Goal: Task Accomplishment & Management: Manage account settings

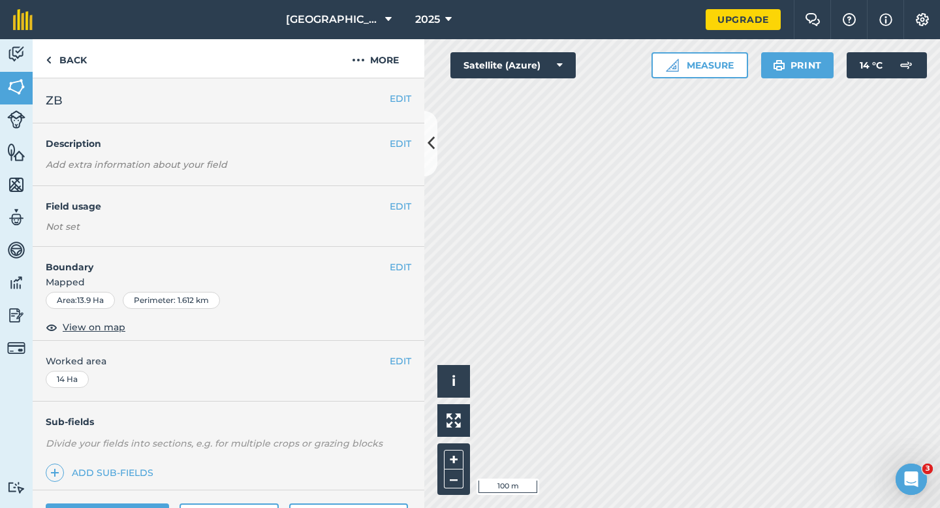
click at [395, 199] on div "EDIT Field usage Not set" at bounding box center [229, 216] width 392 height 61
click at [398, 202] on button "EDIT" at bounding box center [401, 206] width 22 height 14
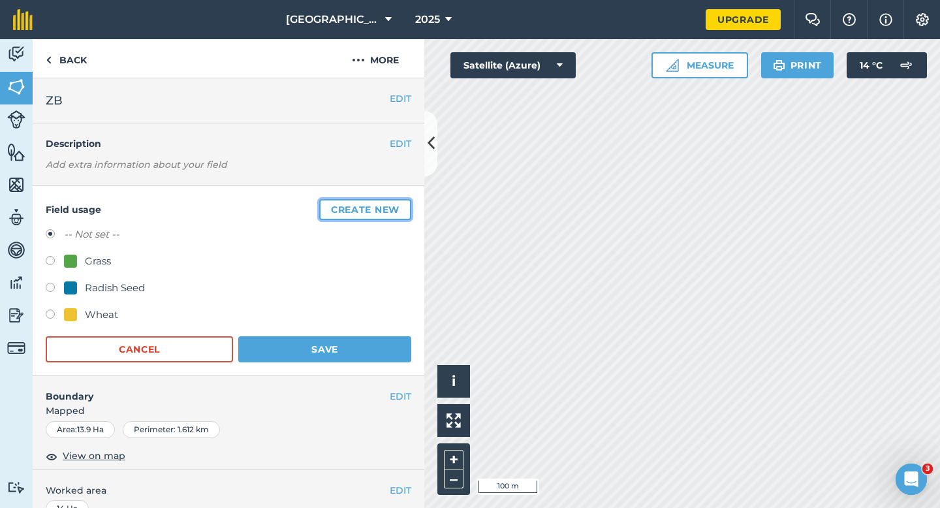
click at [398, 202] on button "Create new" at bounding box center [365, 209] width 92 height 21
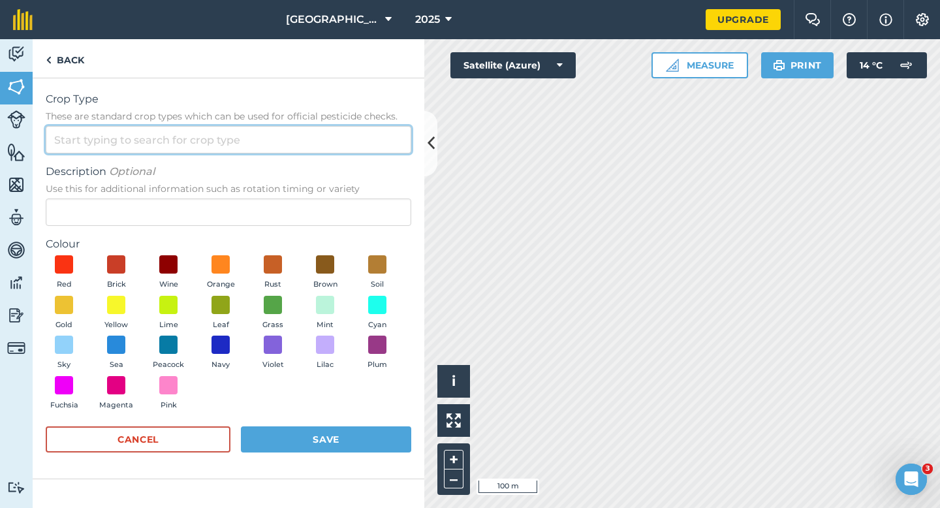
click at [364, 146] on input "Crop Type These are standard crop types which can be used for official pesticid…" at bounding box center [229, 139] width 366 height 27
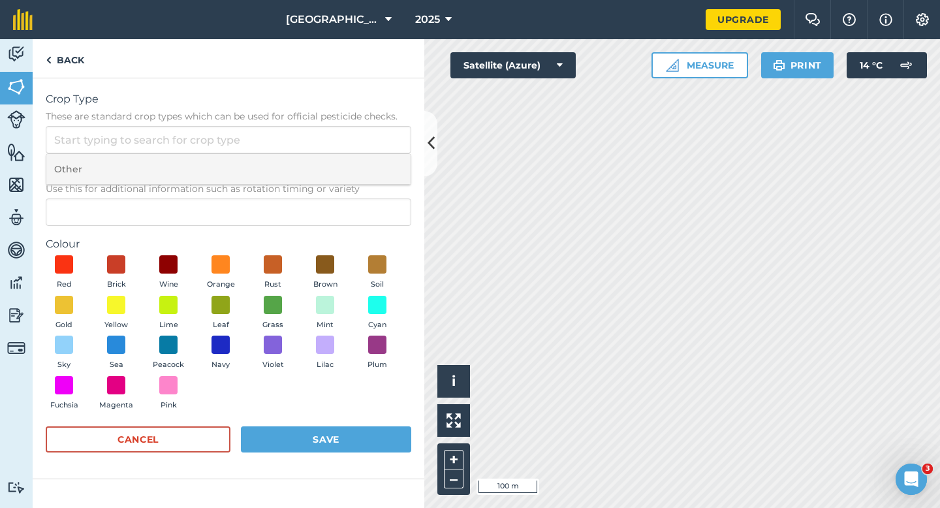
click at [364, 164] on li "Other" at bounding box center [228, 169] width 364 height 31
type input "Other"
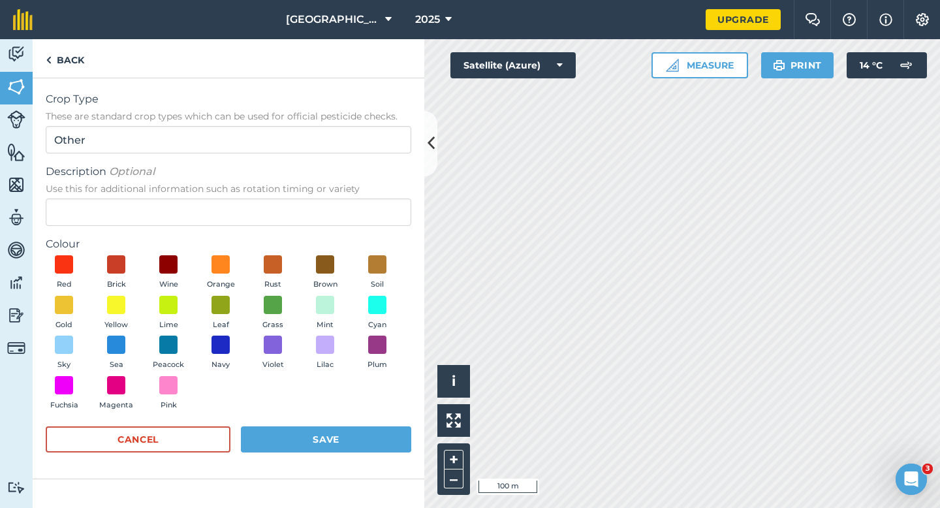
click at [357, 227] on form "Crop Type These are standard crop types which can be used for official pesticid…" at bounding box center [229, 278] width 366 height 374
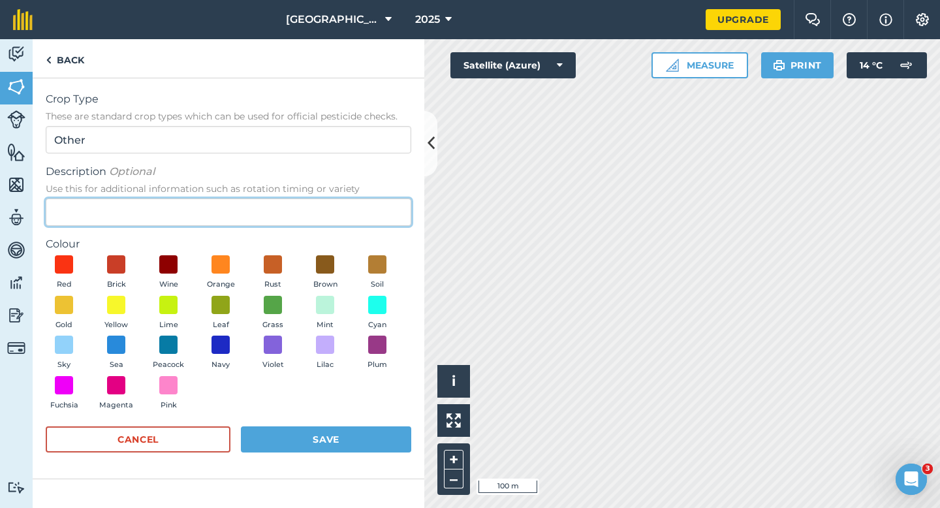
click at [351, 215] on input "Description Optional Use this for additional information such as rotation timin…" at bounding box center [229, 212] width 366 height 27
type input "Watties Broad Beans & Beans"
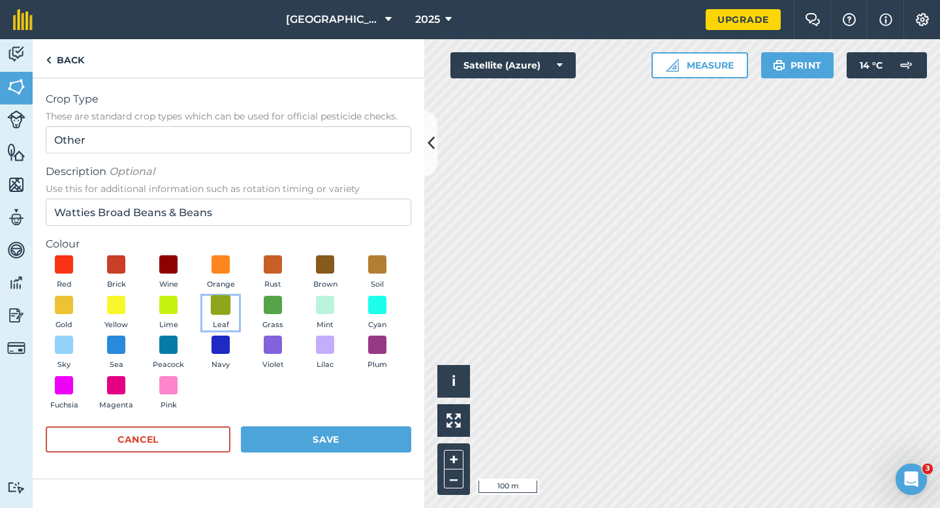
click at [225, 304] on span at bounding box center [221, 304] width 20 height 20
click at [291, 425] on form "Crop Type These are standard crop types which can be used for official pesticid…" at bounding box center [229, 278] width 366 height 374
click at [333, 435] on button "Save" at bounding box center [326, 439] width 170 height 26
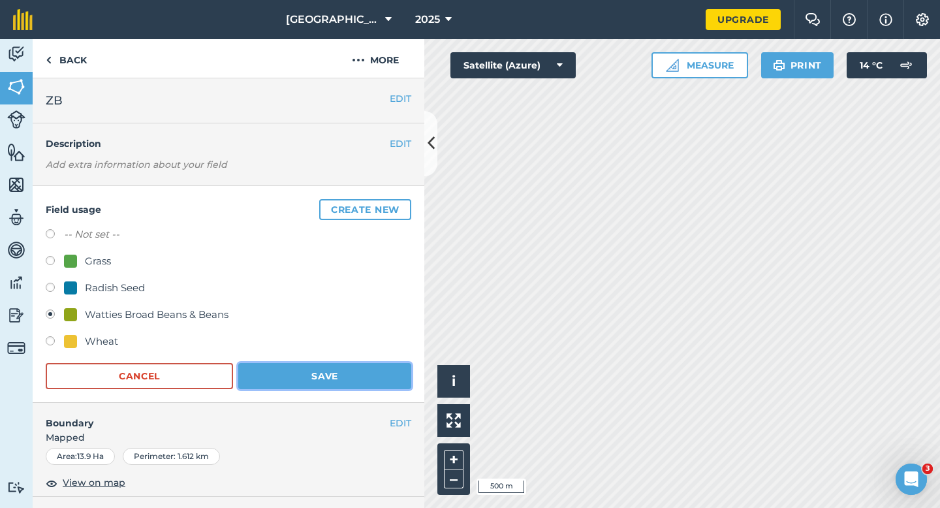
click at [349, 371] on button "Save" at bounding box center [324, 376] width 173 height 26
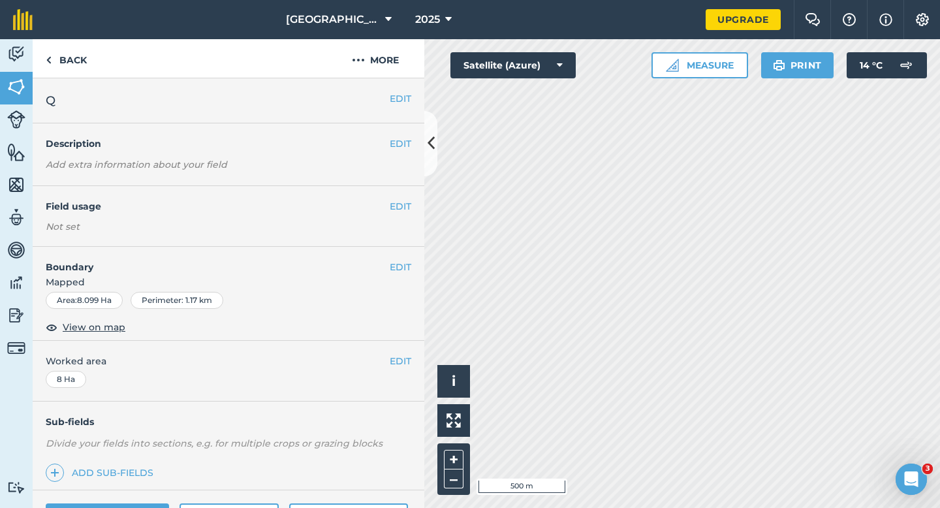
click at [398, 216] on div "EDIT Field usage Not set" at bounding box center [229, 216] width 392 height 61
click at [400, 208] on button "EDIT" at bounding box center [401, 206] width 22 height 14
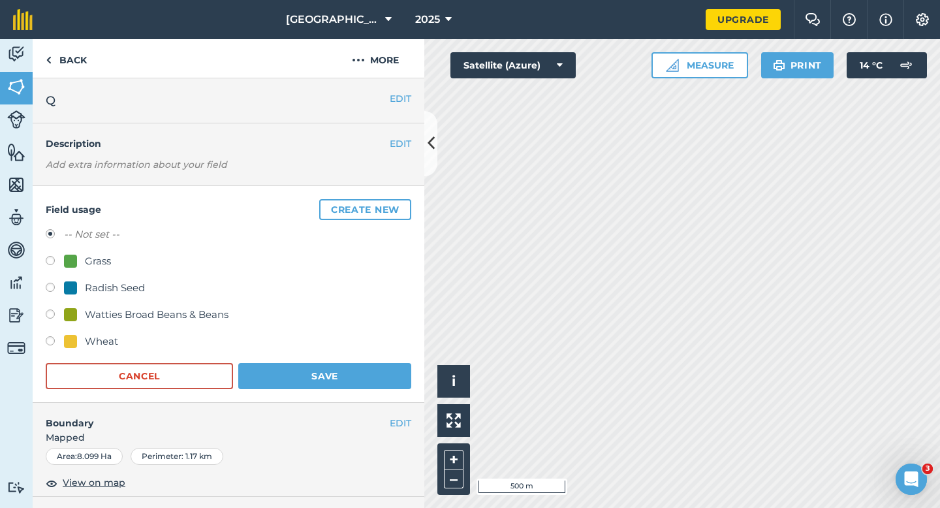
click at [91, 313] on div "Watties Broad Beans & Beans" at bounding box center [157, 315] width 144 height 16
radio input "true"
radio input "false"
click at [306, 364] on button "Save" at bounding box center [324, 376] width 173 height 26
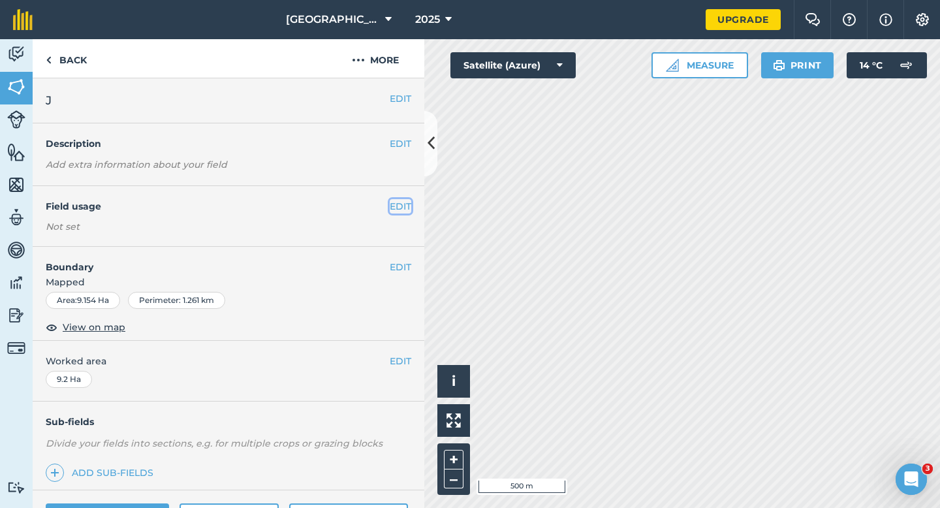
click at [407, 210] on button "EDIT" at bounding box center [401, 206] width 22 height 14
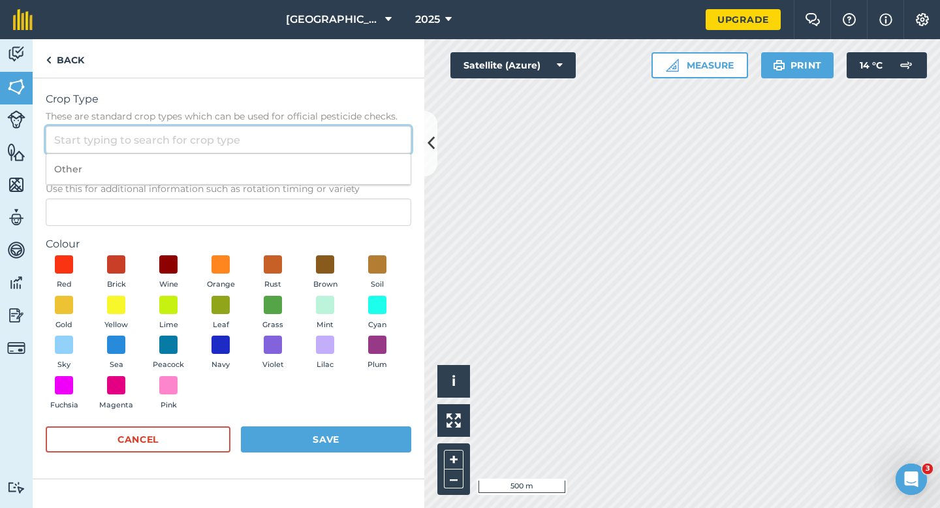
click at [379, 133] on input "Crop Type These are standard crop types which can be used for official pesticid…" at bounding box center [229, 139] width 366 height 27
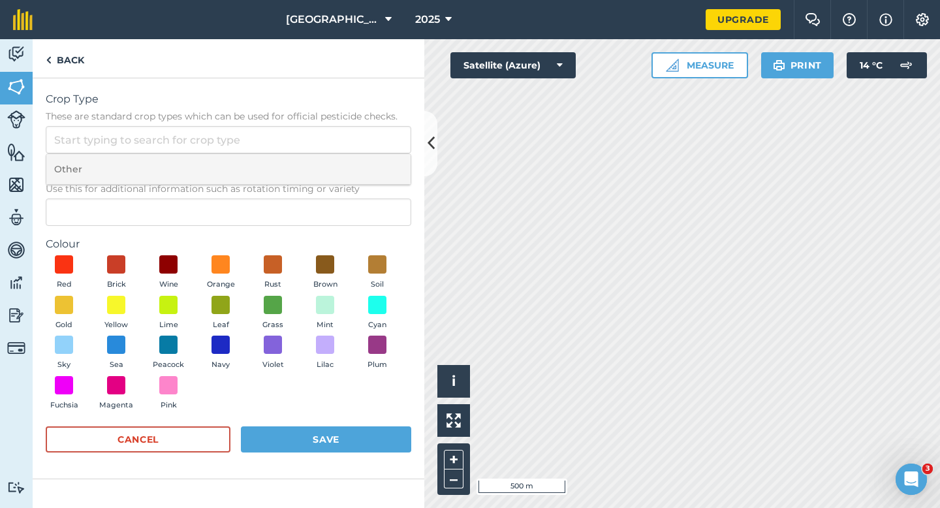
click at [379, 164] on li "Other" at bounding box center [228, 169] width 364 height 31
type input "Other"
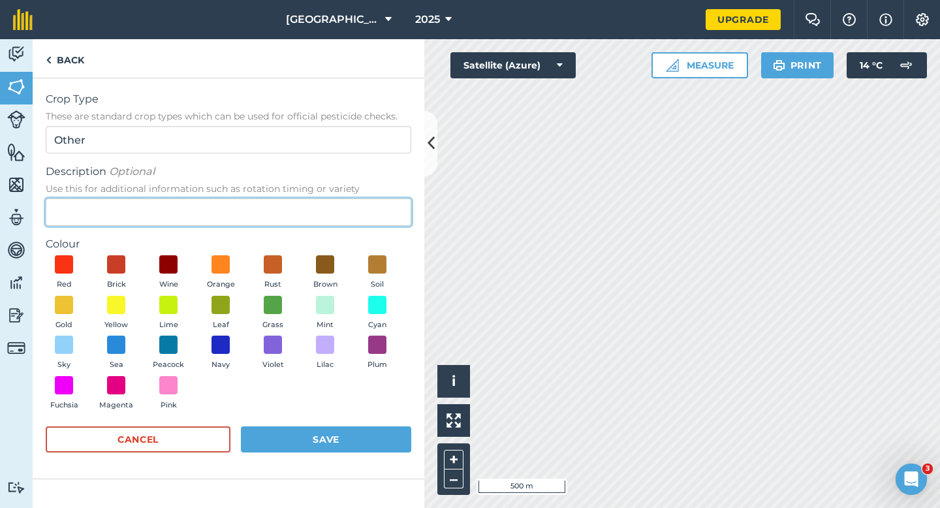
click at [368, 210] on input "Description Optional Use this for additional information such as rotation timin…" at bounding box center [229, 212] width 366 height 27
type input "Watties Peas"
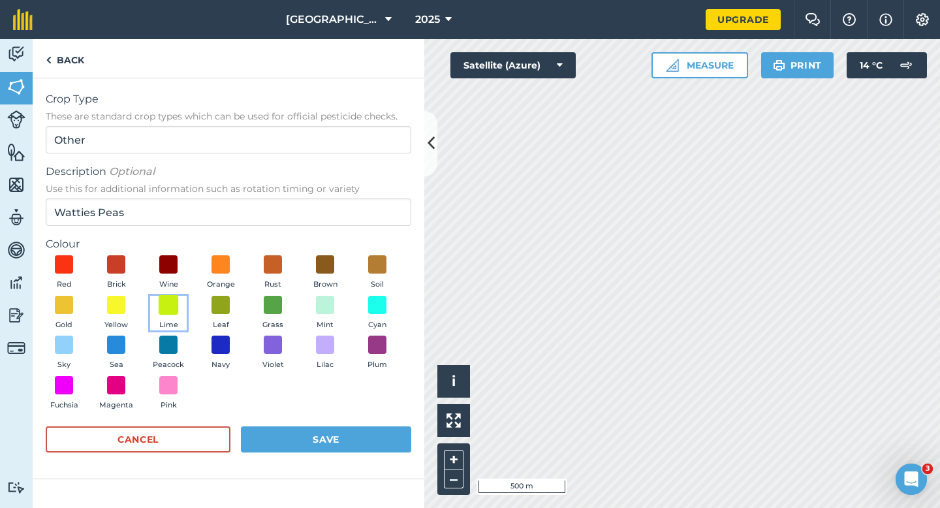
click at [164, 307] on span at bounding box center [169, 304] width 20 height 20
click at [227, 307] on span at bounding box center [221, 304] width 20 height 20
click at [310, 430] on button "Save" at bounding box center [326, 439] width 170 height 26
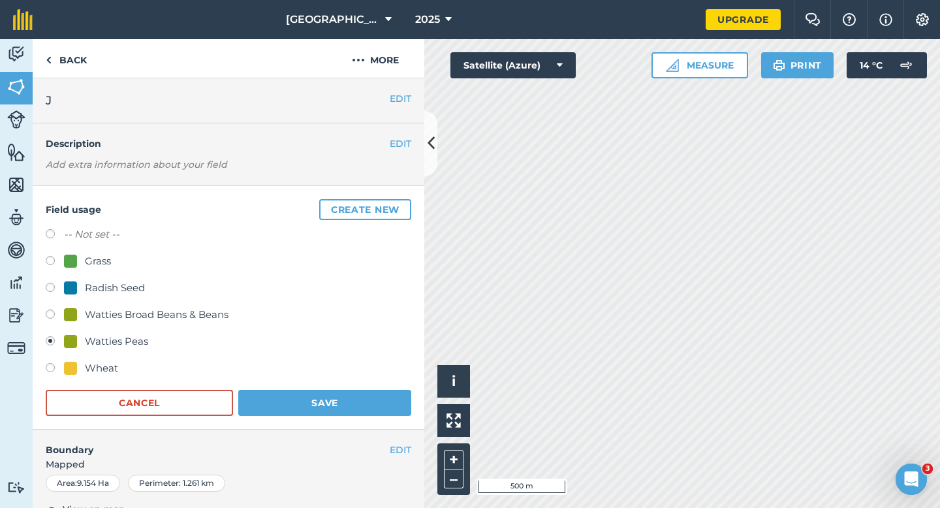
click at [353, 388] on form "-- Not set -- Grass Radish Seed Watties Broad Beans & Beans Watties Peas Wheat …" at bounding box center [229, 321] width 366 height 189
click at [353, 396] on button "Save" at bounding box center [324, 403] width 173 height 26
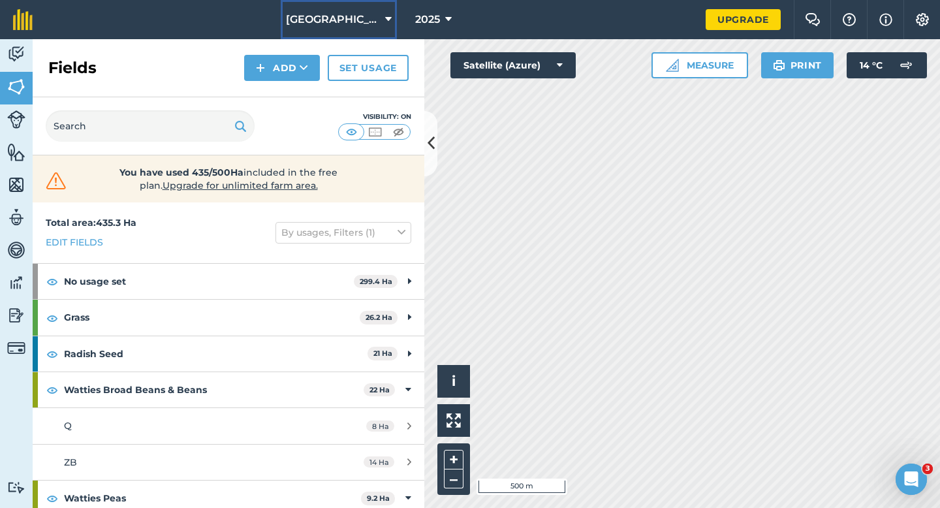
click at [344, 21] on span "[GEOGRAPHIC_DATA]" at bounding box center [333, 20] width 94 height 16
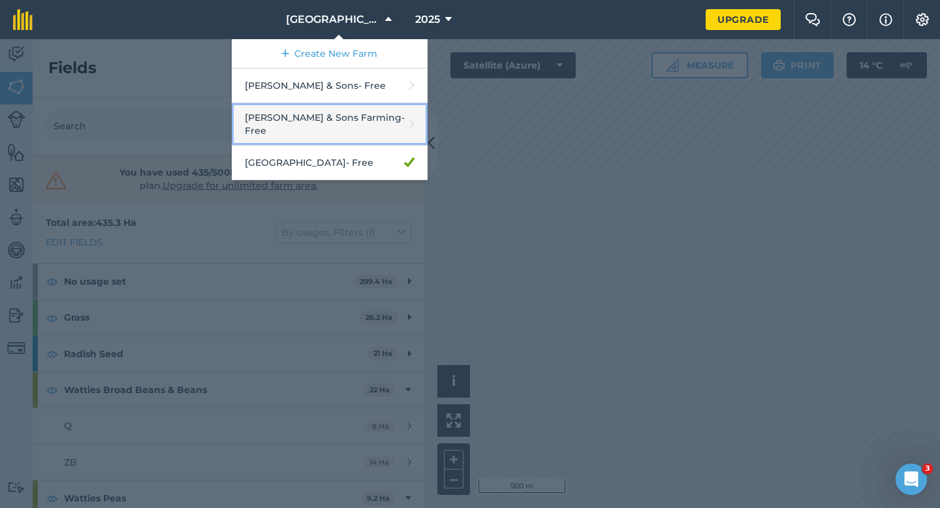
click at [328, 114] on link "[PERSON_NAME] & Sons Farming - Free" at bounding box center [330, 124] width 196 height 42
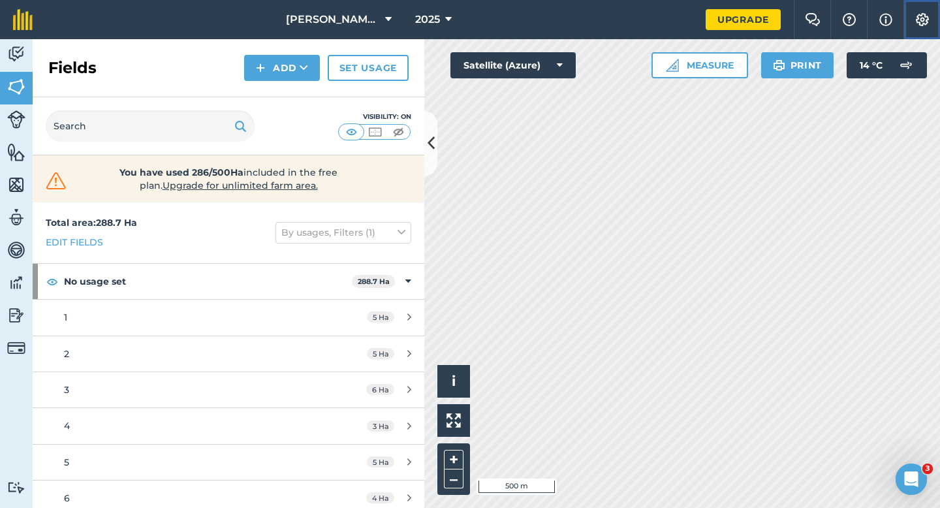
click at [926, 14] on img at bounding box center [923, 19] width 16 height 13
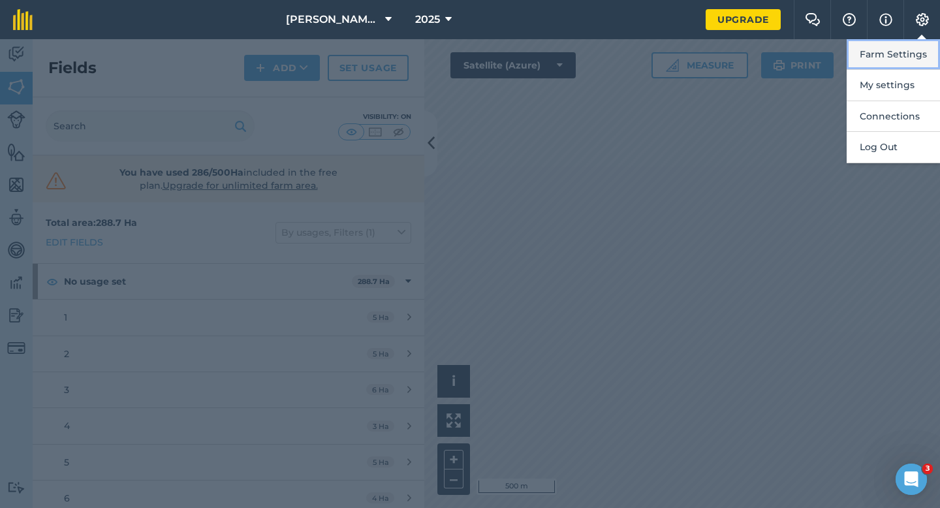
click at [926, 54] on button "Farm Settings" at bounding box center [893, 54] width 93 height 31
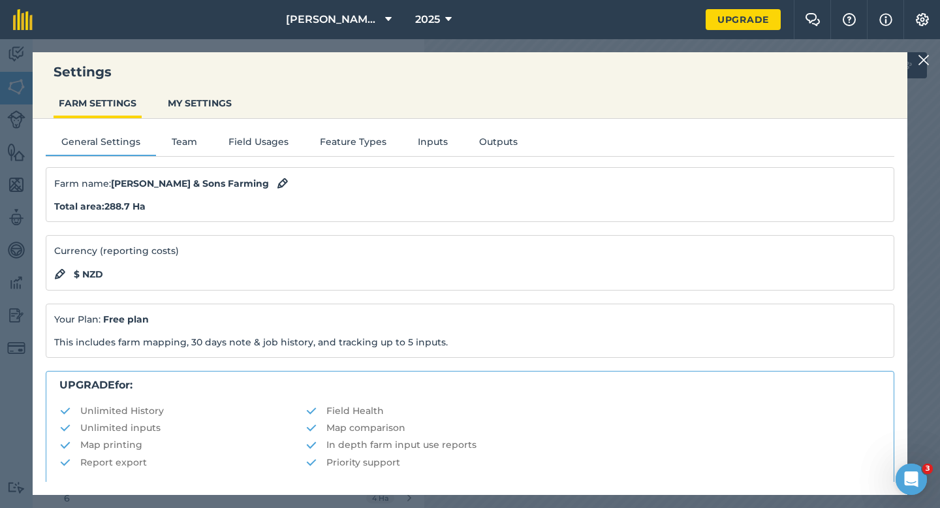
scroll to position [251, 0]
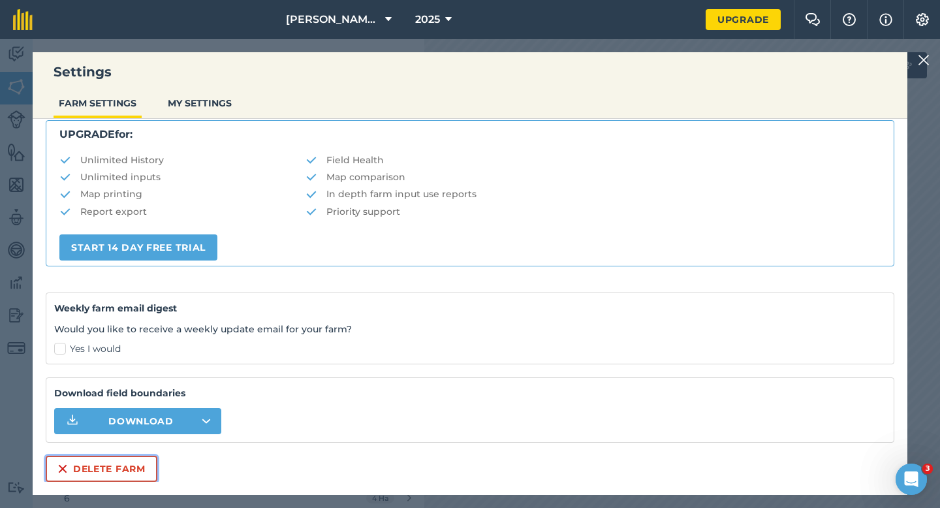
click at [142, 468] on button "Delete farm" at bounding box center [102, 469] width 112 height 26
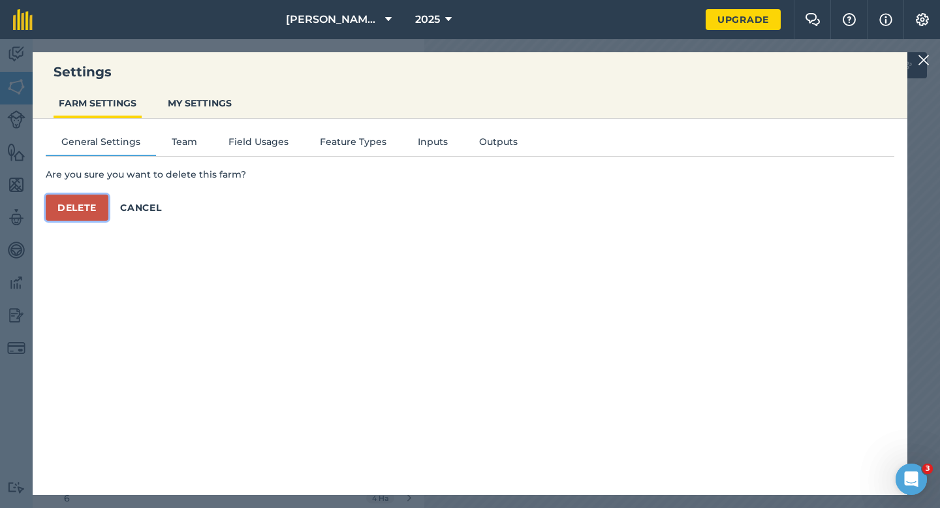
click at [92, 215] on button "Delete" at bounding box center [77, 208] width 63 height 26
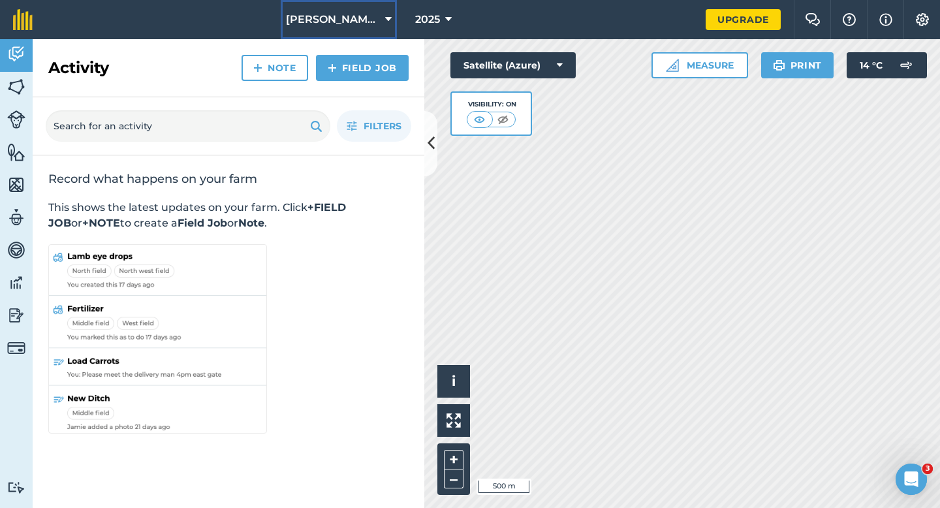
click at [351, 36] on button "[PERSON_NAME] & Sons" at bounding box center [339, 19] width 116 height 39
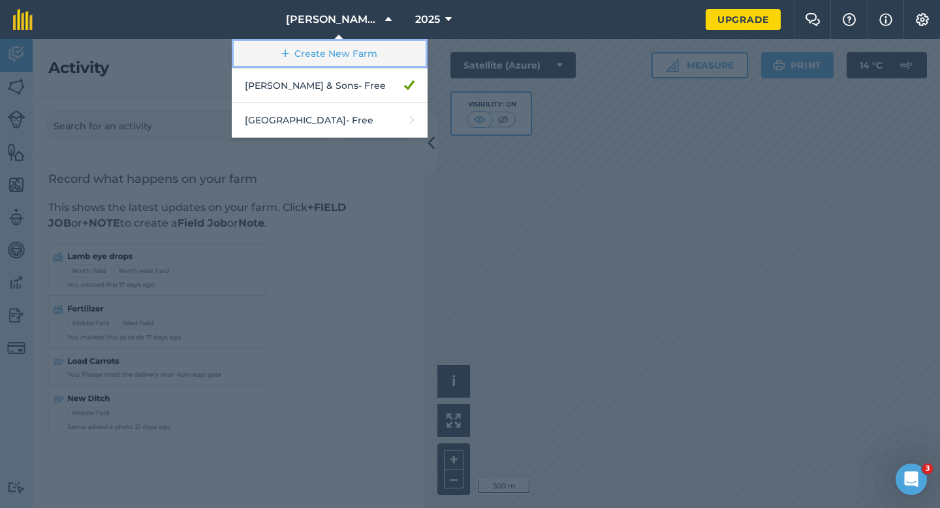
click at [351, 59] on link "Create New Farm" at bounding box center [330, 53] width 196 height 29
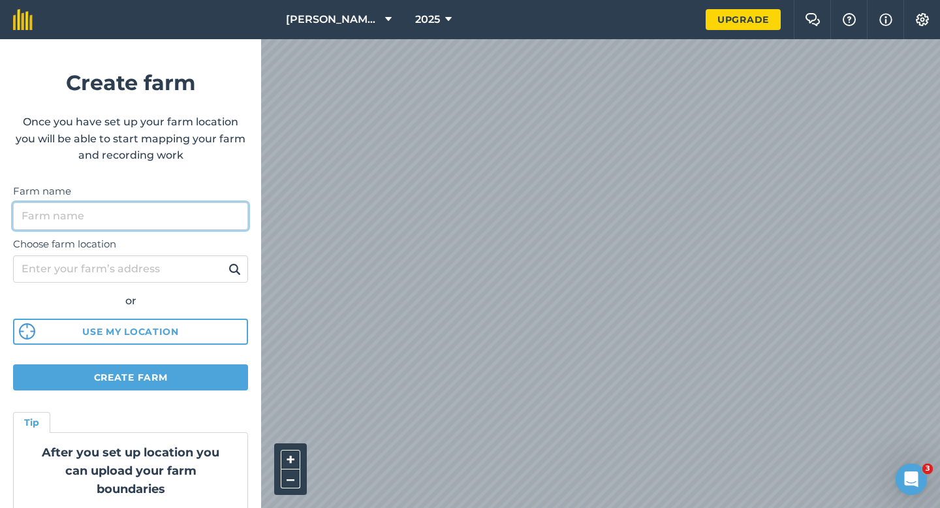
click at [234, 202] on input "Farm name" at bounding box center [130, 215] width 235 height 27
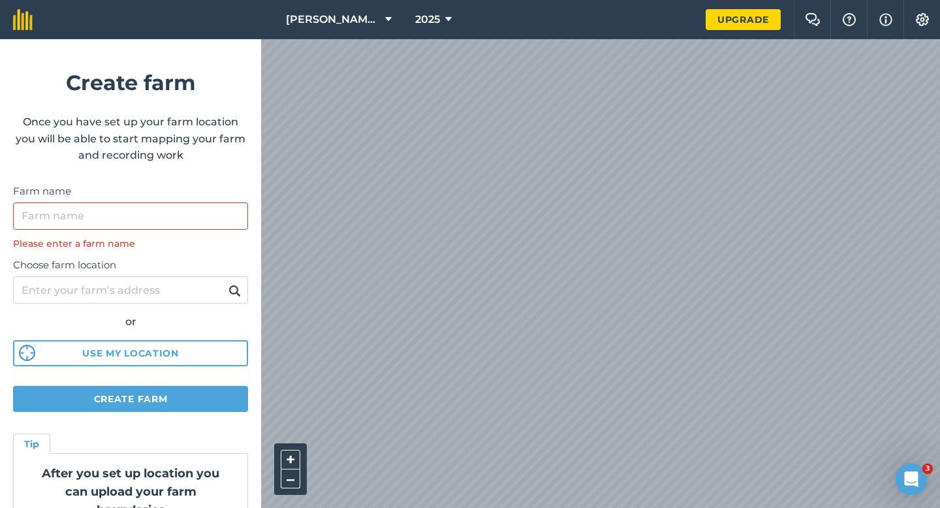
click at [438, 0] on html "[PERSON_NAME] & Sons 2025 Upgrade Farm Chat Help Info Settings Create farm Once…" at bounding box center [470, 254] width 940 height 508
click at [530, 11] on div "[PERSON_NAME] & Sons 2025 Upgrade Farm Chat Help Info Settings Create farm Once…" at bounding box center [470, 19] width 940 height 39
click at [166, 214] on input "Farm name" at bounding box center [130, 215] width 235 height 27
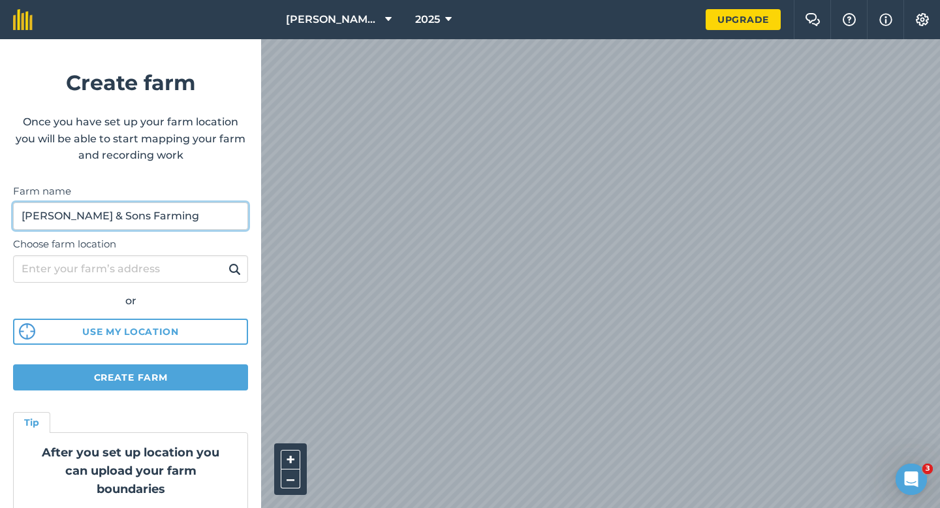
type input "[PERSON_NAME] & Sons Farming"
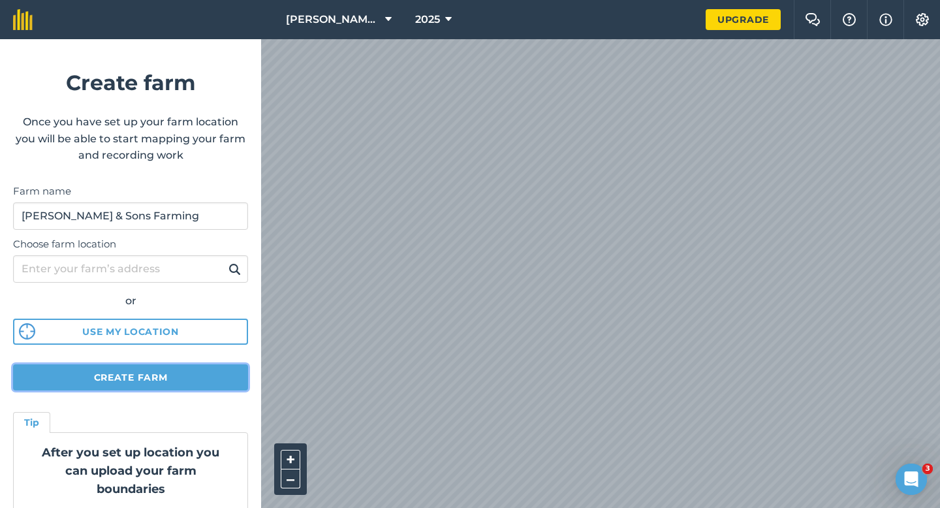
click at [148, 372] on button "Create farm" at bounding box center [130, 377] width 235 height 26
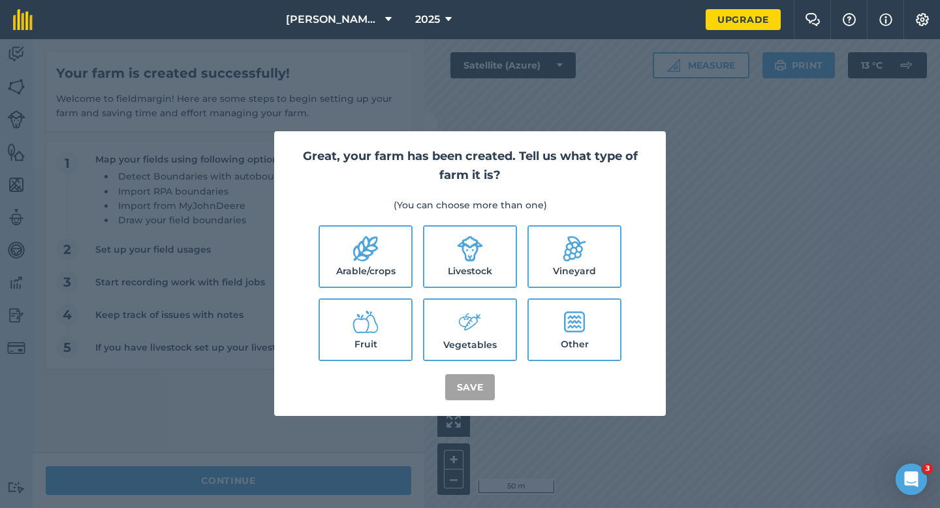
click at [357, 241] on icon at bounding box center [366, 249] width 26 height 26
checkbox input "true"
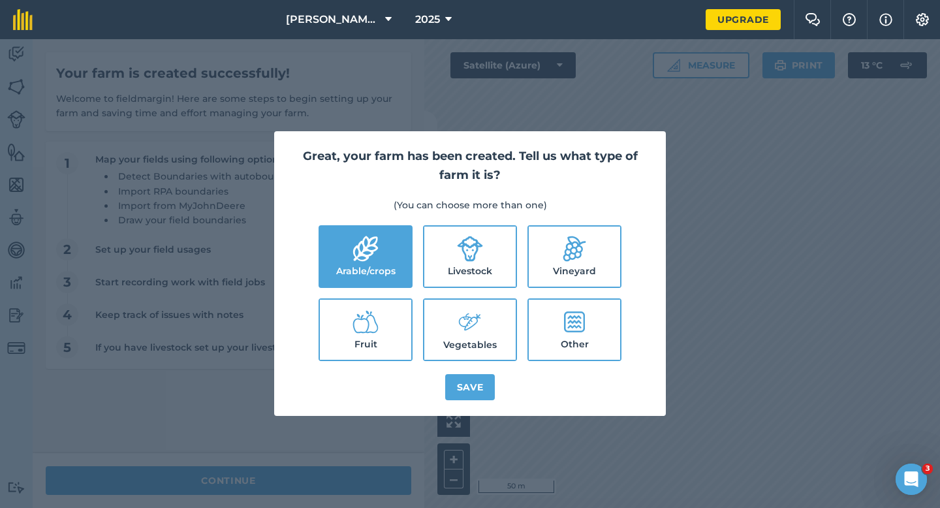
click at [451, 246] on label "Livestock" at bounding box center [469, 257] width 91 height 60
checkbox input "true"
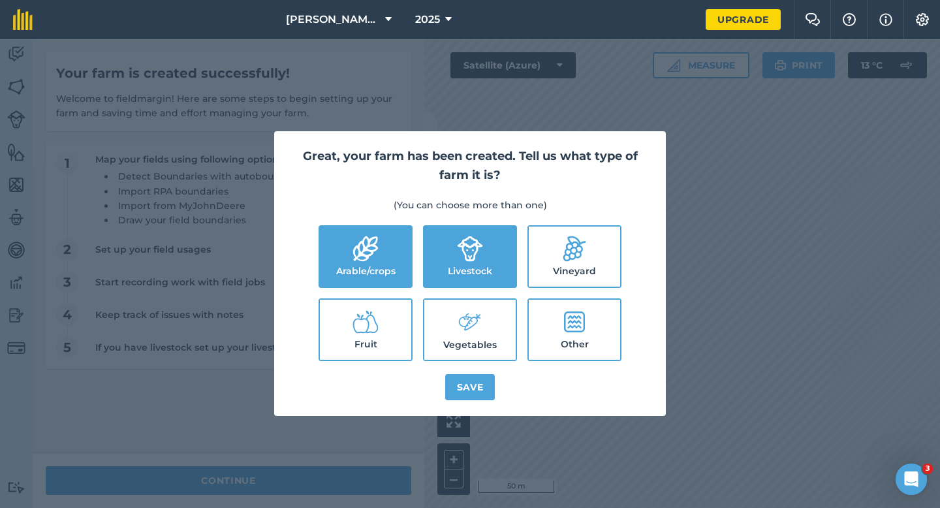
click at [453, 347] on label "Vegetables" at bounding box center [469, 330] width 91 height 60
checkbox input "true"
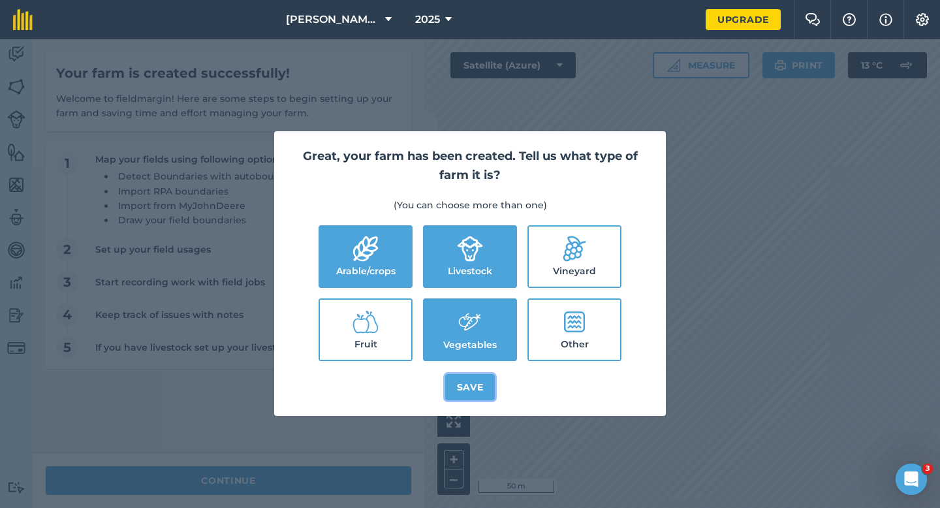
click at [454, 377] on button "Save" at bounding box center [470, 387] width 50 height 26
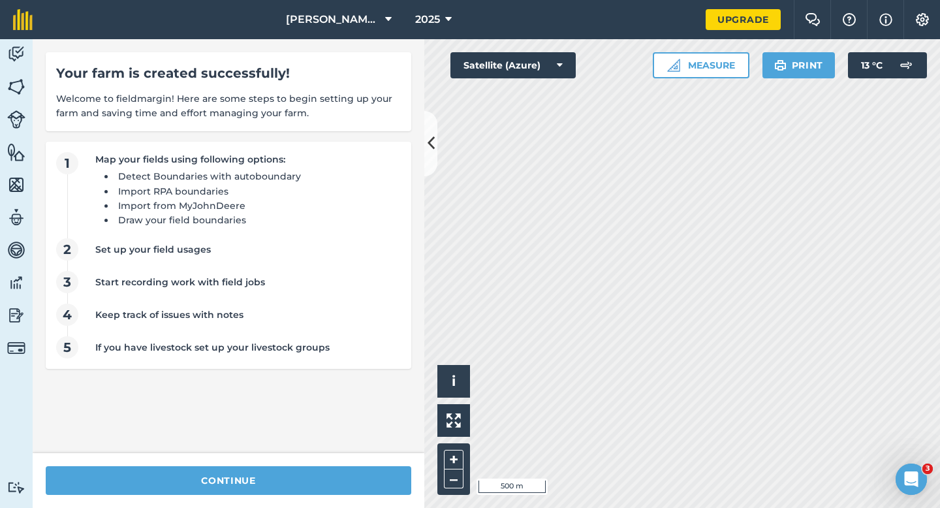
click at [343, 462] on div "continue" at bounding box center [229, 480] width 392 height 55
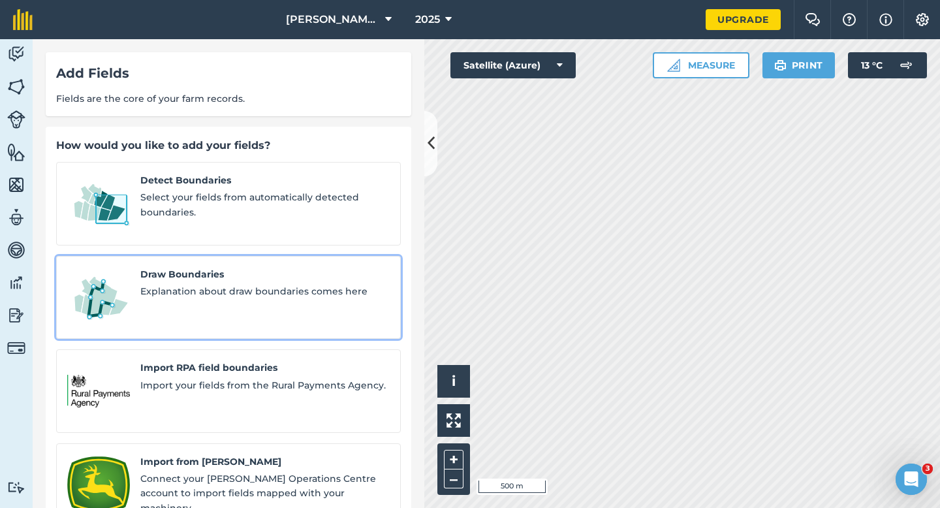
click at [197, 284] on span "Explanation about draw boundaries comes here" at bounding box center [264, 291] width 249 height 14
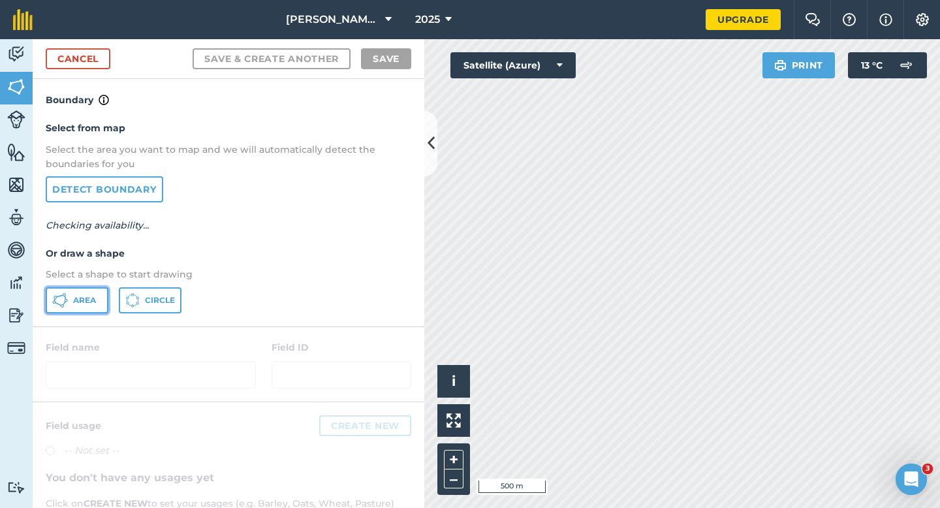
click at [73, 304] on span "Area" at bounding box center [84, 300] width 23 height 10
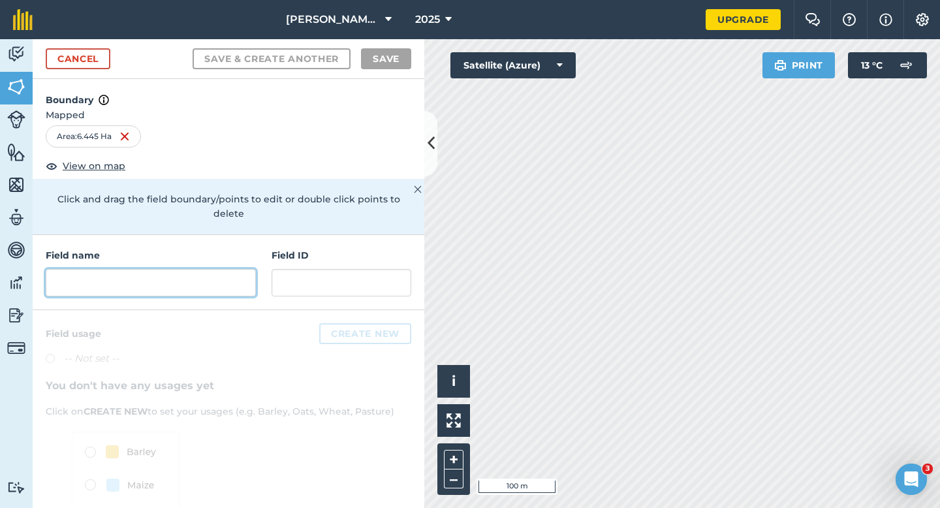
click at [247, 272] on input "text" at bounding box center [151, 282] width 210 height 27
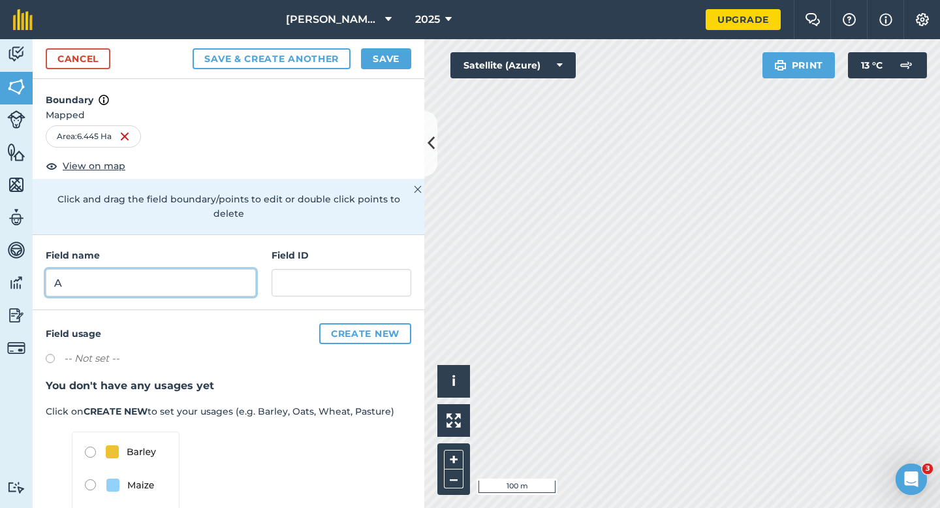
type input "A"
click at [383, 71] on div "Cancel Save & Create Another Save" at bounding box center [229, 59] width 392 height 40
click at [383, 60] on button "Save" at bounding box center [386, 58] width 50 height 21
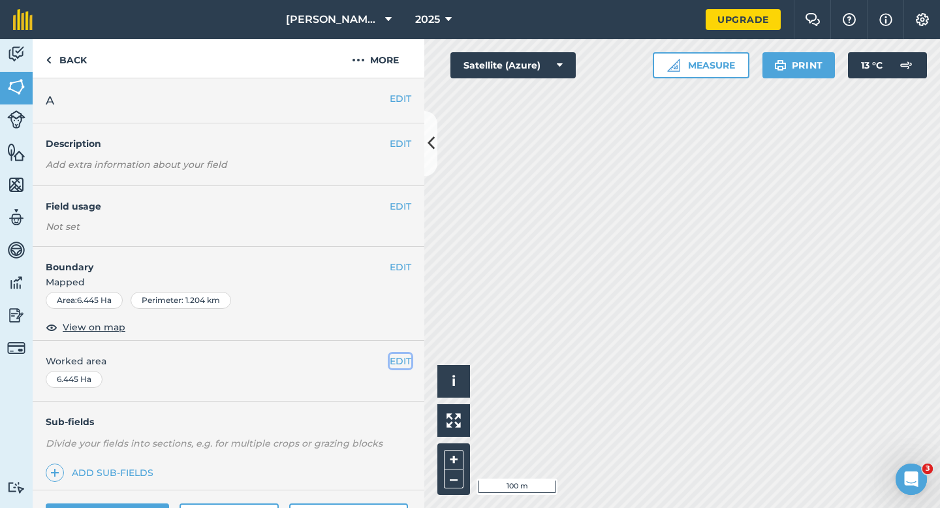
click at [404, 364] on button "EDIT" at bounding box center [401, 361] width 22 height 14
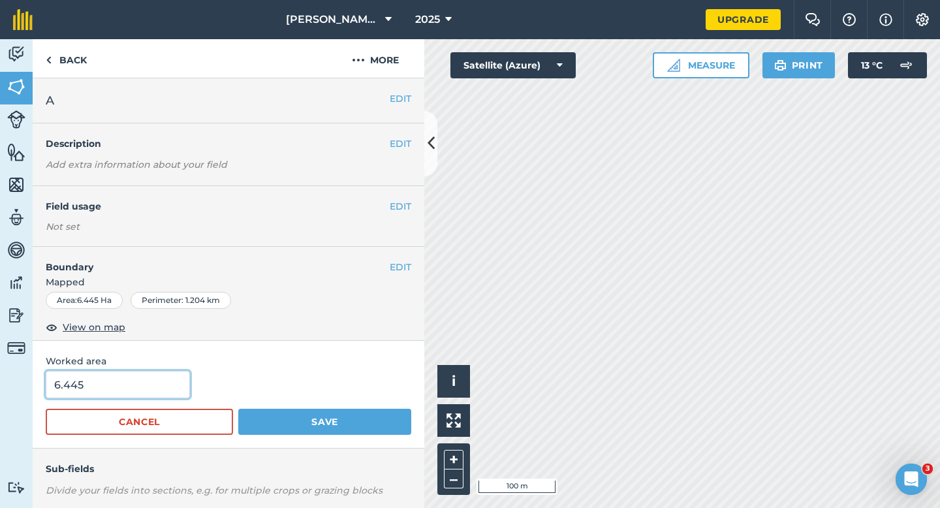
click at [161, 381] on input "6.445" at bounding box center [118, 384] width 144 height 27
type input "6.5"
click at [238, 409] on button "Save" at bounding box center [324, 422] width 173 height 26
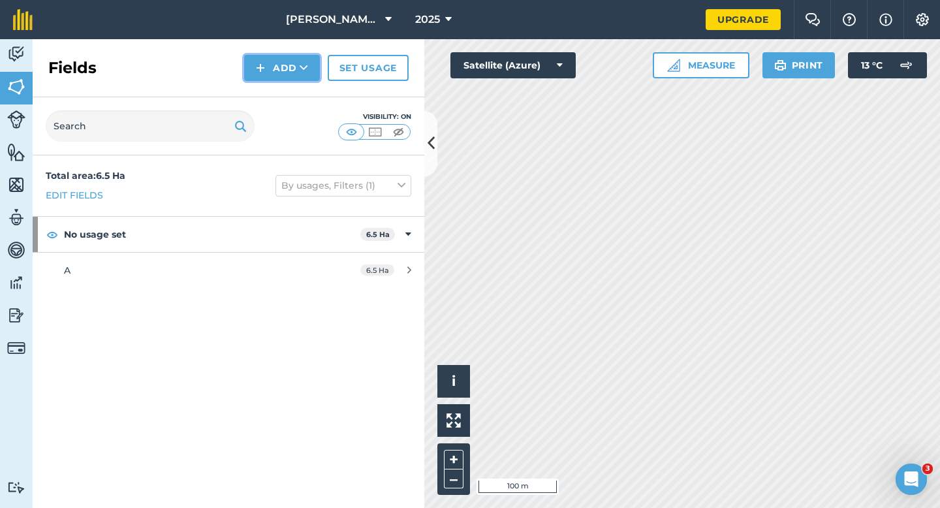
click at [305, 70] on icon at bounding box center [304, 67] width 8 height 13
click at [305, 90] on link "Draw" at bounding box center [282, 97] width 72 height 29
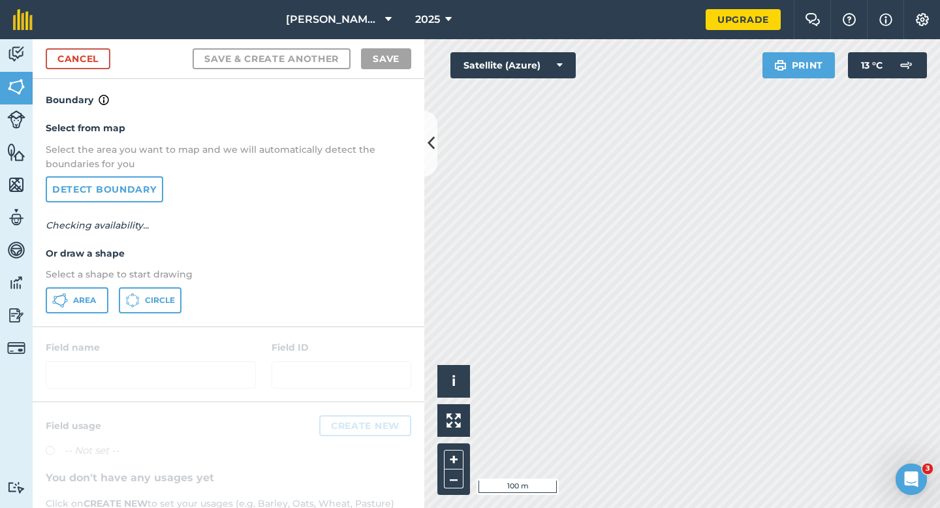
click at [111, 296] on div "Area Circle" at bounding box center [229, 300] width 366 height 26
click at [99, 296] on button "Area" at bounding box center [77, 300] width 63 height 26
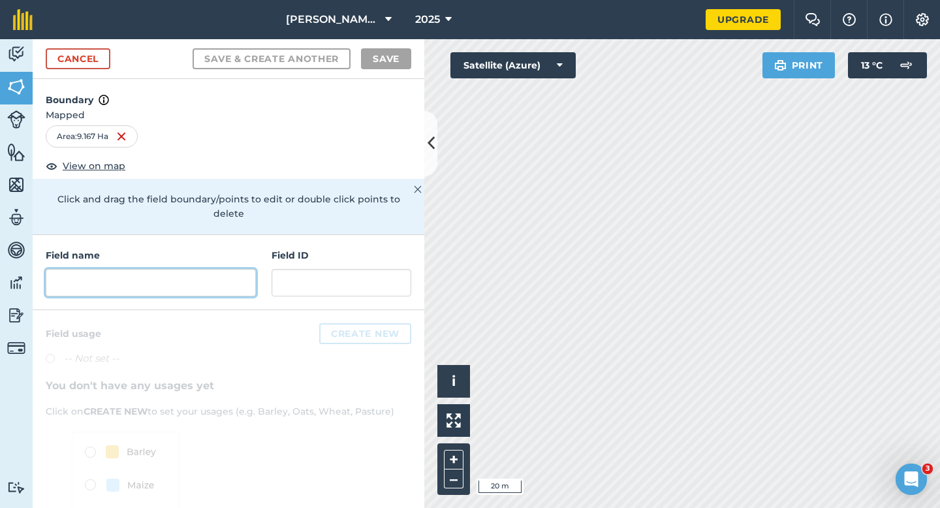
click at [116, 269] on input "text" at bounding box center [151, 282] width 210 height 27
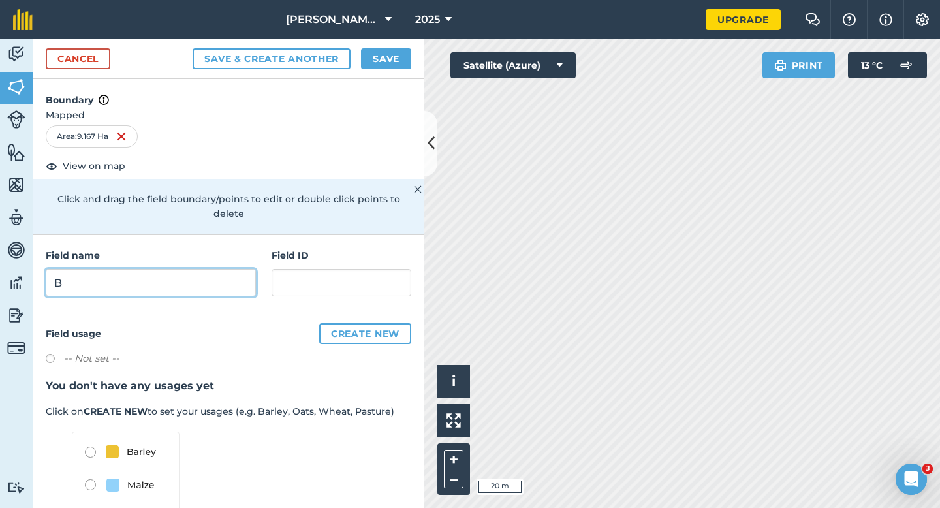
type input "B"
click at [371, 80] on h4 "Boundary" at bounding box center [229, 93] width 392 height 29
click at [371, 72] on div "Cancel Save & Create Another Save" at bounding box center [229, 59] width 392 height 40
click at [376, 56] on button "Save" at bounding box center [386, 58] width 50 height 21
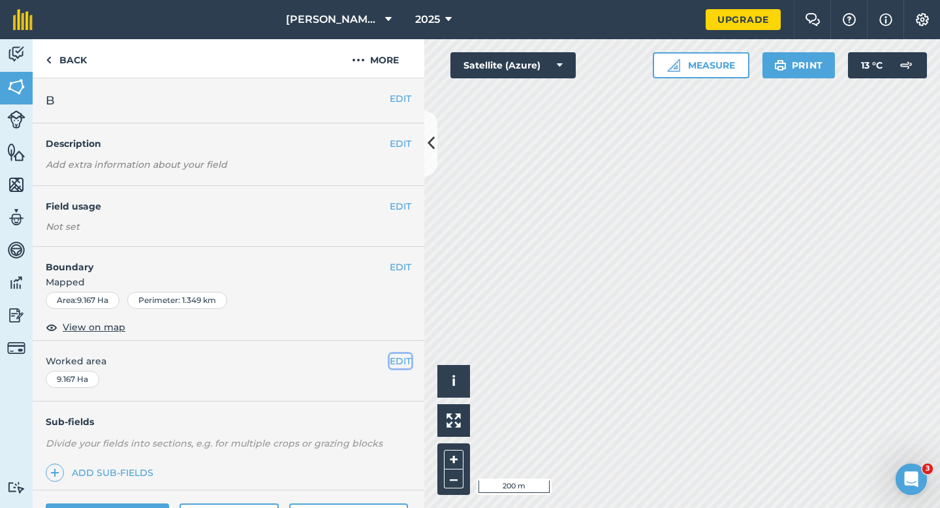
click at [405, 364] on button "EDIT" at bounding box center [401, 361] width 22 height 14
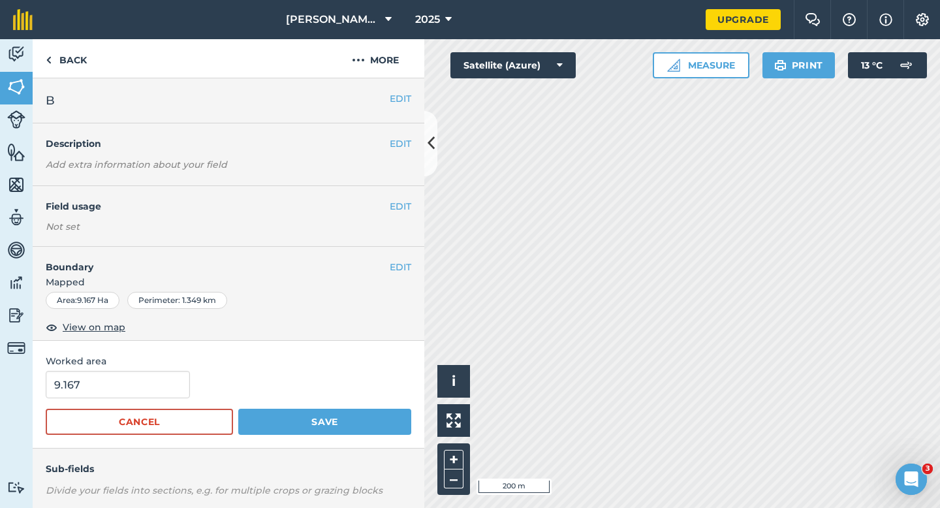
click at [82, 400] on form "9.167 Cancel Save" at bounding box center [229, 403] width 366 height 64
click at [86, 387] on input "9.167" at bounding box center [118, 384] width 144 height 27
type input "9.2"
click at [238, 409] on button "Save" at bounding box center [324, 422] width 173 height 26
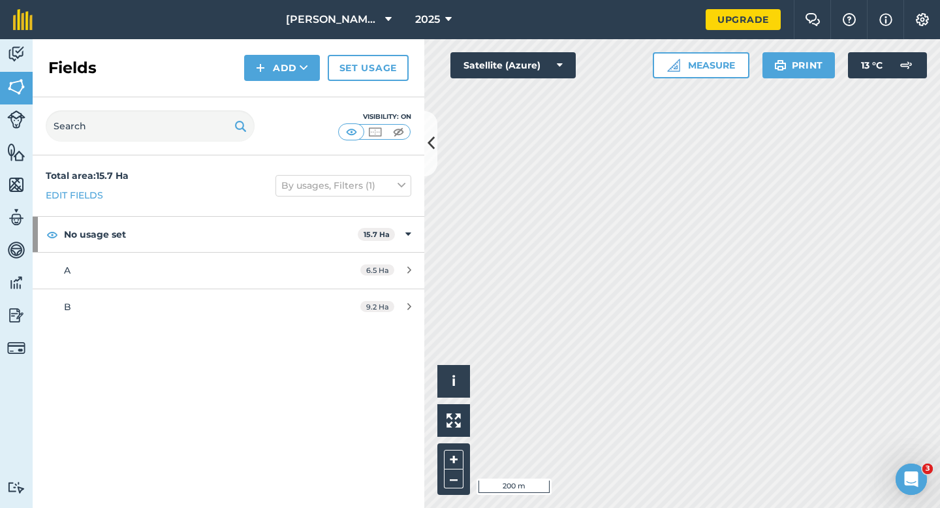
click at [263, 41] on div "Fields Add Set usage" at bounding box center [229, 68] width 392 height 58
click at [267, 59] on button "Add" at bounding box center [282, 68] width 76 height 26
click at [267, 89] on link "Draw" at bounding box center [282, 97] width 72 height 29
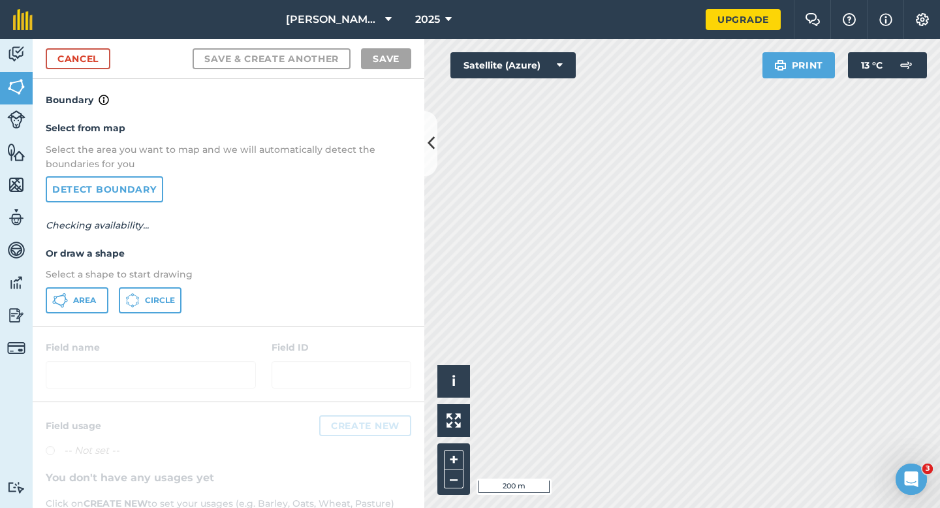
click at [83, 313] on div "Select from map Select the area you want to map and we will automatically detec…" at bounding box center [229, 217] width 392 height 218
click at [83, 307] on button "Area" at bounding box center [77, 300] width 63 height 26
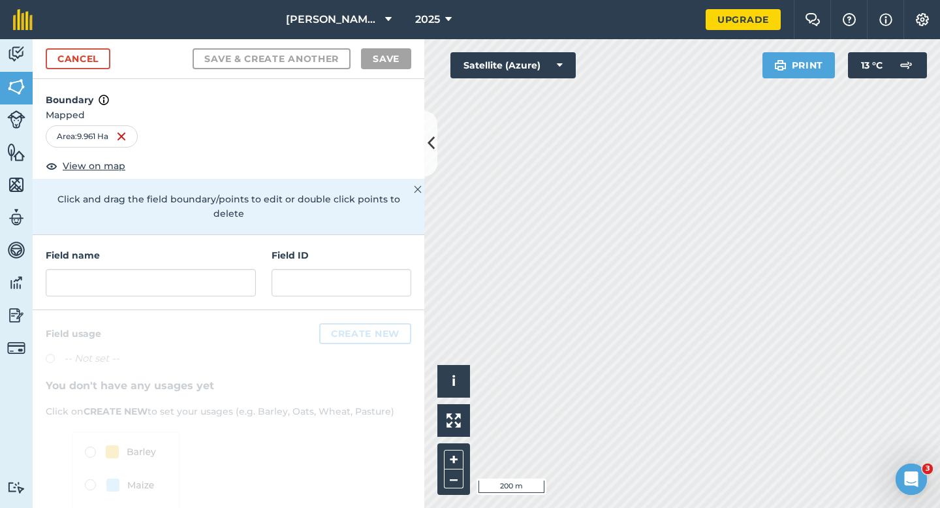
click at [198, 248] on h4 "Field name" at bounding box center [151, 255] width 210 height 14
click at [198, 269] on input "text" at bounding box center [151, 282] width 210 height 27
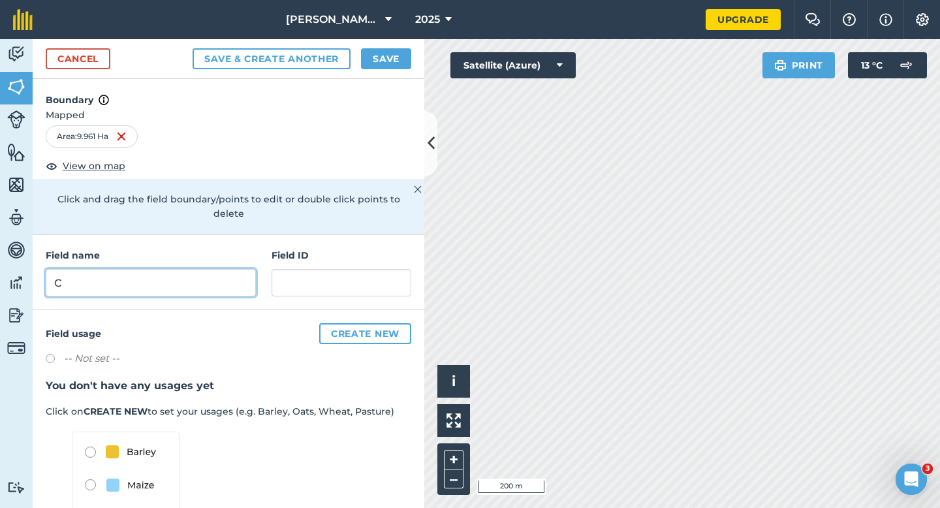
type input "C"
click at [376, 59] on button "Save" at bounding box center [386, 58] width 50 height 21
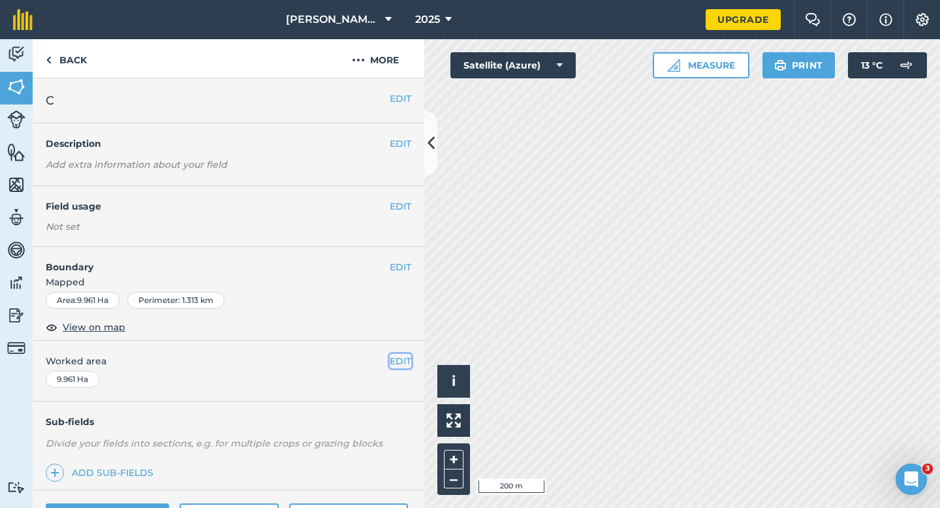
click at [398, 363] on button "EDIT" at bounding box center [401, 361] width 22 height 14
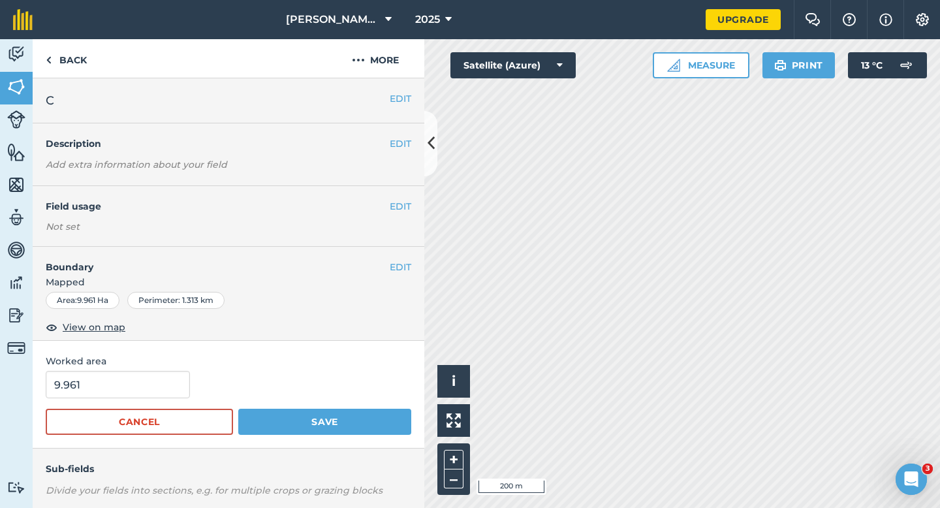
click at [214, 387] on div "9.961" at bounding box center [229, 384] width 366 height 27
click at [158, 387] on input "9.961" at bounding box center [118, 384] width 144 height 27
type input "10"
click at [238, 409] on button "Save" at bounding box center [324, 422] width 173 height 26
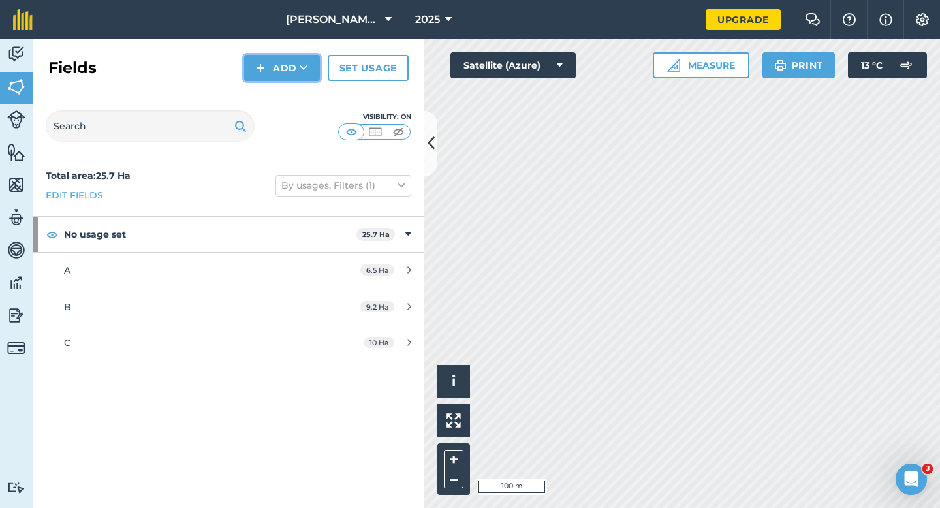
click at [310, 67] on button "Add" at bounding box center [282, 68] width 76 height 26
click at [307, 100] on link "Draw" at bounding box center [282, 97] width 72 height 29
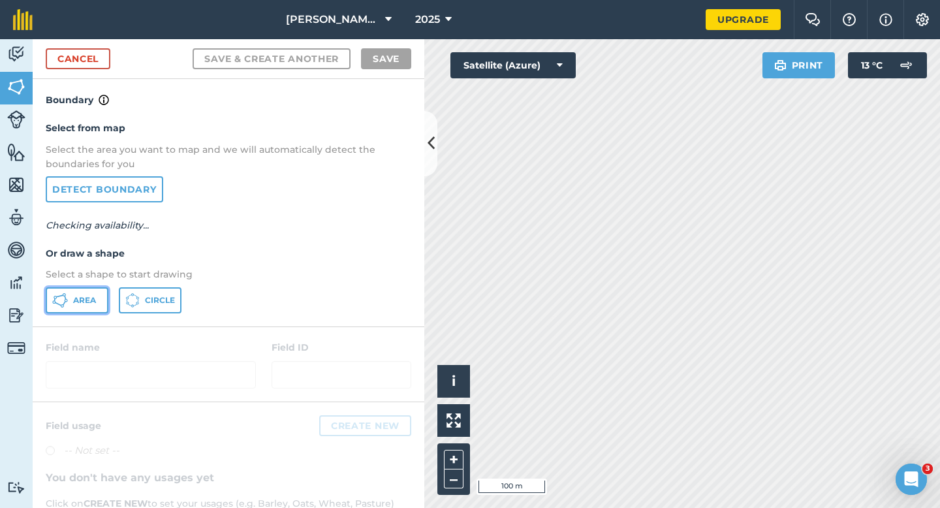
click at [90, 294] on button "Area" at bounding box center [77, 300] width 63 height 26
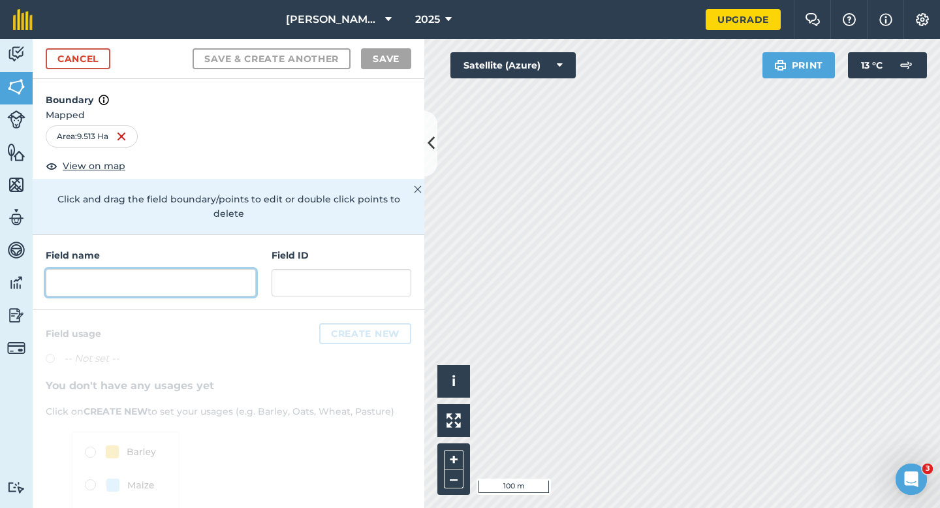
click at [202, 269] on input "text" at bounding box center [151, 282] width 210 height 27
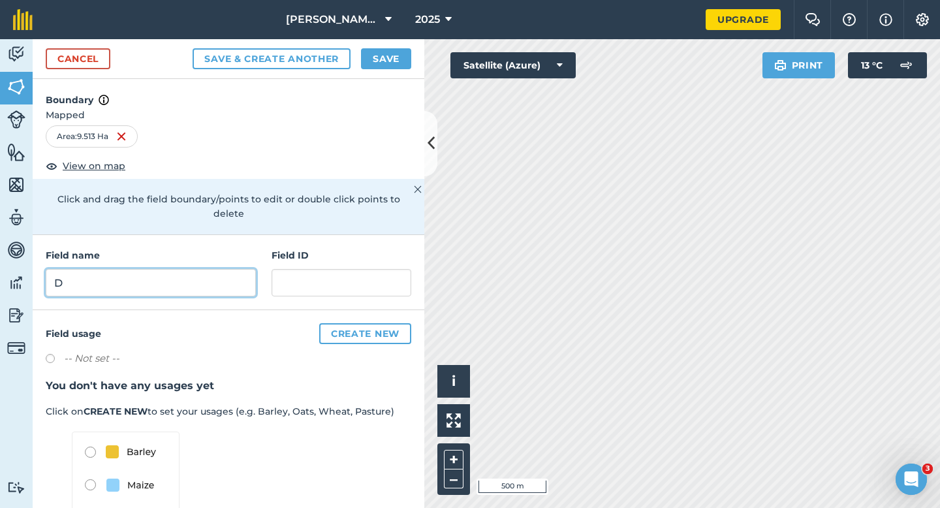
type input "D"
click at [379, 69] on button "Save" at bounding box center [386, 58] width 50 height 21
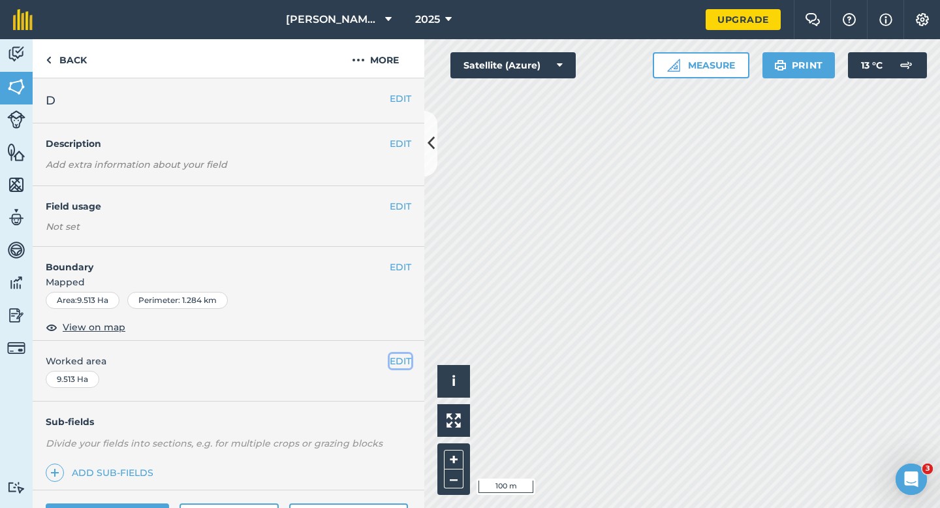
click at [394, 357] on button "EDIT" at bounding box center [401, 361] width 22 height 14
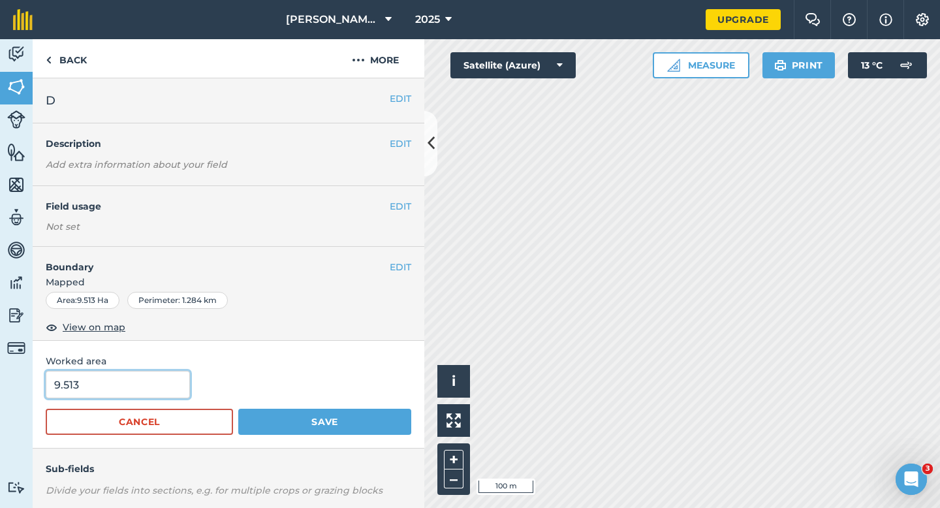
click at [123, 387] on input "9.513" at bounding box center [118, 384] width 144 height 27
type input "9.5"
click at [238, 409] on button "Save" at bounding box center [324, 422] width 173 height 26
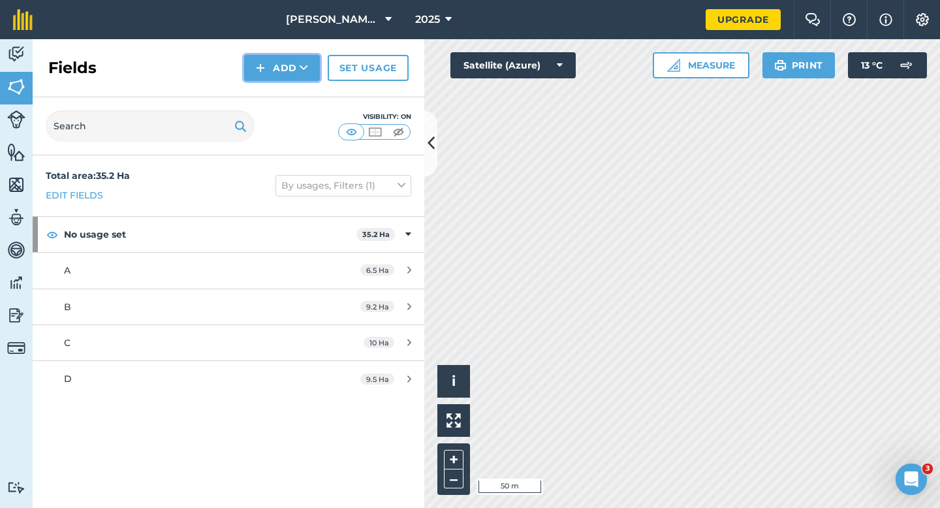
click at [301, 67] on icon at bounding box center [304, 67] width 8 height 13
click at [299, 100] on link "Draw" at bounding box center [282, 97] width 72 height 29
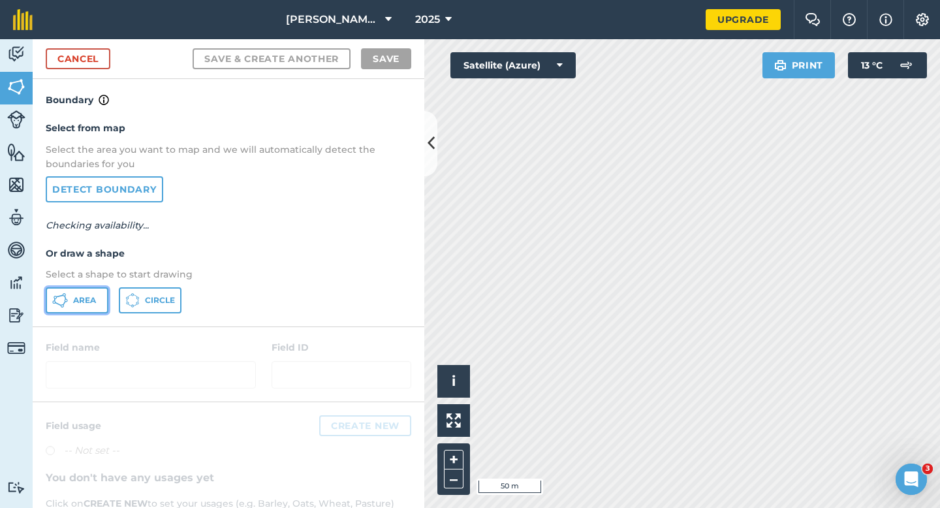
click at [87, 302] on span "Area" at bounding box center [84, 300] width 23 height 10
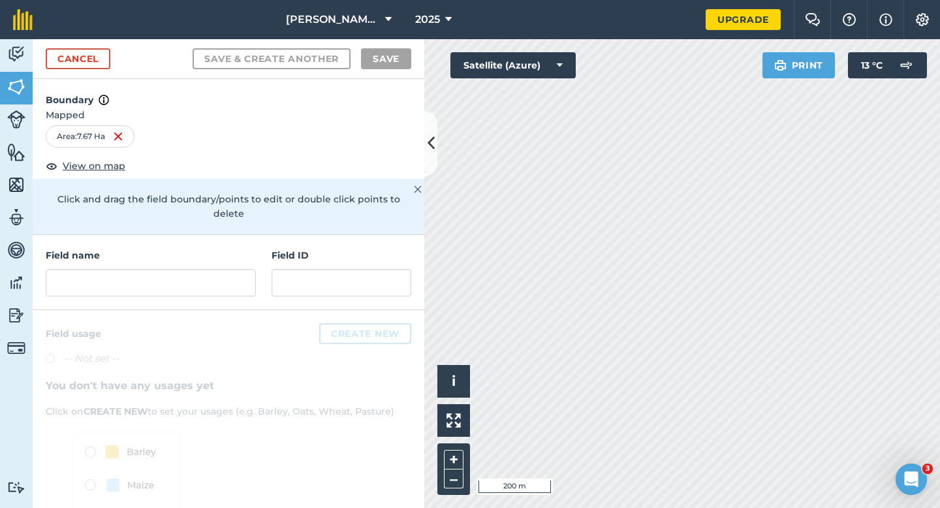
click at [214, 253] on div "Field name" at bounding box center [151, 272] width 210 height 48
click at [214, 269] on input "text" at bounding box center [151, 282] width 210 height 27
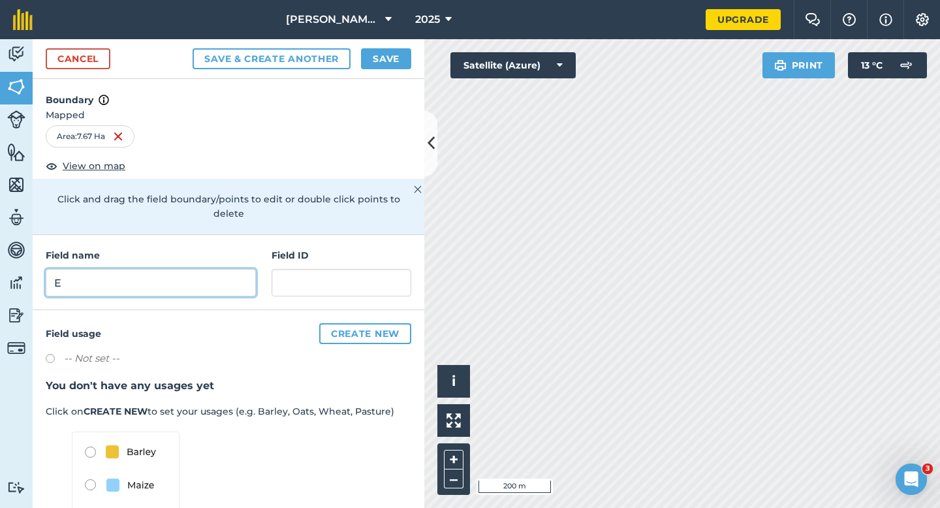
type input "E"
click at [387, 68] on button "Save" at bounding box center [386, 58] width 50 height 21
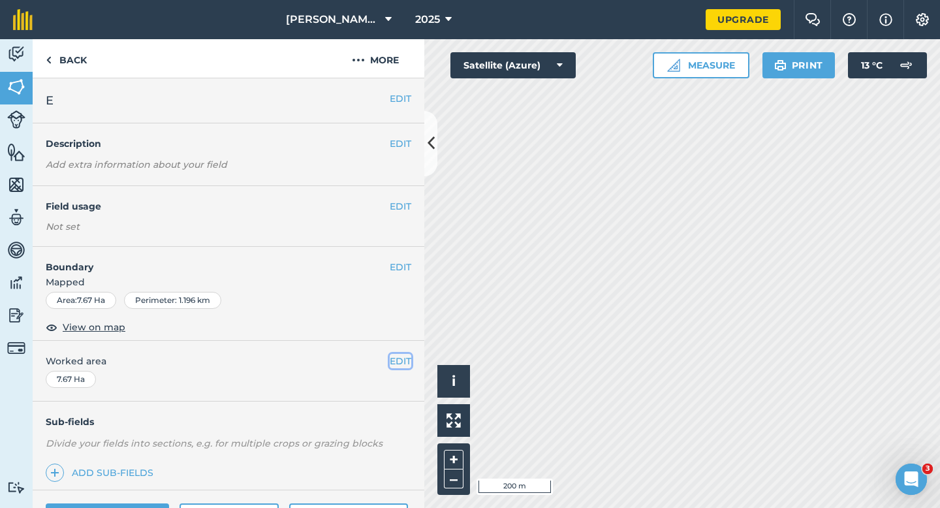
click at [403, 367] on button "EDIT" at bounding box center [401, 361] width 22 height 14
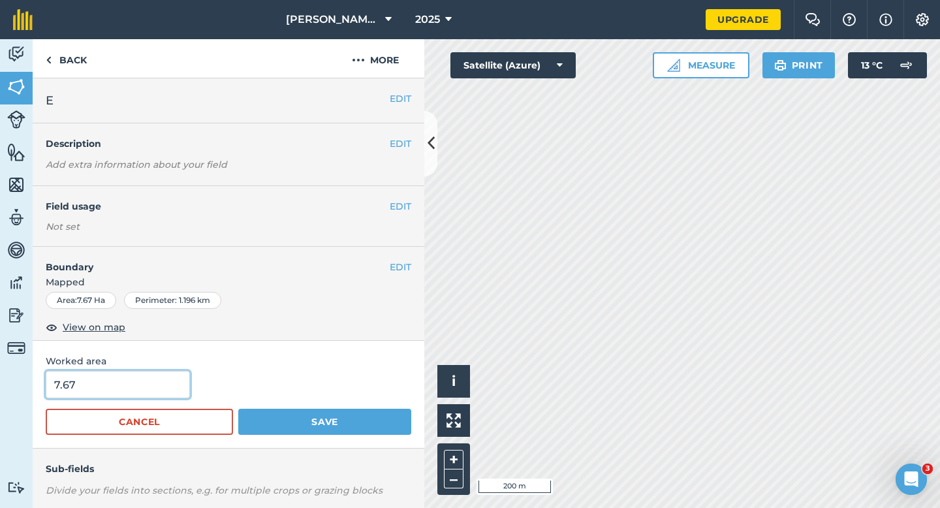
click at [137, 376] on input "7.67" at bounding box center [118, 384] width 144 height 27
click at [137, 389] on input "7.67" at bounding box center [118, 384] width 144 height 27
type input "7.7"
click at [238, 409] on button "Save" at bounding box center [324, 422] width 173 height 26
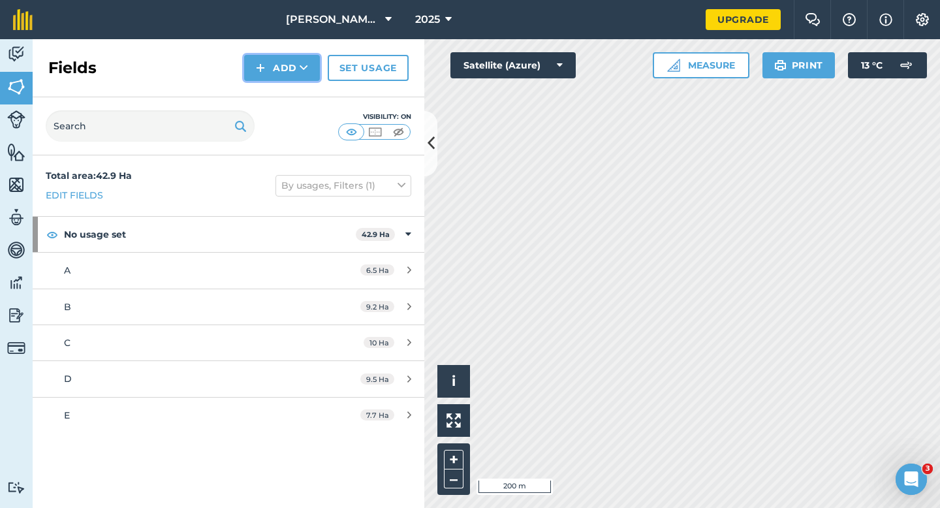
click at [261, 77] on button "Add" at bounding box center [282, 68] width 76 height 26
click at [262, 91] on link "Draw" at bounding box center [282, 97] width 72 height 29
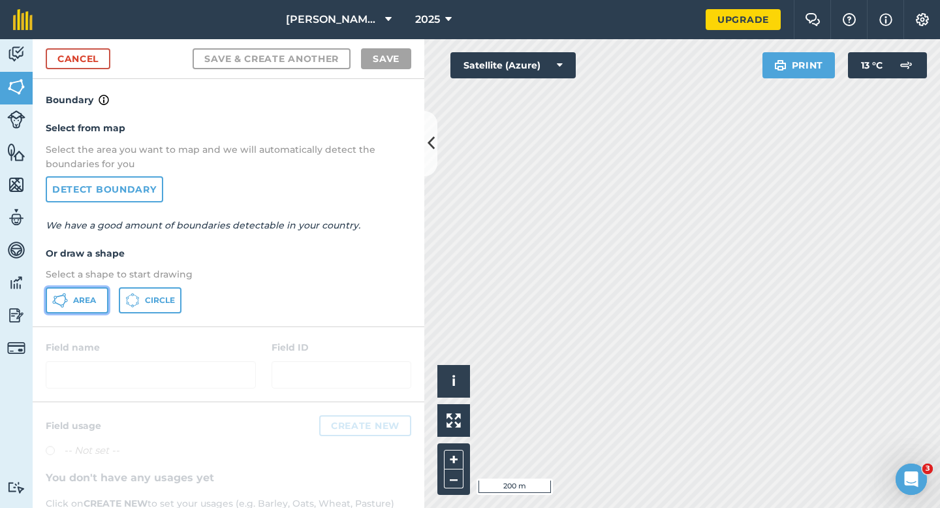
click at [74, 310] on button "Area" at bounding box center [77, 300] width 63 height 26
click at [74, 303] on span "Area" at bounding box center [84, 300] width 23 height 10
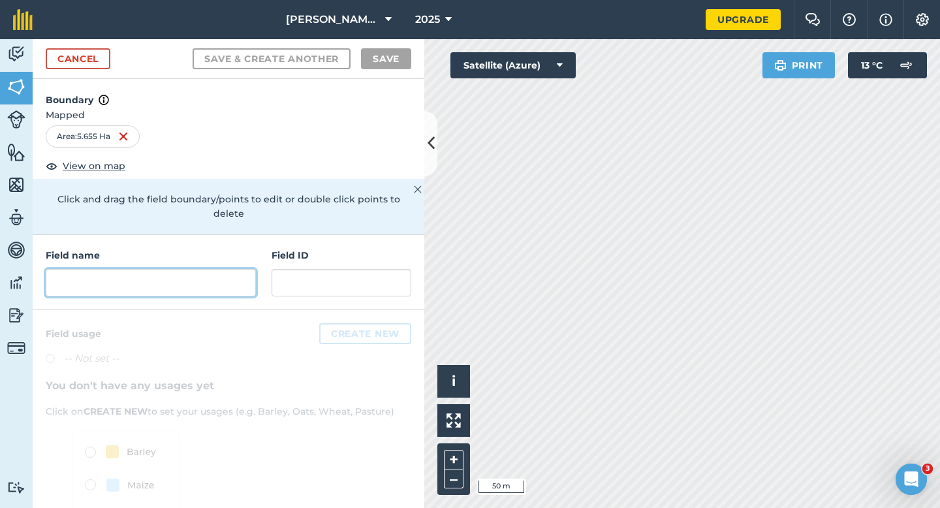
click at [232, 271] on input "text" at bounding box center [151, 282] width 210 height 27
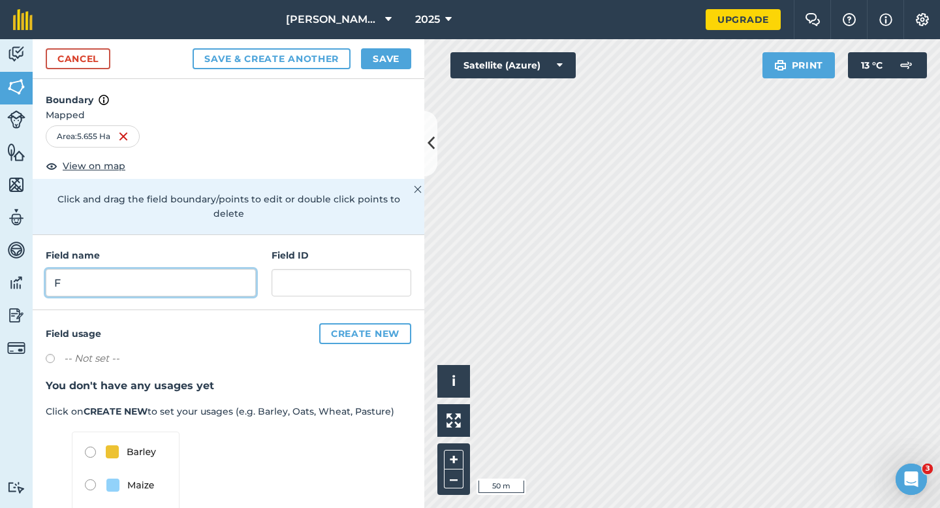
type input "F"
click at [382, 59] on button "Save" at bounding box center [386, 58] width 50 height 21
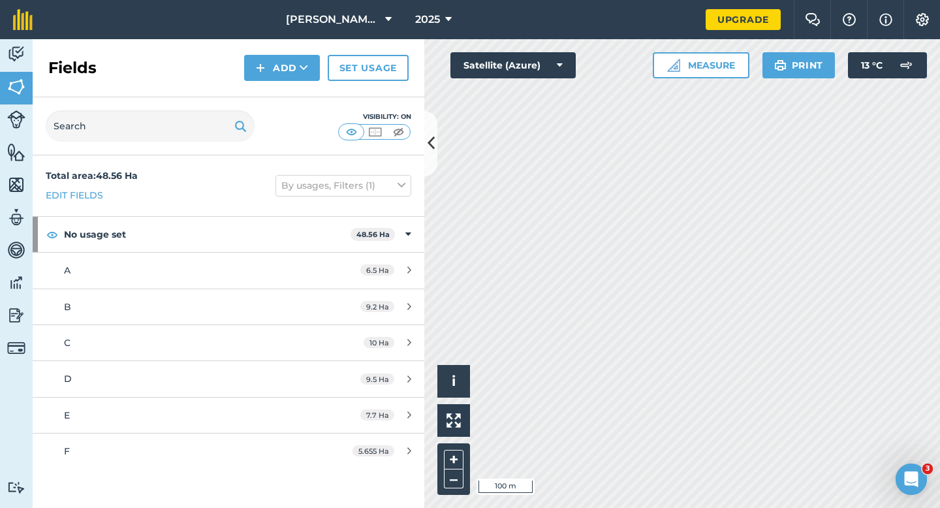
click at [286, 83] on div "Fields Add Set usage" at bounding box center [229, 68] width 392 height 58
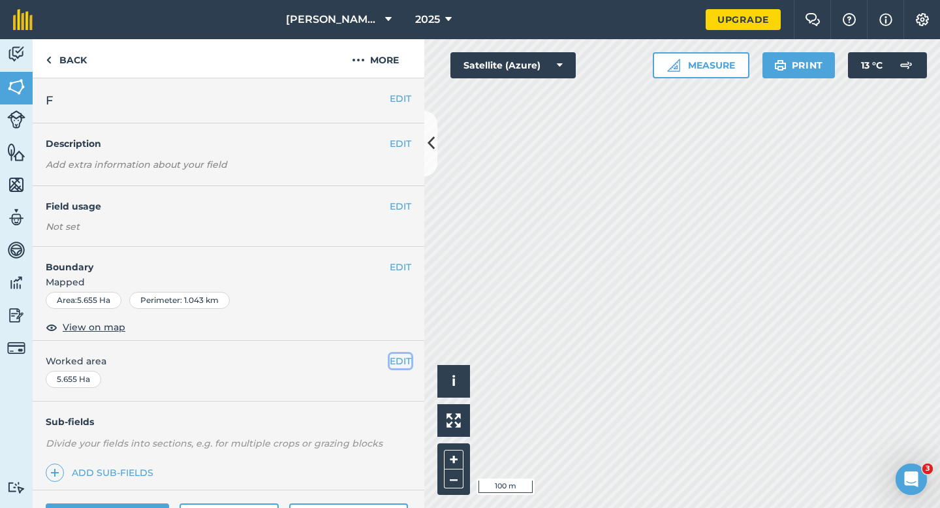
click at [401, 354] on button "EDIT" at bounding box center [401, 361] width 22 height 14
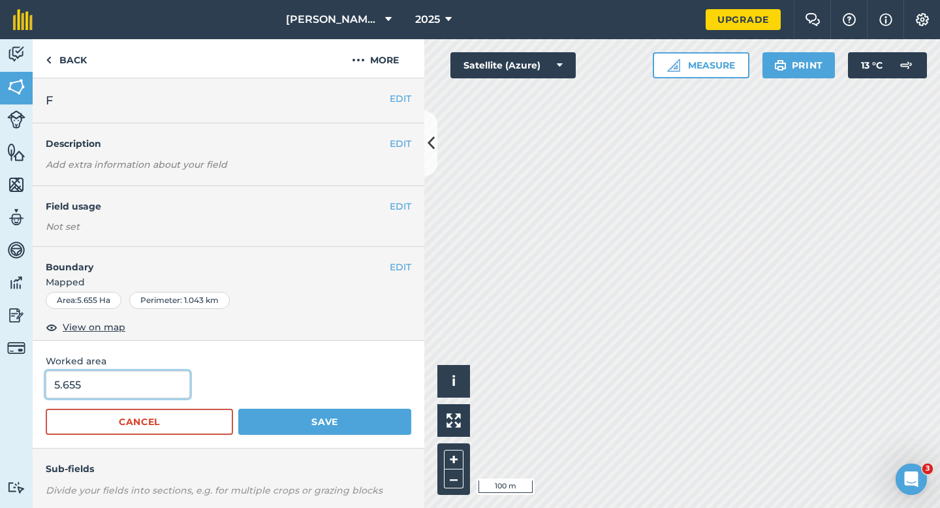
click at [136, 374] on input "5.655" at bounding box center [118, 384] width 144 height 27
click at [136, 377] on input "5.655" at bounding box center [118, 384] width 144 height 27
click at [138, 379] on input "5.655" at bounding box center [118, 384] width 144 height 27
type input "5.7"
click at [238, 409] on button "Save" at bounding box center [324, 422] width 173 height 26
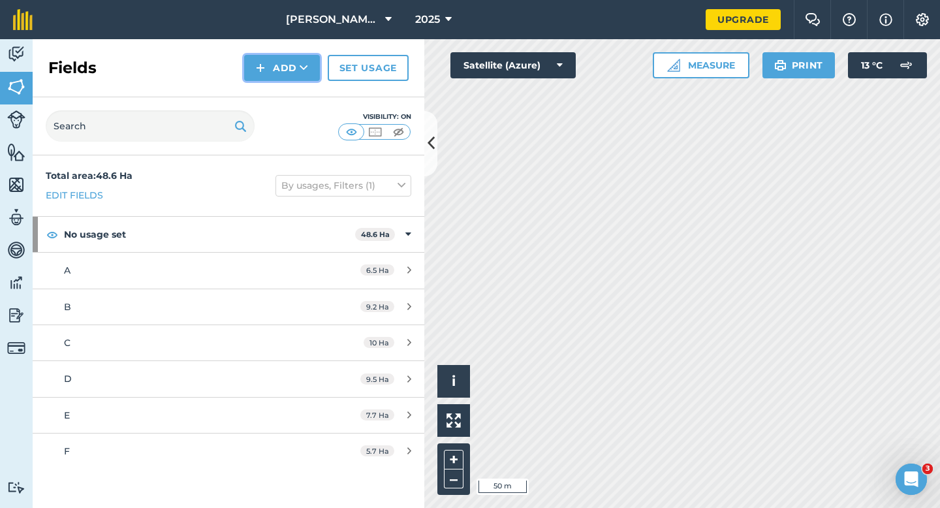
click at [297, 62] on button "Add" at bounding box center [282, 68] width 76 height 26
click at [297, 97] on link "Draw" at bounding box center [282, 97] width 72 height 29
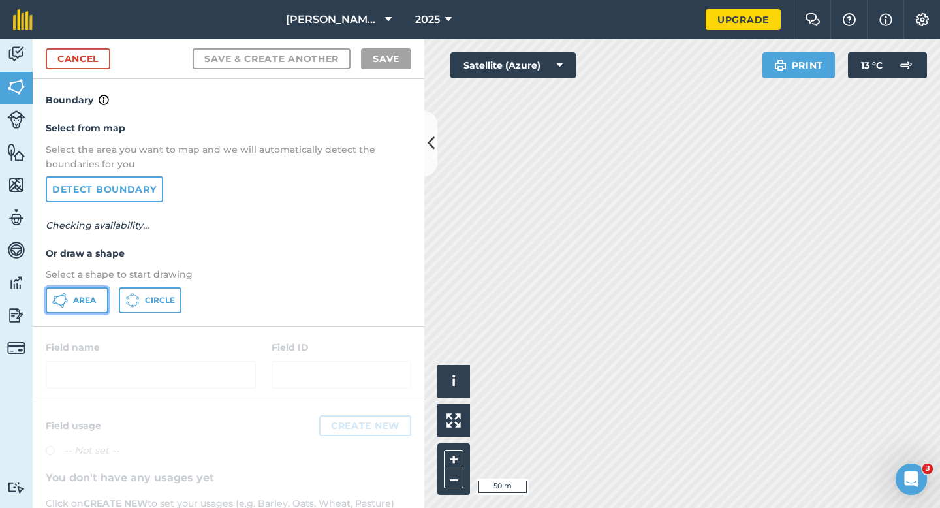
click at [85, 303] on span "Area" at bounding box center [84, 300] width 23 height 10
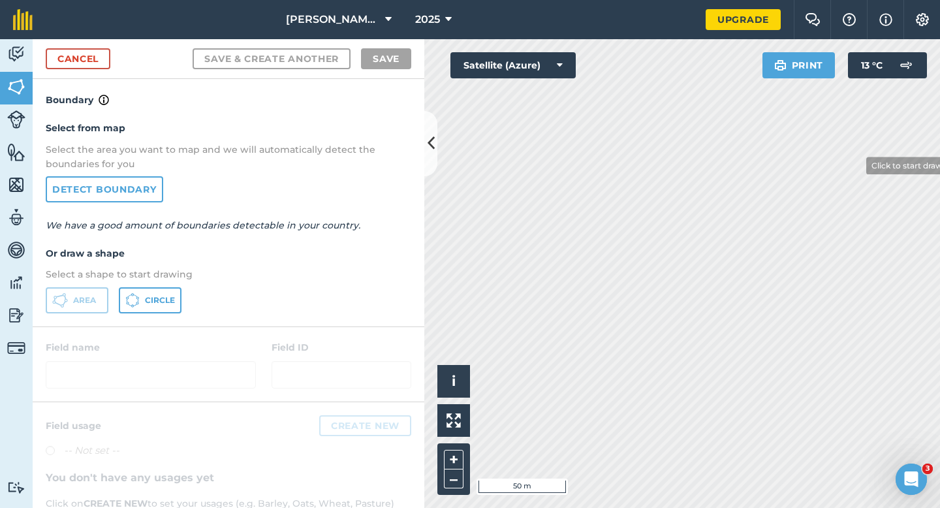
click at [767, 73] on div "Click to start drawing i © 2025 TomTom, Microsoft 50 m + – Satellite (Azure) Pr…" at bounding box center [682, 273] width 516 height 469
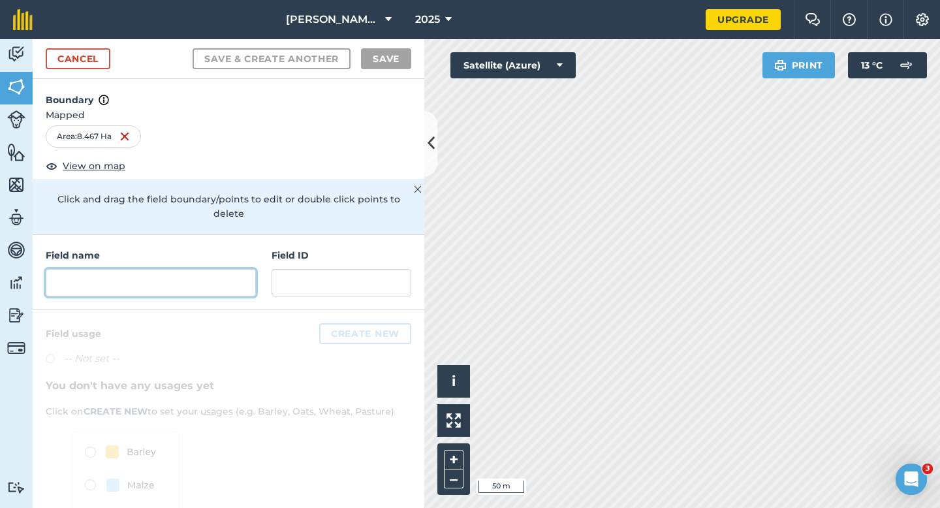
click at [189, 277] on input "text" at bounding box center [151, 282] width 210 height 27
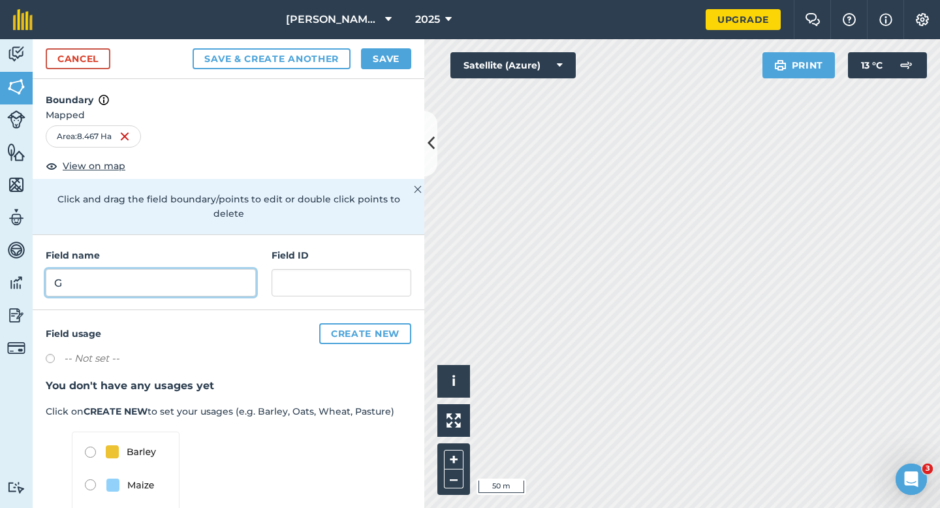
type input "G"
click at [390, 65] on button "Save" at bounding box center [386, 58] width 50 height 21
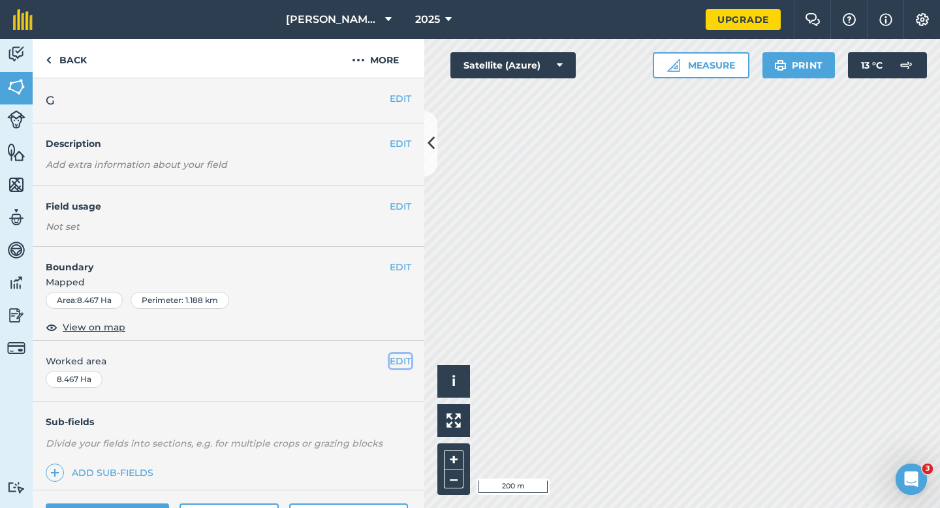
click at [399, 360] on button "EDIT" at bounding box center [401, 361] width 22 height 14
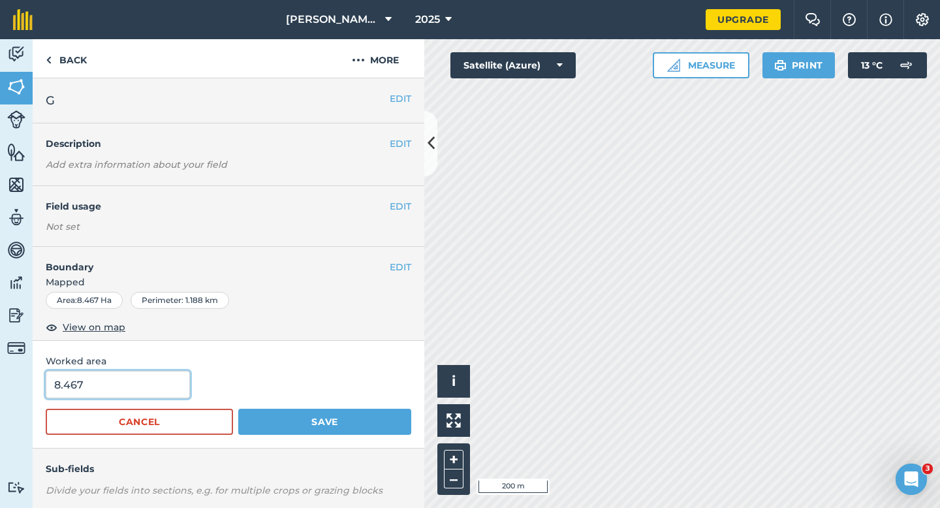
click at [155, 385] on input "8.467" at bounding box center [118, 384] width 144 height 27
type input "8.5"
click at [238, 409] on button "Save" at bounding box center [324, 422] width 173 height 26
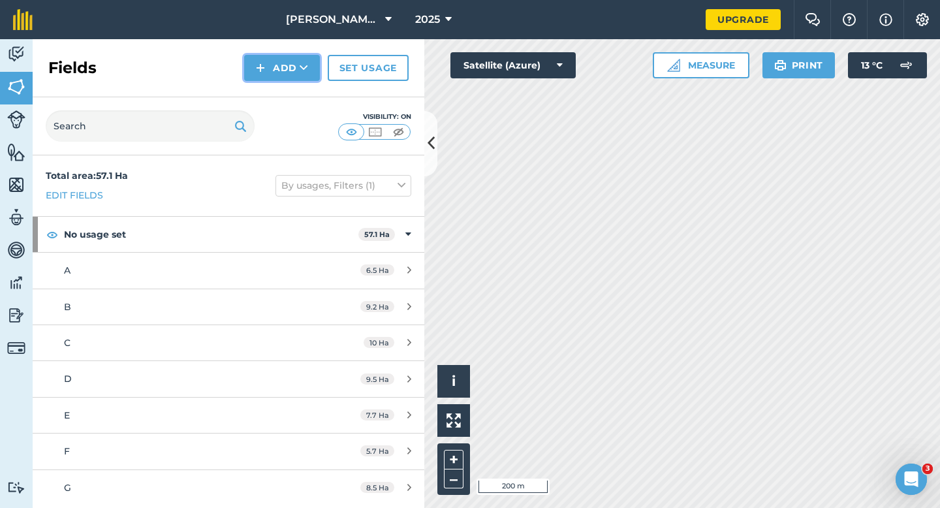
click at [285, 76] on button "Add" at bounding box center [282, 68] width 76 height 26
click at [285, 94] on link "Draw" at bounding box center [282, 97] width 72 height 29
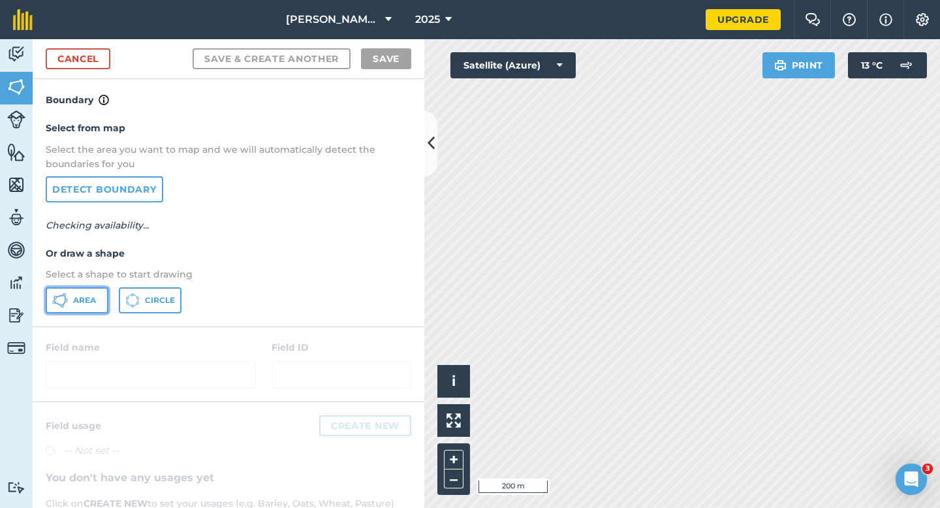
click at [65, 301] on icon at bounding box center [60, 301] width 16 height 16
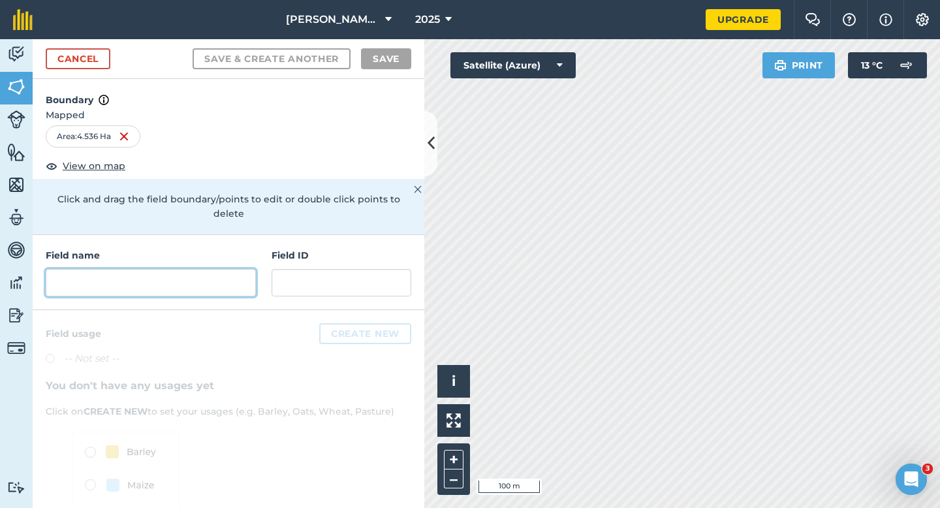
click at [157, 269] on input "text" at bounding box center [151, 282] width 210 height 27
type input "h"
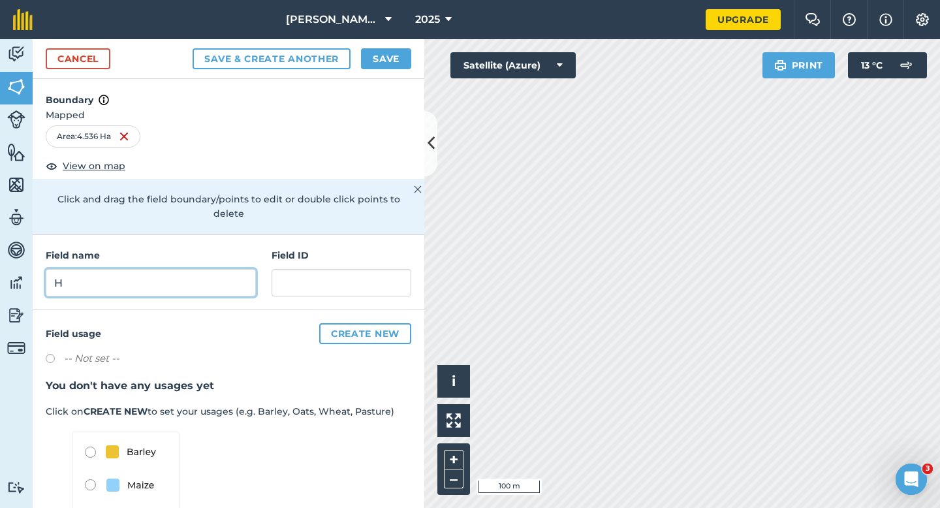
type input "H"
click at [383, 66] on button "Save" at bounding box center [386, 58] width 50 height 21
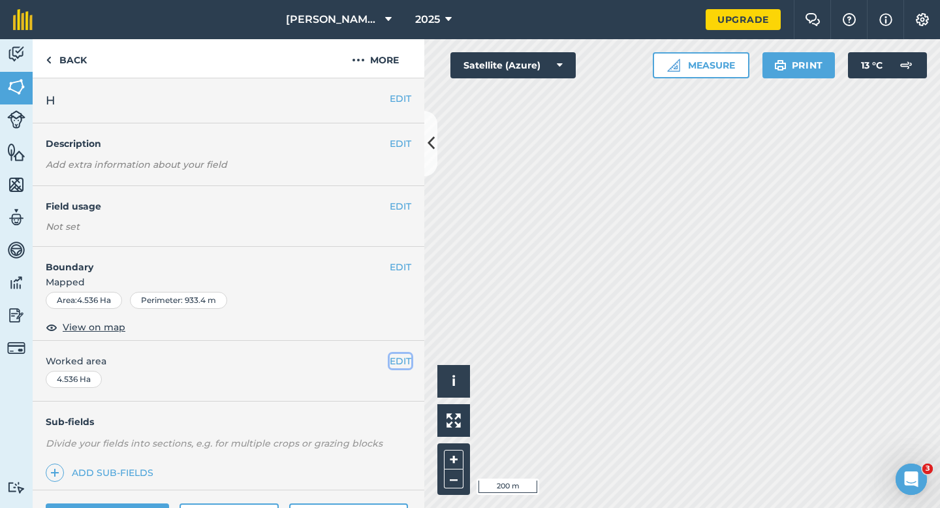
click at [401, 365] on button "EDIT" at bounding box center [401, 361] width 22 height 14
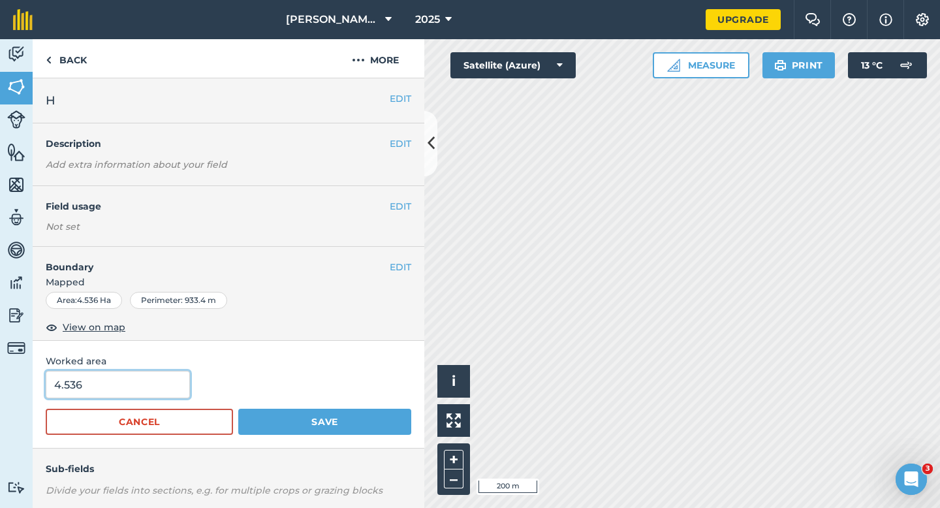
click at [179, 380] on input "4.536" at bounding box center [118, 384] width 144 height 27
type input "4.5"
click at [238, 409] on button "Save" at bounding box center [324, 422] width 173 height 26
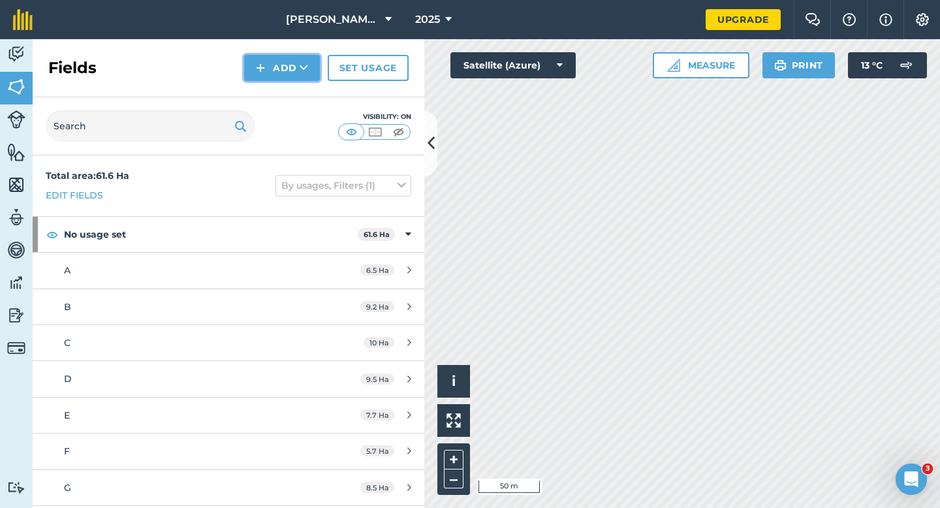
click at [259, 65] on img at bounding box center [260, 68] width 9 height 16
click at [259, 88] on link "Draw" at bounding box center [282, 97] width 72 height 29
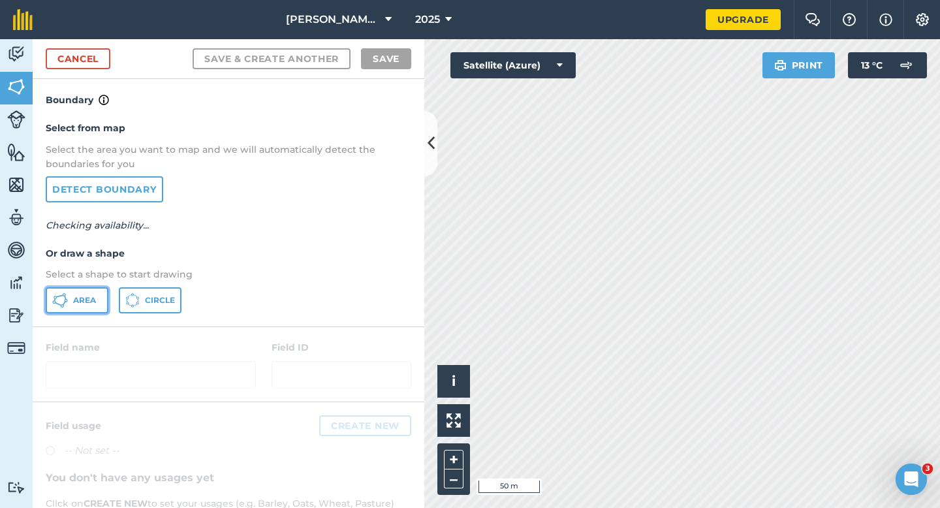
click at [64, 296] on icon at bounding box center [64, 294] width 3 height 3
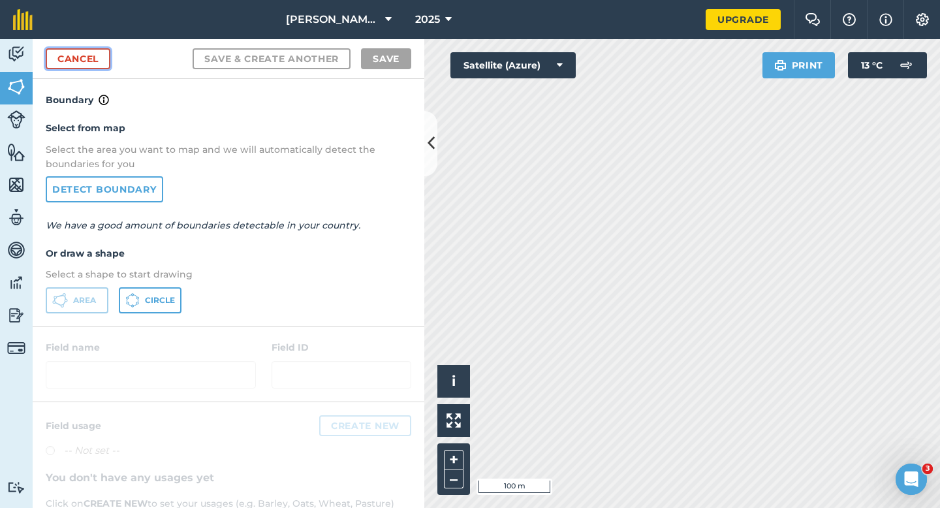
click at [91, 55] on link "Cancel" at bounding box center [78, 58] width 65 height 21
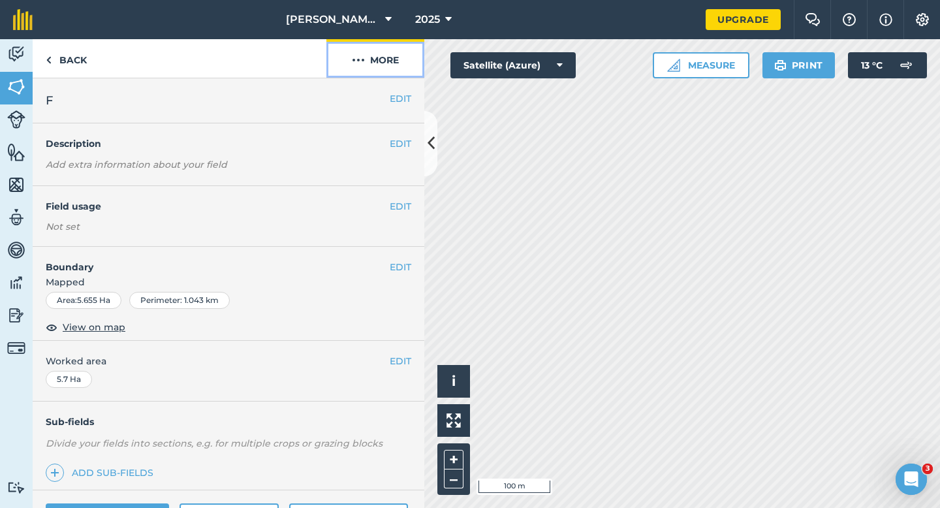
click at [360, 59] on img at bounding box center [358, 60] width 13 height 16
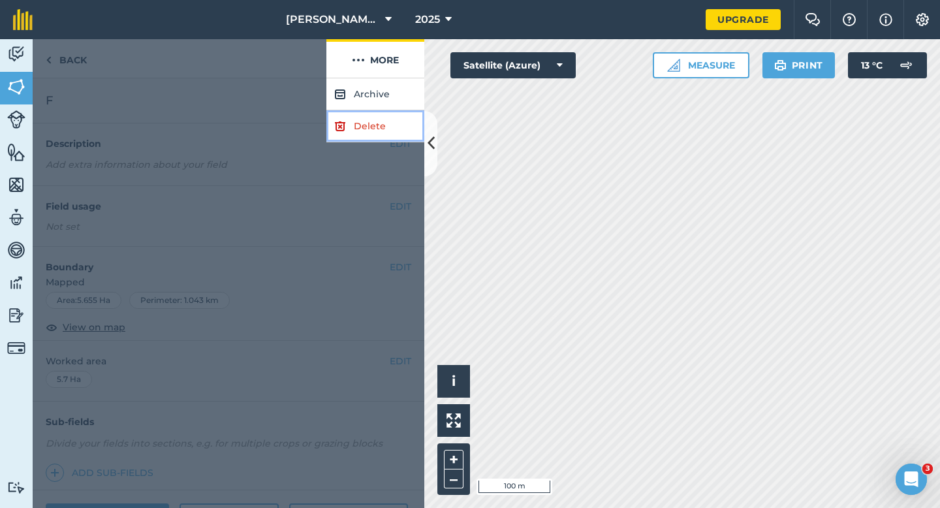
click at [362, 133] on link "Delete" at bounding box center [375, 126] width 98 height 32
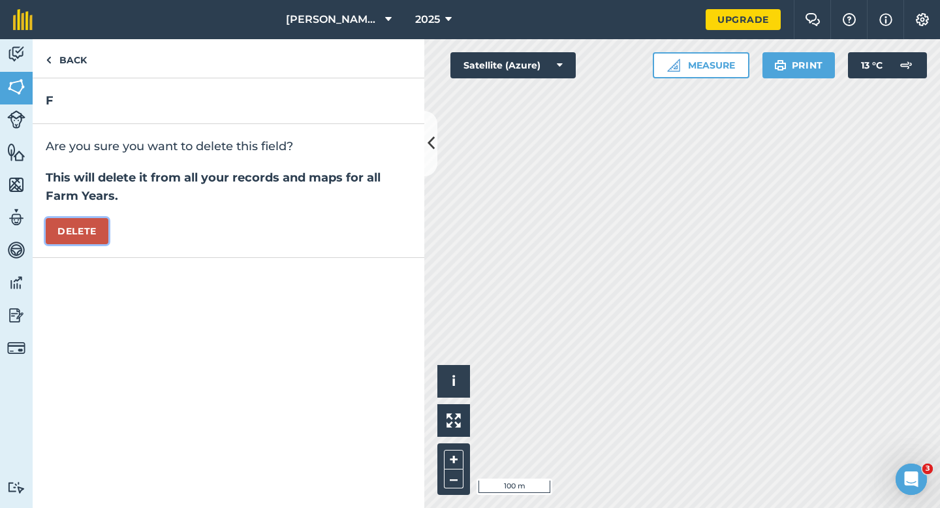
click at [104, 232] on button "Delete" at bounding box center [77, 231] width 63 height 26
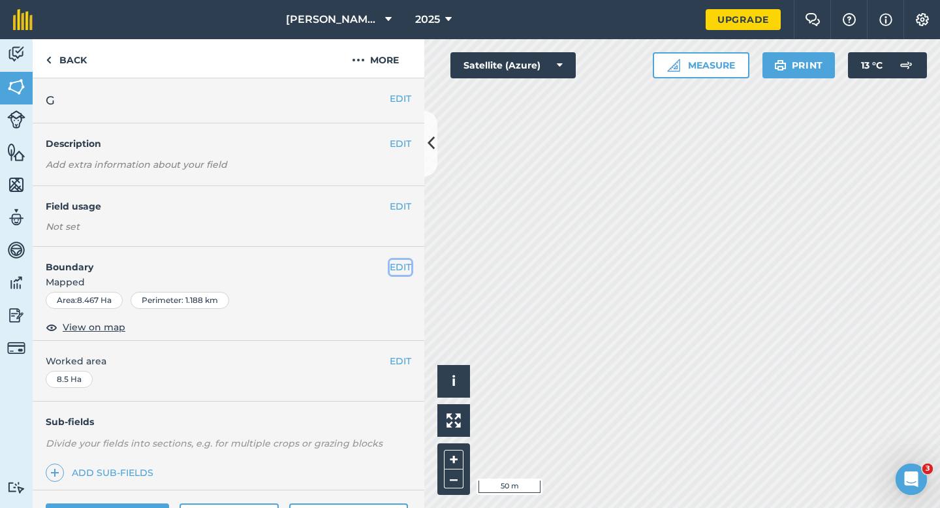
click at [406, 262] on button "EDIT" at bounding box center [401, 267] width 22 height 14
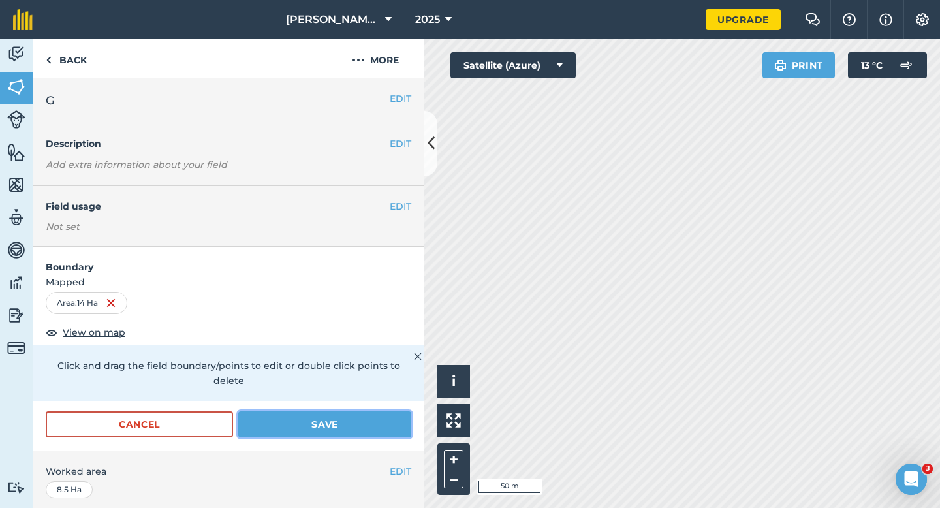
click at [366, 411] on button "Save" at bounding box center [324, 424] width 173 height 26
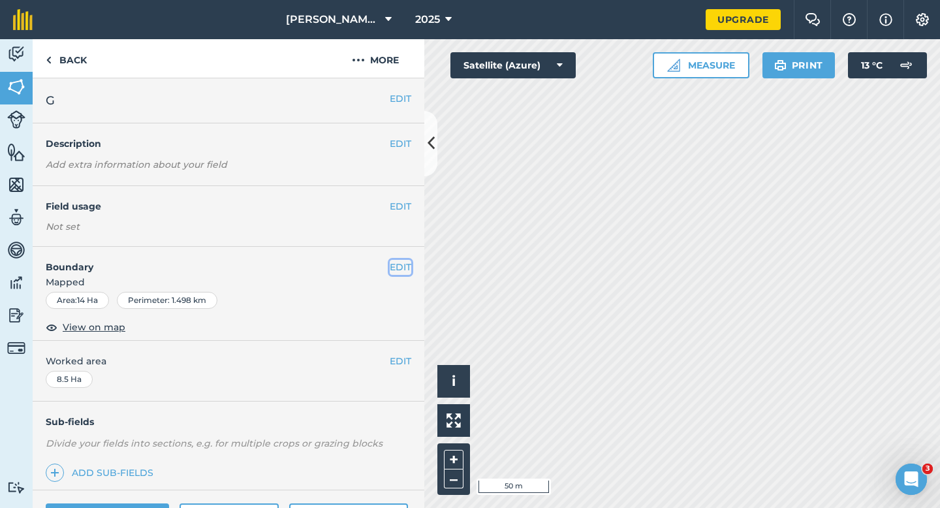
click at [409, 265] on button "EDIT" at bounding box center [401, 267] width 22 height 14
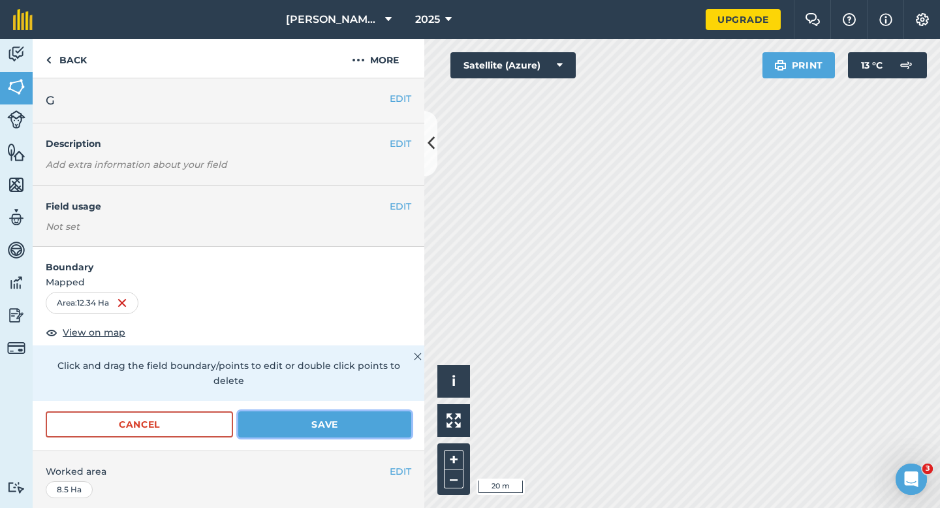
click at [285, 411] on button "Save" at bounding box center [324, 424] width 173 height 26
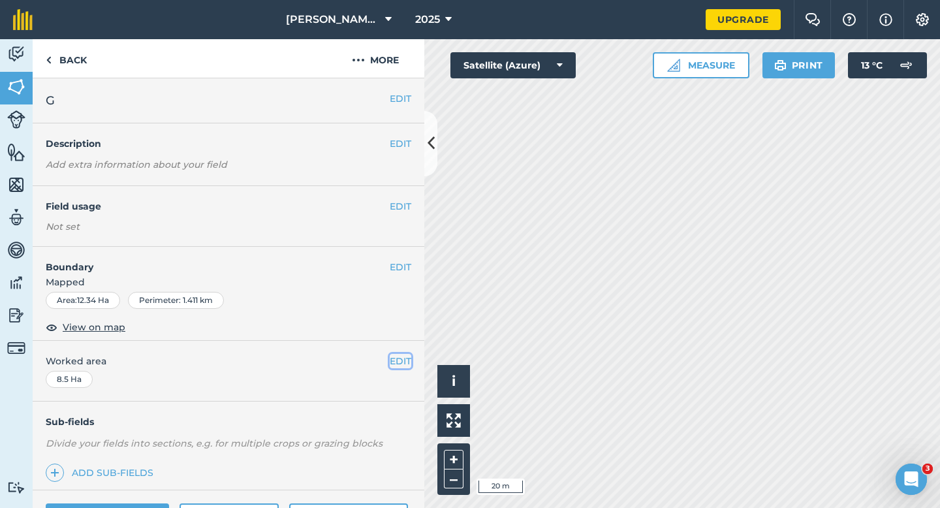
click at [402, 362] on button "EDIT" at bounding box center [401, 361] width 22 height 14
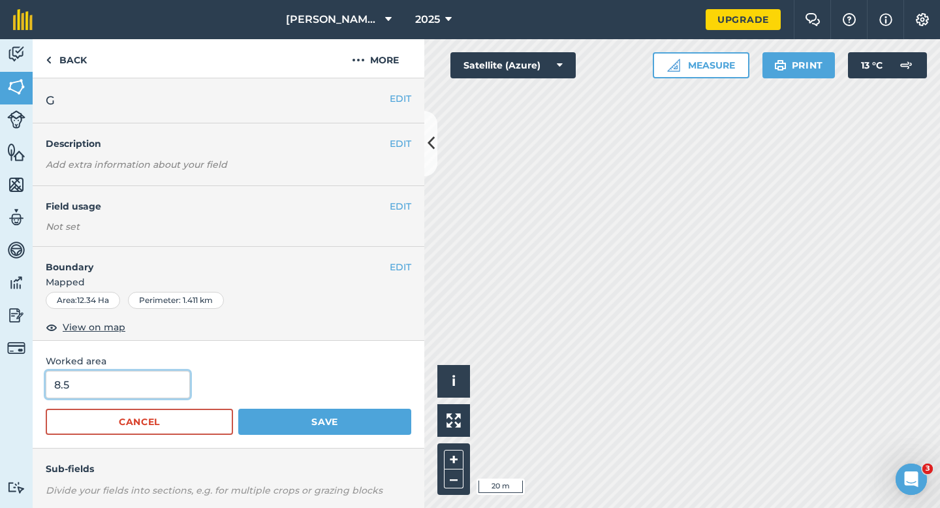
click at [94, 380] on input "8.5" at bounding box center [118, 384] width 144 height 27
type input "12.3"
click at [238, 409] on button "Save" at bounding box center [324, 422] width 173 height 26
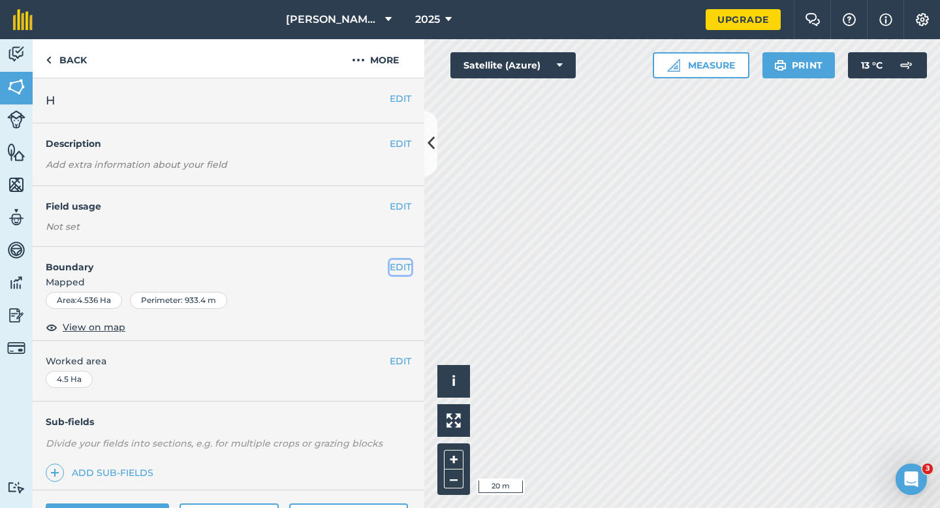
click at [398, 267] on button "EDIT" at bounding box center [401, 267] width 22 height 14
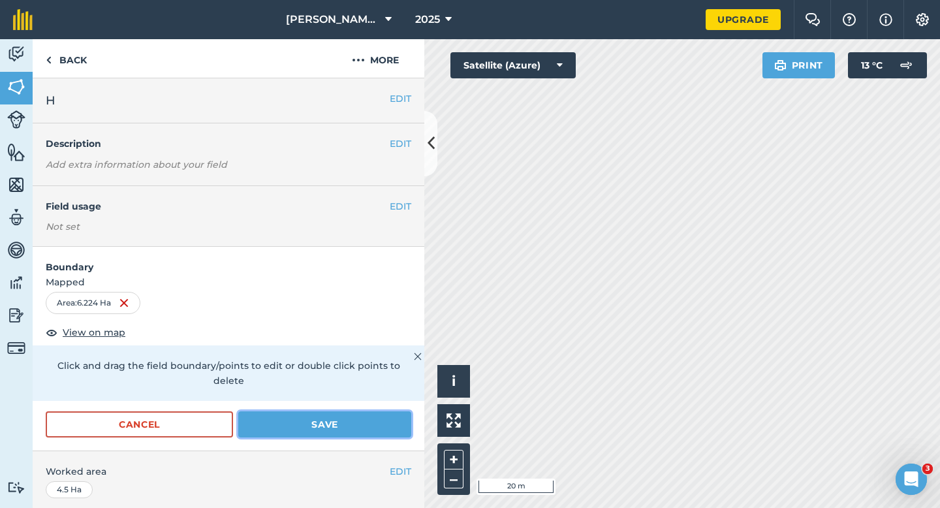
click at [364, 411] on button "Save" at bounding box center [324, 424] width 173 height 26
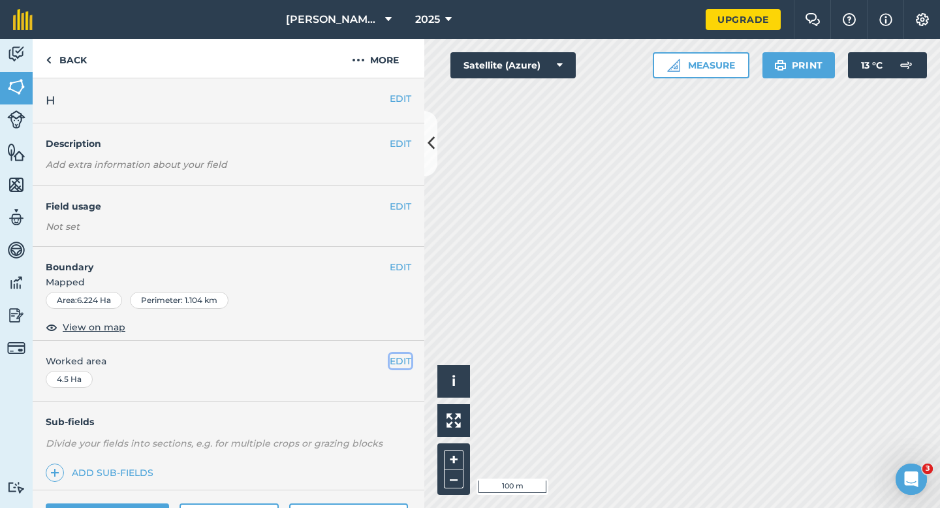
click at [405, 358] on button "EDIT" at bounding box center [401, 361] width 22 height 14
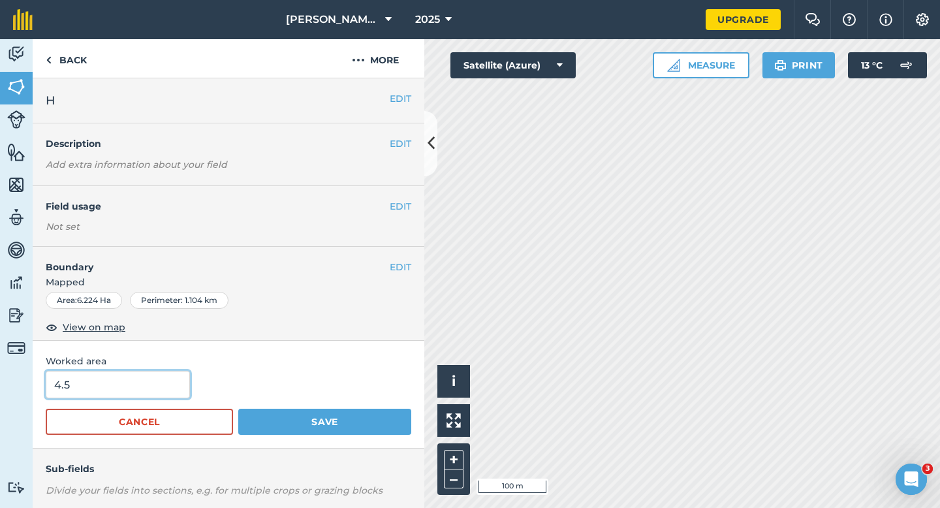
click at [142, 392] on input "4.5" at bounding box center [118, 384] width 144 height 27
type input "4"
type input "6.2"
click at [238, 409] on button "Save" at bounding box center [324, 422] width 173 height 26
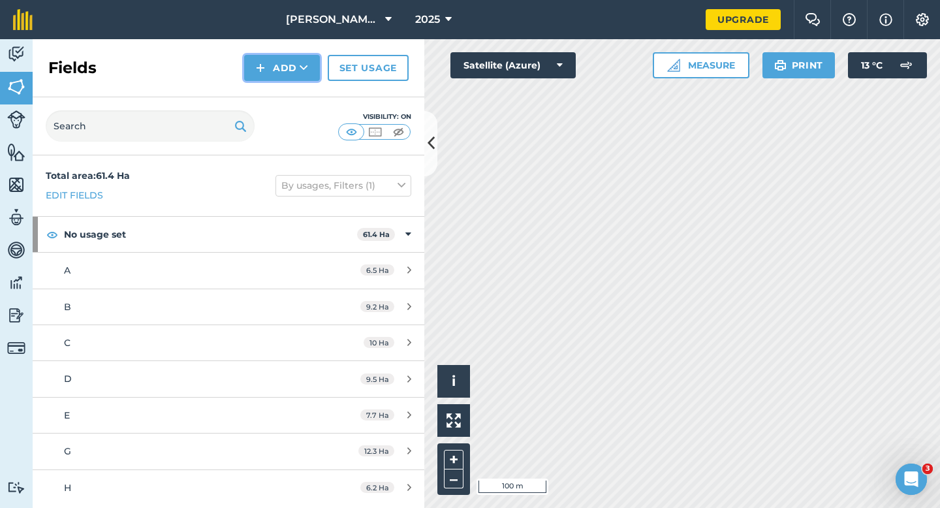
click at [262, 67] on img at bounding box center [260, 68] width 9 height 16
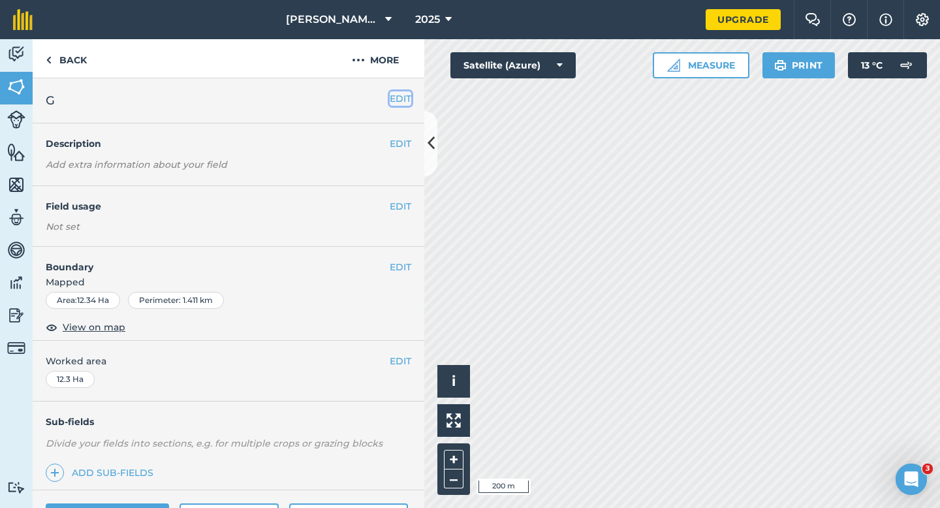
click at [402, 94] on button "EDIT" at bounding box center [401, 98] width 22 height 14
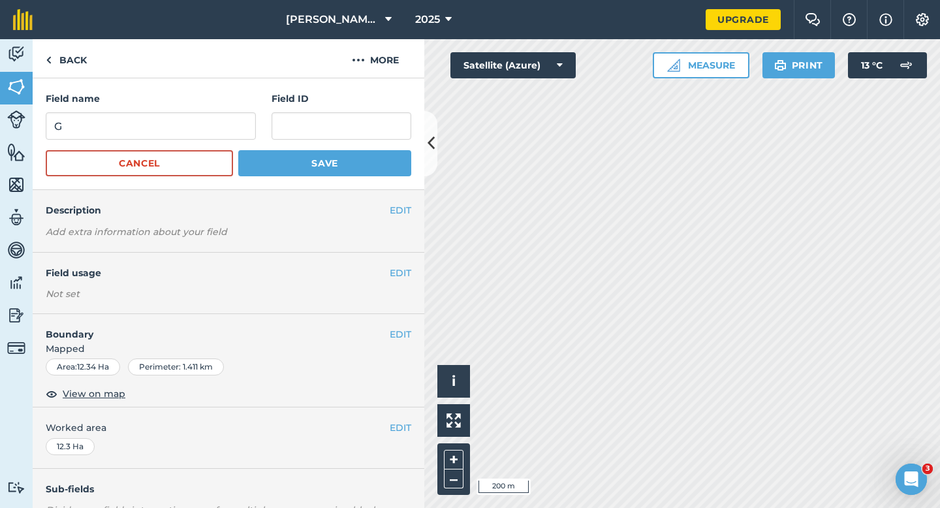
click at [191, 112] on div "Field name G" at bounding box center [151, 115] width 210 height 48
click at [196, 123] on input "G" at bounding box center [151, 125] width 210 height 27
click at [238, 150] on button "Save" at bounding box center [324, 163] width 173 height 26
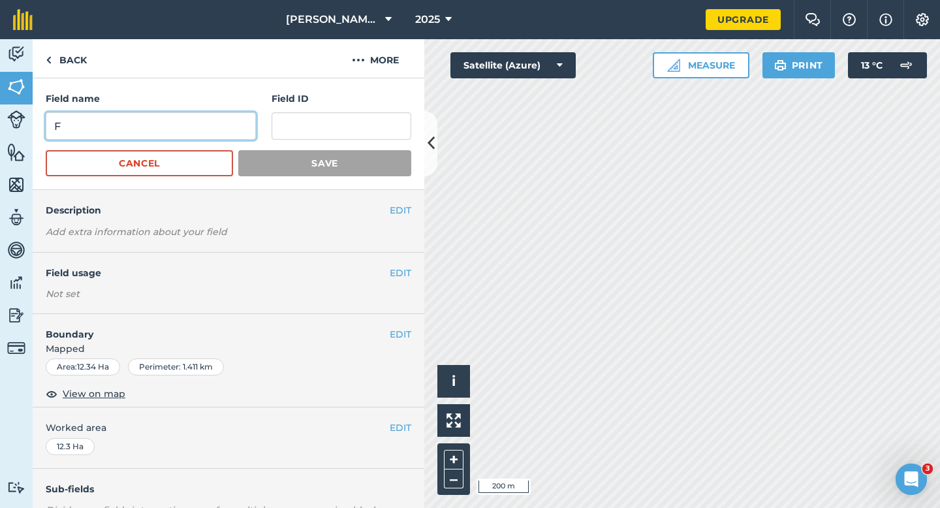
type input "F"
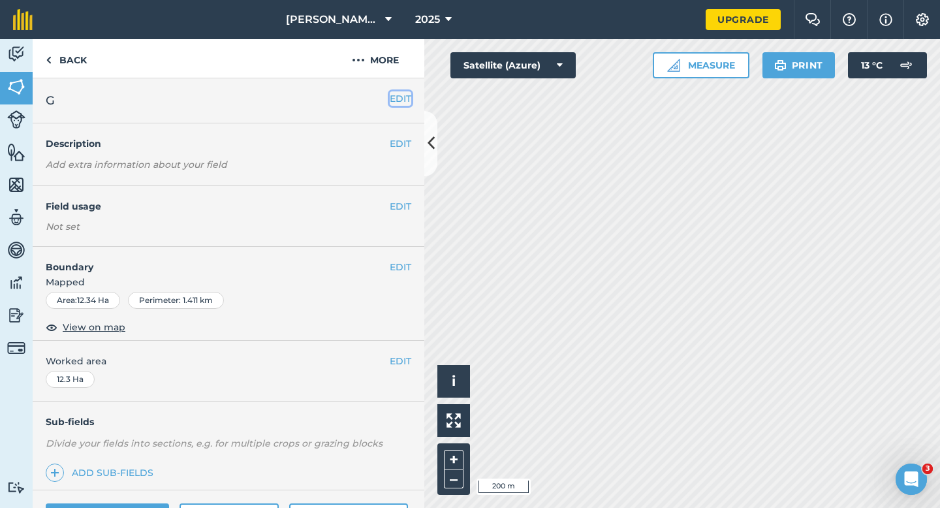
click at [399, 101] on button "EDIT" at bounding box center [401, 98] width 22 height 14
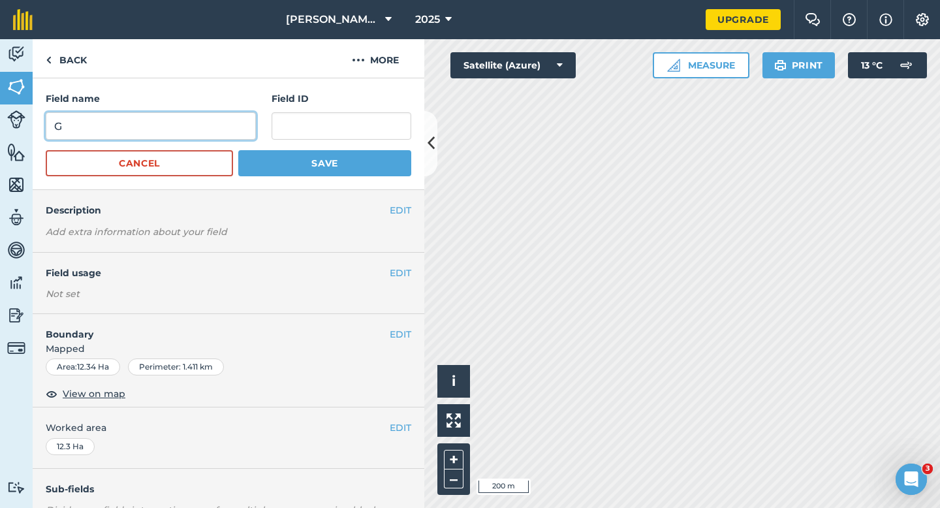
click at [241, 119] on input "G" at bounding box center [151, 125] width 210 height 27
type input "F"
click at [238, 150] on button "Save" at bounding box center [324, 163] width 173 height 26
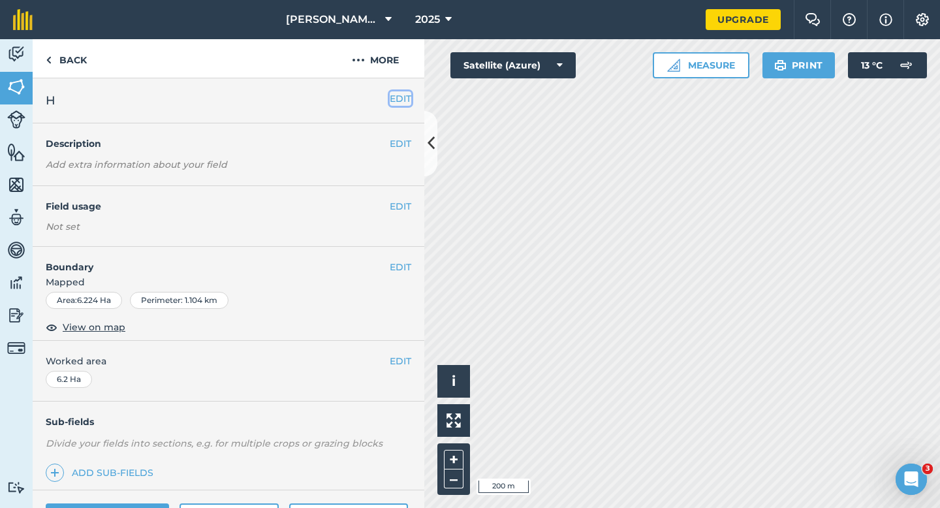
click at [401, 103] on button "EDIT" at bounding box center [401, 98] width 22 height 14
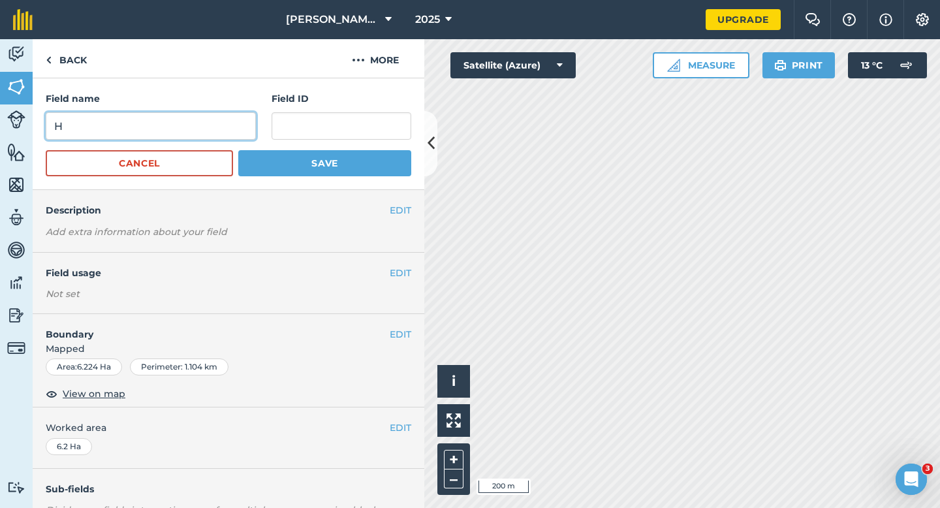
click at [211, 129] on input "H" at bounding box center [151, 125] width 210 height 27
type input "G"
click at [238, 150] on button "Save" at bounding box center [324, 163] width 173 height 26
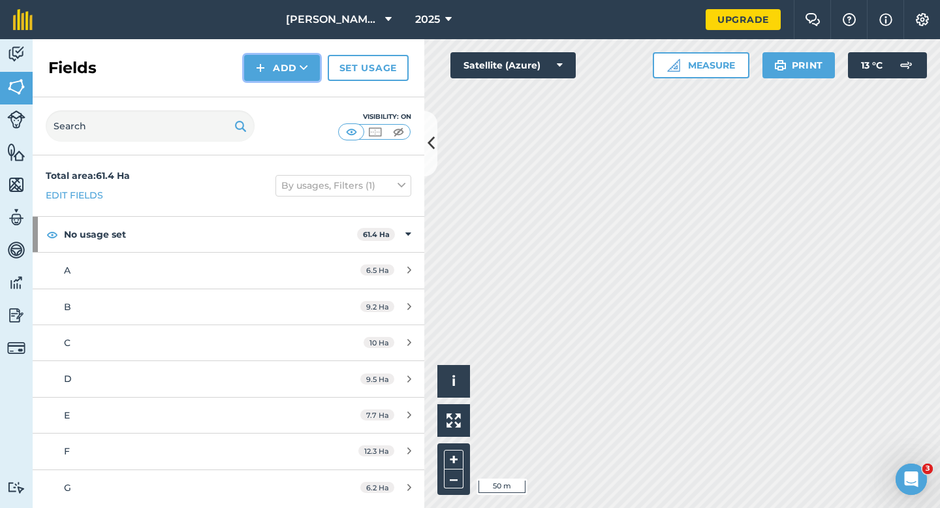
click at [301, 65] on icon at bounding box center [304, 67] width 8 height 13
click at [301, 94] on link "Draw" at bounding box center [282, 97] width 72 height 29
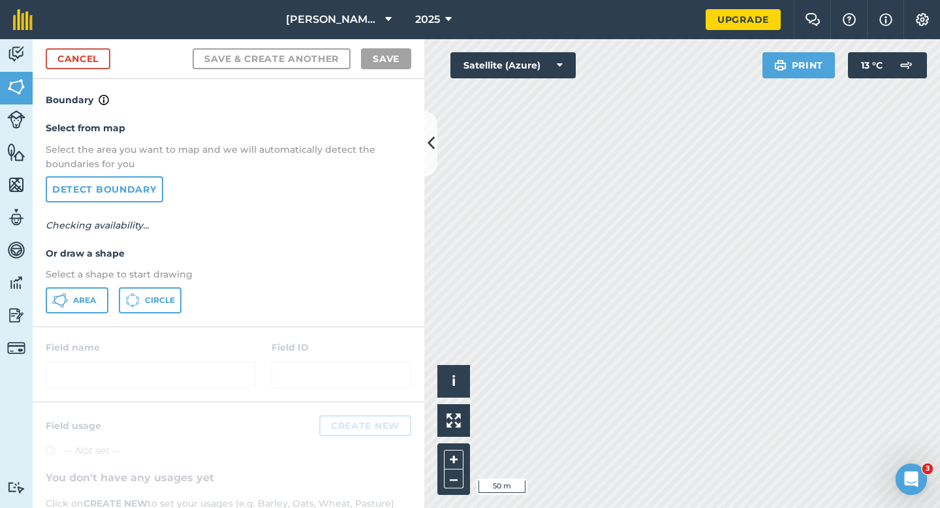
click at [75, 285] on div "Select from map Select the area you want to map and we will automatically detec…" at bounding box center [229, 217] width 392 height 218
click at [104, 293] on button "Area" at bounding box center [77, 300] width 63 height 26
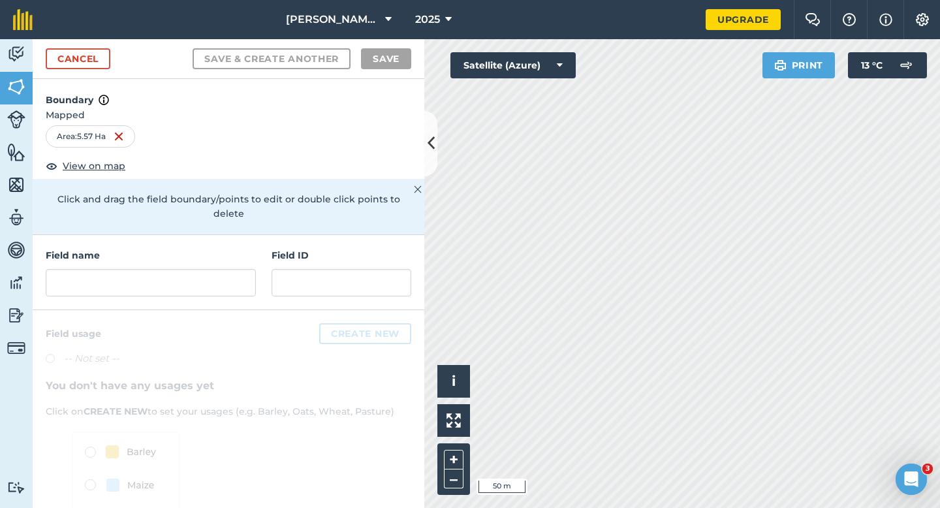
click at [231, 289] on div "Field name Field ID" at bounding box center [229, 272] width 392 height 75
click at [231, 283] on div "Field name Field ID" at bounding box center [229, 272] width 392 height 75
click at [230, 274] on input "text" at bounding box center [151, 282] width 210 height 27
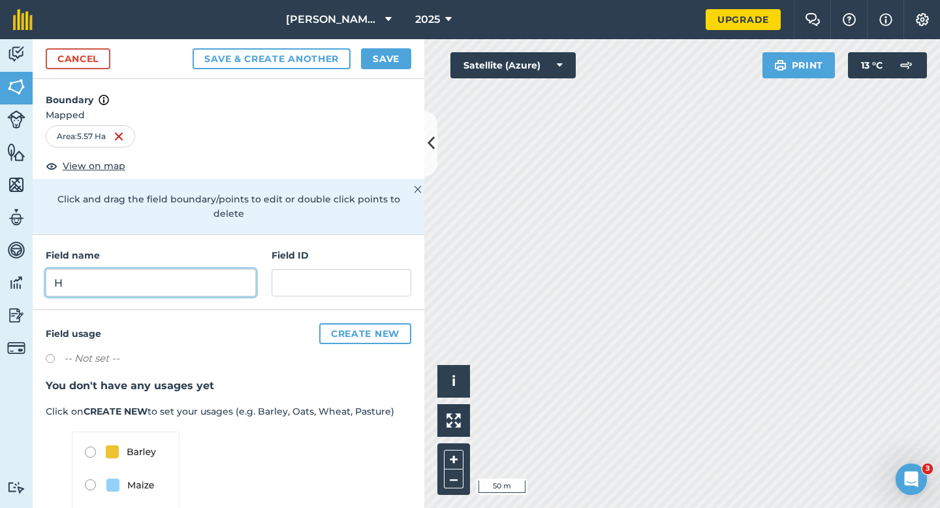
type input "H"
click at [396, 63] on button "Save" at bounding box center [386, 58] width 50 height 21
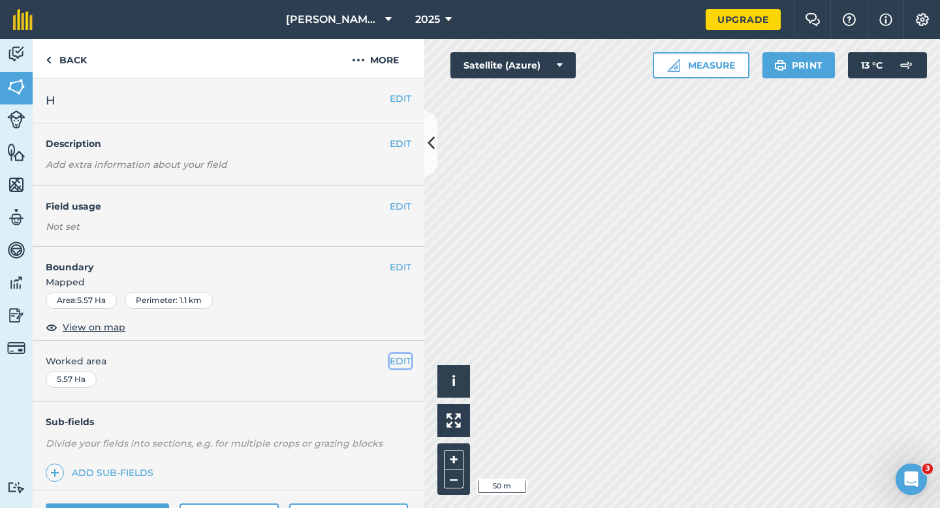
click at [404, 368] on button "EDIT" at bounding box center [401, 361] width 22 height 14
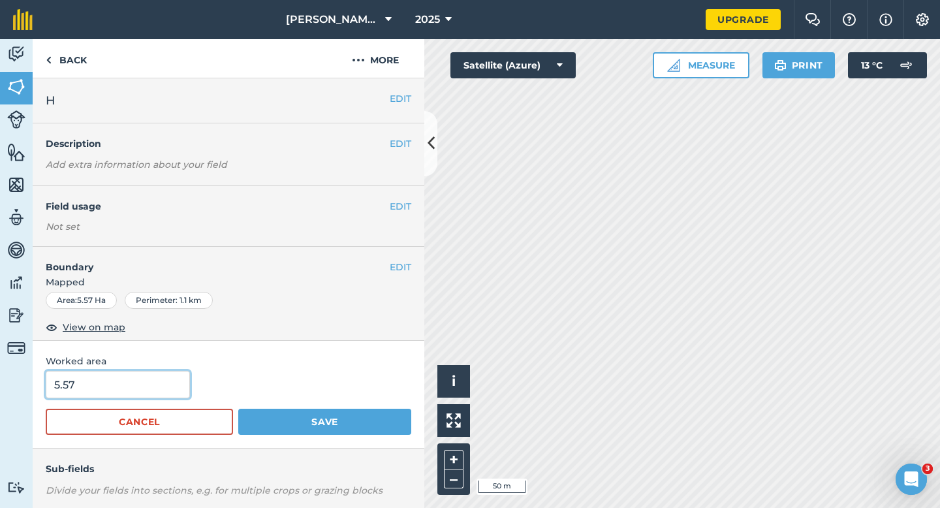
click at [179, 387] on input "5.57" at bounding box center [118, 384] width 144 height 27
type input "5.5"
click at [238, 409] on button "Save" at bounding box center [324, 422] width 173 height 26
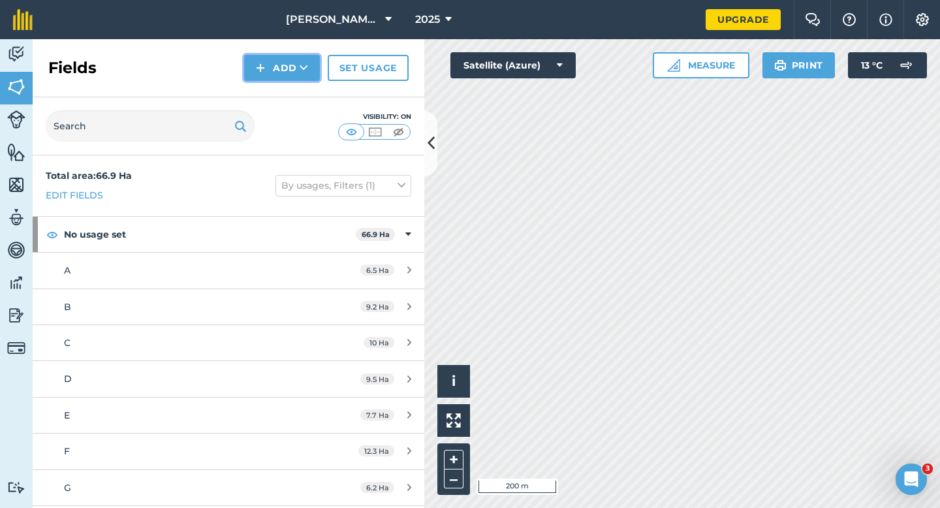
click at [310, 76] on button "Add" at bounding box center [282, 68] width 76 height 26
click at [310, 87] on link "Draw" at bounding box center [282, 97] width 72 height 29
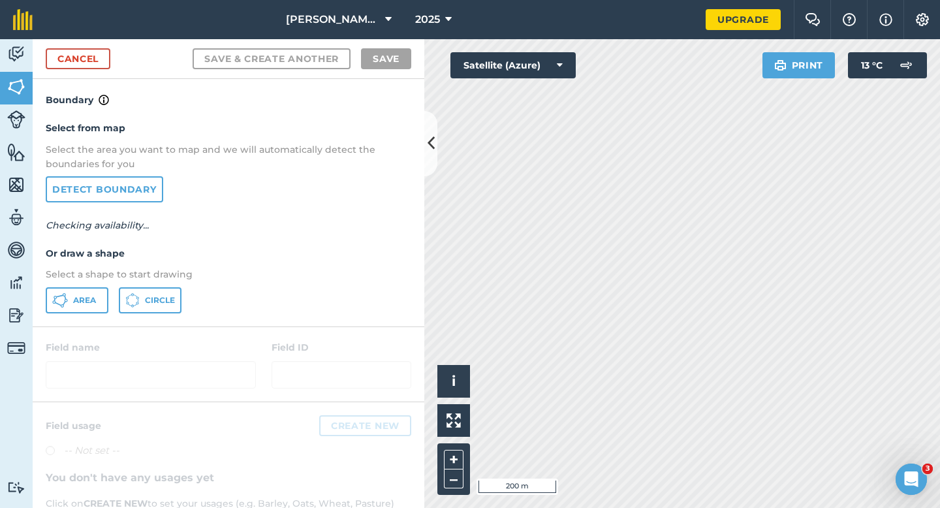
click at [77, 315] on div "Select from map Select the area you want to map and we will automatically detec…" at bounding box center [229, 217] width 392 height 218
click at [83, 309] on button "Area" at bounding box center [77, 300] width 63 height 26
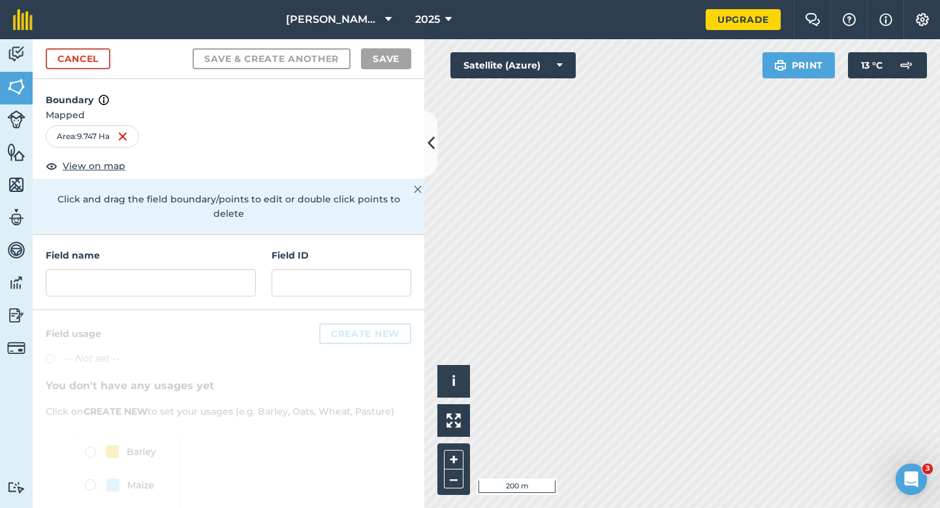
click at [72, 48] on div "Cancel Save & Create Another Save" at bounding box center [229, 59] width 392 height 40
click at [71, 49] on link "Cancel" at bounding box center [78, 58] width 65 height 21
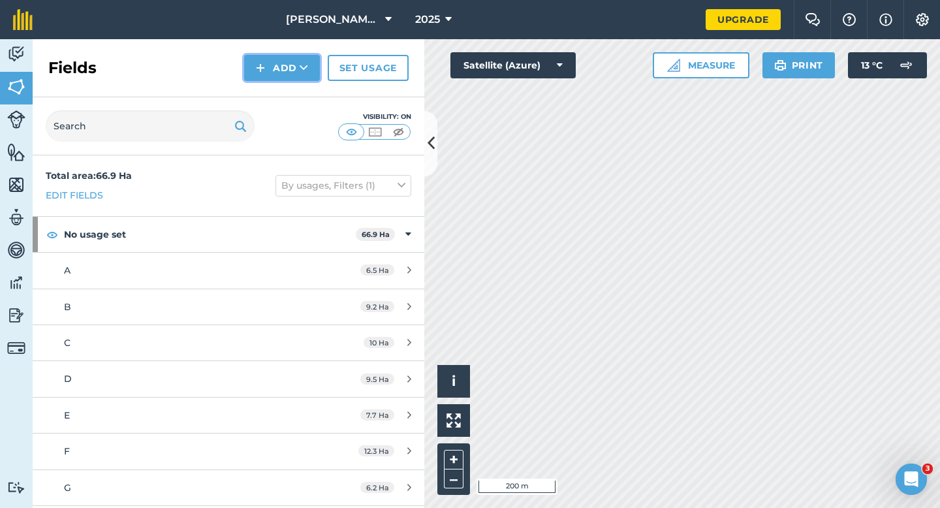
click at [276, 71] on button "Add" at bounding box center [282, 68] width 76 height 26
click at [276, 84] on link "Draw" at bounding box center [282, 97] width 72 height 29
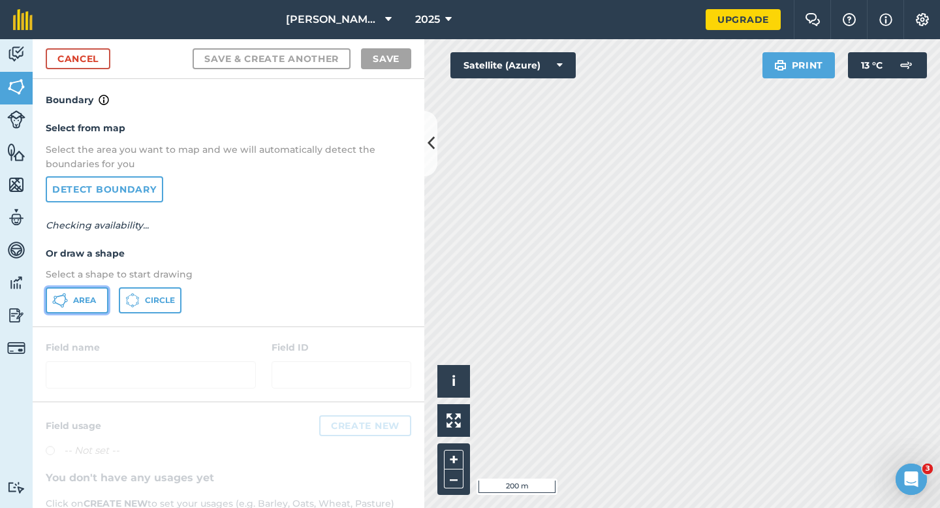
click at [76, 304] on span "Area" at bounding box center [84, 300] width 23 height 10
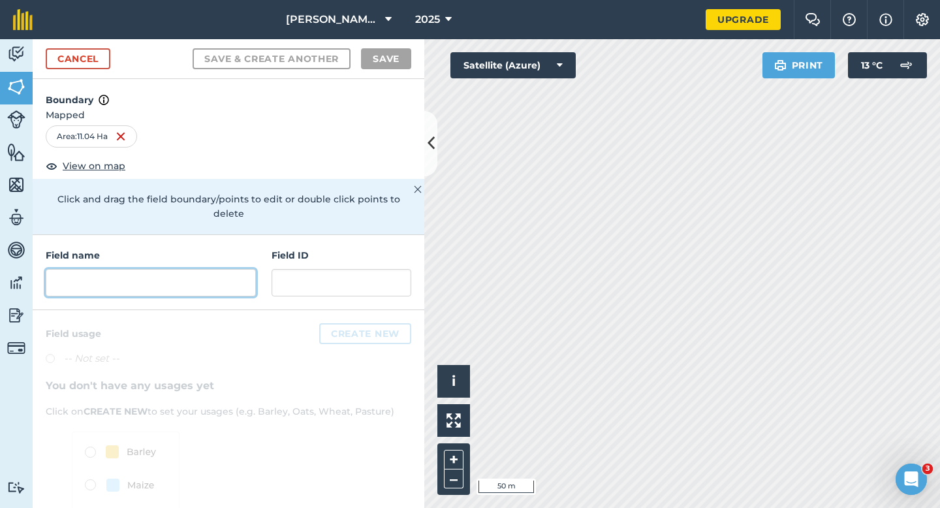
click at [232, 269] on input "text" at bounding box center [151, 282] width 210 height 27
type input "H"
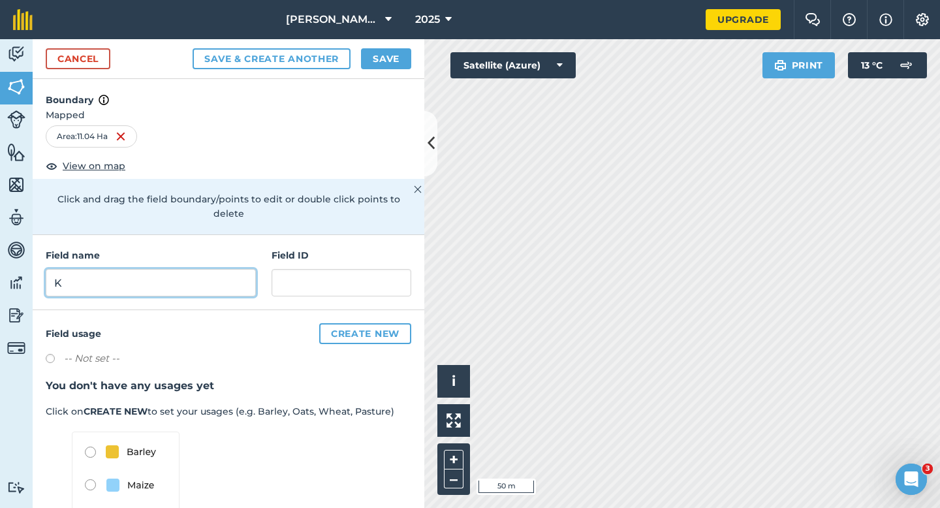
type input "K"
click at [392, 52] on button "Save" at bounding box center [386, 58] width 50 height 21
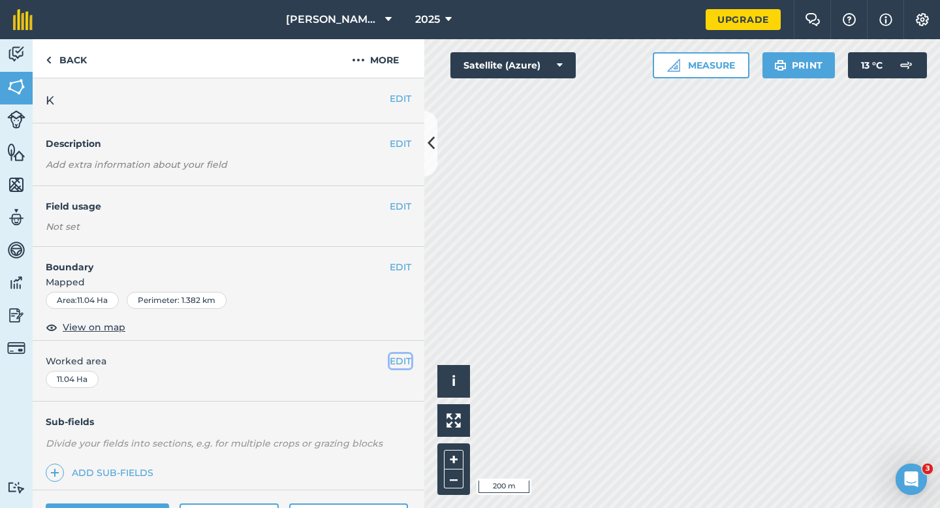
click at [399, 357] on button "EDIT" at bounding box center [401, 361] width 22 height 14
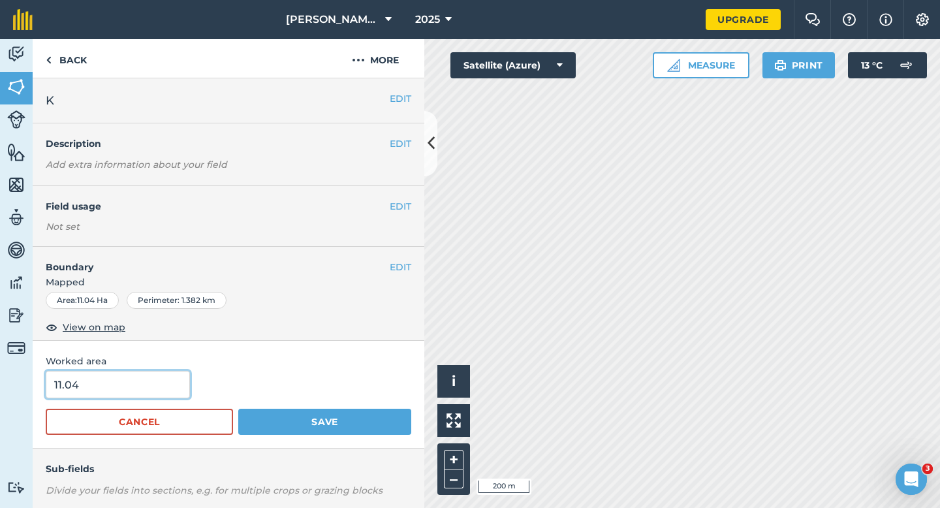
click at [100, 387] on input "11.04" at bounding box center [118, 384] width 144 height 27
type input "11"
click at [238, 409] on button "Save" at bounding box center [324, 422] width 173 height 26
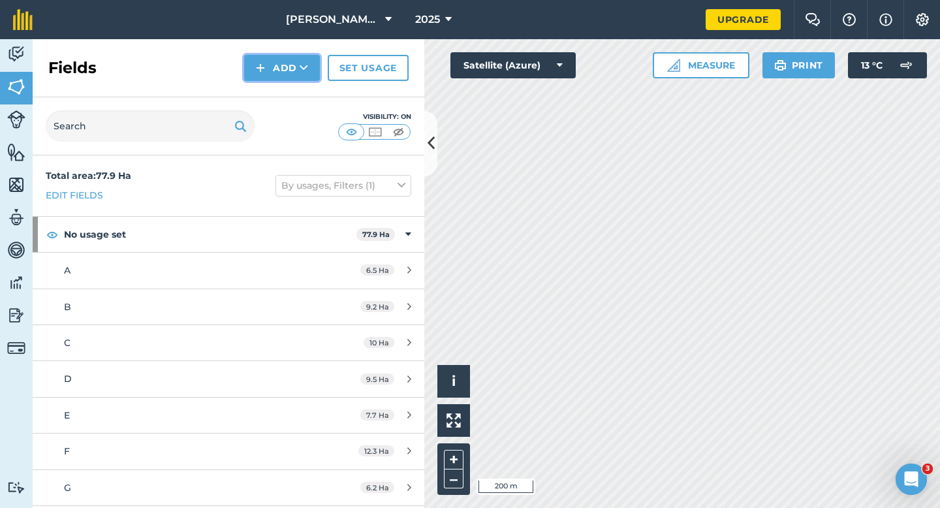
click at [279, 67] on button "Add" at bounding box center [282, 68] width 76 height 26
click at [279, 88] on link "Draw" at bounding box center [282, 97] width 72 height 29
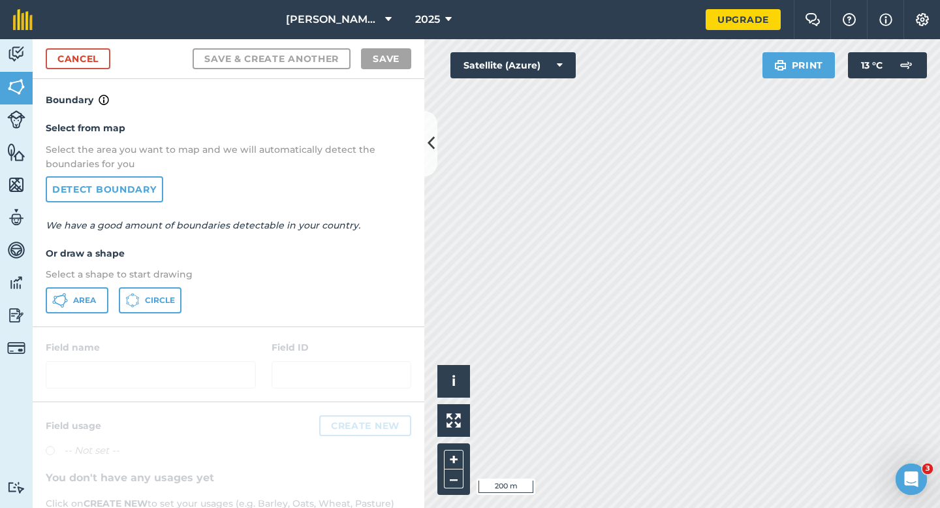
click at [112, 298] on div "Area Circle" at bounding box center [229, 300] width 366 height 26
click at [108, 298] on div "Area Circle" at bounding box center [229, 300] width 366 height 26
click at [63, 304] on icon at bounding box center [64, 303] width 3 height 5
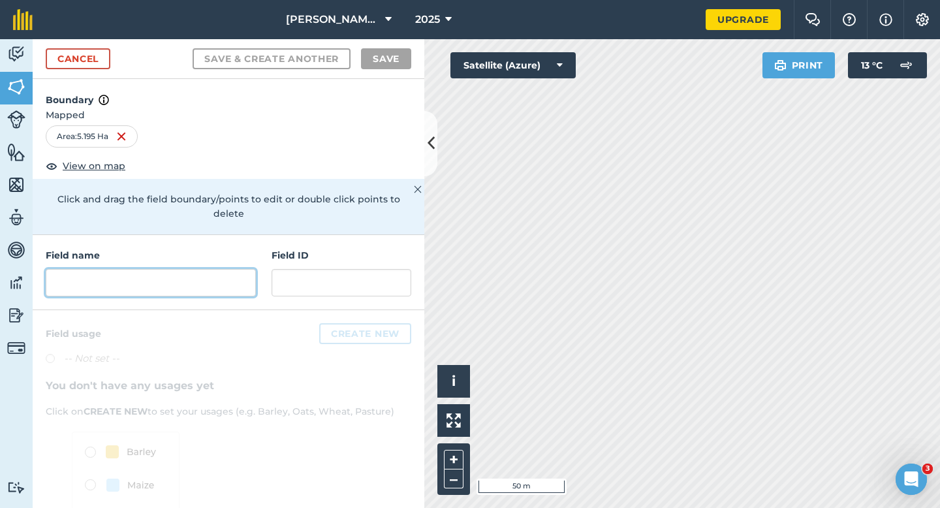
click at [202, 275] on input "text" at bounding box center [151, 282] width 210 height 27
type input "k"
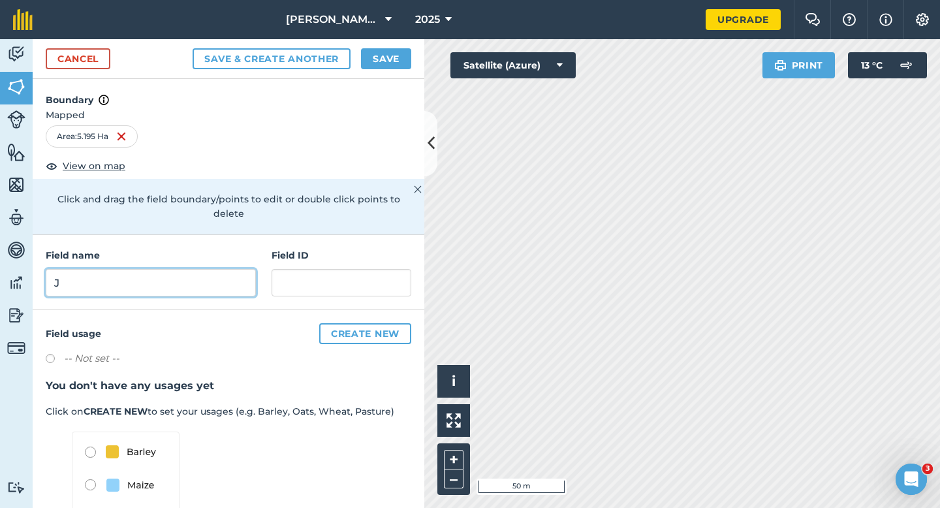
type input "J"
click at [397, 59] on button "Save" at bounding box center [386, 58] width 50 height 21
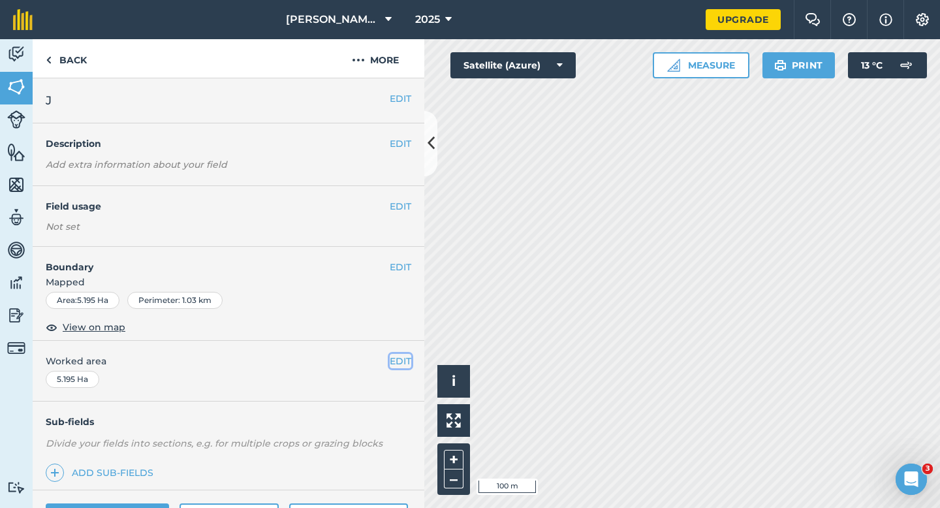
click at [398, 366] on button "EDIT" at bounding box center [401, 361] width 22 height 14
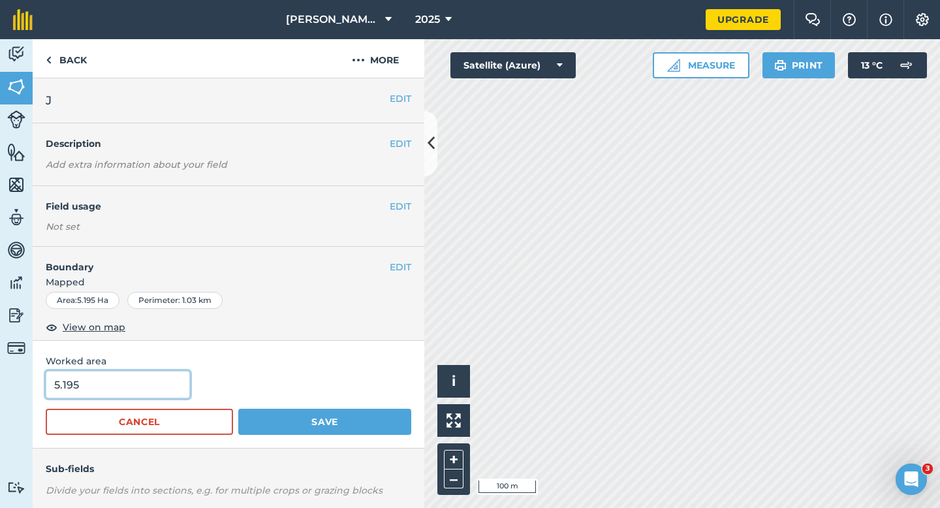
click at [123, 383] on input "5.195" at bounding box center [118, 384] width 144 height 27
type input "5.2"
click at [238, 409] on button "Save" at bounding box center [324, 422] width 173 height 26
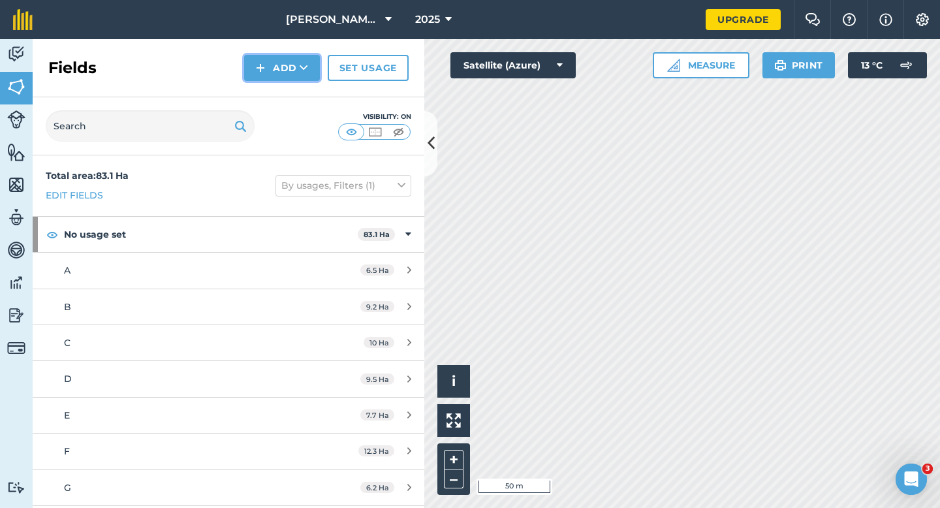
click at [261, 58] on button "Add" at bounding box center [282, 68] width 76 height 26
click at [268, 100] on link "Draw" at bounding box center [282, 97] width 72 height 29
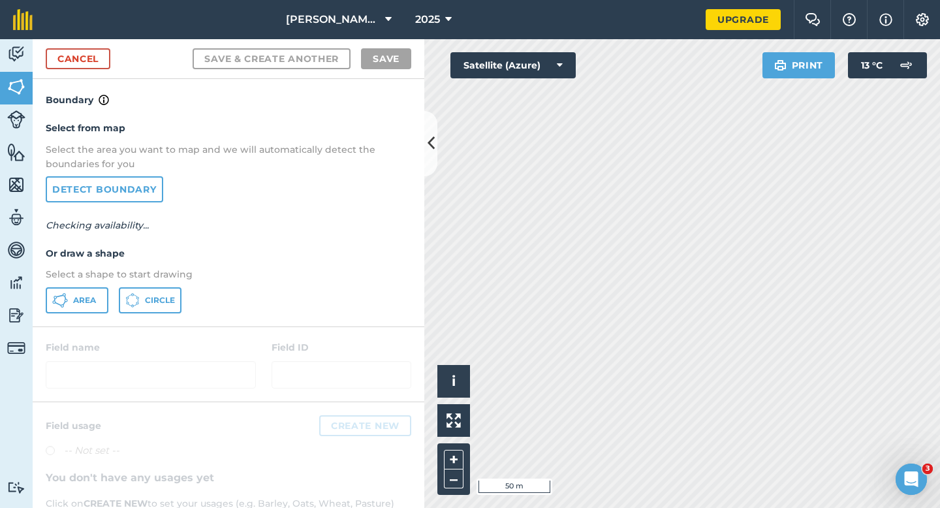
click at [78, 320] on div "Select from map Select the area you want to map and we will automatically detec…" at bounding box center [229, 217] width 392 height 218
click at [80, 313] on div "Select from map Select the area you want to map and we will automatically detec…" at bounding box center [229, 217] width 392 height 218
click at [87, 310] on button "Area" at bounding box center [77, 300] width 63 height 26
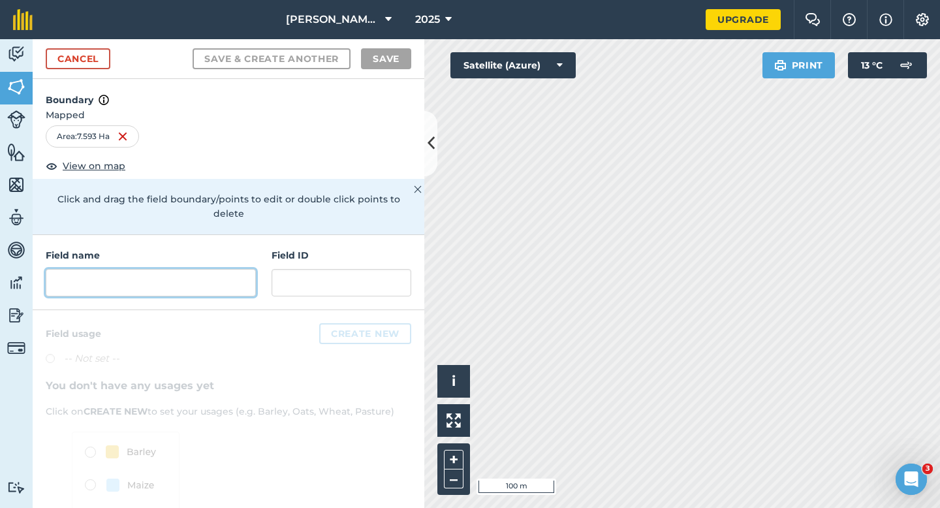
click at [208, 269] on input "text" at bounding box center [151, 282] width 210 height 27
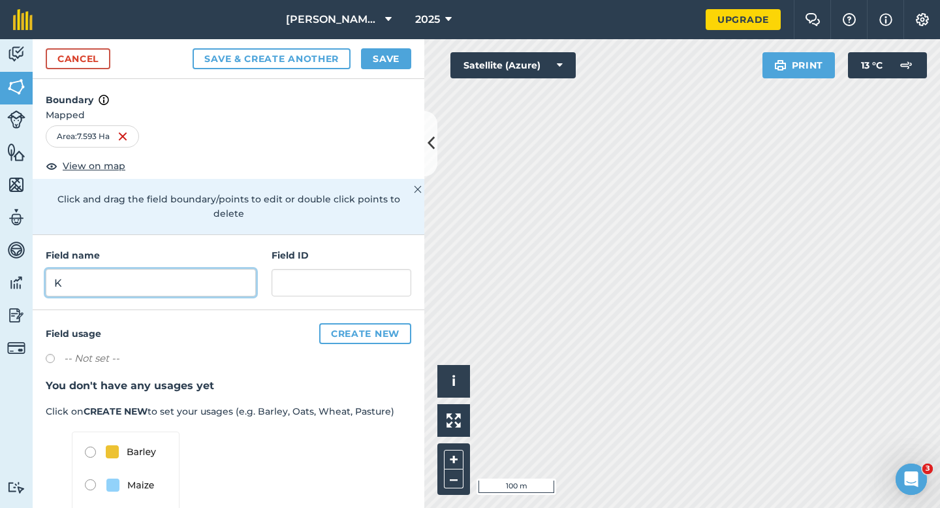
type input "K"
click at [383, 54] on button "Save" at bounding box center [386, 58] width 50 height 21
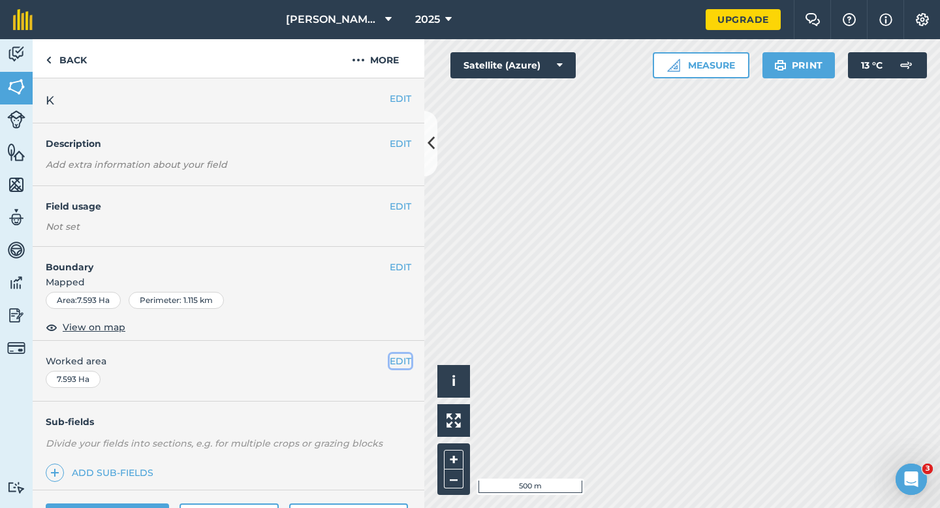
click at [396, 362] on button "EDIT" at bounding box center [401, 361] width 22 height 14
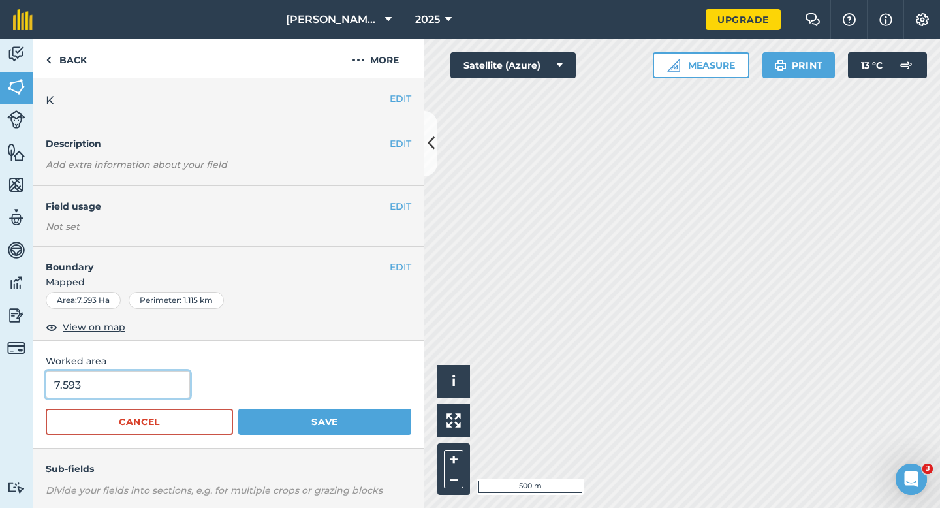
click at [133, 384] on input "7.593" at bounding box center [118, 384] width 144 height 27
type input "7.7"
click at [238, 409] on button "Save" at bounding box center [324, 422] width 173 height 26
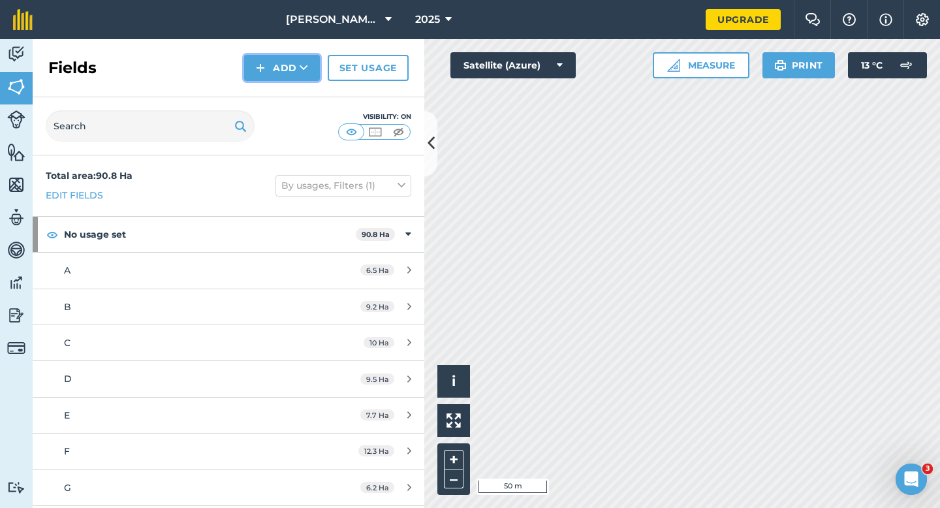
click at [247, 63] on button "Add" at bounding box center [282, 68] width 76 height 26
click at [261, 86] on link "Draw" at bounding box center [282, 97] width 72 height 29
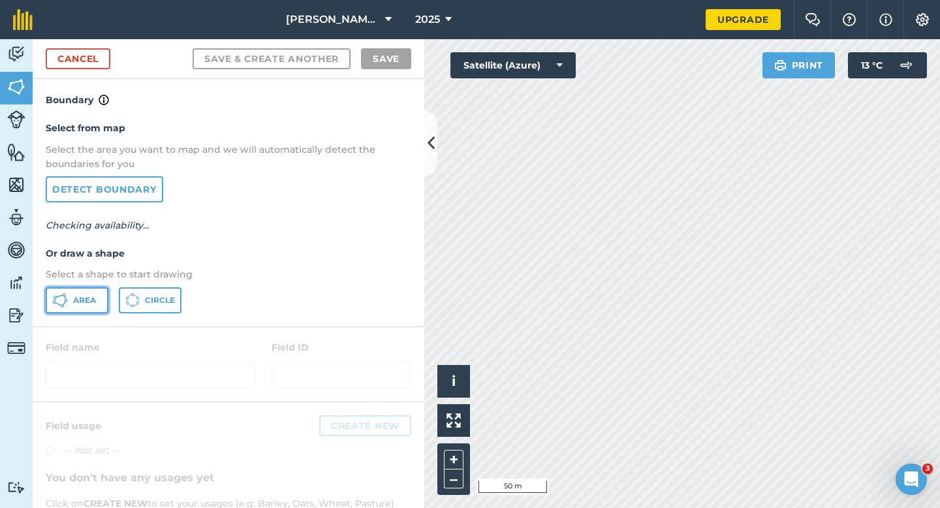
click at [87, 291] on button "Area" at bounding box center [77, 300] width 63 height 26
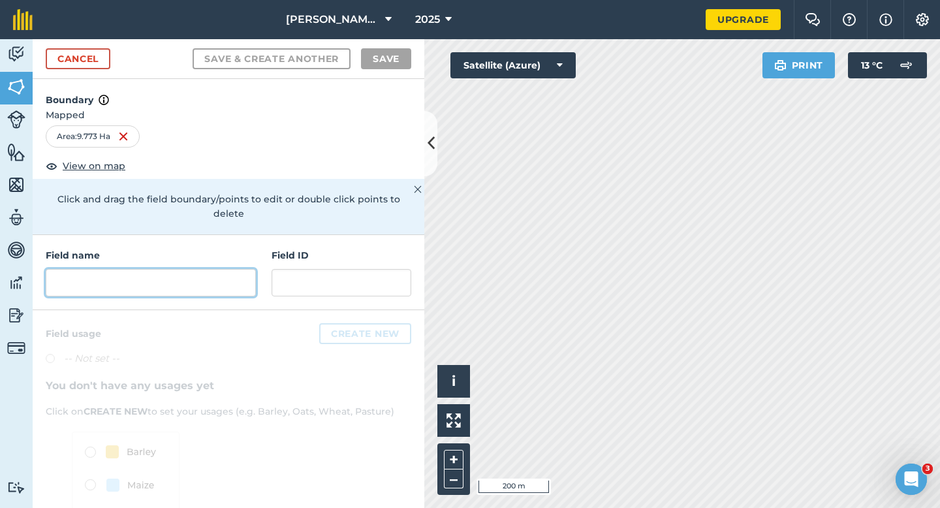
click at [223, 276] on input "text" at bounding box center [151, 282] width 210 height 27
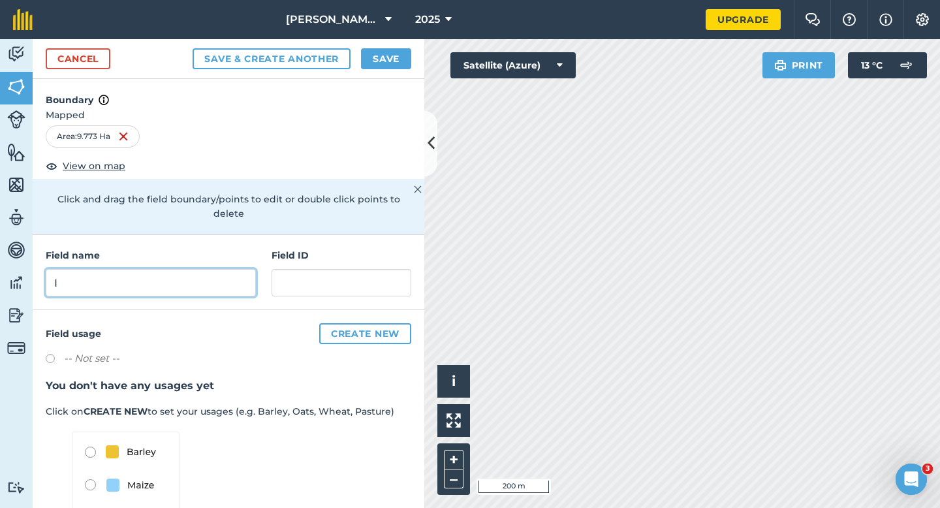
type input "I"
click at [389, 65] on button "Save" at bounding box center [386, 58] width 50 height 21
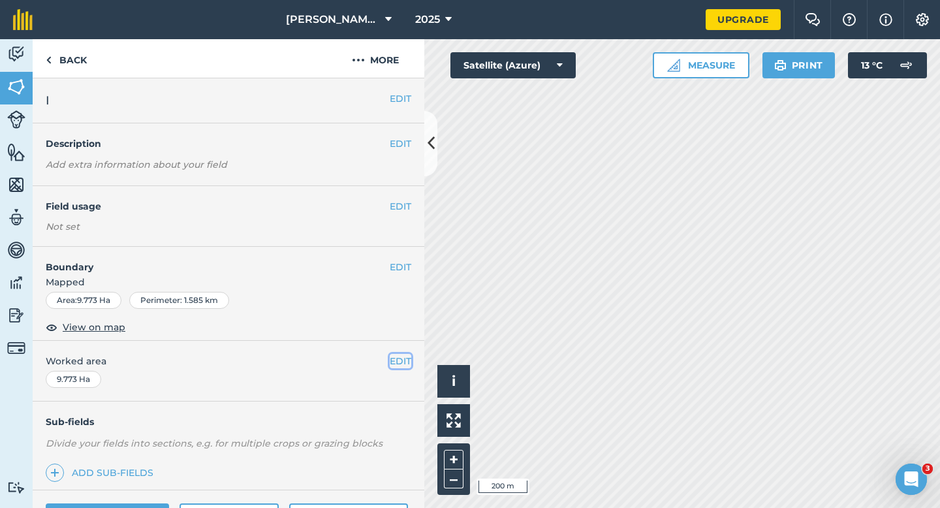
click at [404, 358] on button "EDIT" at bounding box center [401, 361] width 22 height 14
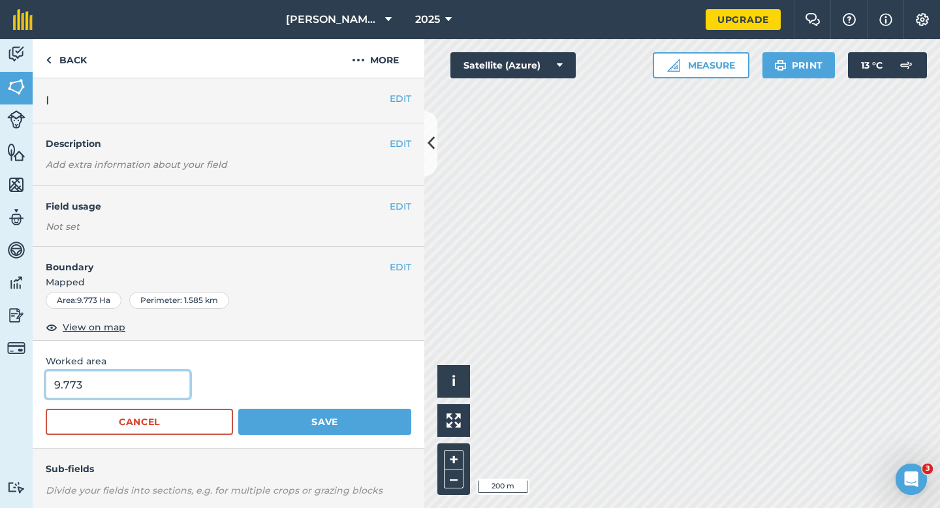
click at [124, 388] on input "9.773" at bounding box center [118, 384] width 144 height 27
type input "9.7"
click at [238, 409] on button "Save" at bounding box center [324, 422] width 173 height 26
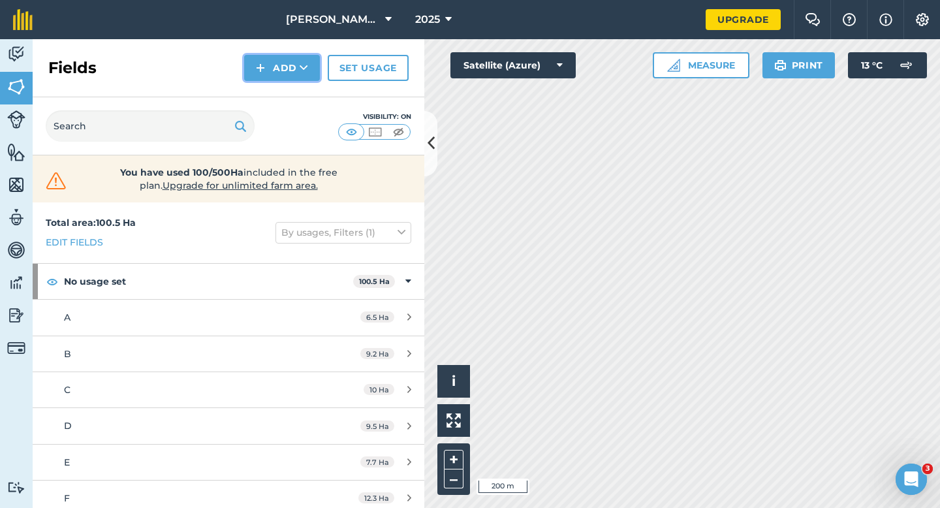
click at [263, 71] on img at bounding box center [260, 68] width 9 height 16
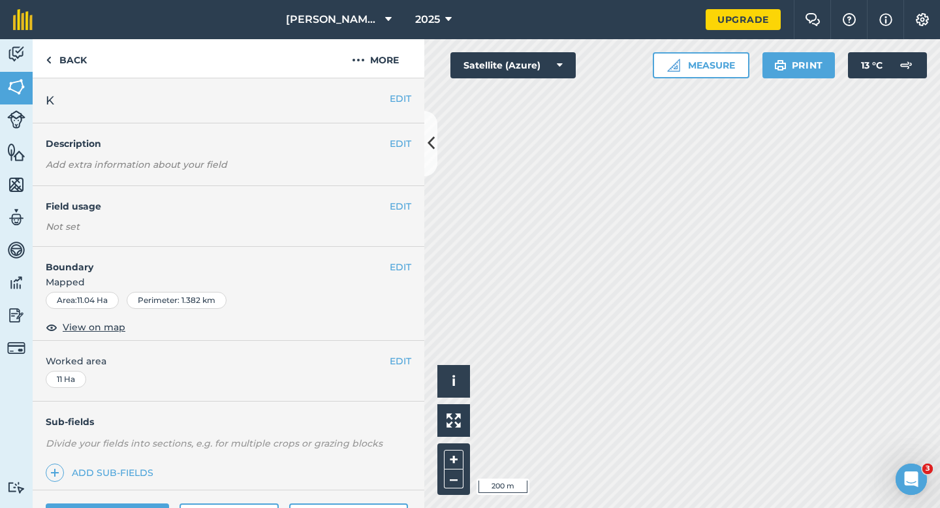
click at [405, 106] on div "EDIT K" at bounding box center [229, 100] width 392 height 45
click at [400, 106] on div "EDIT K" at bounding box center [229, 100] width 392 height 45
click at [400, 104] on button "EDIT" at bounding box center [401, 98] width 22 height 14
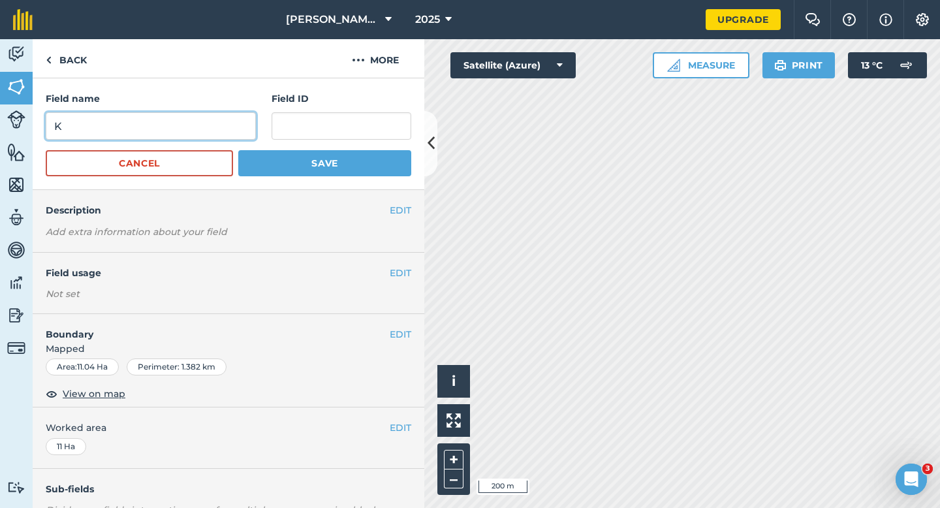
click at [200, 131] on input "K" at bounding box center [151, 125] width 210 height 27
type input "L"
click at [238, 150] on button "Save" at bounding box center [324, 163] width 173 height 26
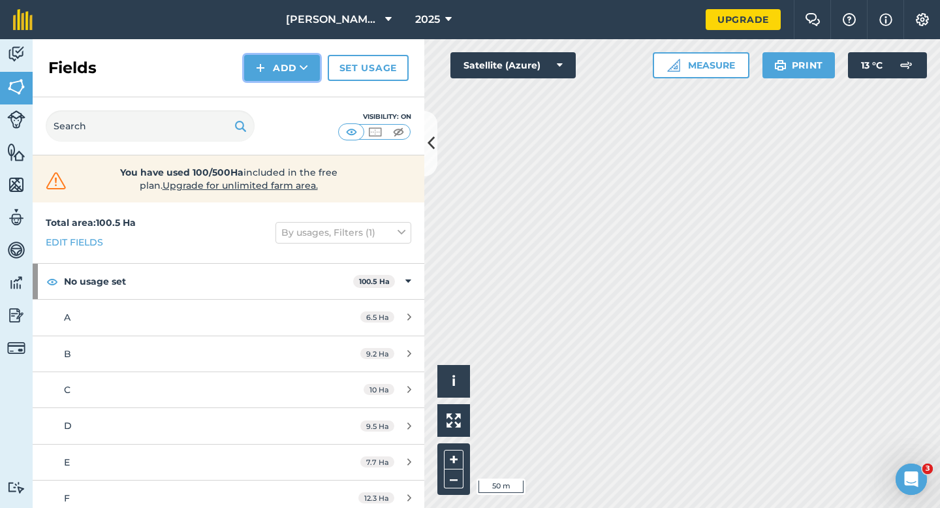
click at [250, 69] on button "Add" at bounding box center [282, 68] width 76 height 26
click at [258, 89] on link "Draw" at bounding box center [282, 97] width 72 height 29
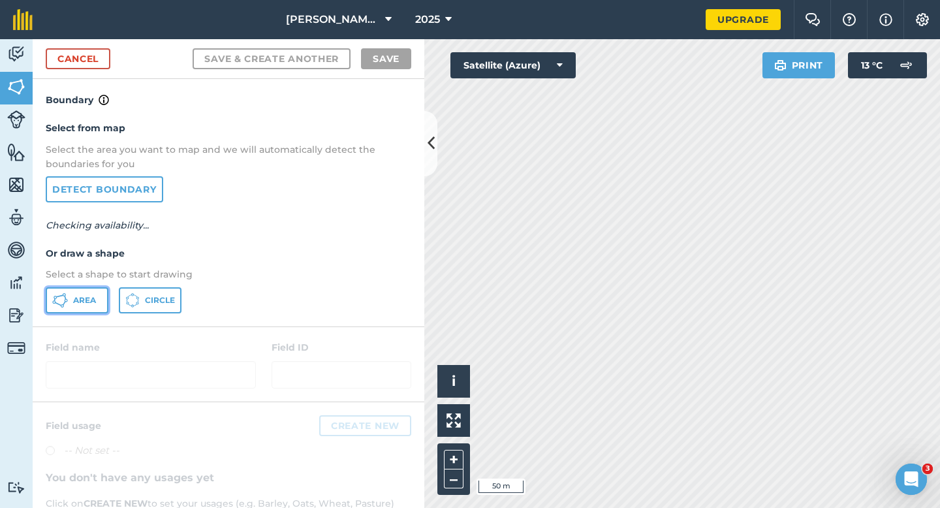
click at [65, 300] on icon at bounding box center [66, 299] width 3 height 3
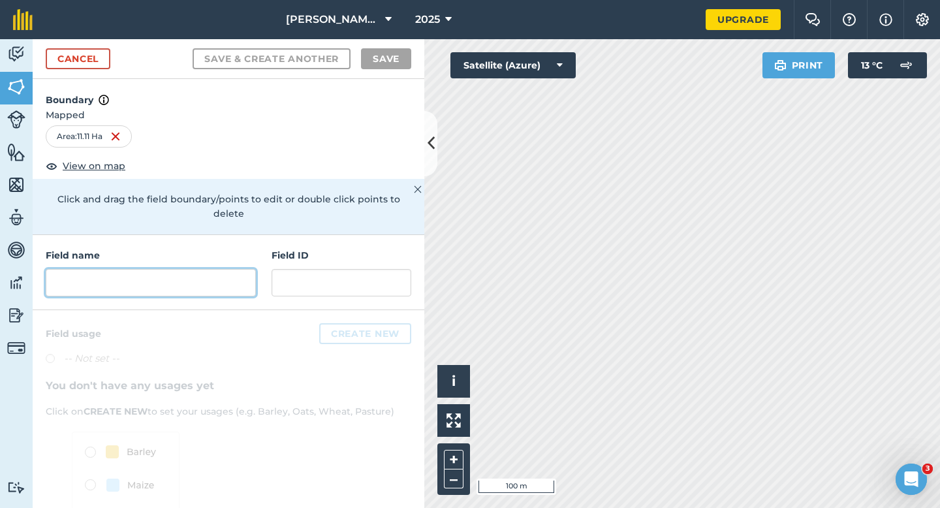
click at [236, 269] on input "text" at bounding box center [151, 282] width 210 height 27
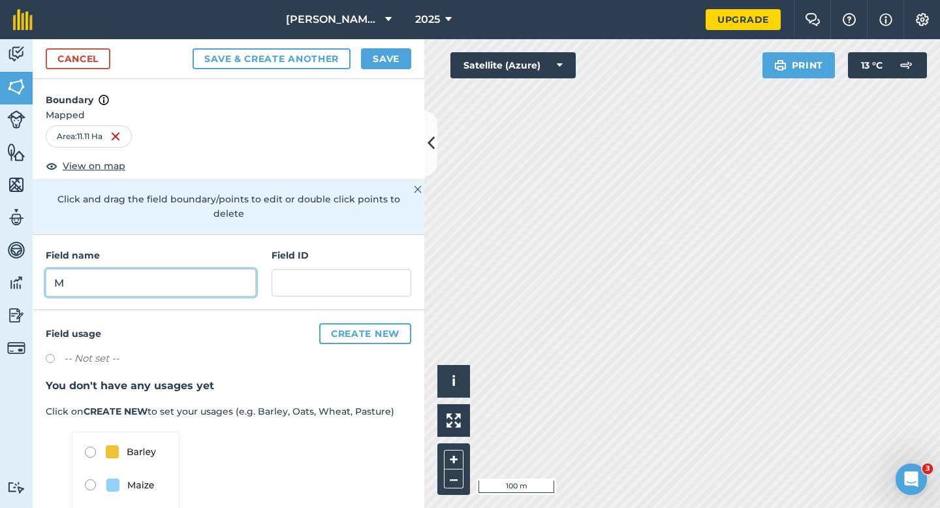
type input "M"
click at [377, 59] on button "Save" at bounding box center [386, 58] width 50 height 21
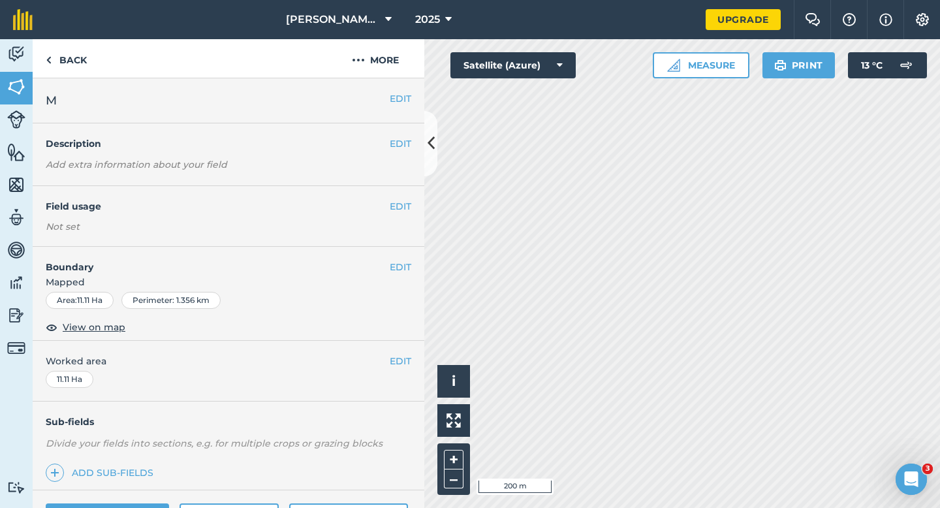
click at [396, 347] on div "EDIT Worked area 11.11 Ha" at bounding box center [229, 371] width 392 height 61
click at [396, 357] on button "EDIT" at bounding box center [401, 361] width 22 height 14
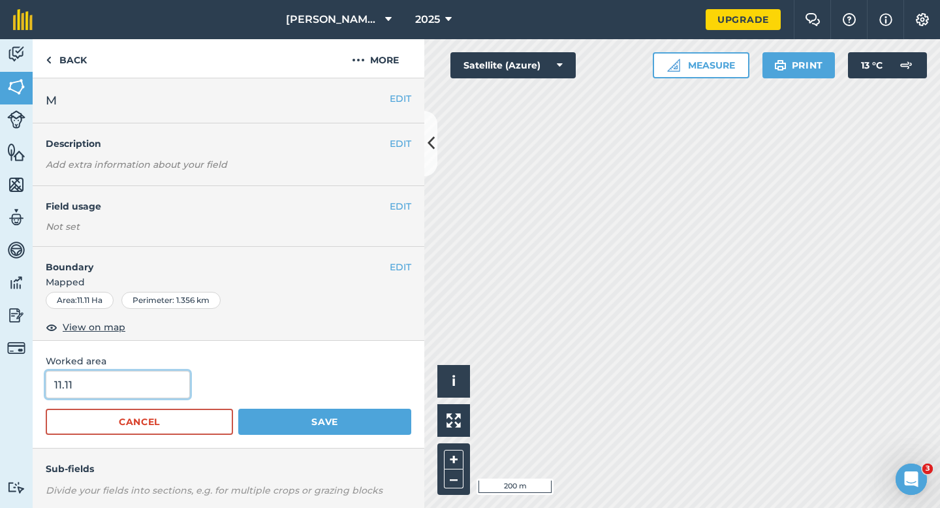
click at [111, 396] on input "11.11" at bounding box center [118, 384] width 144 height 27
type input "11.1"
click at [238, 409] on button "Save" at bounding box center [324, 422] width 173 height 26
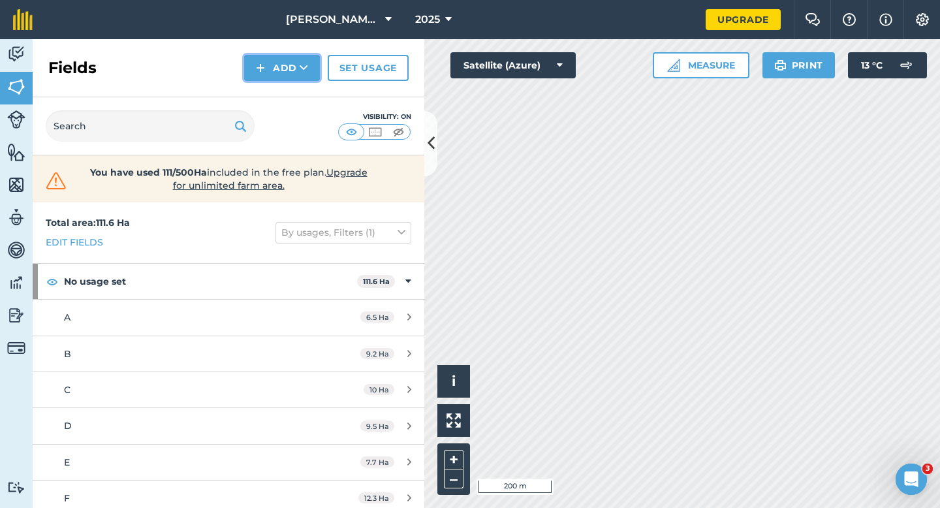
click at [274, 68] on button "Add" at bounding box center [282, 68] width 76 height 26
click at [280, 88] on link "Draw" at bounding box center [282, 97] width 72 height 29
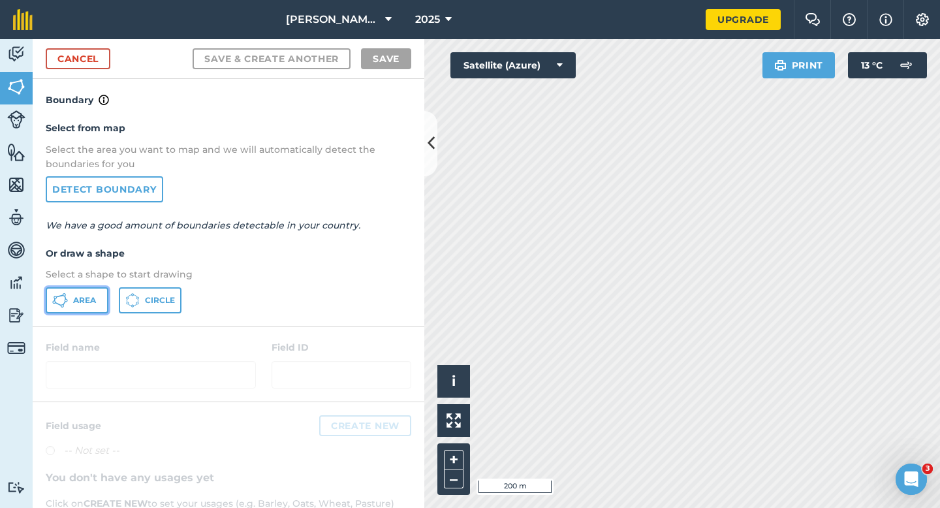
click at [76, 290] on button "Area" at bounding box center [77, 300] width 63 height 26
click at [392, 218] on div "Activity Fields Livestock Features Maps Team Vehicles Data Reporting Billing Tu…" at bounding box center [470, 273] width 940 height 469
click at [451, 7] on div "[PERSON_NAME] & Sons Farming 2025 Upgrade Farm Chat Help Info Settings Map prin…" at bounding box center [470, 254] width 940 height 508
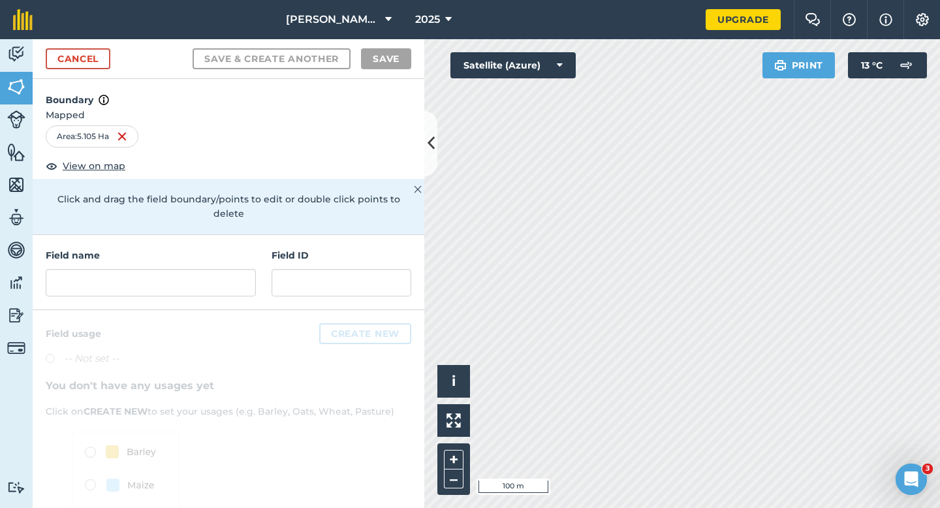
click at [247, 282] on div "Field name Field ID" at bounding box center [229, 272] width 392 height 75
click at [246, 269] on input "text" at bounding box center [151, 282] width 210 height 27
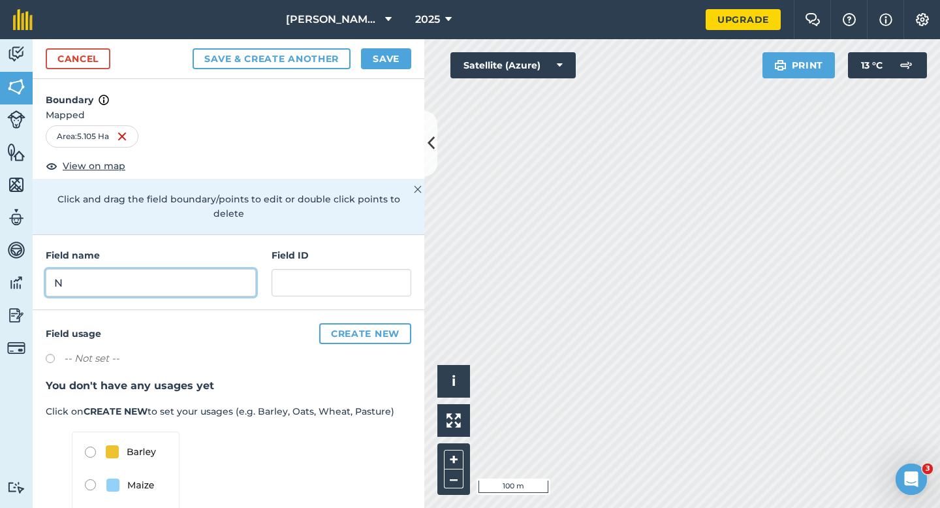
type input "N"
click at [387, 70] on div "Cancel Save & Create Another Save" at bounding box center [229, 59] width 392 height 40
click at [387, 60] on button "Save" at bounding box center [386, 58] width 50 height 21
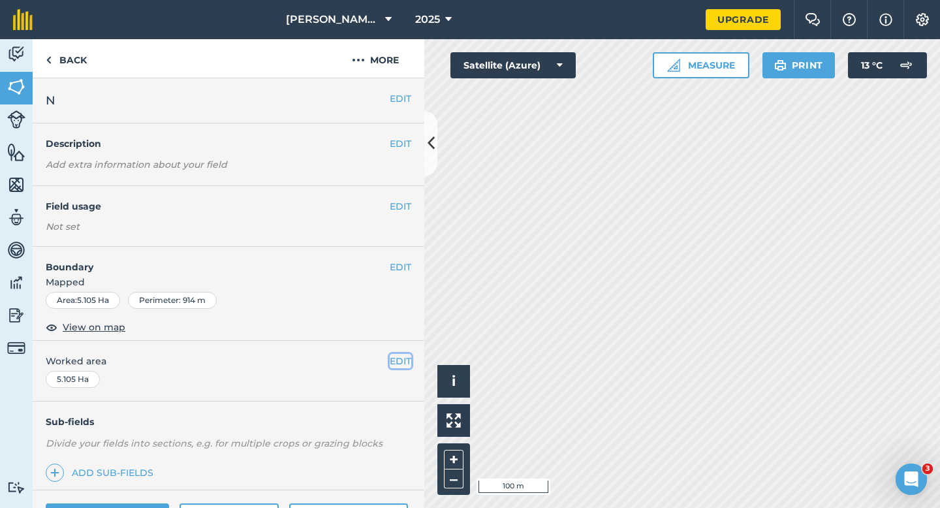
click at [404, 360] on button "EDIT" at bounding box center [401, 361] width 22 height 14
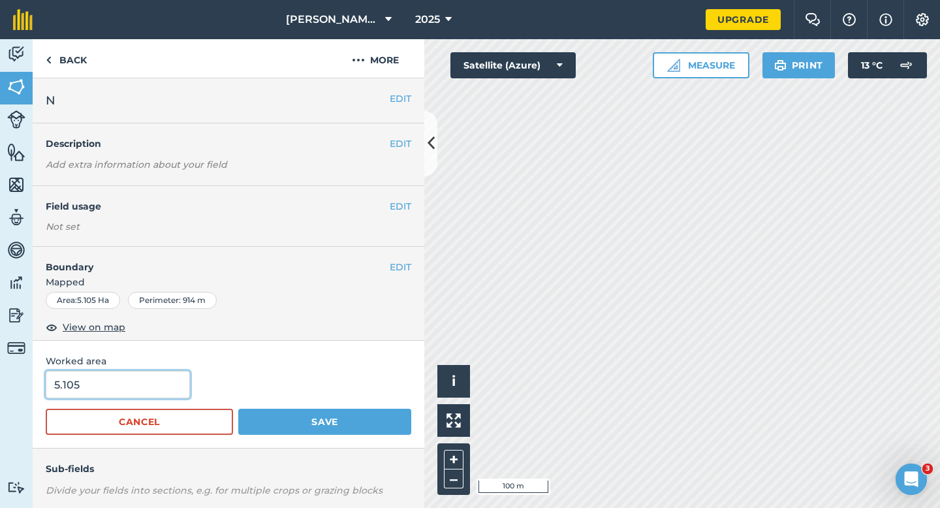
click at [117, 381] on input "5.105" at bounding box center [118, 384] width 144 height 27
type input "5"
click at [238, 409] on button "Save" at bounding box center [324, 422] width 173 height 26
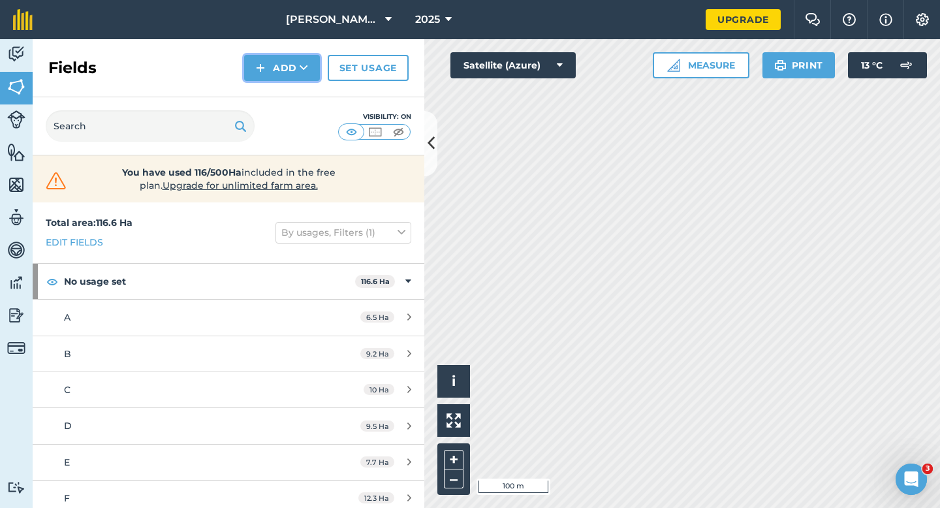
click at [270, 78] on button "Add" at bounding box center [282, 68] width 76 height 26
click at [270, 97] on link "Draw" at bounding box center [282, 97] width 72 height 29
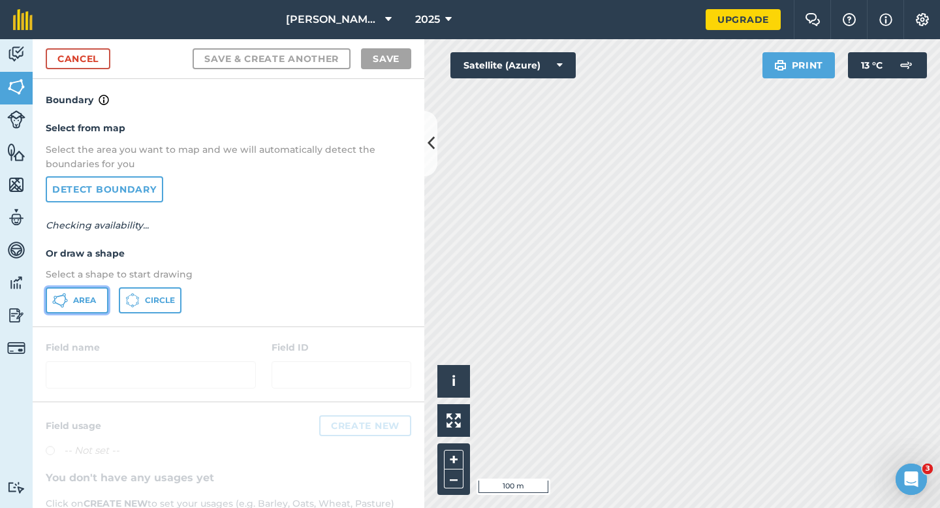
click at [91, 301] on span "Area" at bounding box center [84, 300] width 23 height 10
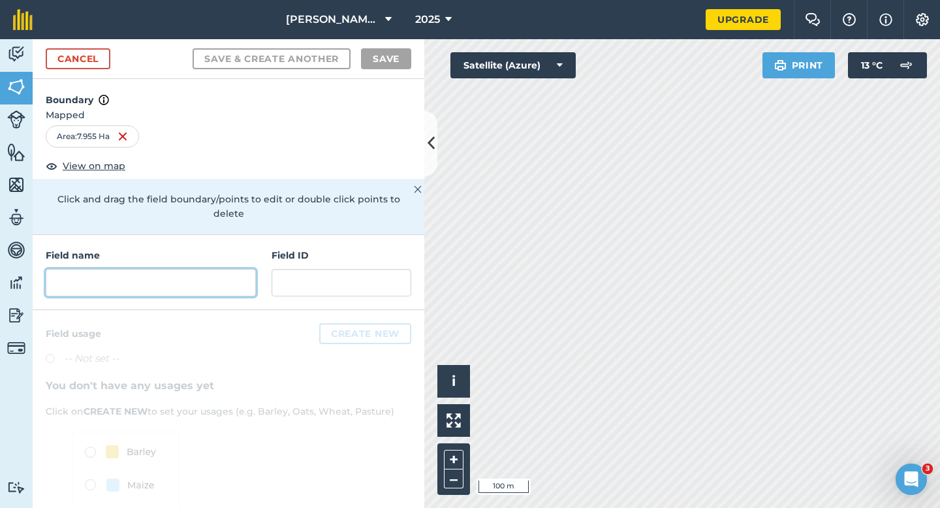
click at [212, 271] on input "text" at bounding box center [151, 282] width 210 height 27
type input "O"
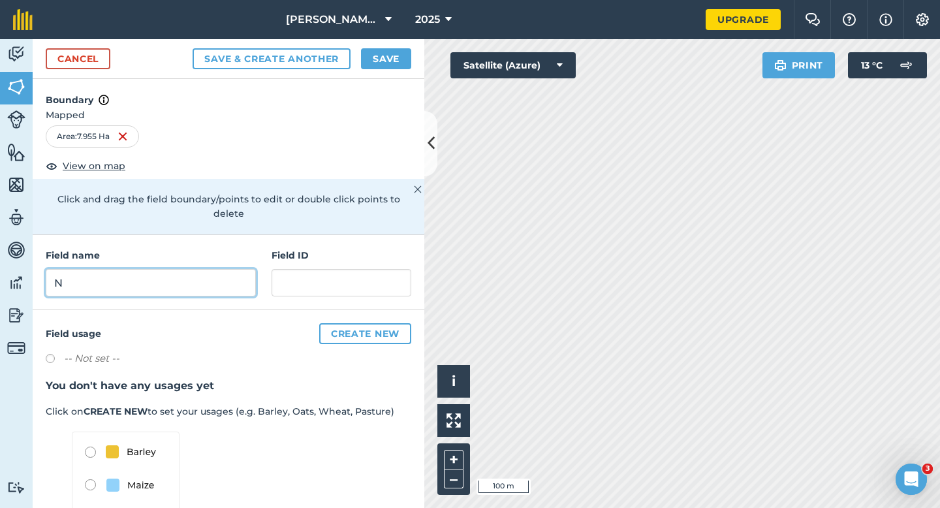
type input "N"
click at [396, 62] on button "Save" at bounding box center [386, 58] width 50 height 21
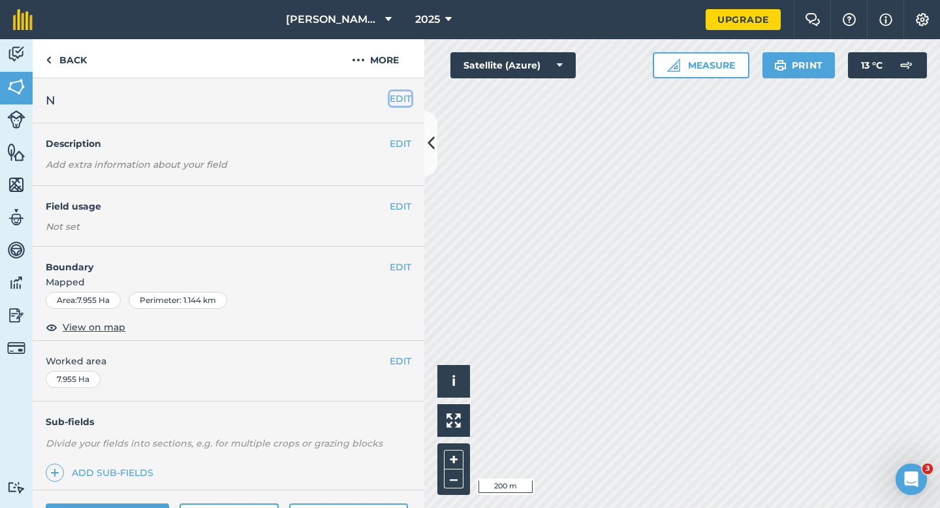
click at [409, 103] on button "EDIT" at bounding box center [401, 98] width 22 height 14
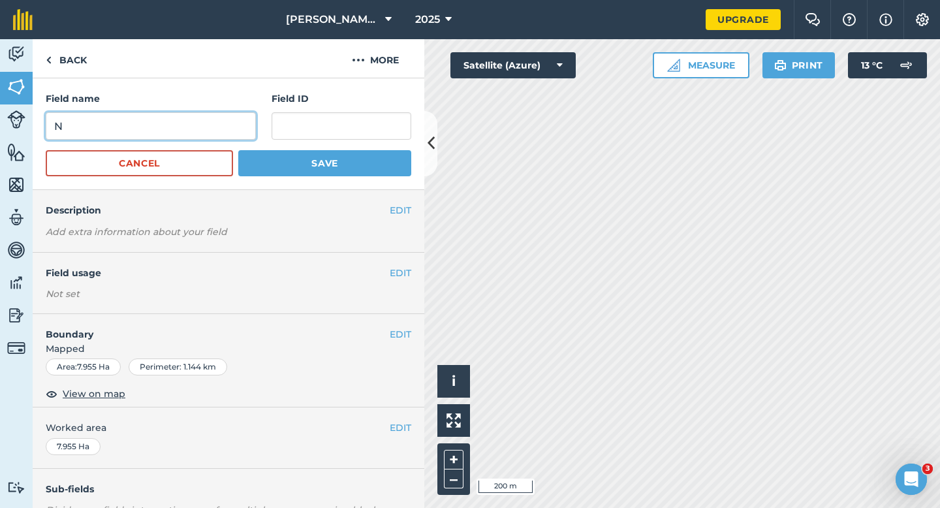
click at [216, 115] on input "N" at bounding box center [151, 125] width 210 height 27
type input "O"
click at [238, 150] on button "Save" at bounding box center [324, 163] width 173 height 26
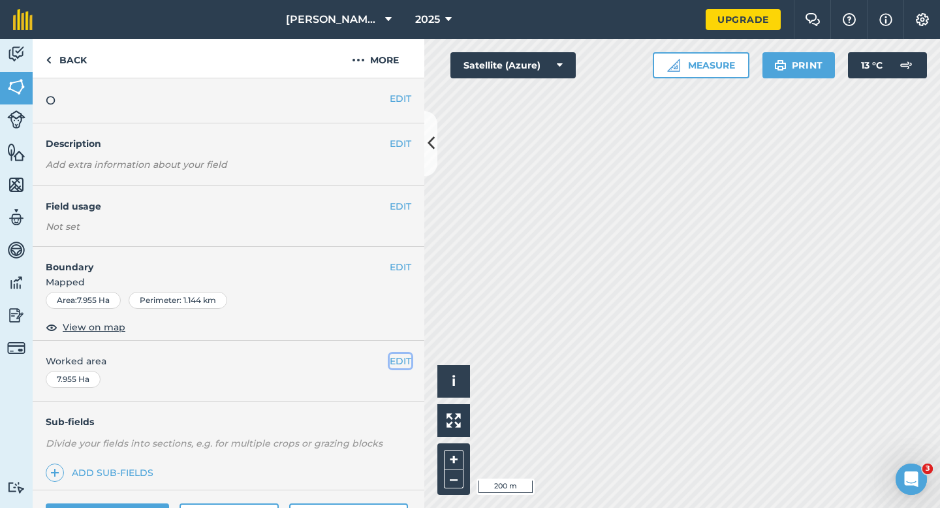
click at [396, 368] on button "EDIT" at bounding box center [401, 361] width 22 height 14
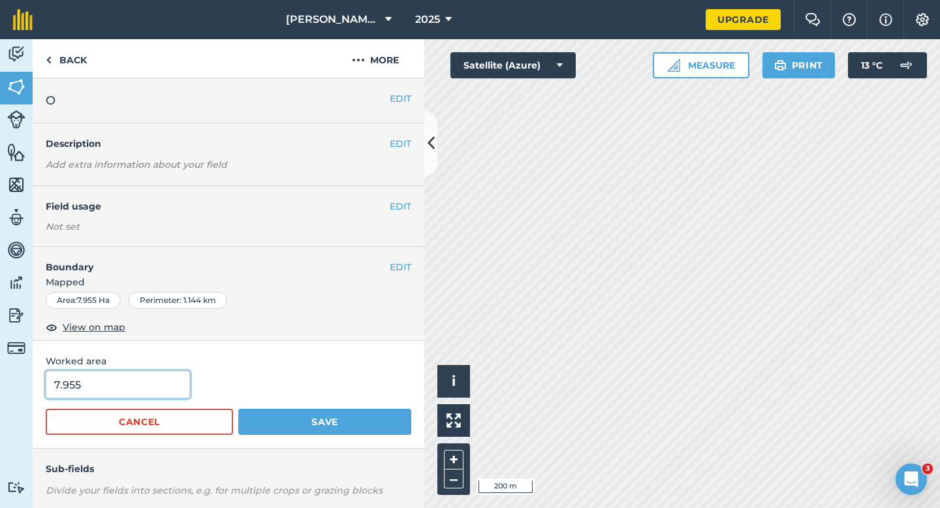
click at [140, 383] on input "7.955" at bounding box center [118, 384] width 144 height 27
type input "8"
click at [238, 409] on button "Save" at bounding box center [324, 422] width 173 height 26
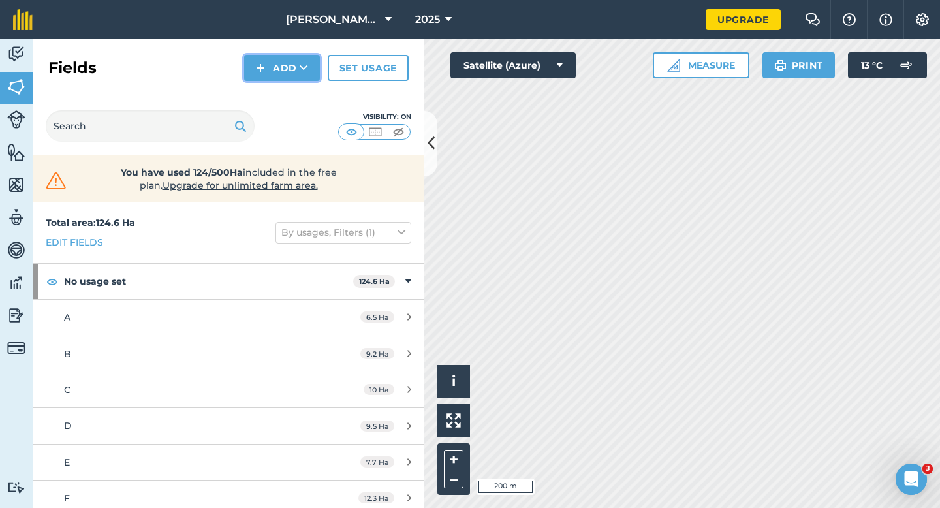
click at [273, 62] on button "Add" at bounding box center [282, 68] width 76 height 26
click at [278, 94] on link "Draw" at bounding box center [282, 97] width 72 height 29
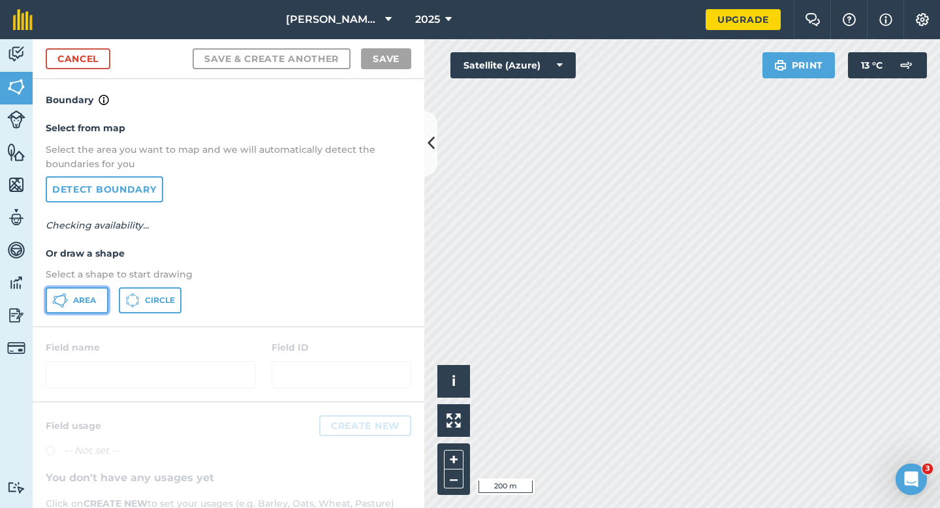
click at [104, 294] on button "Area" at bounding box center [77, 300] width 63 height 26
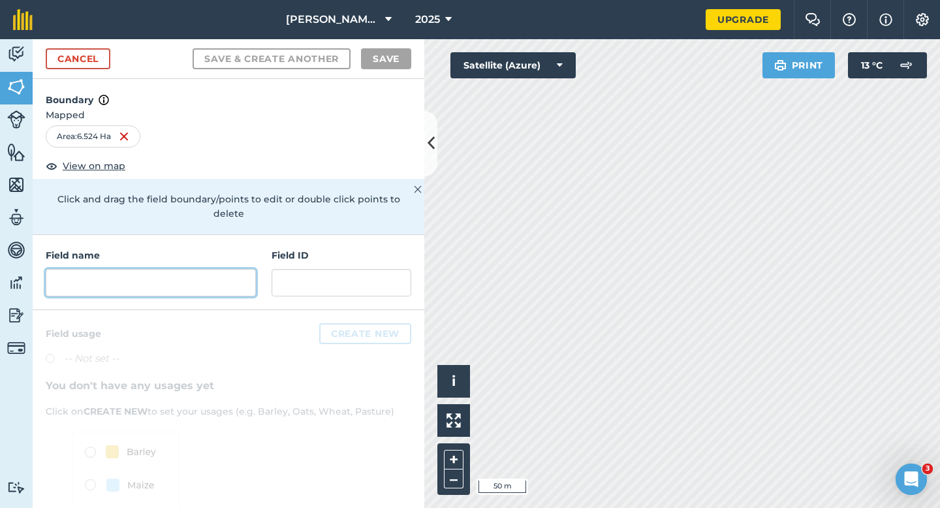
click at [126, 269] on input "text" at bounding box center [151, 282] width 210 height 27
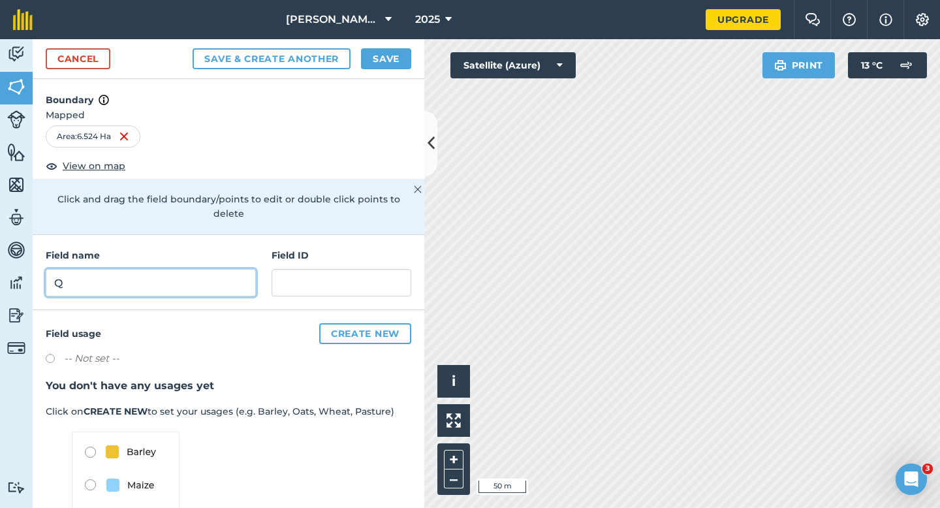
type input "Q"
click at [387, 56] on button "Save" at bounding box center [386, 58] width 50 height 21
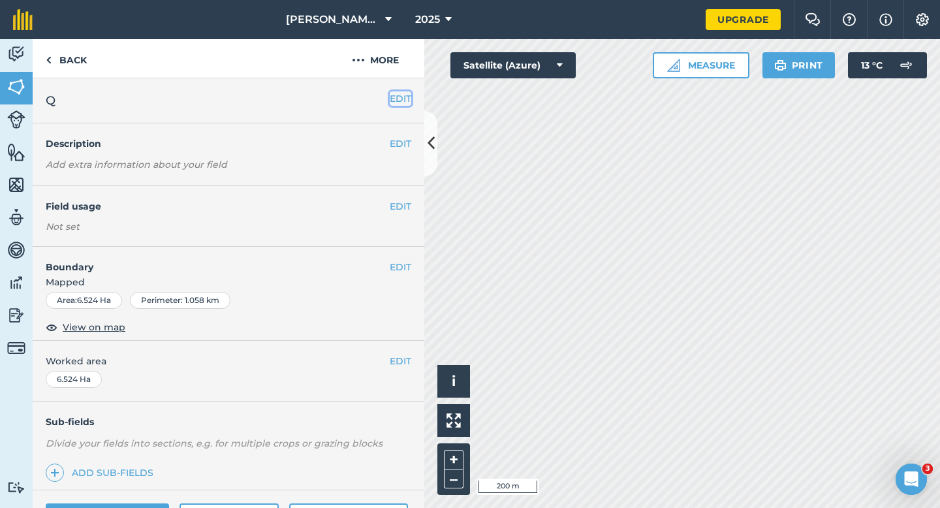
click at [402, 99] on button "EDIT" at bounding box center [401, 98] width 22 height 14
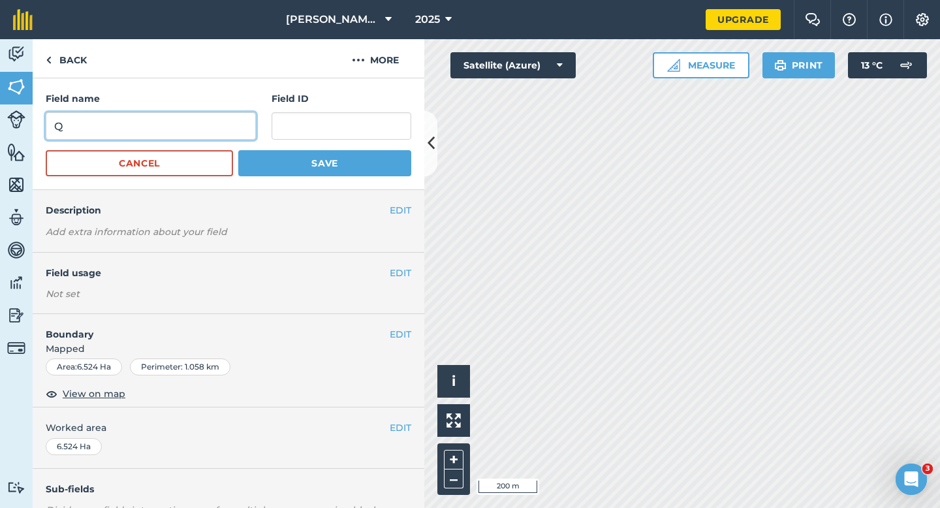
click at [210, 118] on input "Q" at bounding box center [151, 125] width 210 height 27
type input "P"
click at [238, 150] on button "Save" at bounding box center [324, 163] width 173 height 26
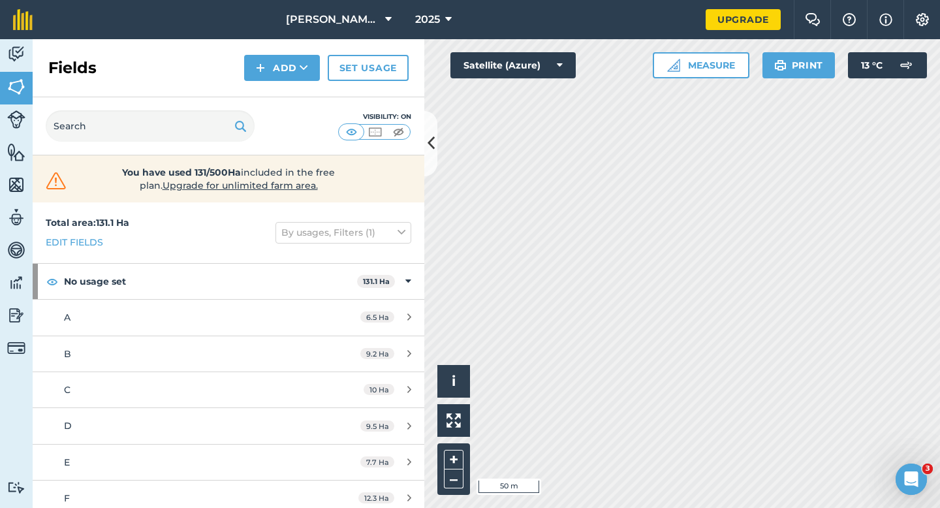
click at [249, 48] on div "Fields Add Set usage" at bounding box center [229, 68] width 392 height 58
click at [253, 64] on button "Add" at bounding box center [282, 68] width 76 height 26
click at [253, 90] on link "Draw" at bounding box center [282, 97] width 72 height 29
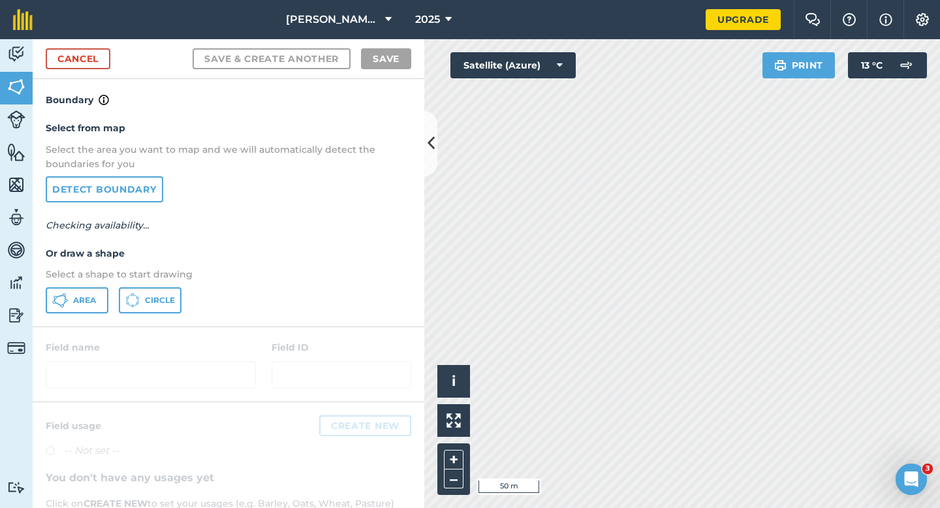
click at [108, 253] on h4 "Or draw a shape" at bounding box center [229, 253] width 366 height 14
click at [106, 263] on div "Select from map Select the area you want to map and we will automatically detec…" at bounding box center [229, 217] width 392 height 218
click at [94, 285] on div "Select from map Select the area you want to map and we will automatically detec…" at bounding box center [229, 217] width 392 height 218
click at [124, 291] on button "Circle" at bounding box center [150, 300] width 63 height 26
click at [123, 291] on button "Circle" at bounding box center [150, 300] width 63 height 26
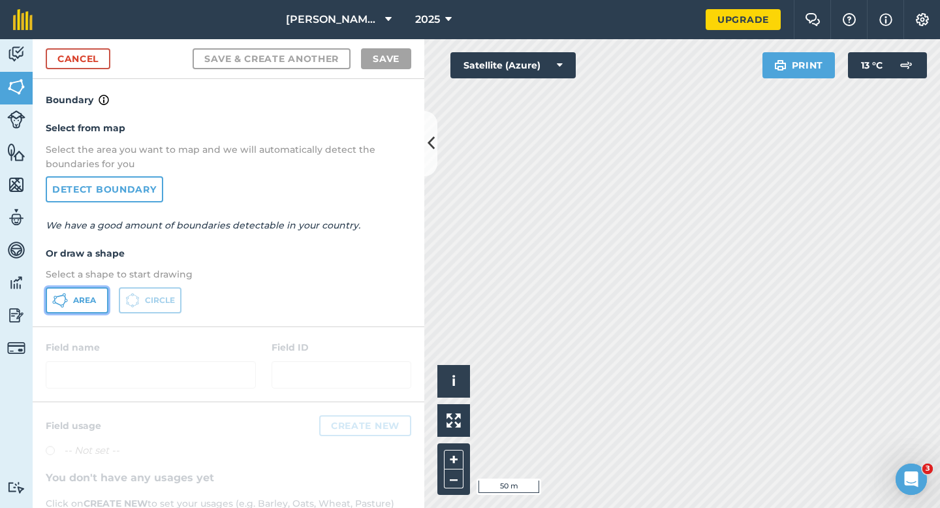
click at [74, 293] on button "Area" at bounding box center [77, 300] width 63 height 26
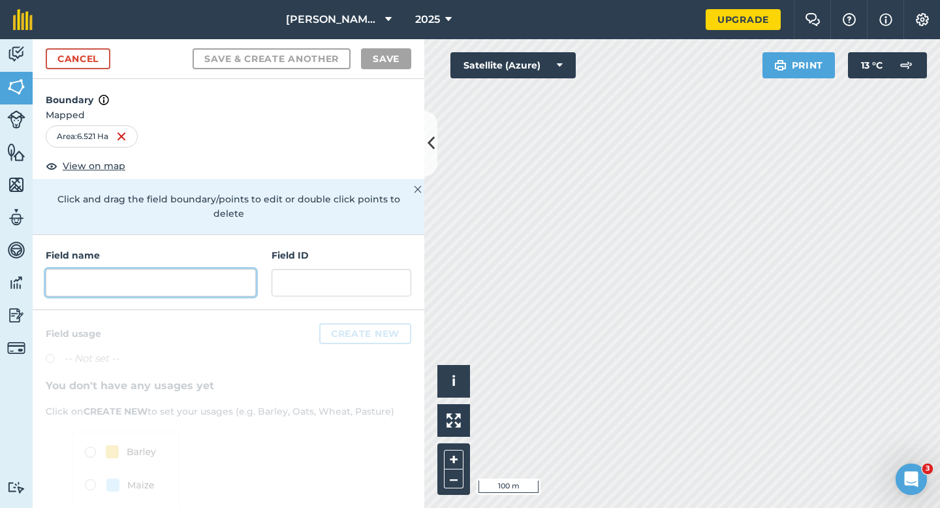
click at [133, 275] on input "text" at bounding box center [151, 282] width 210 height 27
type input "R"
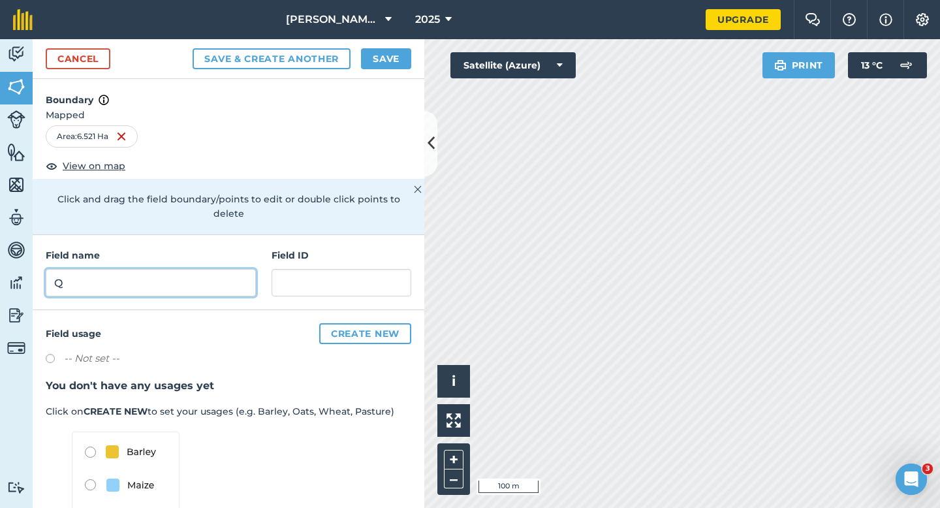
type input "Q"
click at [384, 65] on button "Save" at bounding box center [386, 58] width 50 height 21
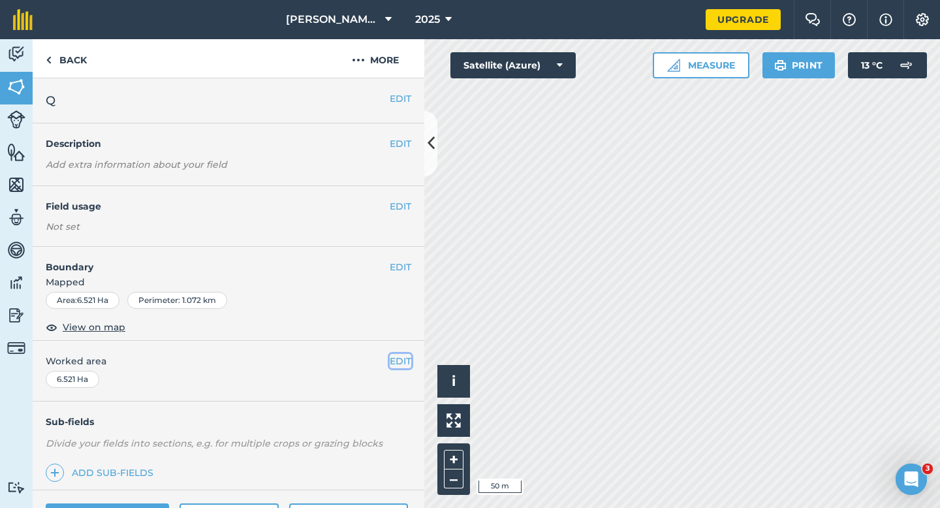
click at [409, 366] on button "EDIT" at bounding box center [401, 361] width 22 height 14
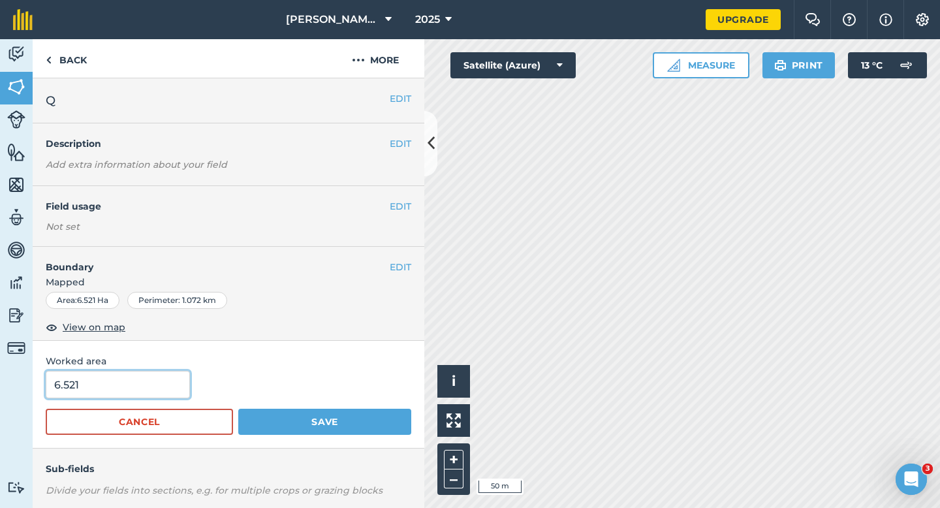
click at [163, 379] on input "6.521" at bounding box center [118, 384] width 144 height 27
type input "6.5"
click at [238, 409] on button "Save" at bounding box center [324, 422] width 173 height 26
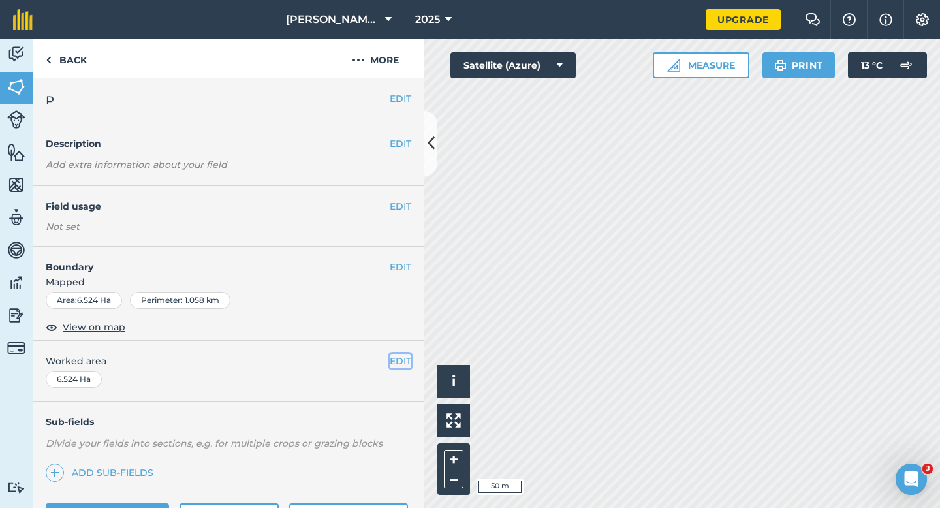
click at [390, 359] on button "EDIT" at bounding box center [401, 361] width 22 height 14
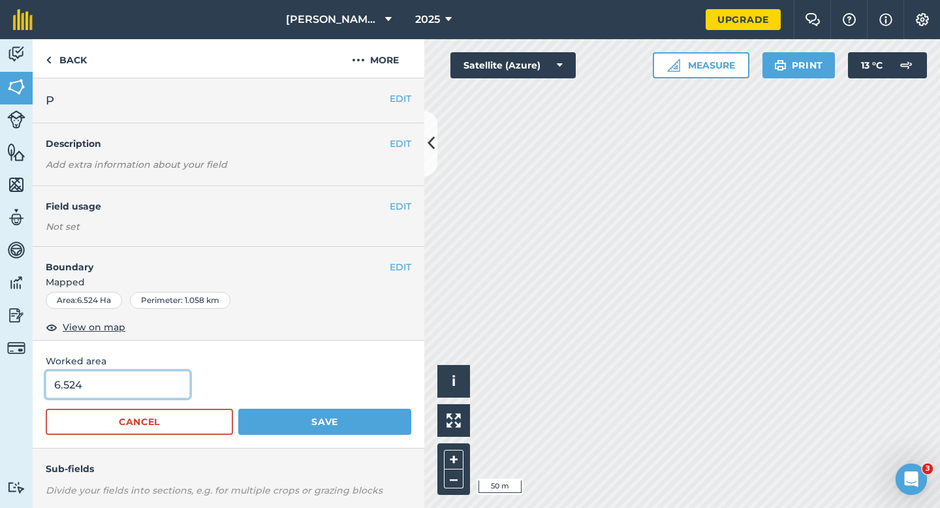
click at [140, 377] on input "6.524" at bounding box center [118, 384] width 144 height 27
click at [140, 394] on input "6.524" at bounding box center [118, 384] width 144 height 27
type input "6.5"
click at [238, 409] on button "Save" at bounding box center [324, 422] width 173 height 26
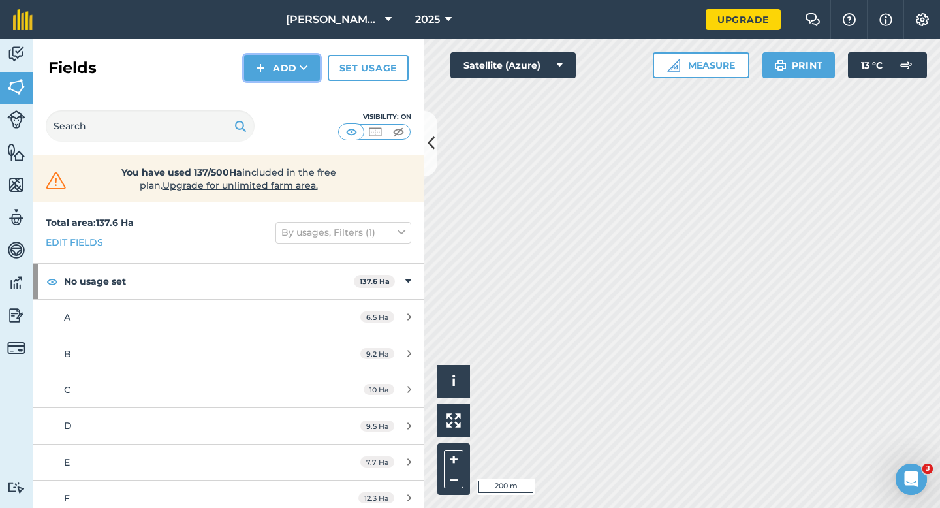
click at [254, 76] on button "Add" at bounding box center [282, 68] width 76 height 26
click at [257, 88] on link "Draw" at bounding box center [282, 97] width 72 height 29
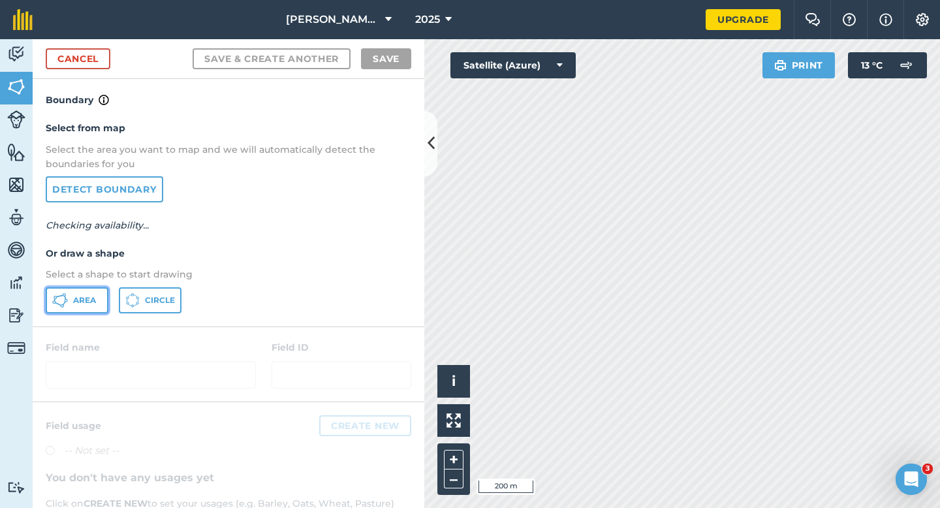
click at [100, 300] on button "Area" at bounding box center [77, 300] width 63 height 26
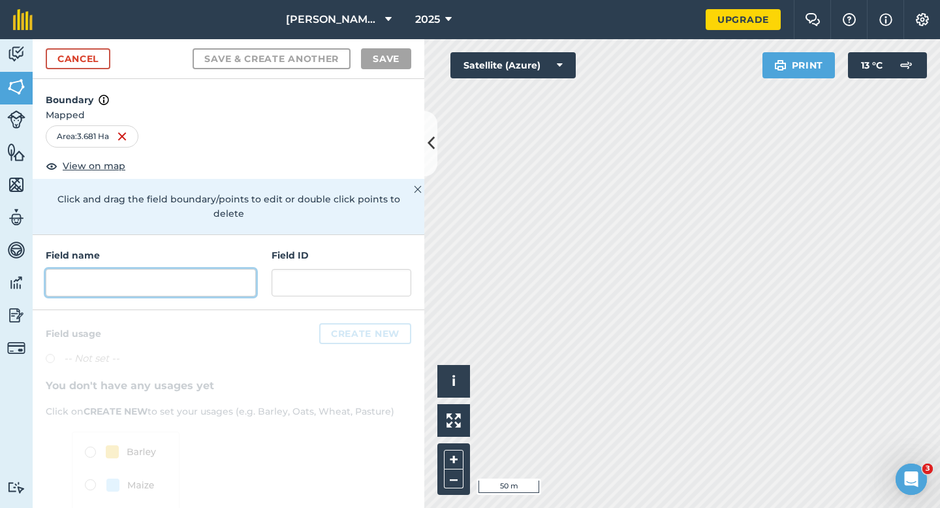
click at [195, 269] on input "text" at bounding box center [151, 282] width 210 height 27
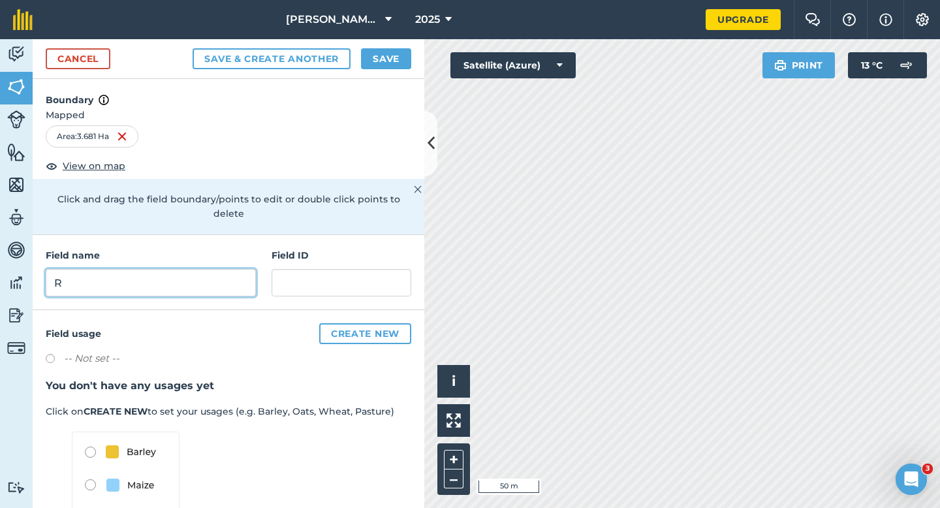
type input "R"
click at [368, 67] on button "Save" at bounding box center [386, 58] width 50 height 21
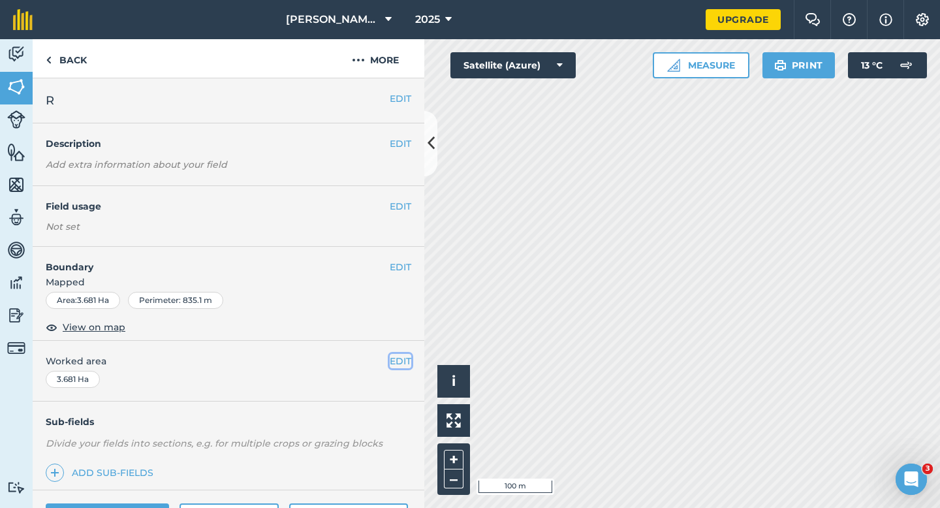
click at [402, 368] on button "EDIT" at bounding box center [401, 361] width 22 height 14
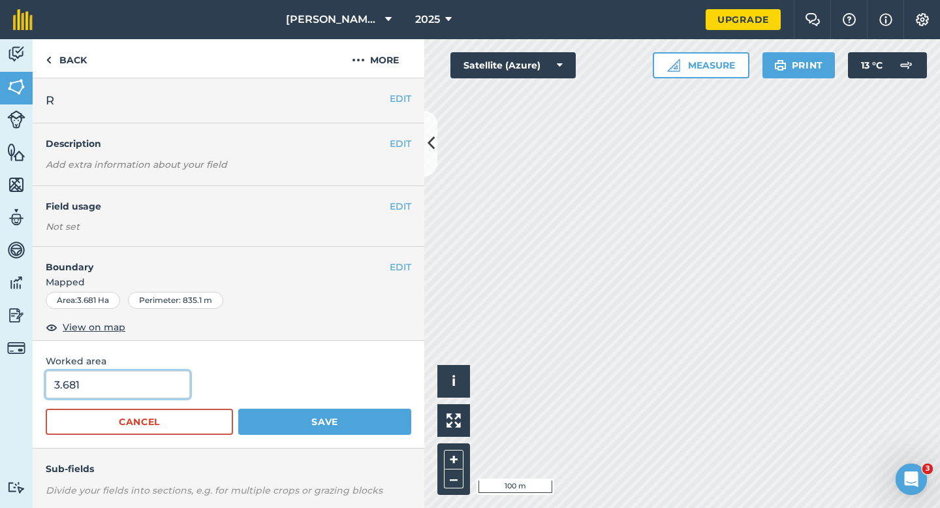
click at [91, 389] on input "3.681" at bounding box center [118, 384] width 144 height 27
type input "4"
click at [238, 409] on button "Save" at bounding box center [324, 422] width 173 height 26
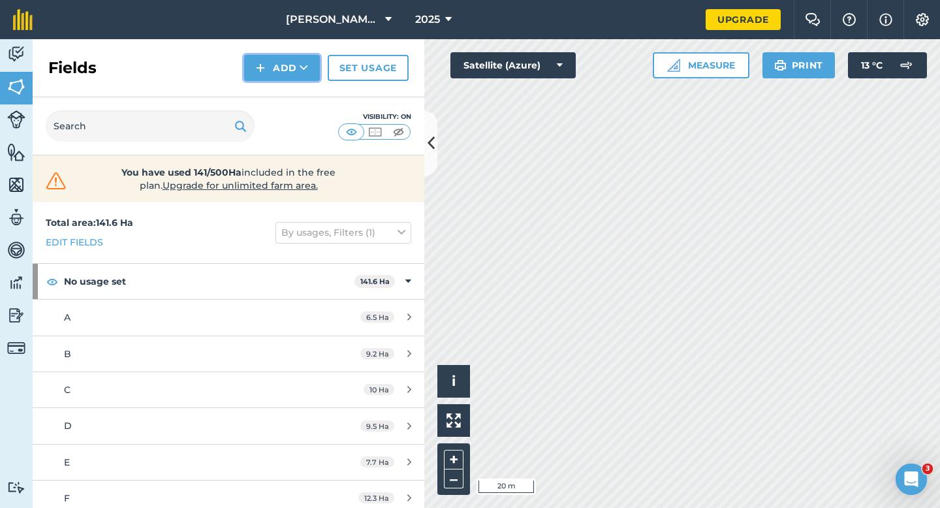
click at [253, 61] on button "Add" at bounding box center [282, 68] width 76 height 26
click at [258, 87] on link "Draw" at bounding box center [282, 97] width 72 height 29
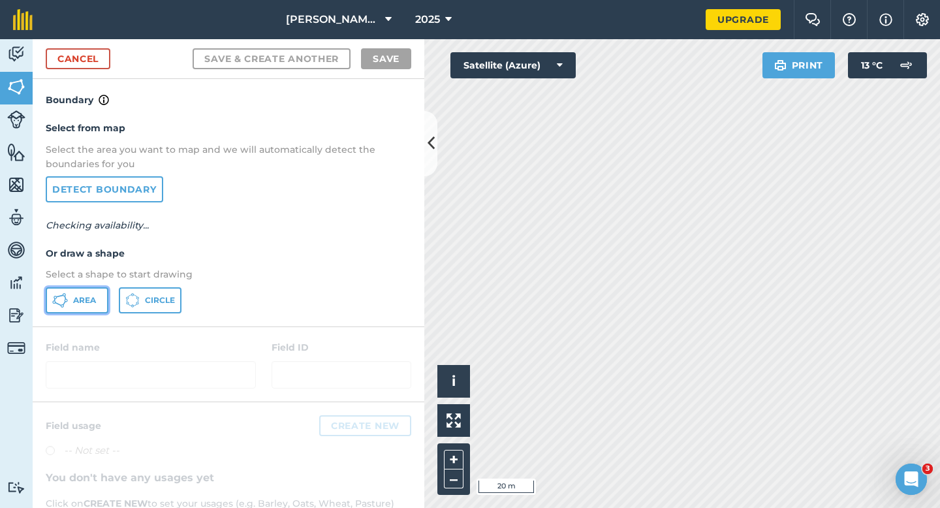
click at [78, 306] on button "Area" at bounding box center [77, 300] width 63 height 26
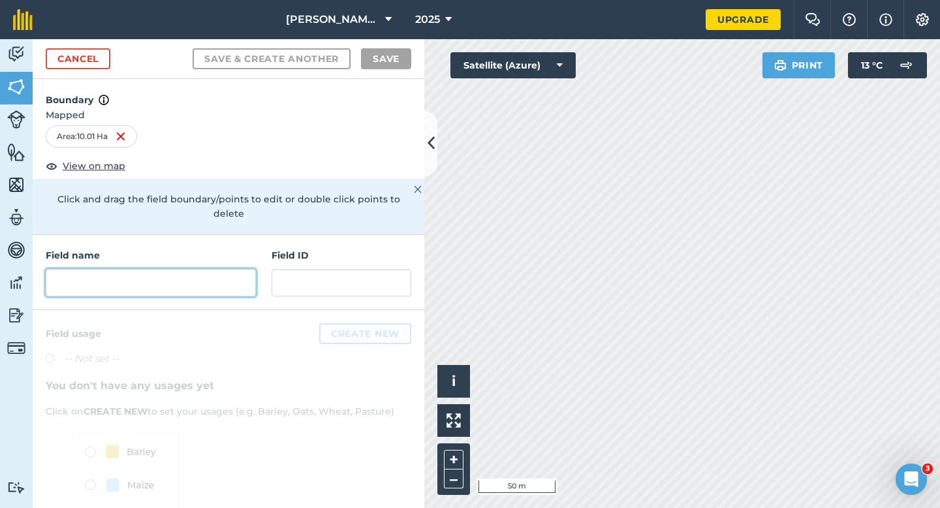
click at [141, 274] on input "text" at bounding box center [151, 282] width 210 height 27
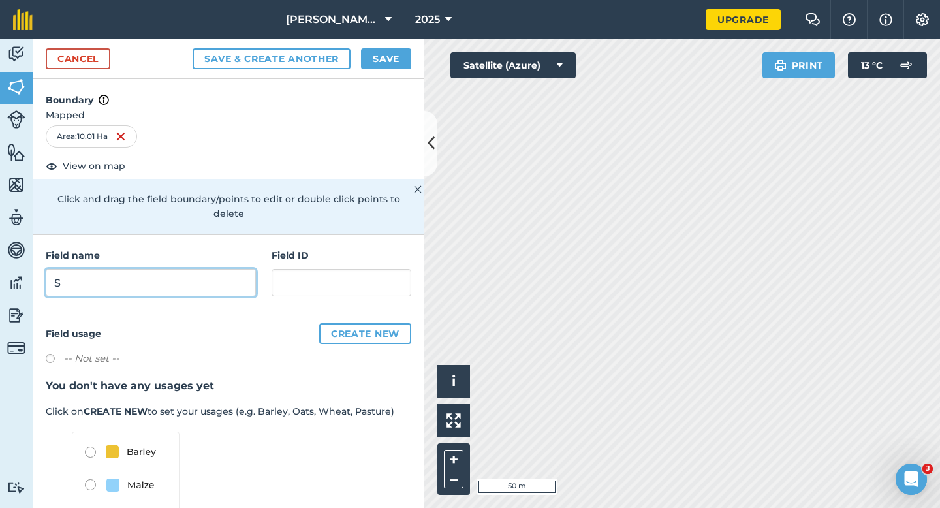
type input "S"
click at [374, 71] on div "Cancel Save & Create Another Save" at bounding box center [229, 59] width 392 height 40
click at [378, 61] on button "Save" at bounding box center [386, 58] width 50 height 21
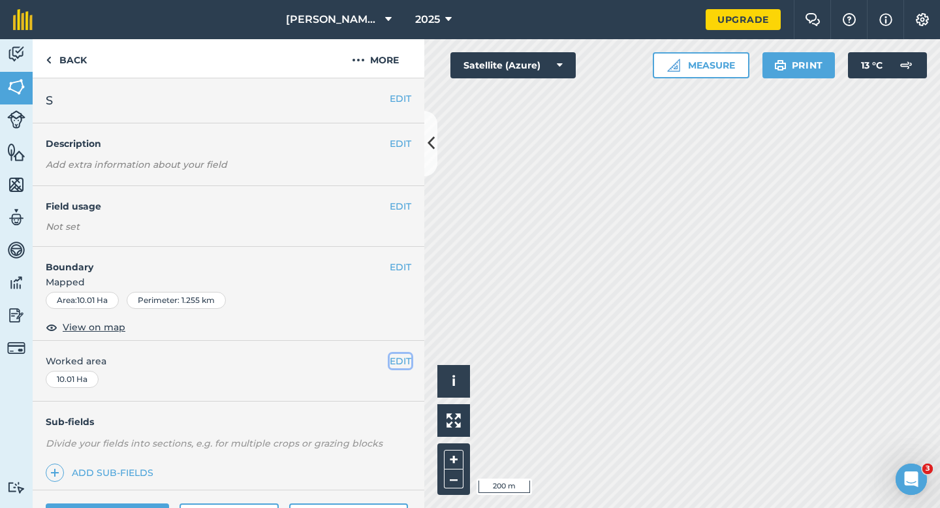
click at [408, 363] on button "EDIT" at bounding box center [401, 361] width 22 height 14
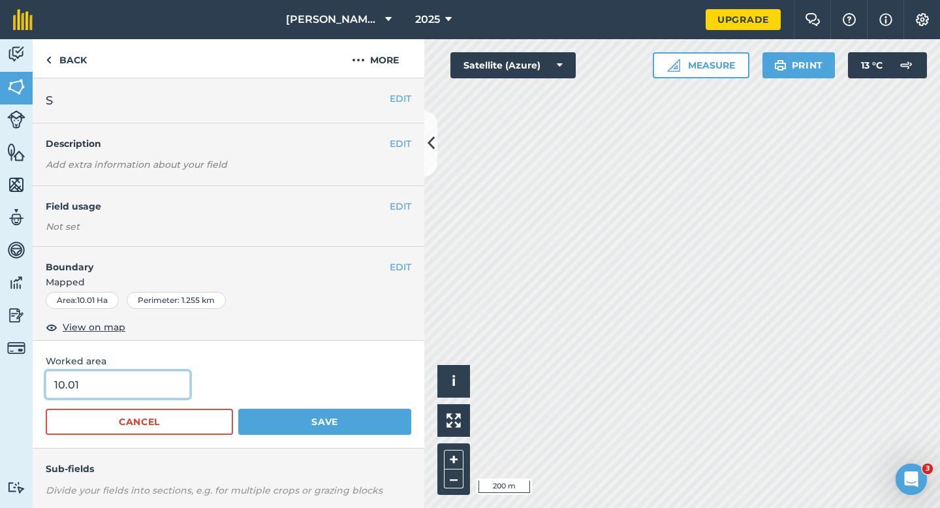
click at [148, 387] on input "10.01" at bounding box center [118, 384] width 144 height 27
type input "10"
click at [238, 409] on button "Save" at bounding box center [324, 422] width 173 height 26
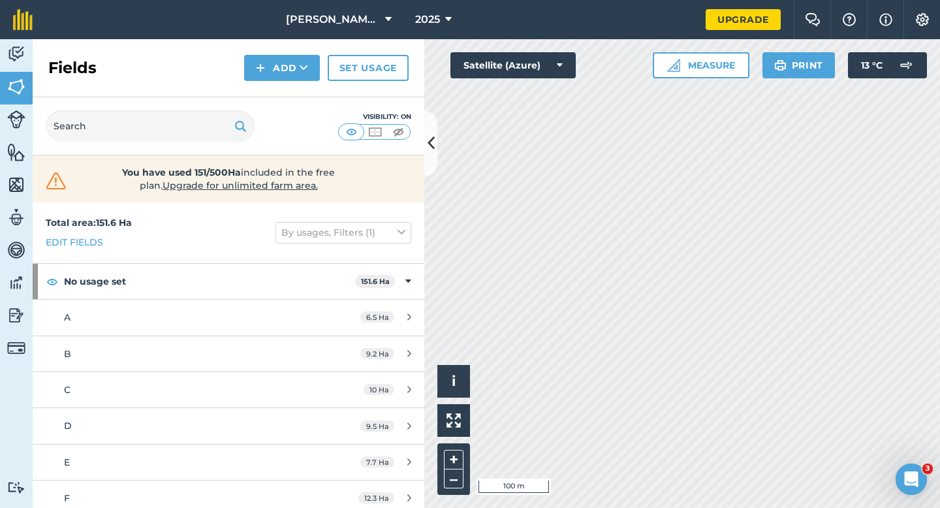
click at [219, 82] on div "Fields Add Set usage" at bounding box center [229, 68] width 392 height 58
click at [291, 79] on button "Add" at bounding box center [282, 68] width 76 height 26
click at [291, 112] on link "Import" at bounding box center [282, 126] width 72 height 29
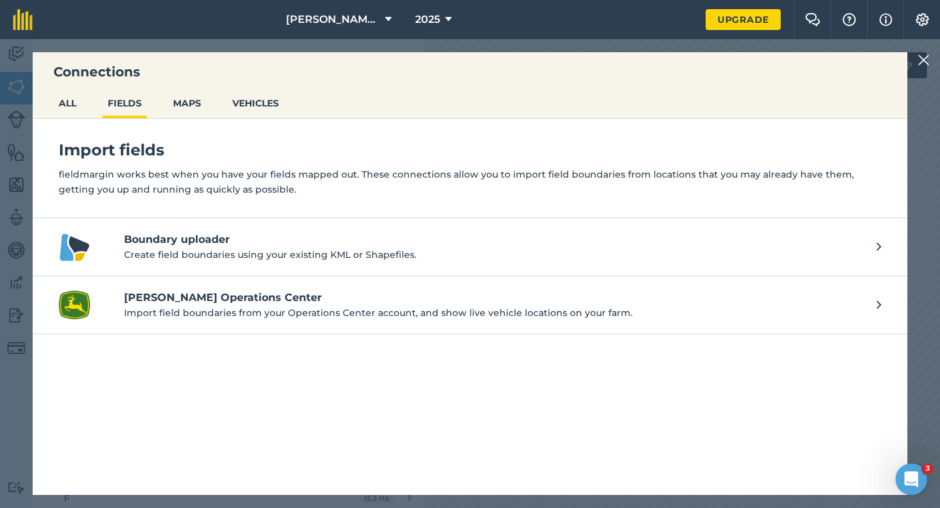
click at [929, 64] on img at bounding box center [924, 60] width 12 height 16
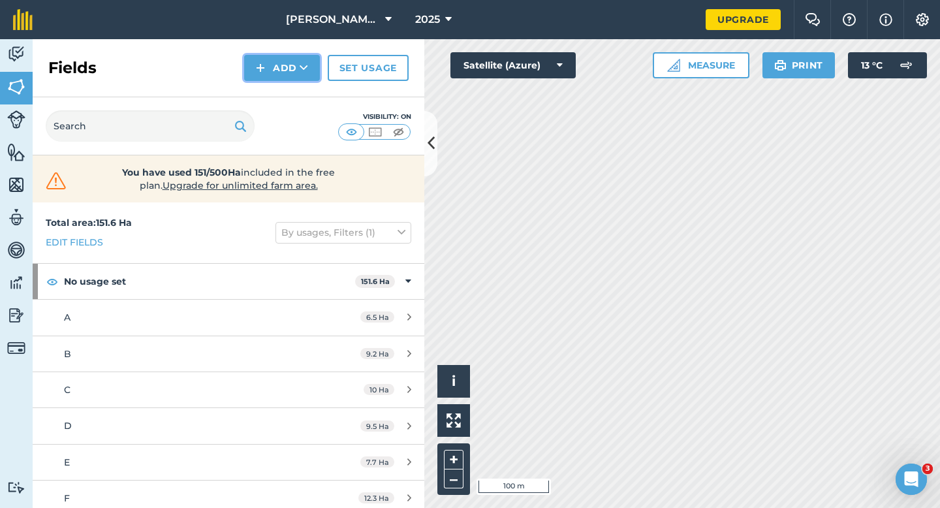
click at [287, 77] on button "Add" at bounding box center [282, 68] width 76 height 26
click at [287, 90] on link "Draw" at bounding box center [282, 97] width 72 height 29
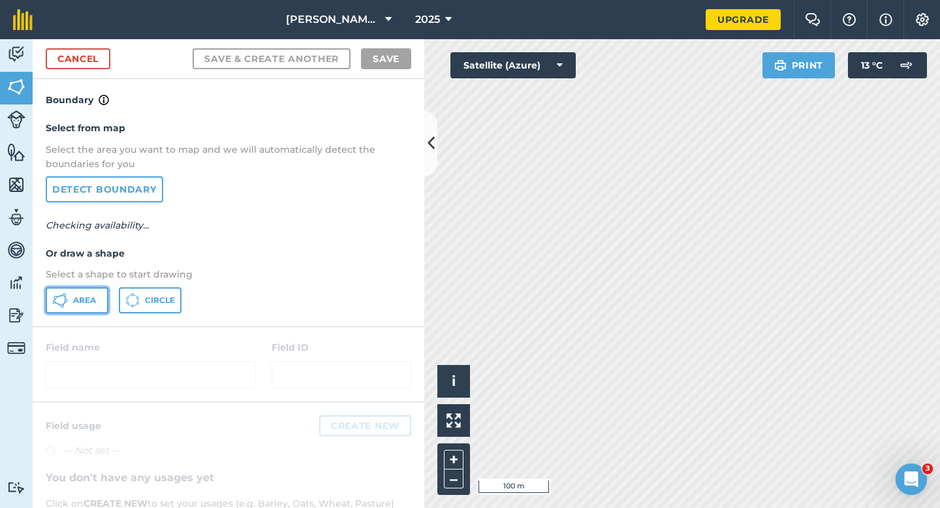
click at [76, 298] on span "Area" at bounding box center [84, 300] width 23 height 10
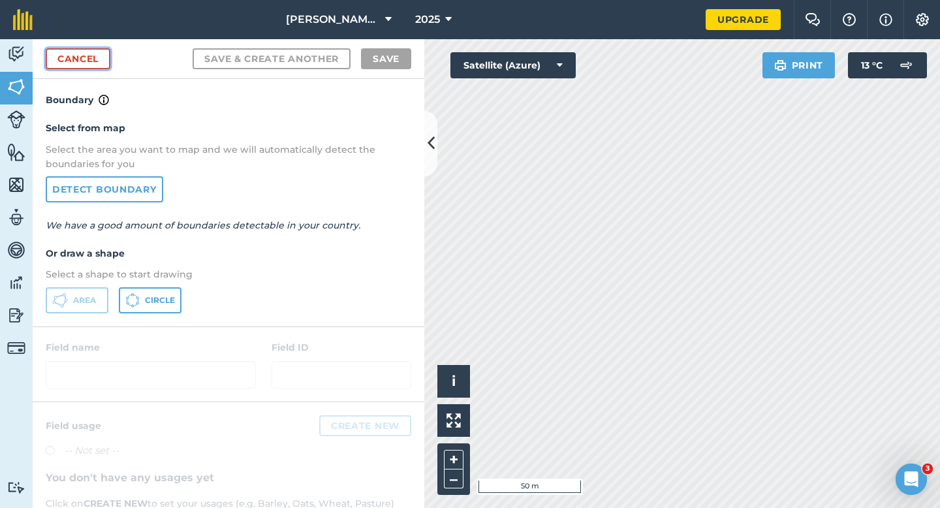
click at [78, 53] on link "Cancel" at bounding box center [78, 58] width 65 height 21
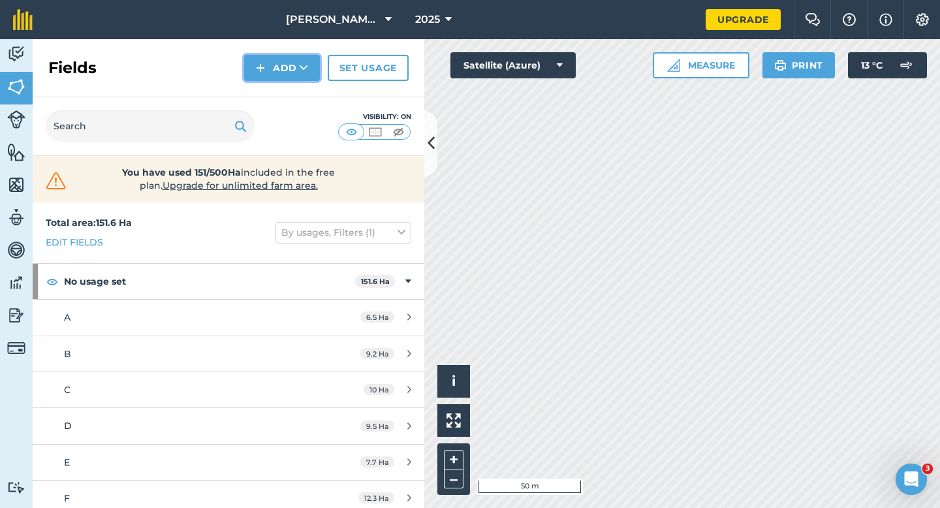
click at [246, 62] on button "Add" at bounding box center [282, 68] width 76 height 26
click at [267, 86] on link "Draw" at bounding box center [282, 97] width 72 height 29
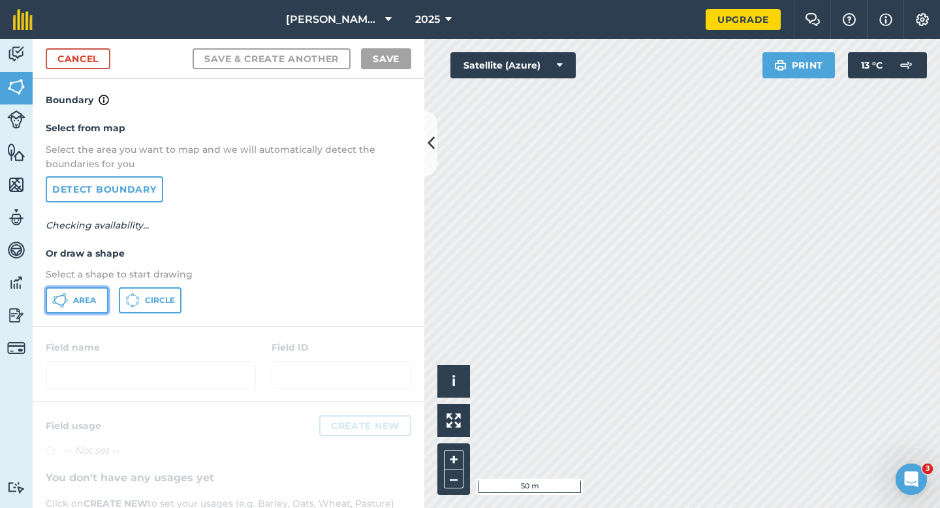
click at [92, 293] on button "Area" at bounding box center [77, 300] width 63 height 26
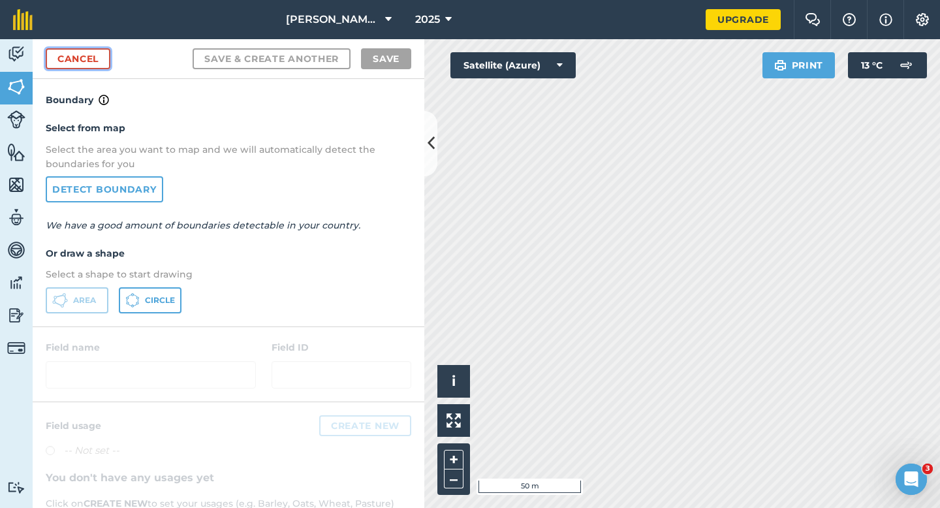
click at [54, 65] on link "Cancel" at bounding box center [78, 58] width 65 height 21
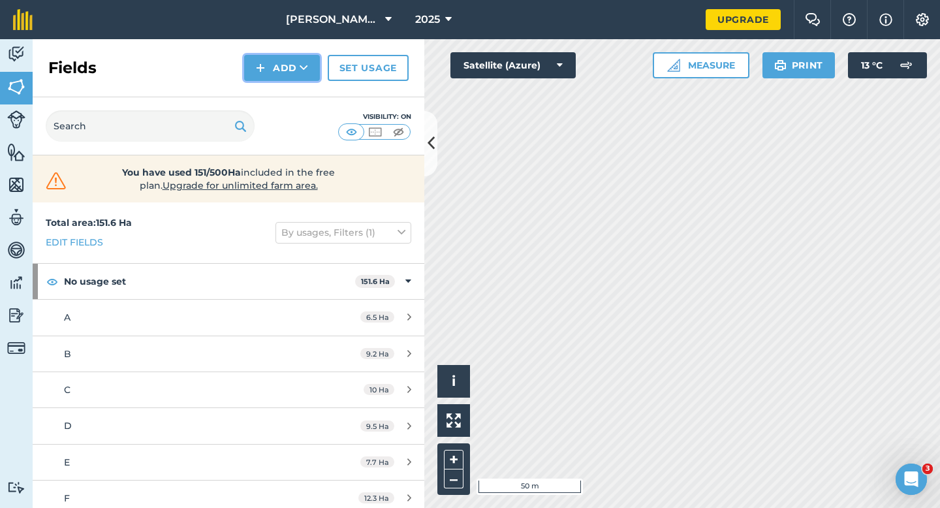
click at [285, 65] on button "Add" at bounding box center [282, 68] width 76 height 26
click at [285, 85] on link "Draw" at bounding box center [282, 97] width 72 height 29
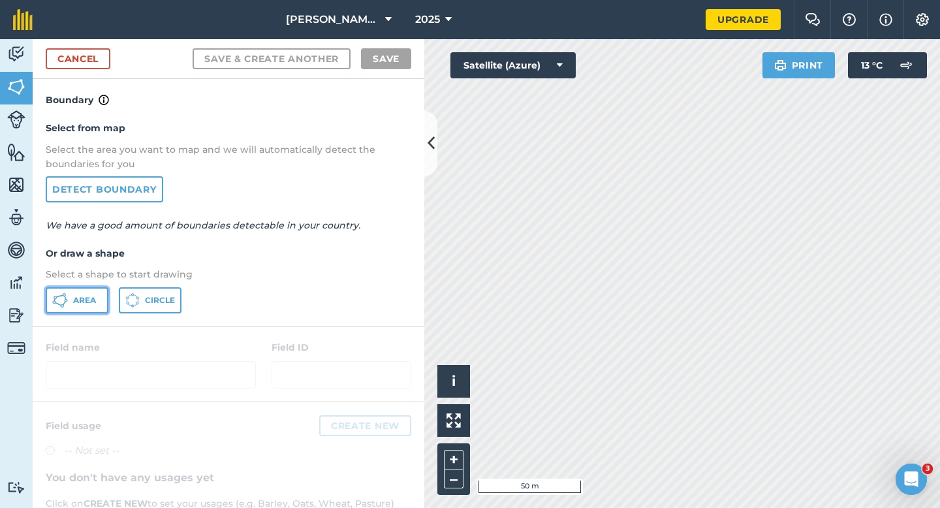
click at [93, 302] on span "Area" at bounding box center [84, 300] width 23 height 10
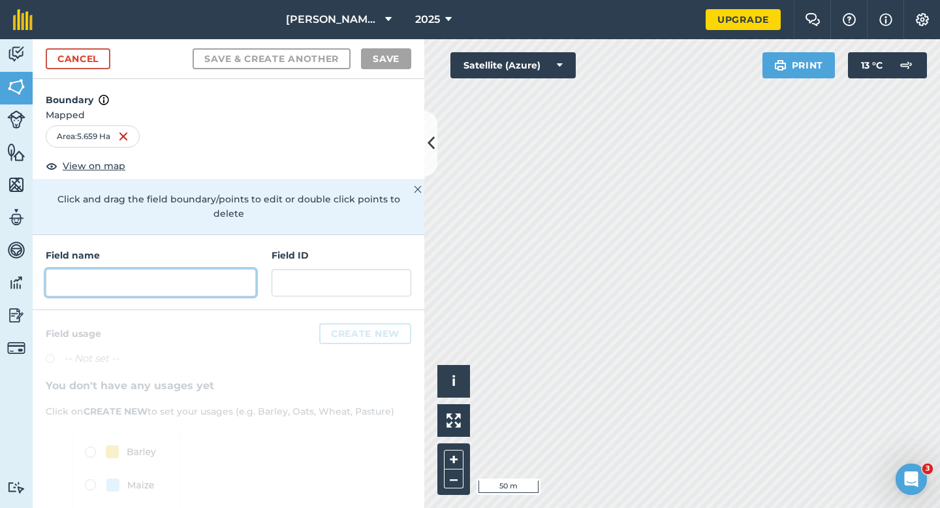
click at [170, 269] on input "text" at bounding box center [151, 282] width 210 height 27
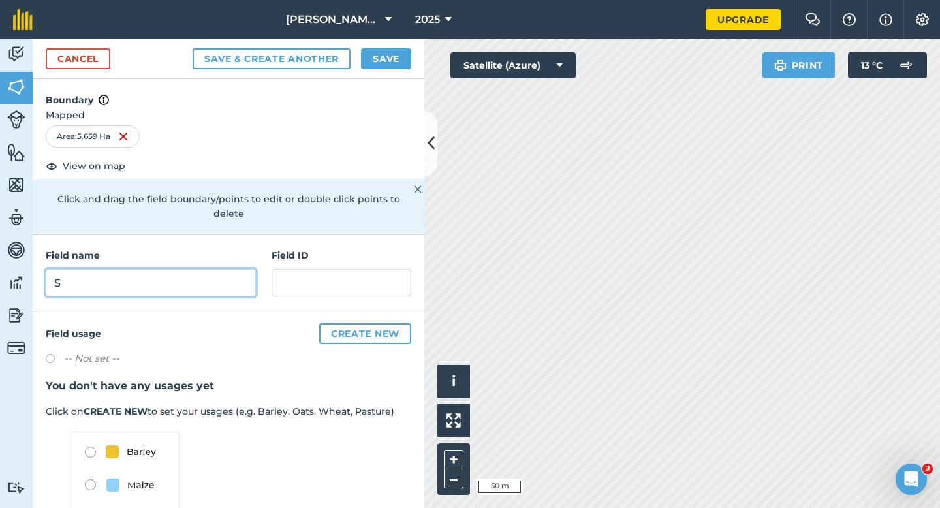
type input "S"
click at [386, 49] on button "Save" at bounding box center [386, 58] width 50 height 21
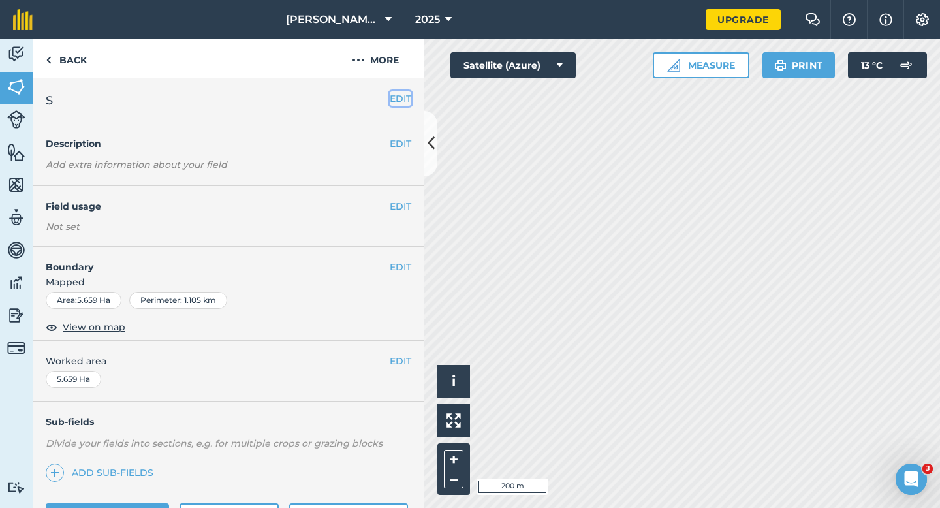
click at [400, 99] on button "EDIT" at bounding box center [401, 98] width 22 height 14
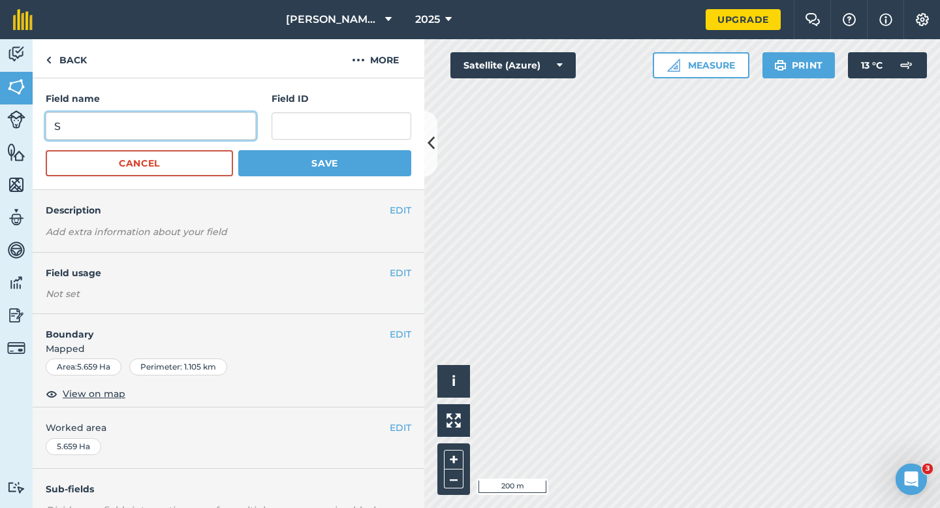
click at [217, 125] on input "S" at bounding box center [151, 125] width 210 height 27
type input "T"
click at [238, 150] on button "Save" at bounding box center [324, 163] width 173 height 26
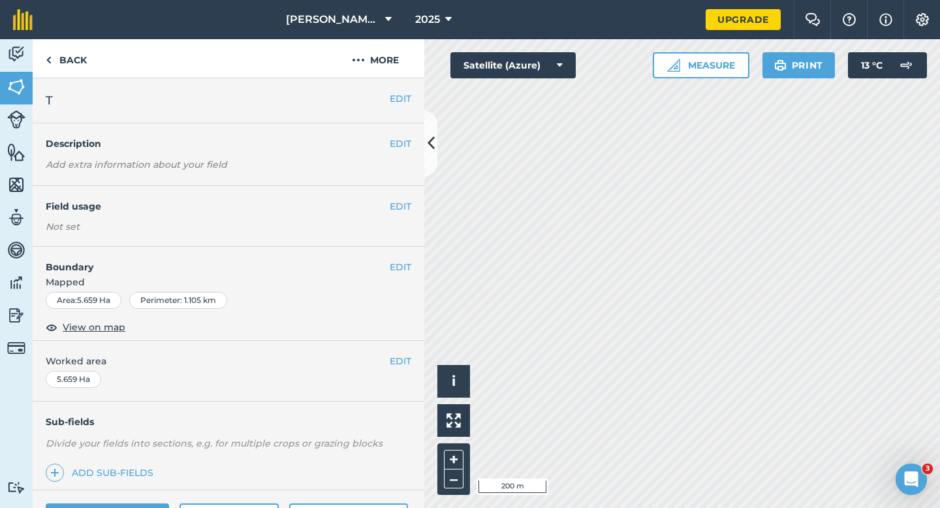
click at [398, 353] on div "EDIT Worked area 5.659 Ha" at bounding box center [229, 371] width 392 height 61
click at [398, 361] on button "EDIT" at bounding box center [401, 361] width 22 height 14
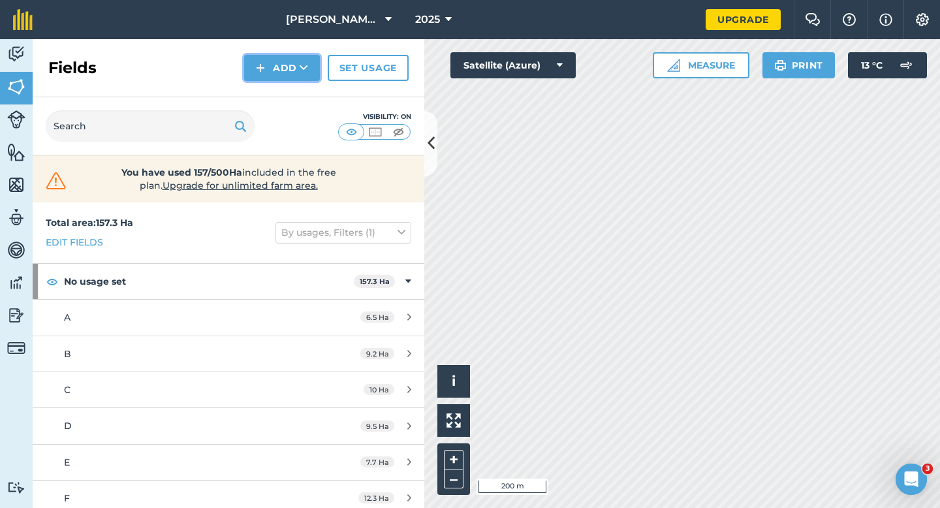
click at [279, 78] on button "Add" at bounding box center [282, 68] width 76 height 26
click at [268, 72] on button "Add" at bounding box center [282, 68] width 76 height 26
click at [268, 106] on link "Draw" at bounding box center [282, 97] width 72 height 29
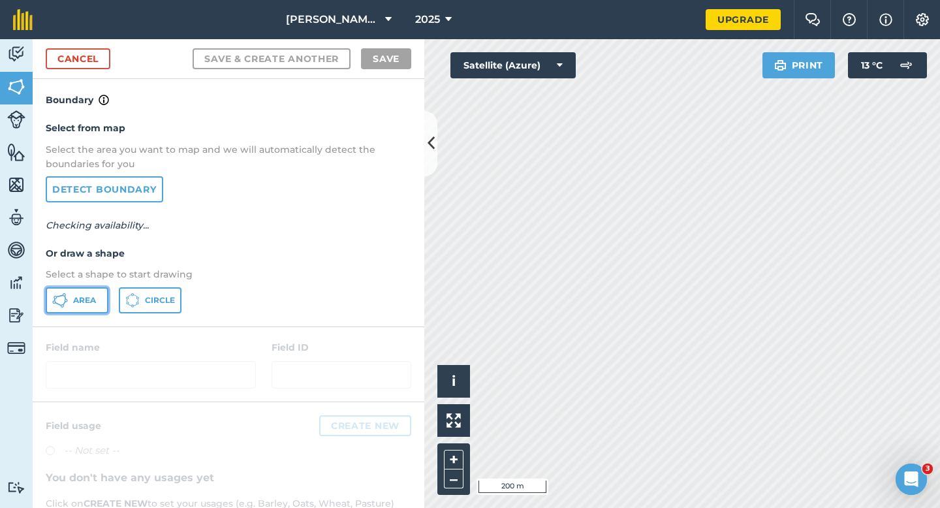
click at [79, 302] on span "Area" at bounding box center [84, 300] width 23 height 10
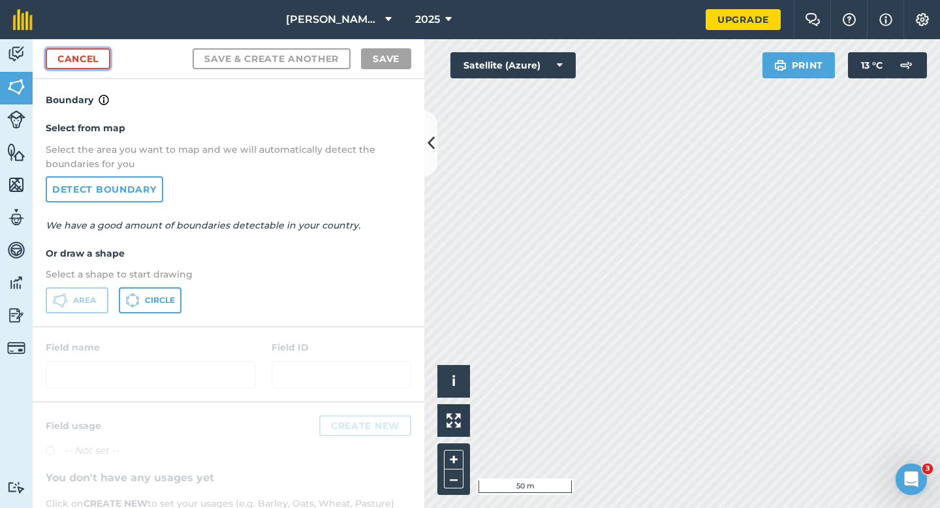
click at [103, 55] on link "Cancel" at bounding box center [78, 58] width 65 height 21
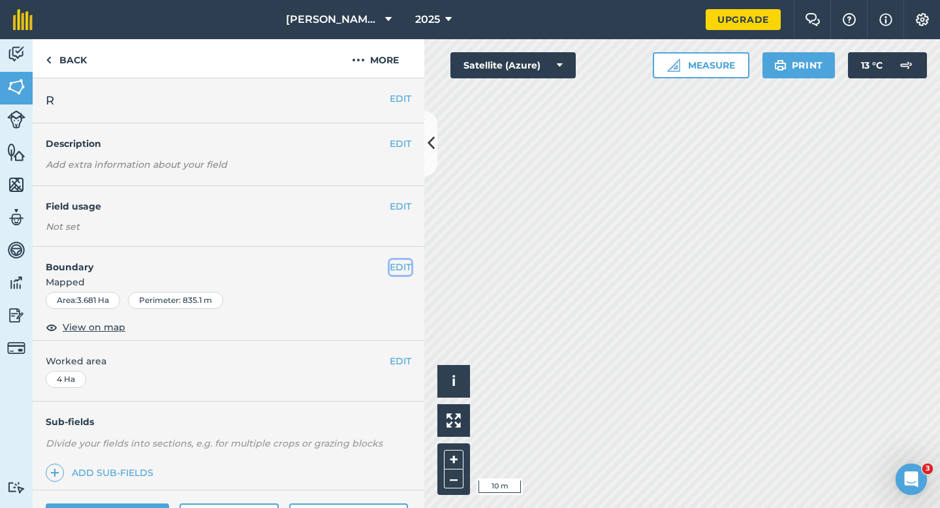
click at [405, 269] on button "EDIT" at bounding box center [401, 267] width 22 height 14
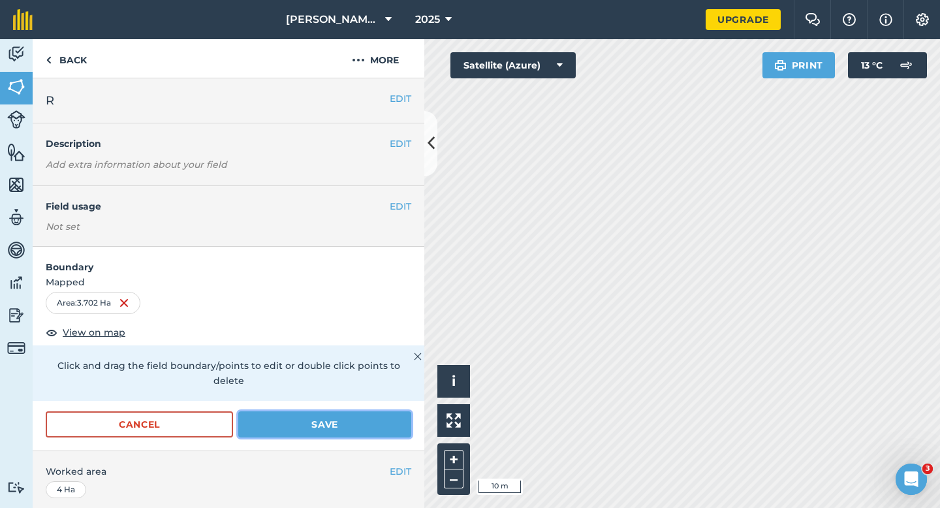
click at [396, 411] on button "Save" at bounding box center [324, 424] width 173 height 26
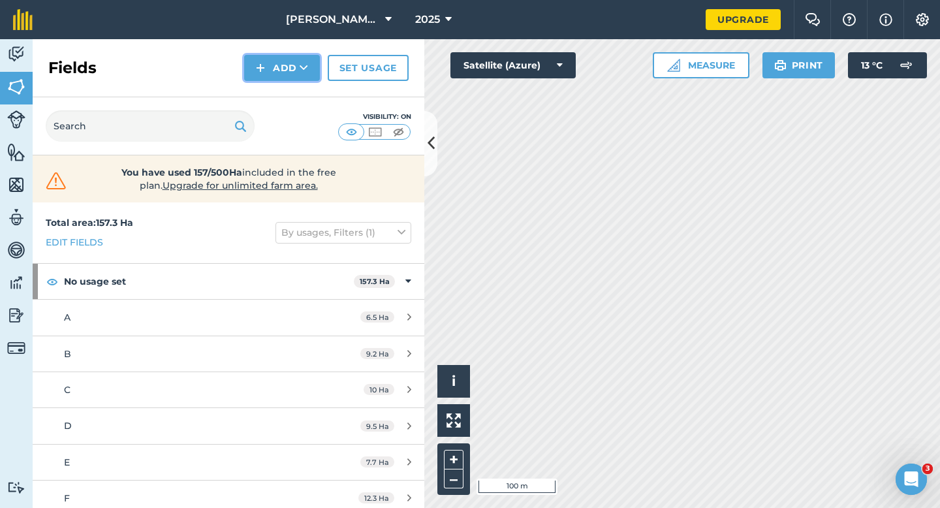
click at [248, 70] on button "Add" at bounding box center [282, 68] width 76 height 26
click at [265, 99] on link "Draw" at bounding box center [282, 97] width 72 height 29
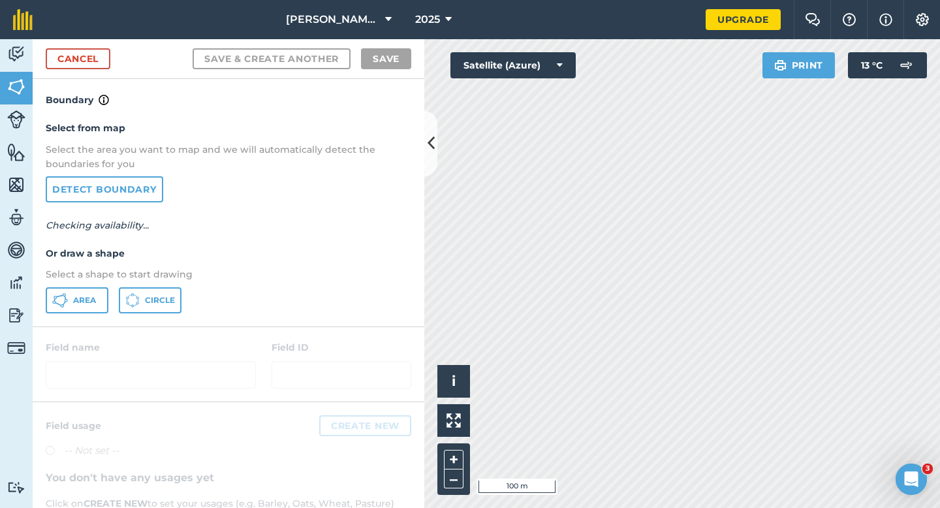
click at [89, 313] on div "Select from map Select the area you want to map and we will automatically detec…" at bounding box center [229, 217] width 392 height 218
click at [94, 285] on div "Select from map Select the area you want to map and we will automatically detec…" at bounding box center [229, 217] width 392 height 218
click at [56, 304] on icon at bounding box center [60, 301] width 16 height 16
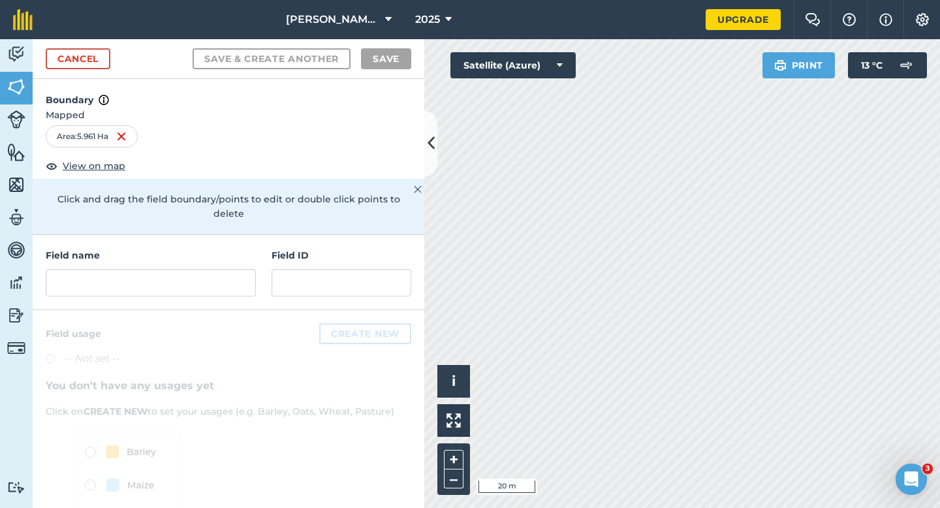
click at [216, 287] on div "Field name Field ID" at bounding box center [229, 272] width 392 height 75
click at [216, 280] on input "text" at bounding box center [151, 282] width 210 height 27
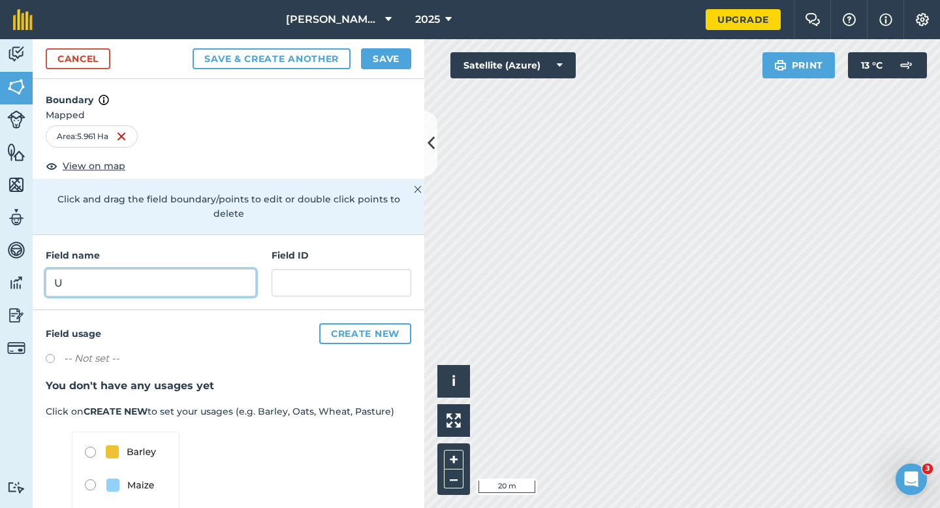
type input "U"
click at [402, 59] on button "Save" at bounding box center [386, 58] width 50 height 21
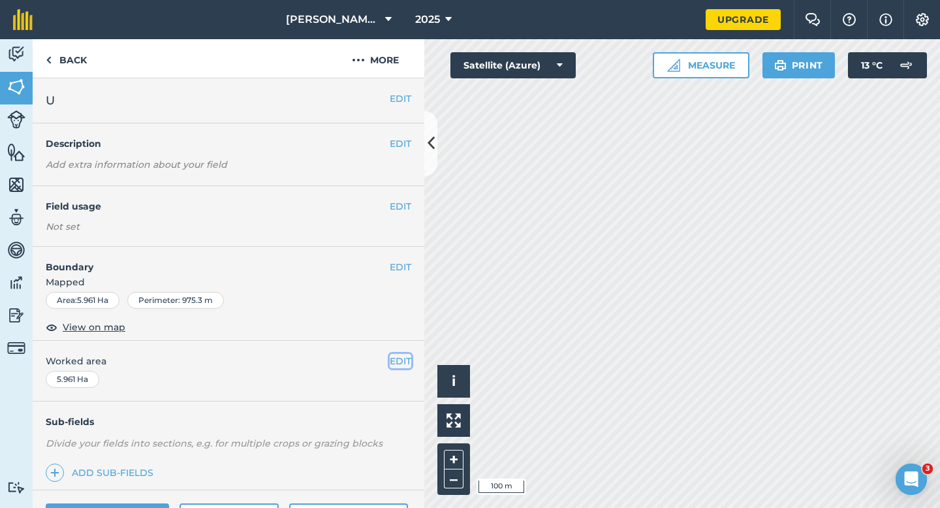
click at [407, 366] on button "EDIT" at bounding box center [401, 361] width 22 height 14
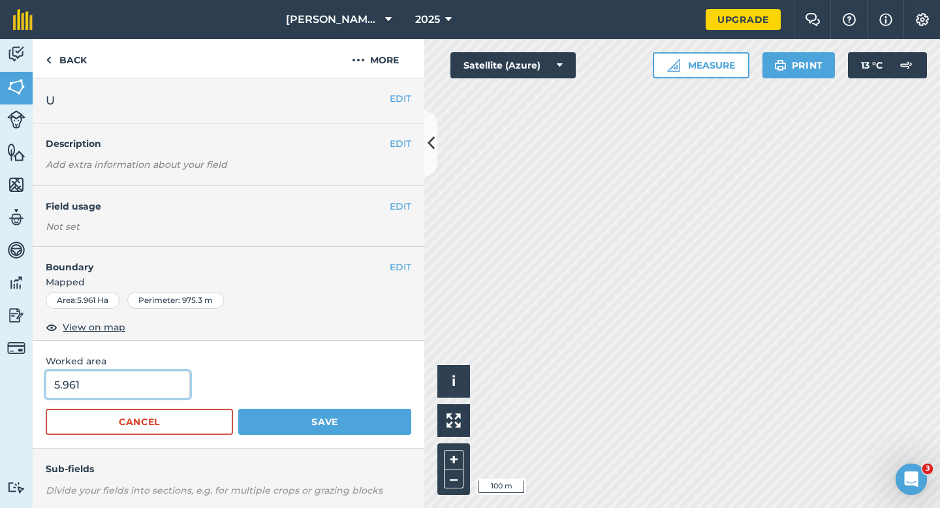
click at [76, 382] on input "5.961" at bounding box center [118, 384] width 144 height 27
type input "6"
click at [238, 409] on button "Save" at bounding box center [324, 422] width 173 height 26
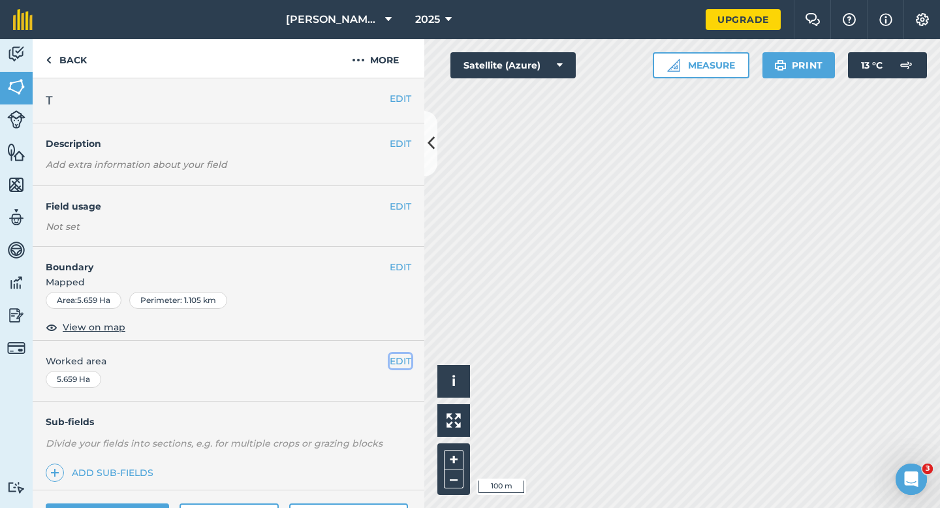
click at [403, 358] on button "EDIT" at bounding box center [401, 361] width 22 height 14
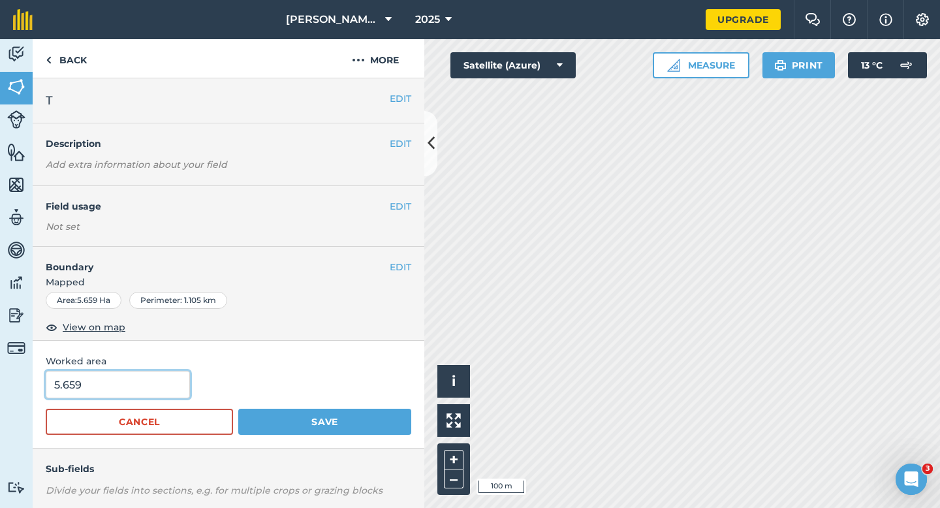
click at [118, 394] on input "5.659" at bounding box center [118, 384] width 144 height 27
type input "6"
click at [238, 409] on button "Save" at bounding box center [324, 422] width 173 height 26
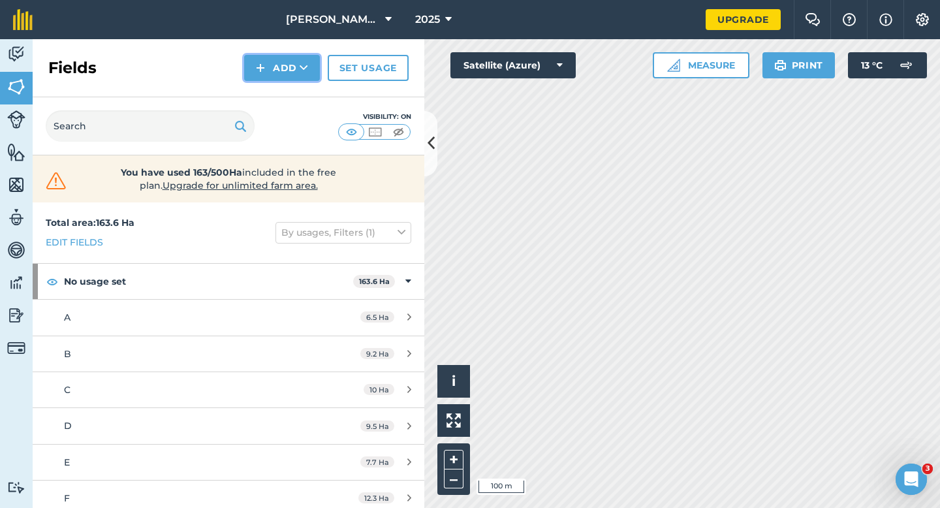
click at [274, 78] on button "Add" at bounding box center [282, 68] width 76 height 26
click at [274, 93] on link "Draw" at bounding box center [282, 97] width 72 height 29
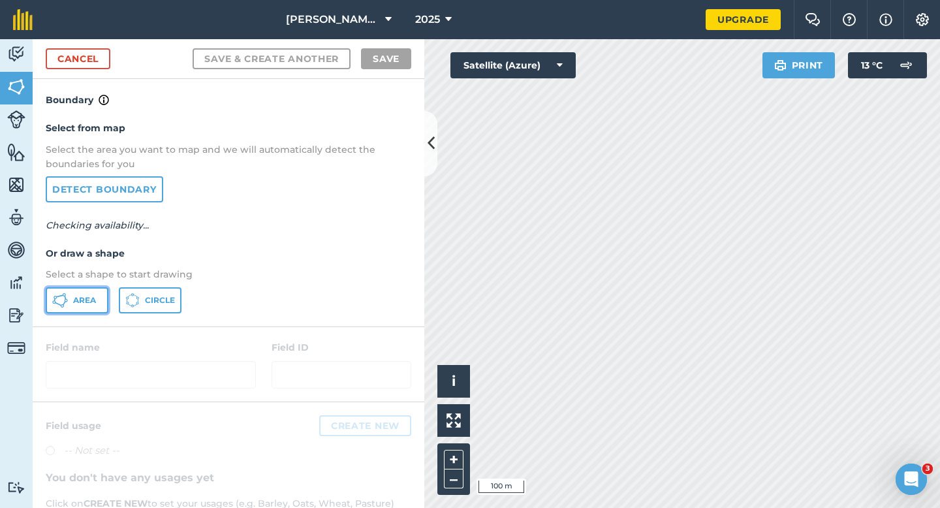
click at [50, 310] on button "Area" at bounding box center [77, 300] width 63 height 26
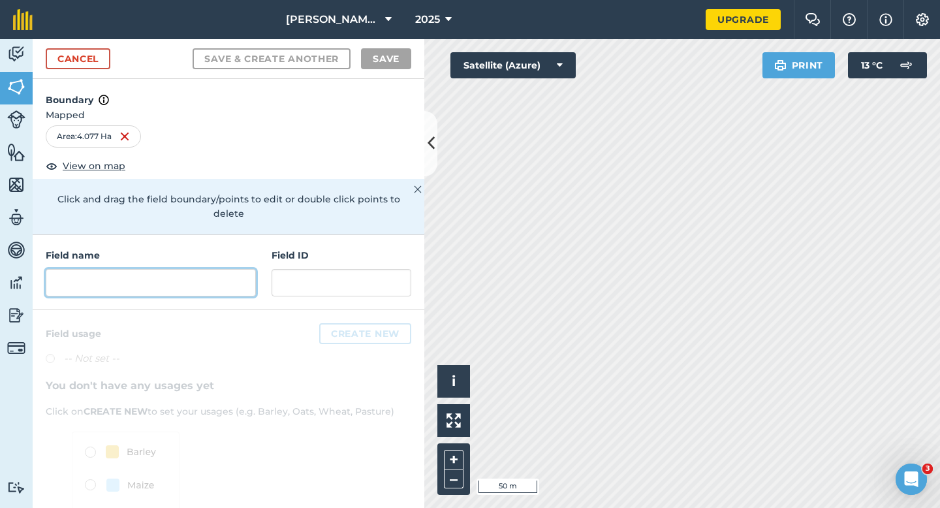
click at [196, 276] on input "text" at bounding box center [151, 282] width 210 height 27
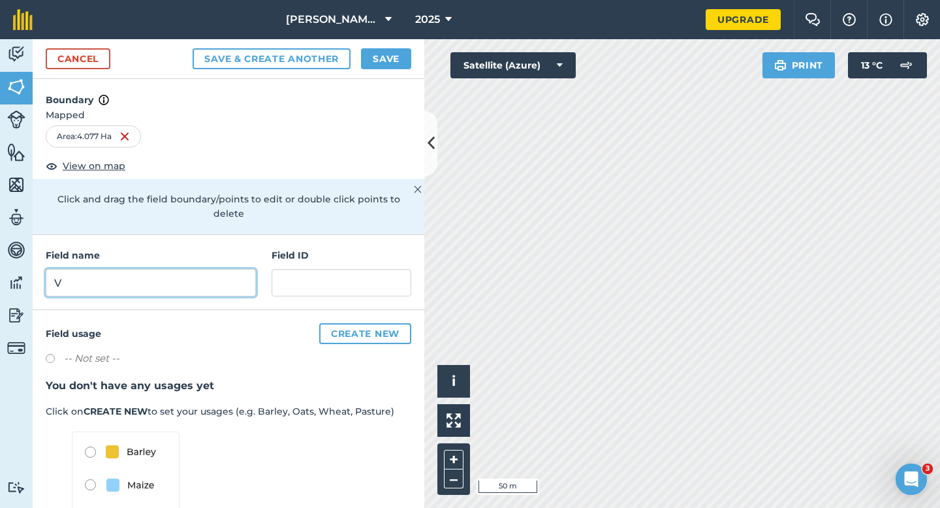
type input "V"
click at [378, 47] on div "Cancel Save & Create Another Save" at bounding box center [229, 59] width 392 height 40
click at [400, 66] on button "Save" at bounding box center [386, 58] width 50 height 21
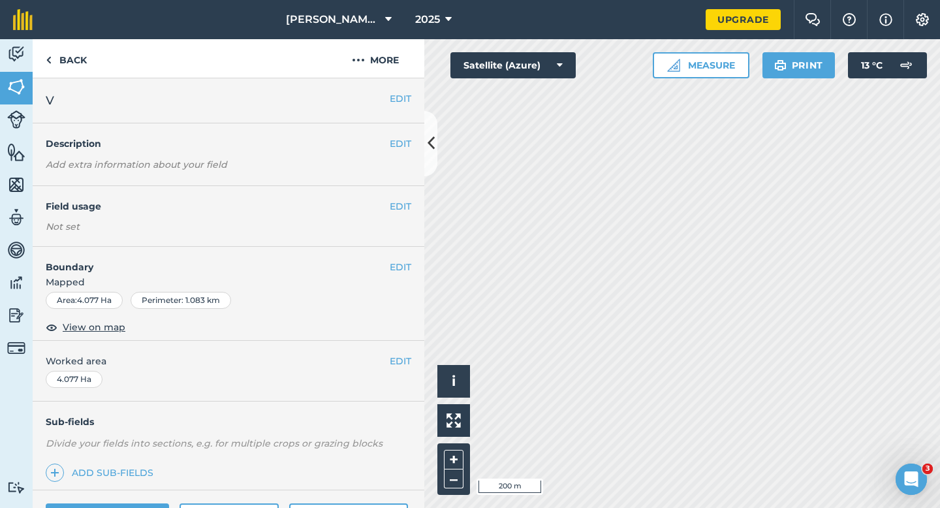
click at [396, 351] on div "EDIT Worked area 4.077 Ha" at bounding box center [229, 371] width 392 height 61
click at [396, 355] on button "EDIT" at bounding box center [401, 361] width 22 height 14
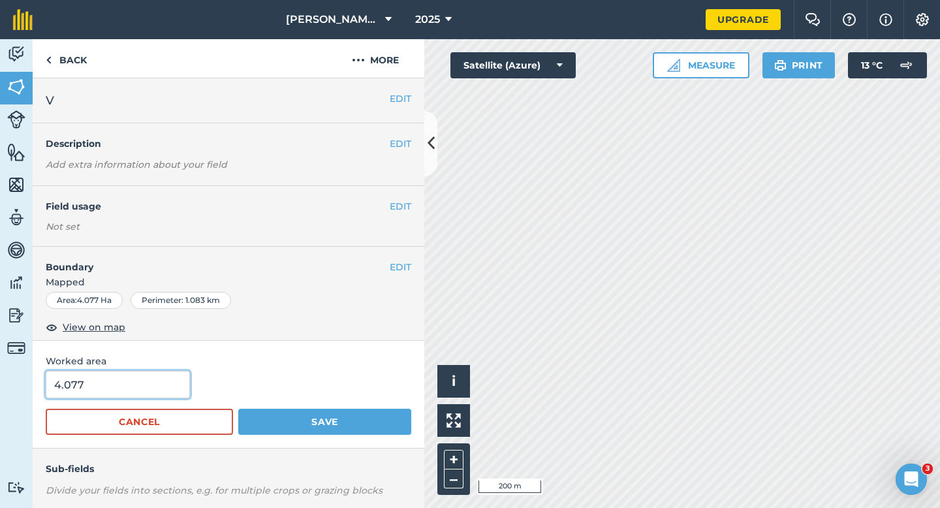
click at [144, 378] on input "4.077" at bounding box center [118, 384] width 144 height 27
type input "4"
click at [238, 409] on button "Save" at bounding box center [324, 422] width 173 height 26
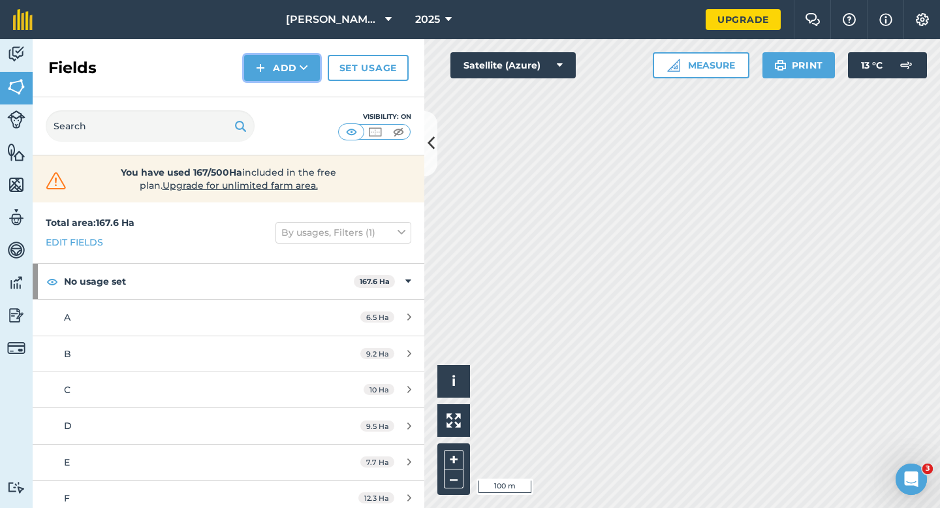
click at [287, 71] on button "Add" at bounding box center [282, 68] width 76 height 26
click at [287, 97] on link "Draw" at bounding box center [282, 97] width 72 height 29
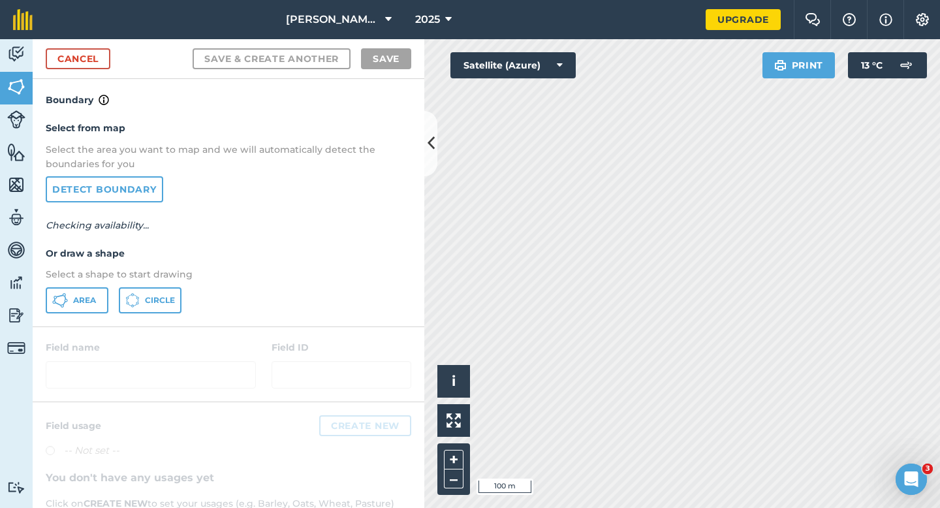
click at [65, 313] on div "Select from map Select the area you want to map and we will automatically detec…" at bounding box center [229, 217] width 392 height 218
click at [99, 302] on button "Area" at bounding box center [77, 300] width 63 height 26
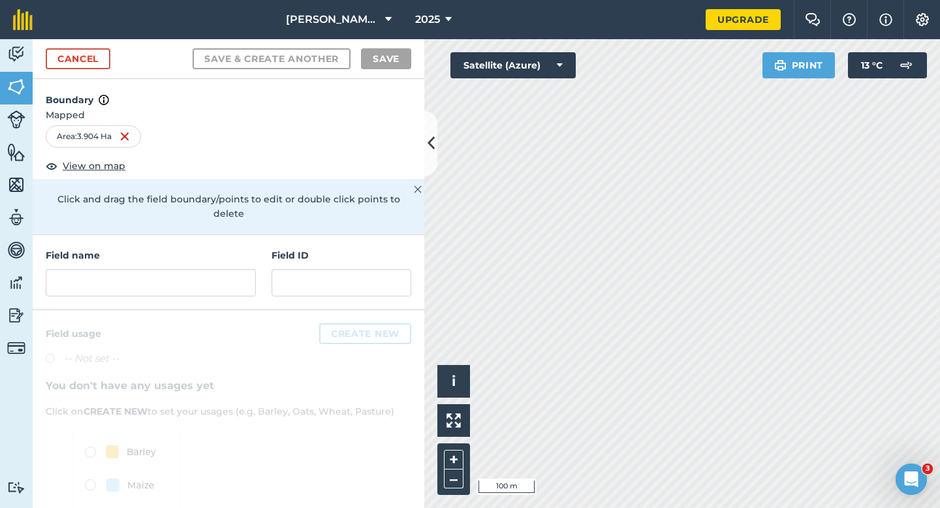
click at [158, 293] on div "Field name Field ID" at bounding box center [229, 272] width 392 height 75
click at [158, 286] on div "Field name Field ID" at bounding box center [229, 272] width 392 height 75
click at [159, 273] on input "text" at bounding box center [151, 282] width 210 height 27
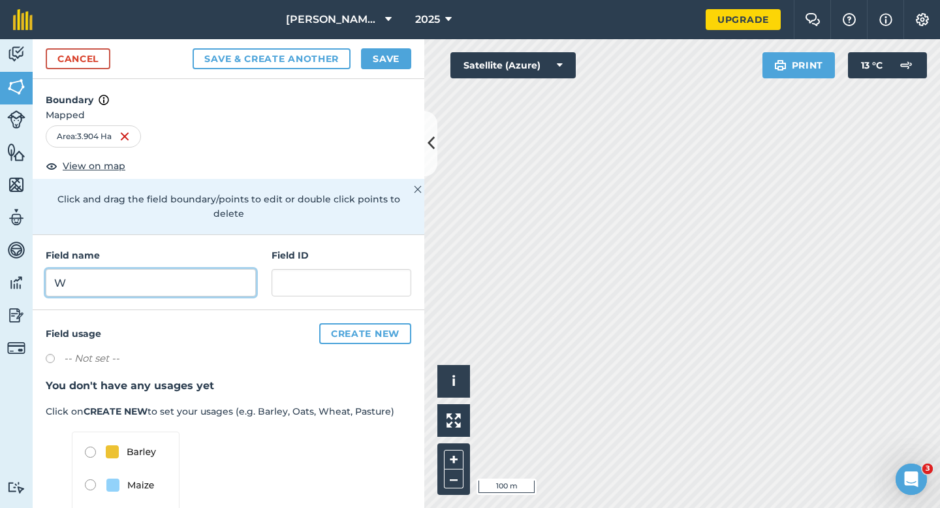
type input "W"
click at [372, 67] on button "Save" at bounding box center [386, 58] width 50 height 21
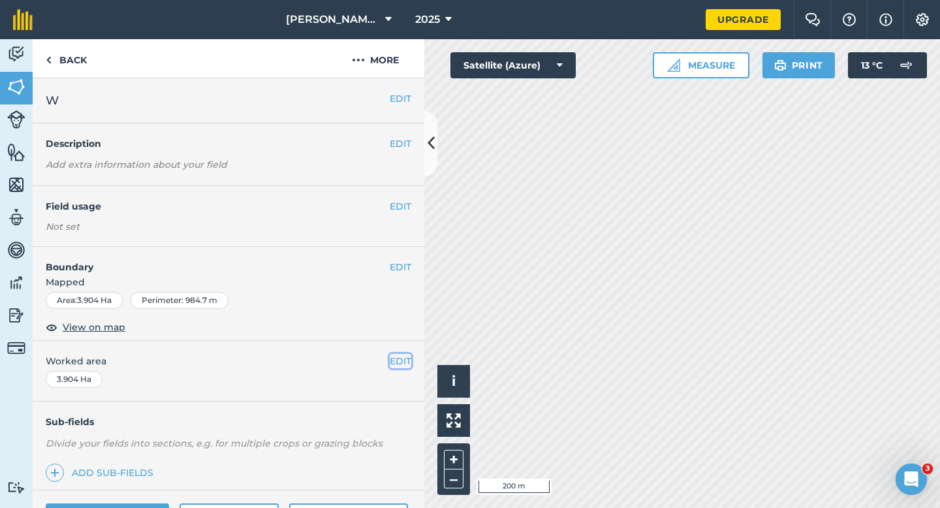
click at [392, 366] on button "EDIT" at bounding box center [401, 361] width 22 height 14
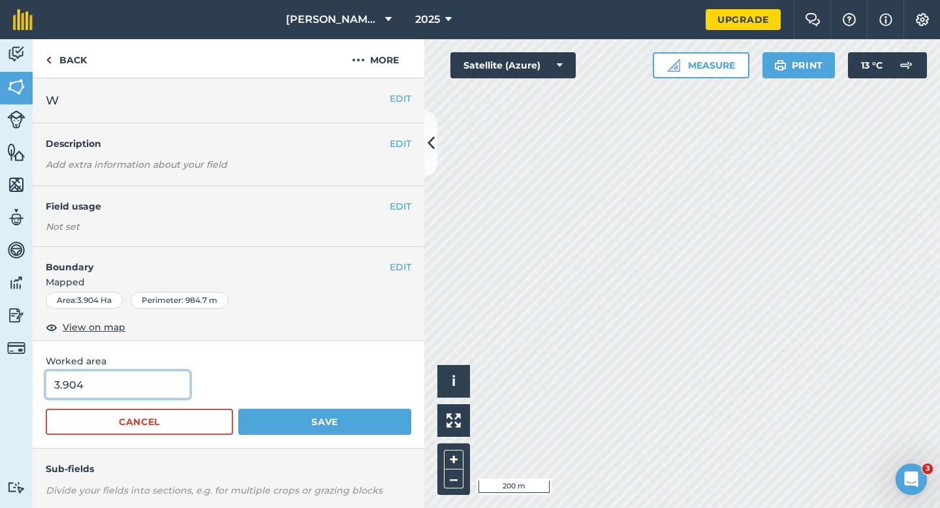
click at [167, 396] on input "3.904" at bounding box center [118, 384] width 144 height 27
type input "4"
click at [238, 409] on button "Save" at bounding box center [324, 422] width 173 height 26
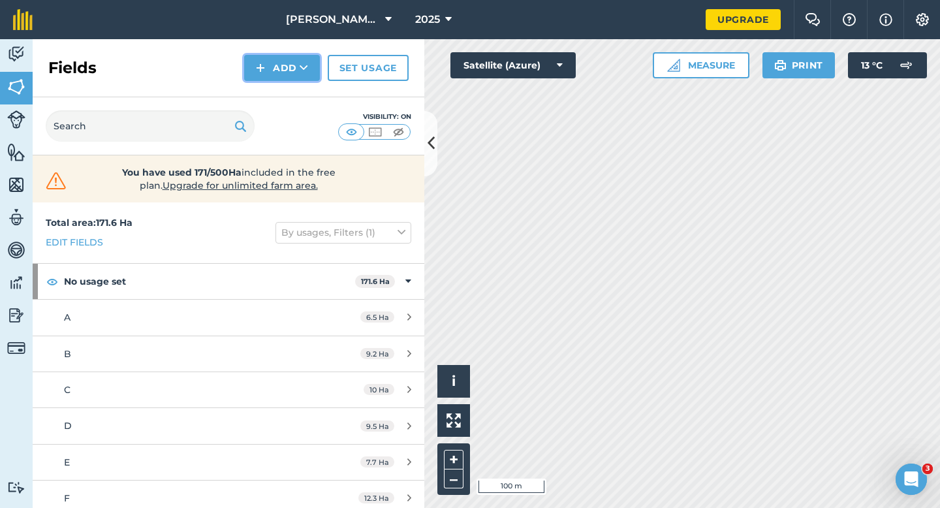
click at [298, 72] on button "Add" at bounding box center [282, 68] width 76 height 26
click at [298, 94] on link "Draw" at bounding box center [282, 97] width 72 height 29
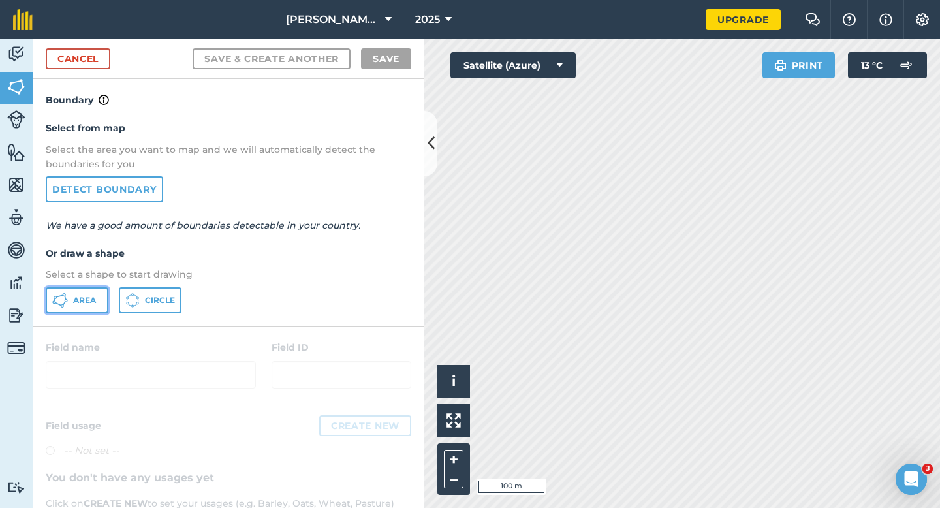
click at [85, 300] on span "Area" at bounding box center [84, 300] width 23 height 10
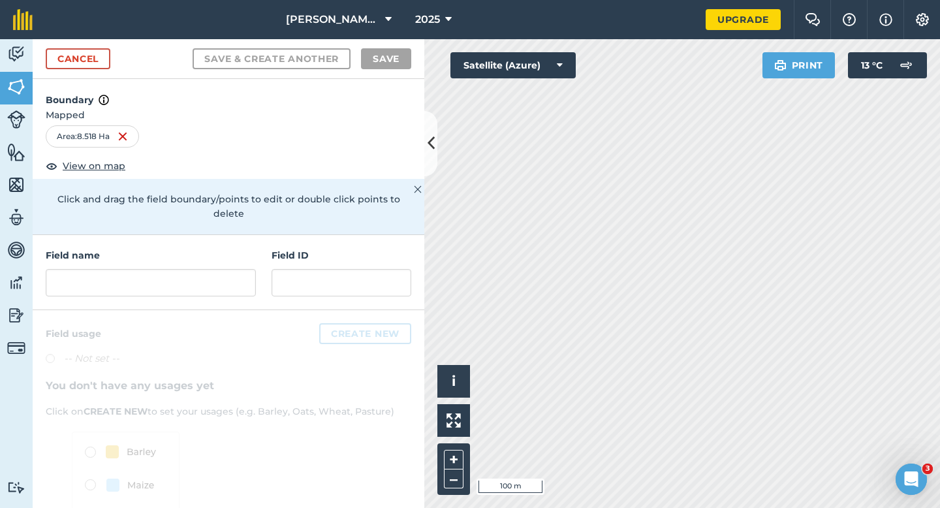
click at [219, 283] on div "Field name Field ID" at bounding box center [229, 272] width 392 height 75
click at [219, 269] on input "text" at bounding box center [151, 282] width 210 height 27
type input "X"
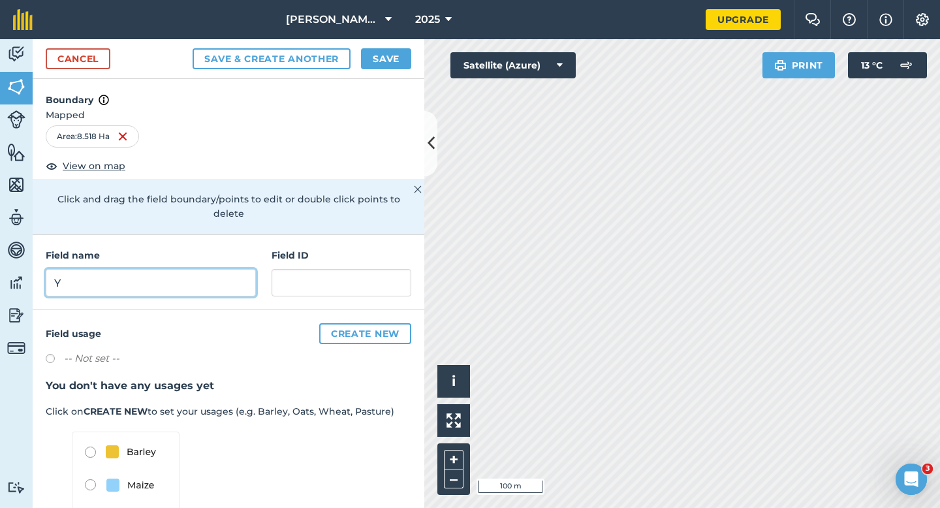
type input "Y"
click at [387, 54] on button "Save" at bounding box center [386, 58] width 50 height 21
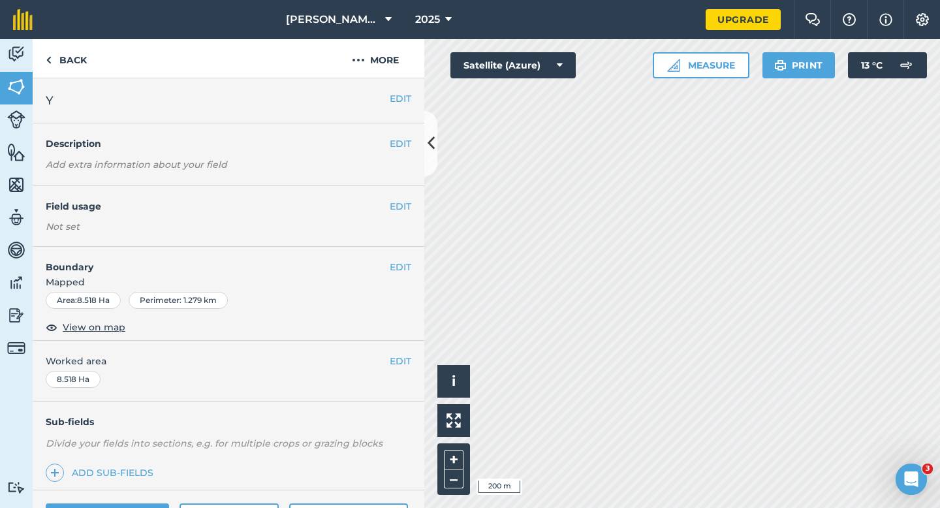
click at [400, 372] on div "EDIT Worked area 8.518 Ha" at bounding box center [229, 371] width 392 height 61
click at [400, 368] on button "EDIT" at bounding box center [401, 361] width 22 height 14
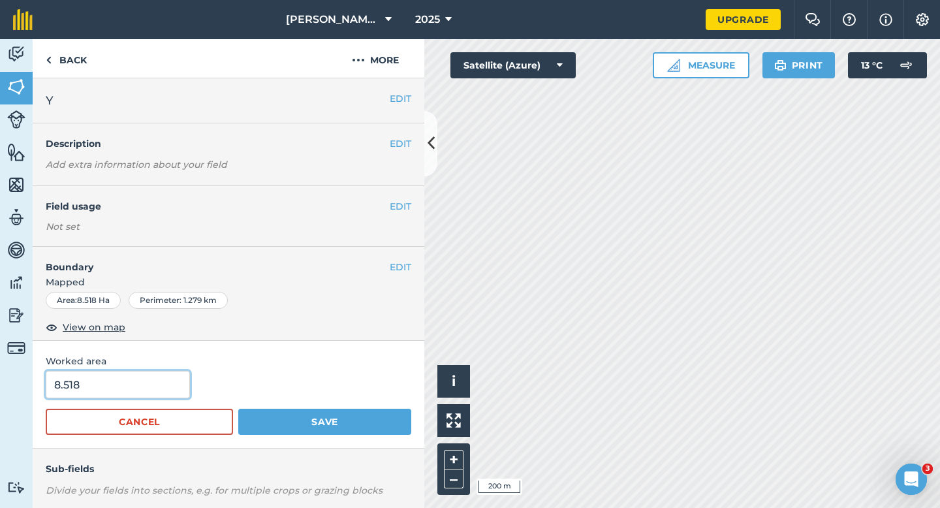
click at [115, 382] on input "8.518" at bounding box center [118, 384] width 144 height 27
type input "8.5"
click at [238, 409] on button "Save" at bounding box center [324, 422] width 173 height 26
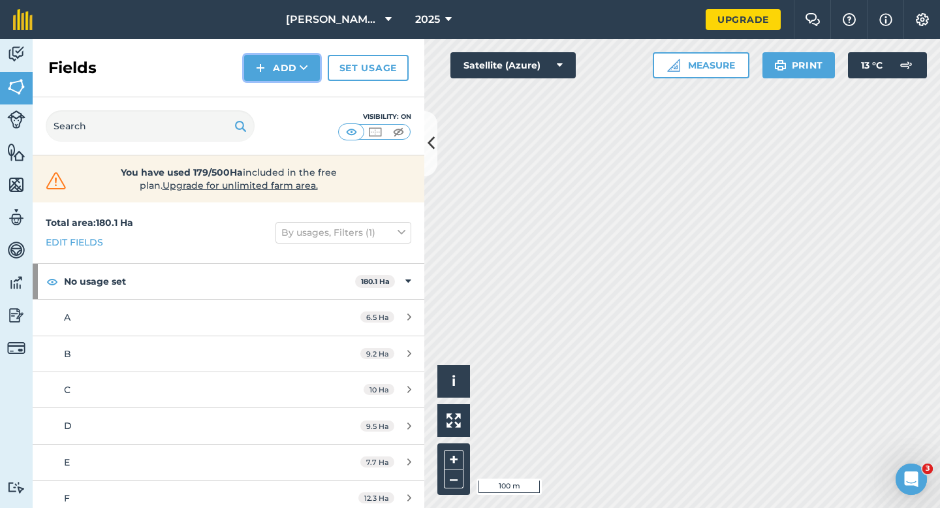
click at [287, 80] on button "Add" at bounding box center [282, 68] width 76 height 26
click at [287, 90] on link "Draw" at bounding box center [282, 97] width 72 height 29
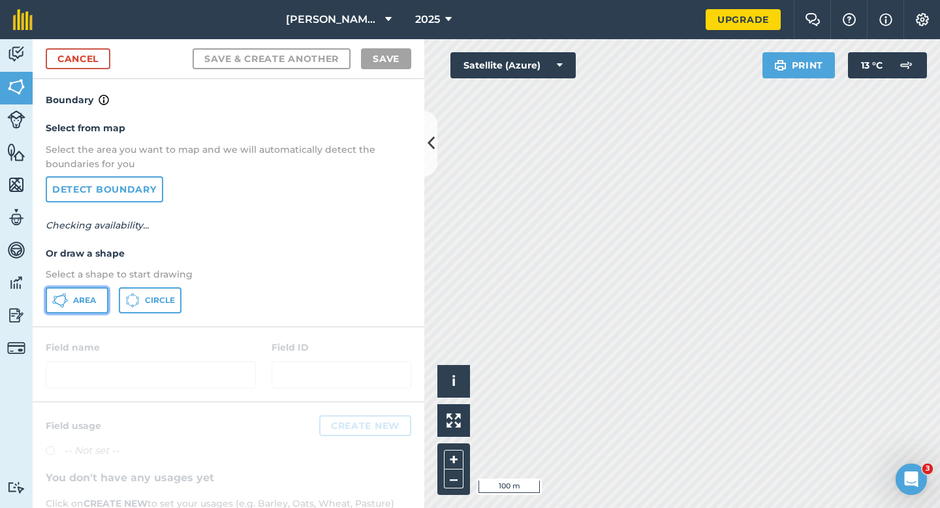
click at [76, 309] on button "Area" at bounding box center [77, 300] width 63 height 26
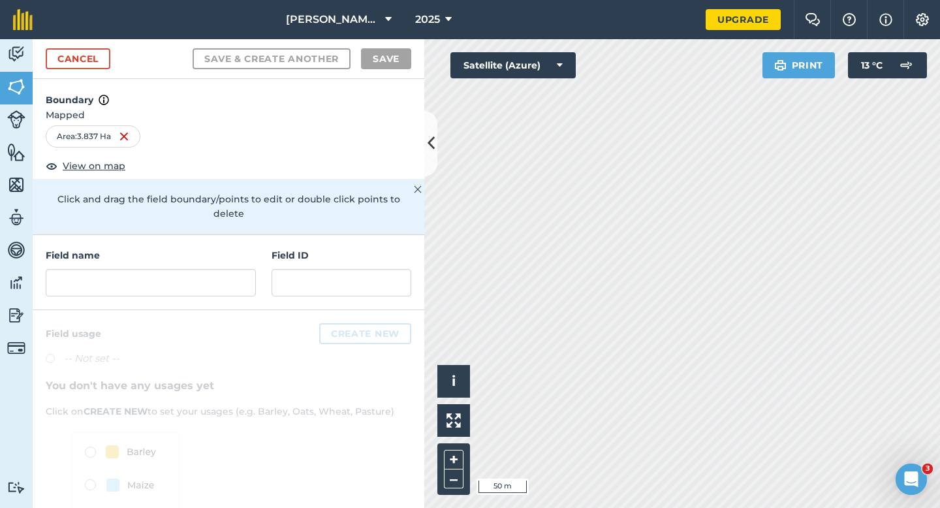
click at [219, 248] on h4 "Field name" at bounding box center [151, 255] width 210 height 14
click at [219, 269] on div at bounding box center [151, 282] width 210 height 27
click at [221, 269] on input "text" at bounding box center [151, 282] width 210 height 27
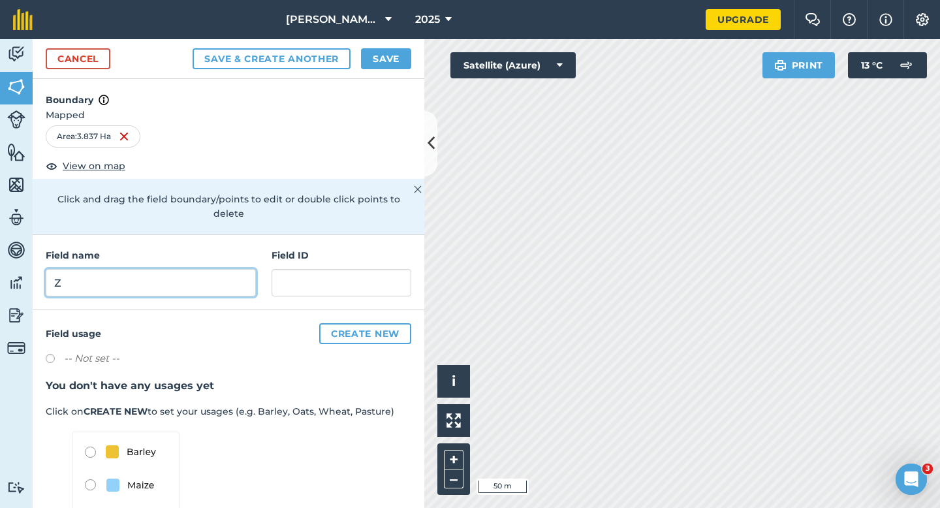
type input "Z"
click at [391, 47] on div "Cancel Save & Create Another Save" at bounding box center [229, 59] width 392 height 40
click at [387, 67] on button "Save" at bounding box center [386, 58] width 50 height 21
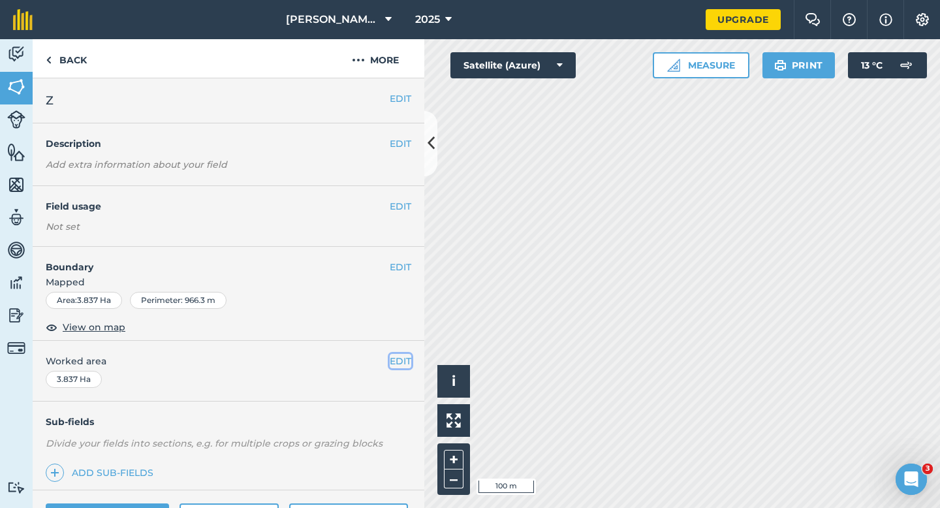
click at [407, 362] on button "EDIT" at bounding box center [401, 361] width 22 height 14
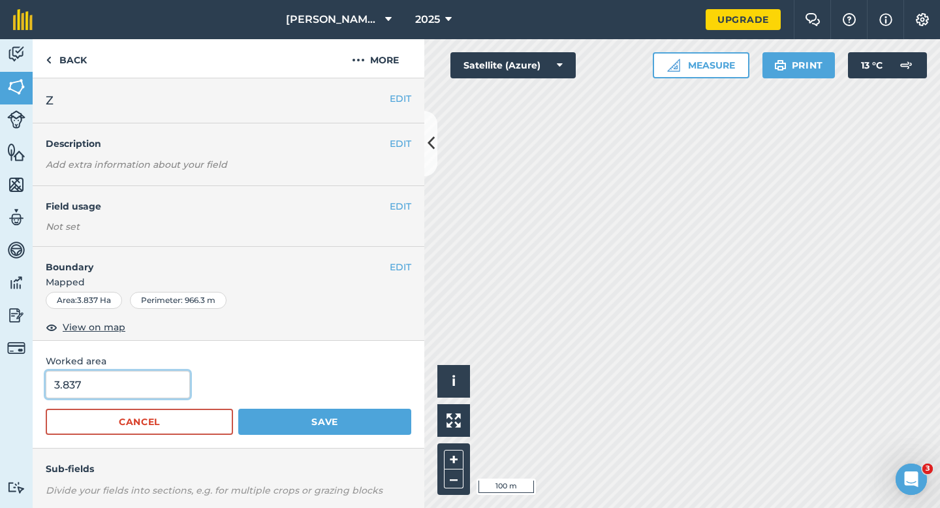
click at [133, 386] on input "3.837" at bounding box center [118, 384] width 144 height 27
type input "4"
click at [238, 409] on button "Save" at bounding box center [324, 422] width 173 height 26
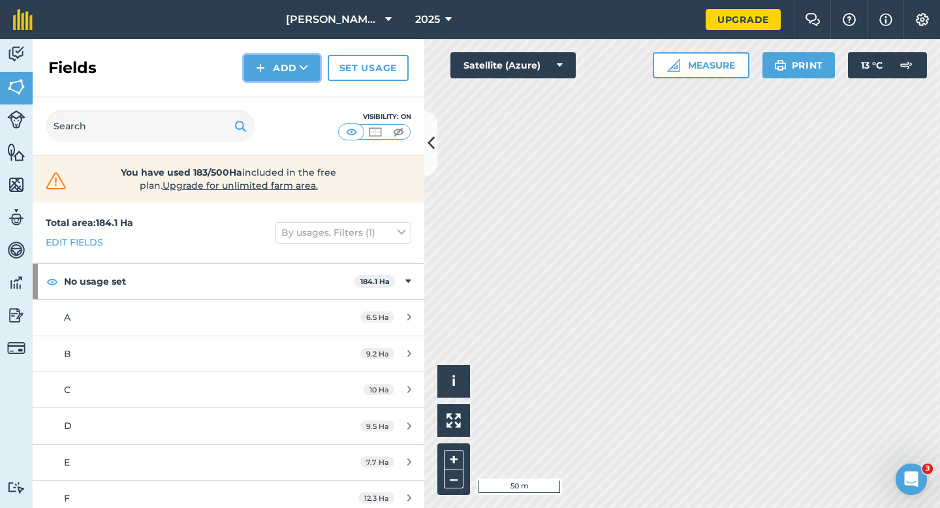
click at [303, 80] on button "Add" at bounding box center [282, 68] width 76 height 26
click at [303, 89] on link "Draw" at bounding box center [282, 97] width 72 height 29
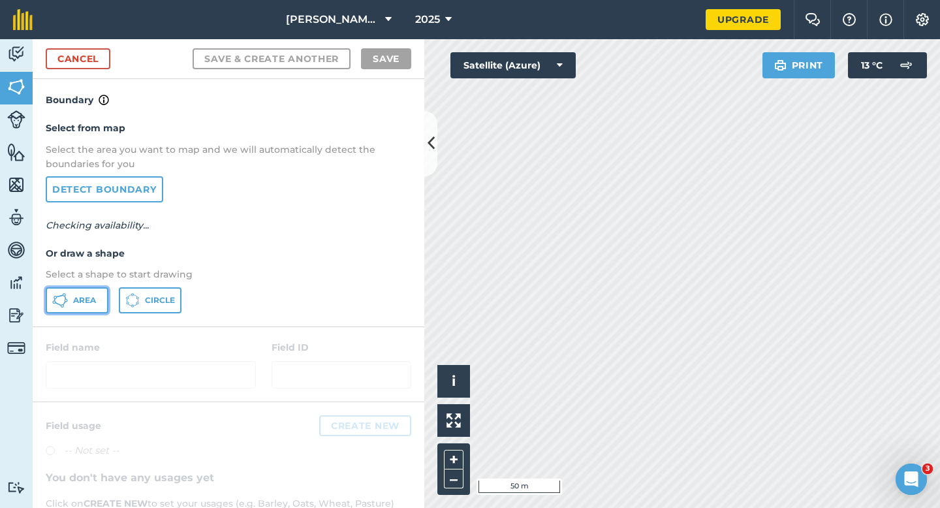
click at [80, 304] on span "Area" at bounding box center [84, 300] width 23 height 10
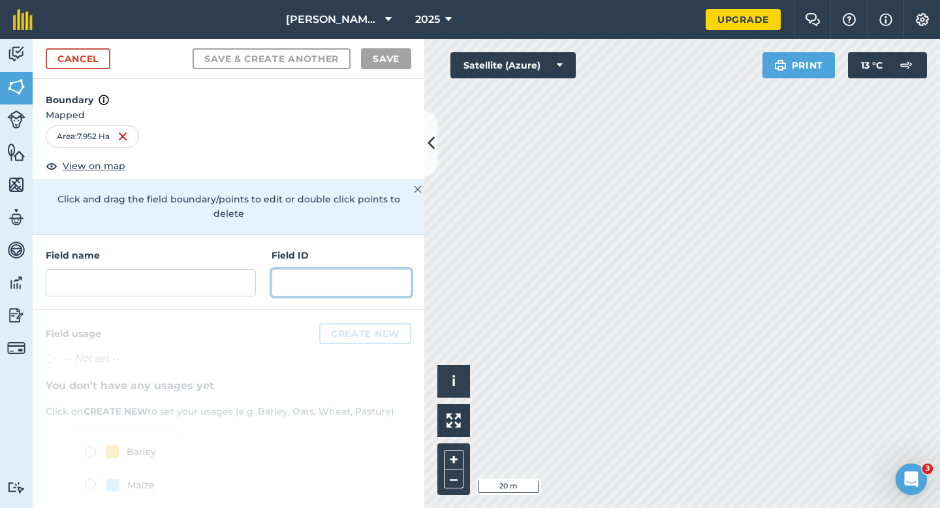
click at [274, 269] on input "text" at bounding box center [342, 282] width 140 height 27
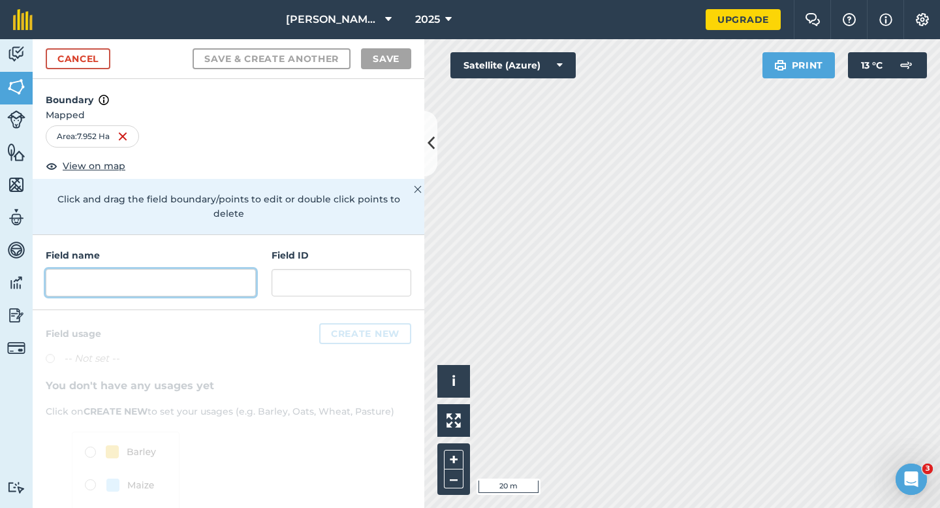
click at [227, 269] on input "text" at bounding box center [151, 282] width 210 height 27
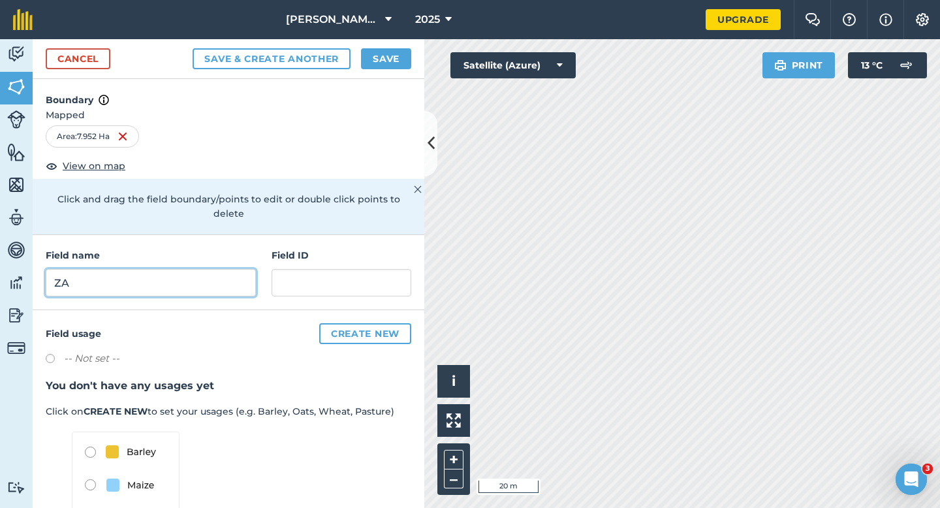
type input "ZA"
click at [400, 61] on button "Save" at bounding box center [386, 58] width 50 height 21
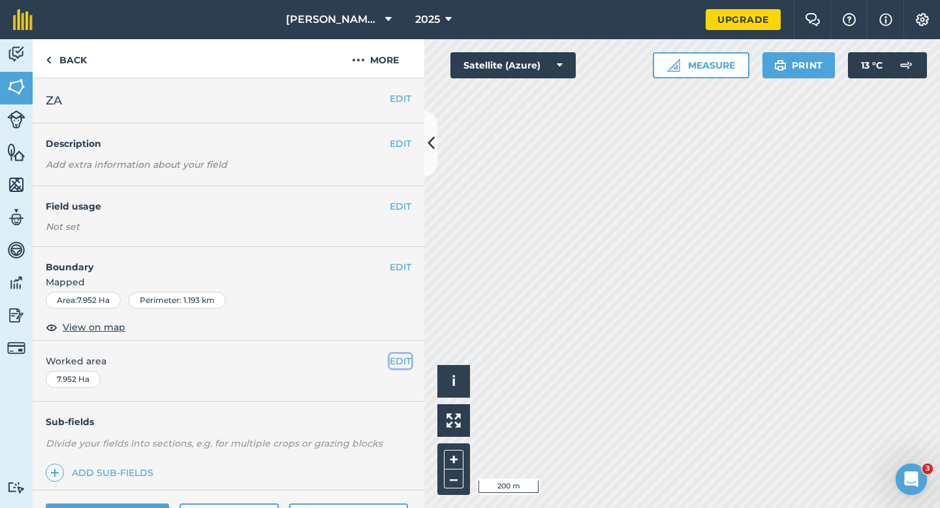
click at [402, 357] on button "EDIT" at bounding box center [401, 361] width 22 height 14
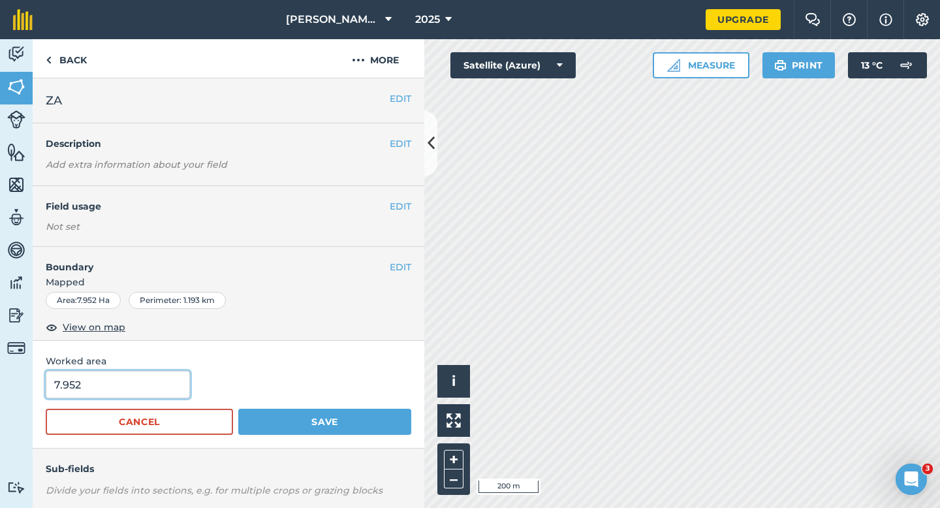
click at [160, 384] on input "7.952" at bounding box center [118, 384] width 144 height 27
type input "8"
click at [238, 409] on button "Save" at bounding box center [324, 422] width 173 height 26
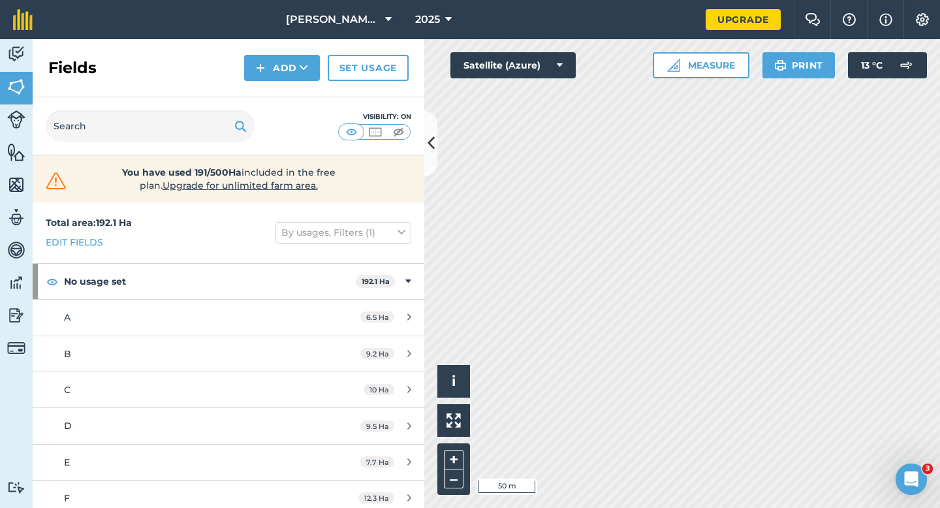
click at [274, 86] on div "Fields Add Set usage" at bounding box center [229, 68] width 392 height 58
click at [274, 75] on button "Add" at bounding box center [282, 68] width 76 height 26
click at [274, 84] on link "Draw" at bounding box center [282, 97] width 72 height 29
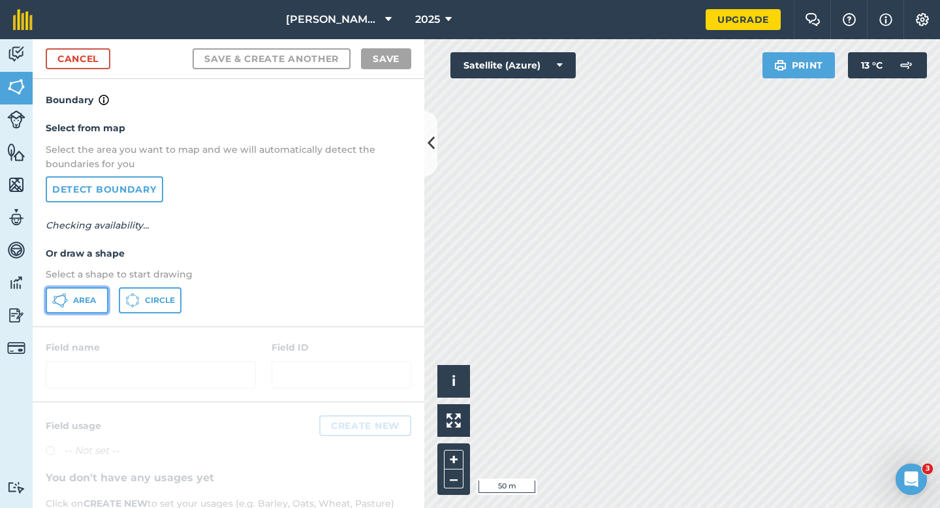
click at [66, 307] on icon at bounding box center [60, 301] width 16 height 16
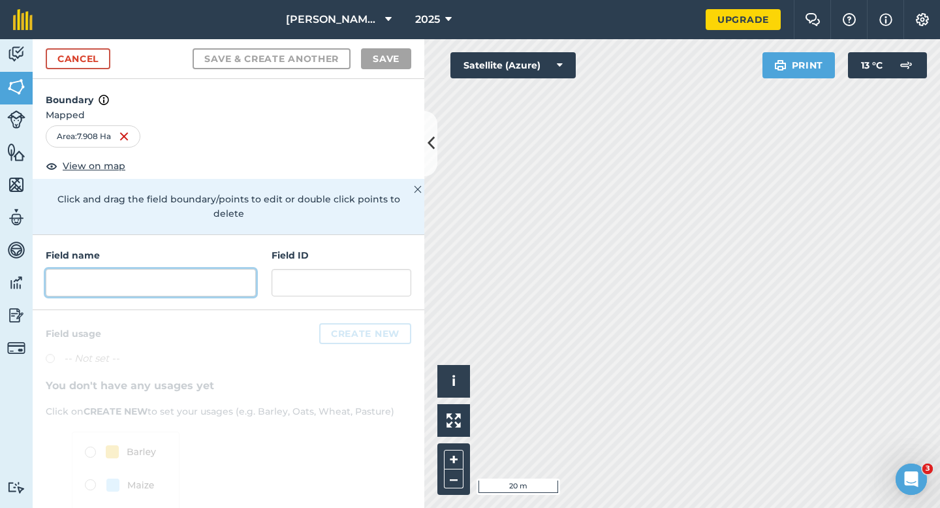
click at [237, 272] on input "text" at bounding box center [151, 282] width 210 height 27
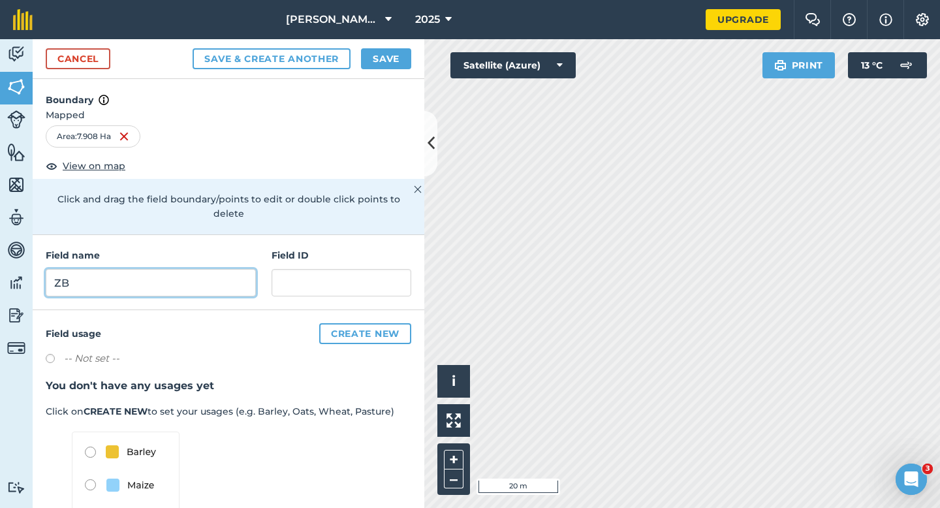
type input "ZB"
click at [392, 53] on button "Save" at bounding box center [386, 58] width 50 height 21
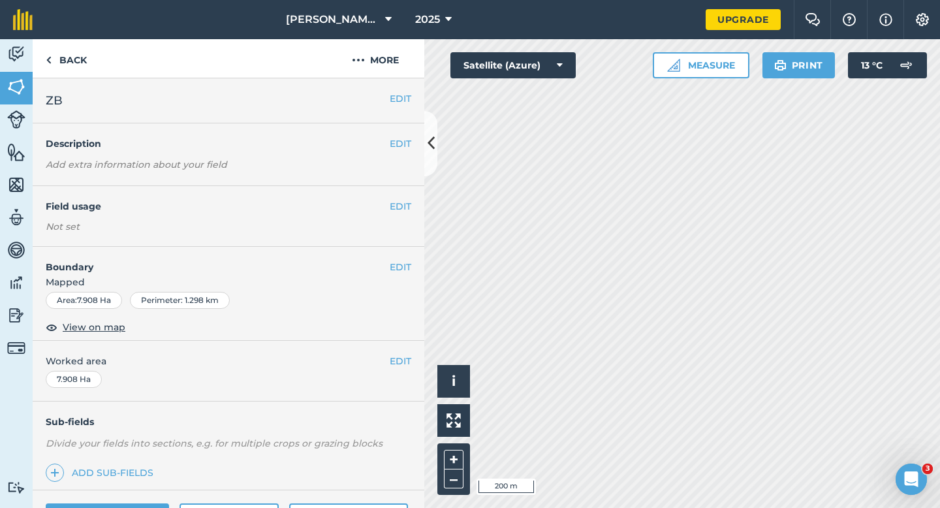
click at [398, 369] on div "EDIT Worked area 7.908 Ha" at bounding box center [229, 371] width 392 height 61
click at [400, 359] on button "EDIT" at bounding box center [401, 361] width 22 height 14
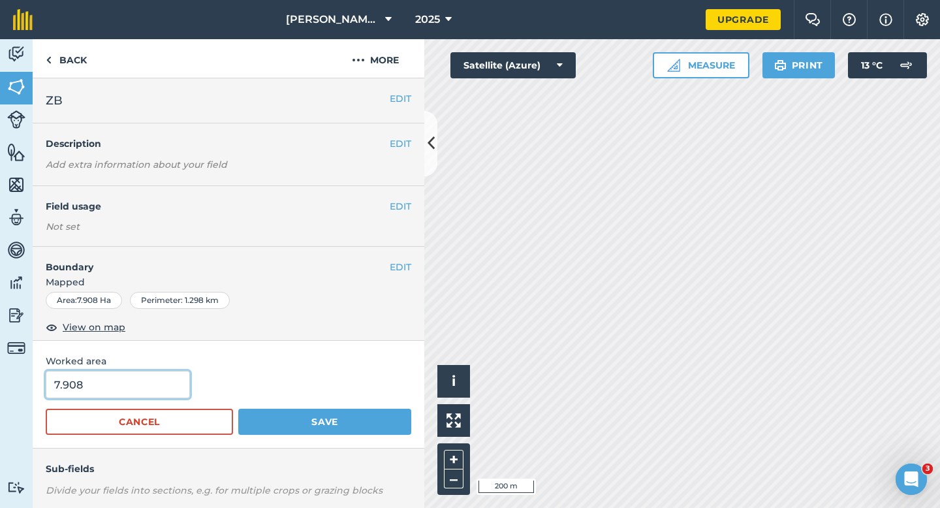
click at [131, 379] on input "7.908" at bounding box center [118, 384] width 144 height 27
type input "8"
click at [238, 409] on button "Save" at bounding box center [324, 422] width 173 height 26
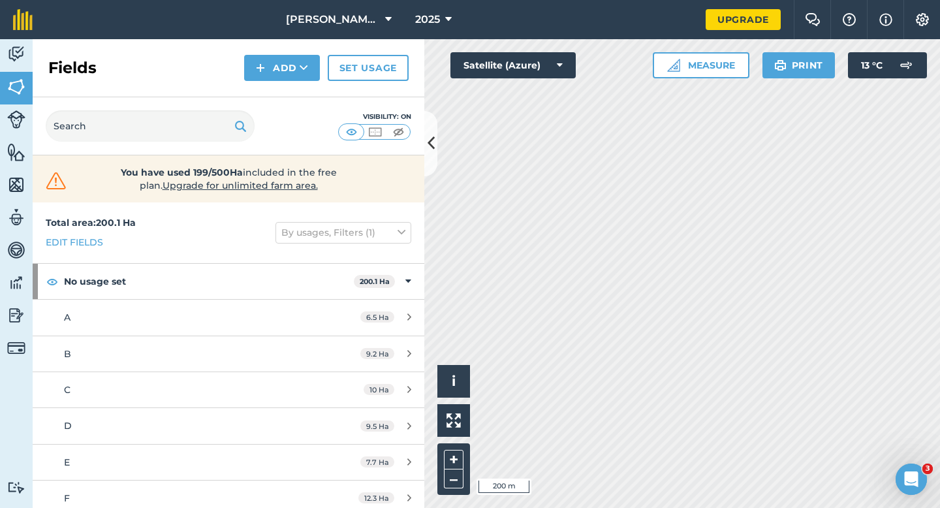
click at [663, 74] on div "Click to start drawing i © 2025 TomTom, Microsoft 200 m + – Satellite (Azure) M…" at bounding box center [682, 273] width 516 height 469
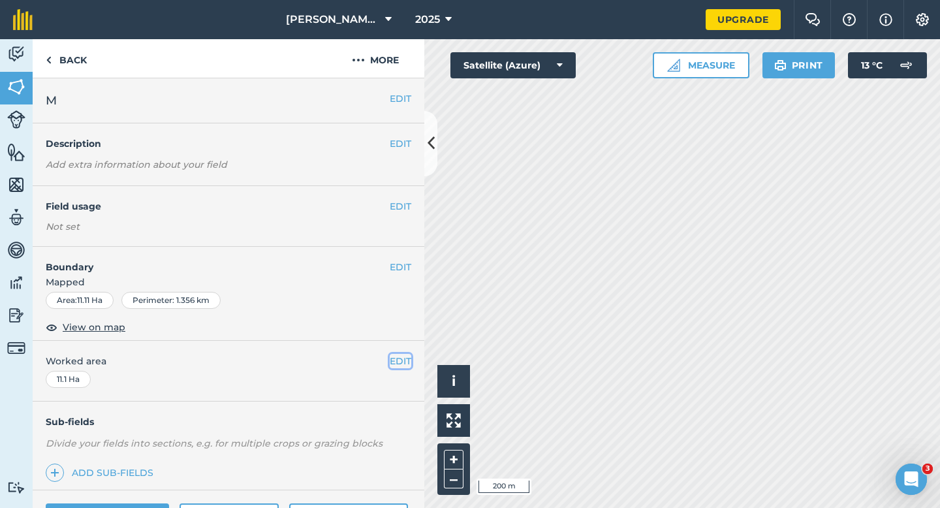
click at [400, 368] on button "EDIT" at bounding box center [401, 361] width 22 height 14
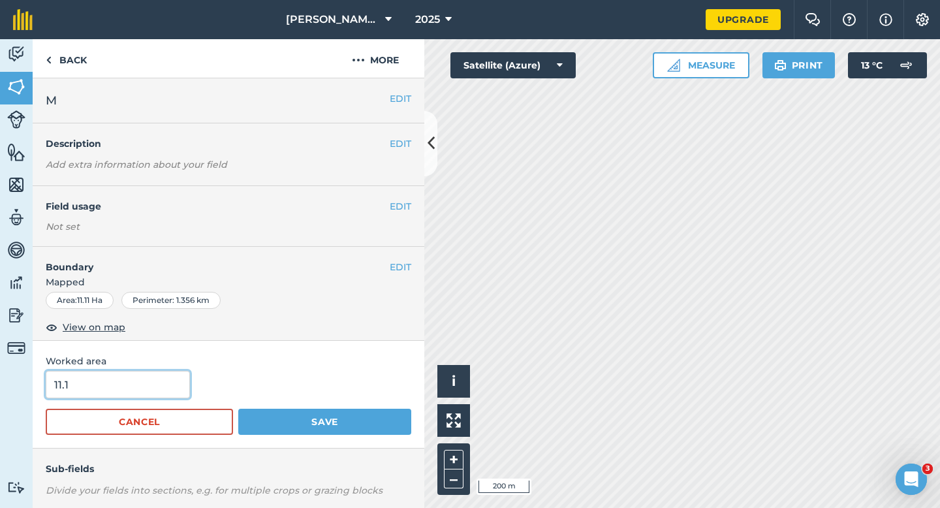
click at [141, 392] on input "11.1" at bounding box center [118, 384] width 144 height 27
type input "11"
click at [238, 409] on button "Save" at bounding box center [324, 422] width 173 height 26
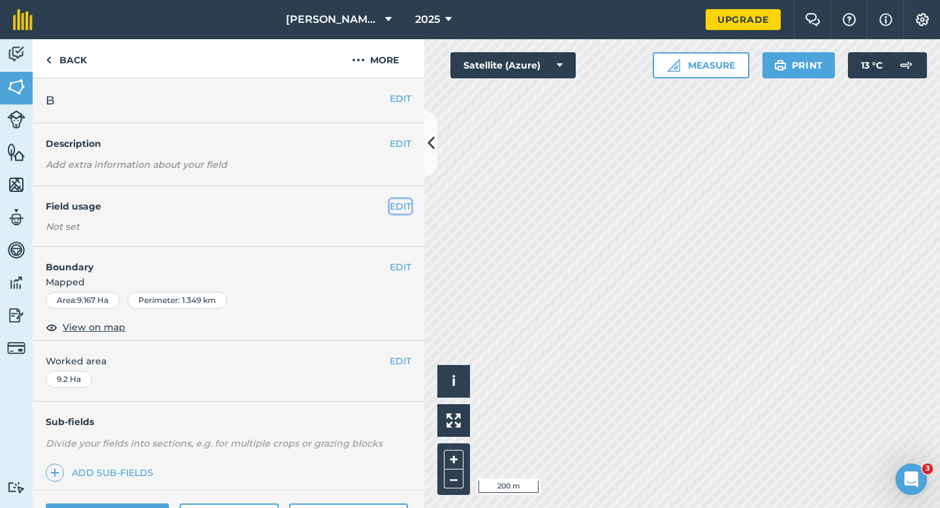
click at [392, 204] on button "EDIT" at bounding box center [401, 206] width 22 height 14
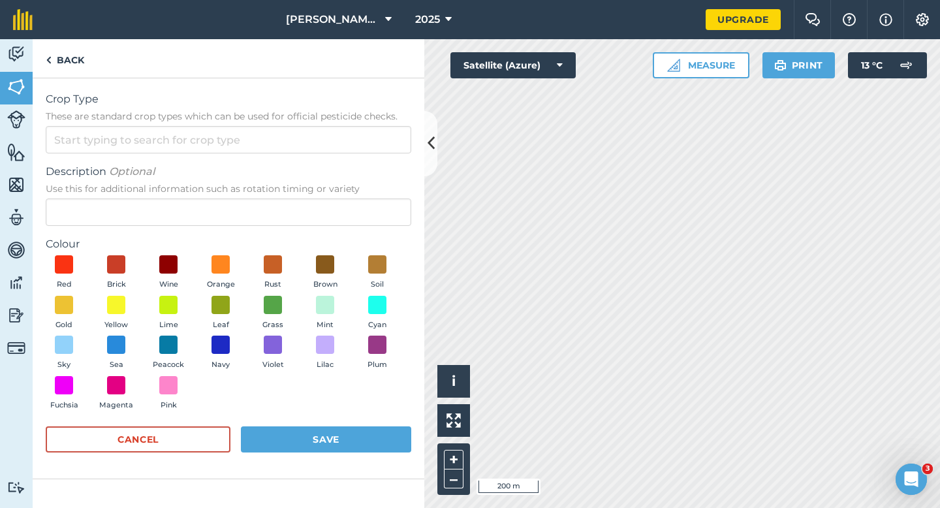
click at [372, 155] on form "Crop Type These are standard crop types which can be used for official pesticid…" at bounding box center [229, 278] width 366 height 374
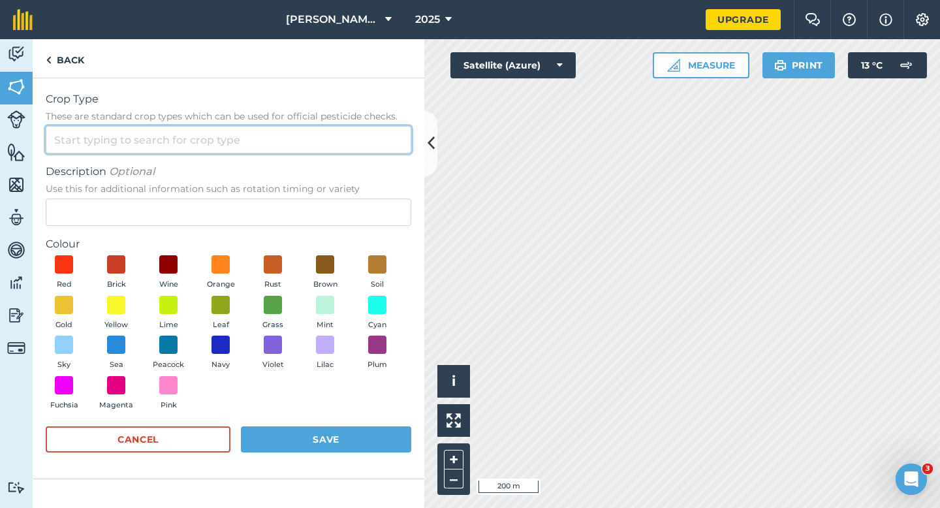
click at [368, 148] on input "Crop Type These are standard crop types which can be used for official pesticid…" at bounding box center [229, 139] width 366 height 27
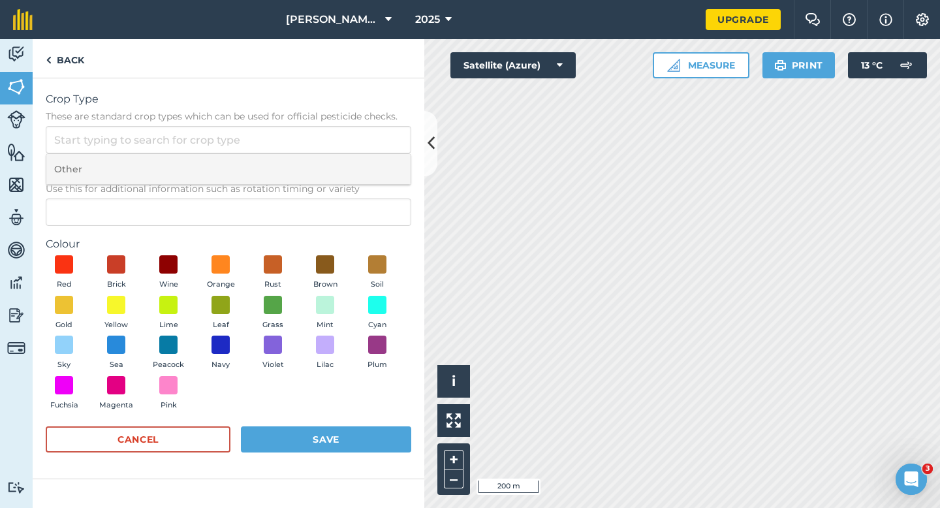
click at [368, 161] on li "Other" at bounding box center [228, 169] width 364 height 31
type input "Other"
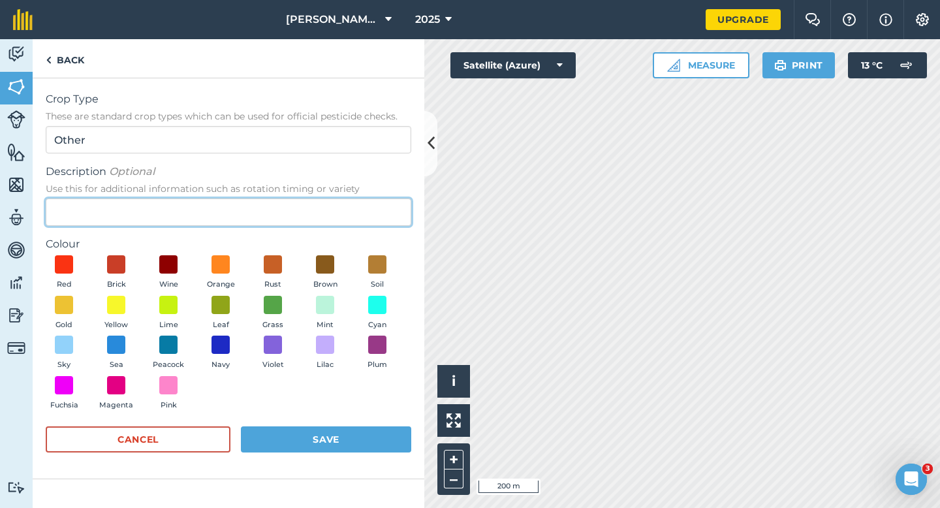
click at [363, 210] on input "Description Optional Use this for additional information such as rotation timin…" at bounding box center [229, 212] width 366 height 27
type input "Wheat"
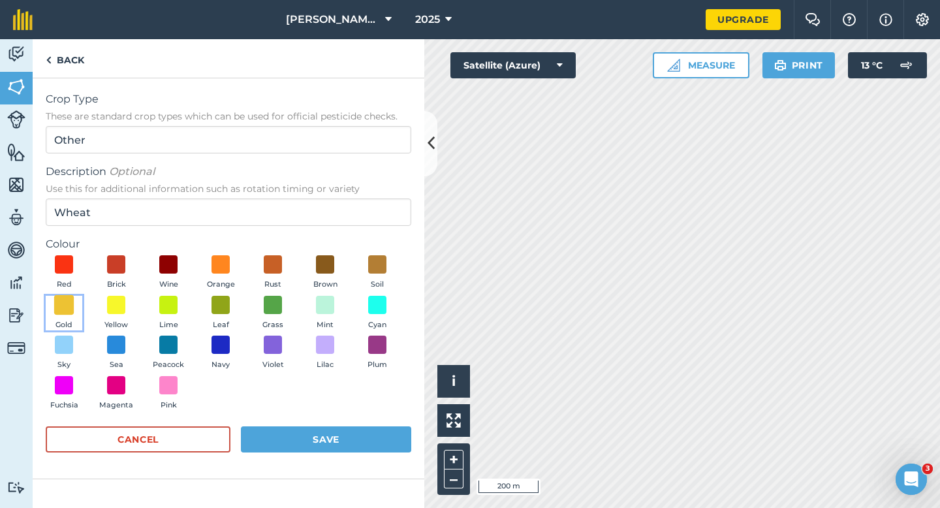
click at [63, 300] on span at bounding box center [64, 304] width 20 height 20
click at [297, 407] on div "Red Brick Wine Orange Rust Brown Soil Gold Yellow Lime Leaf Grass Mint Cyan Sky…" at bounding box center [229, 335] width 366 height 161
click at [304, 430] on button "Save" at bounding box center [326, 439] width 170 height 26
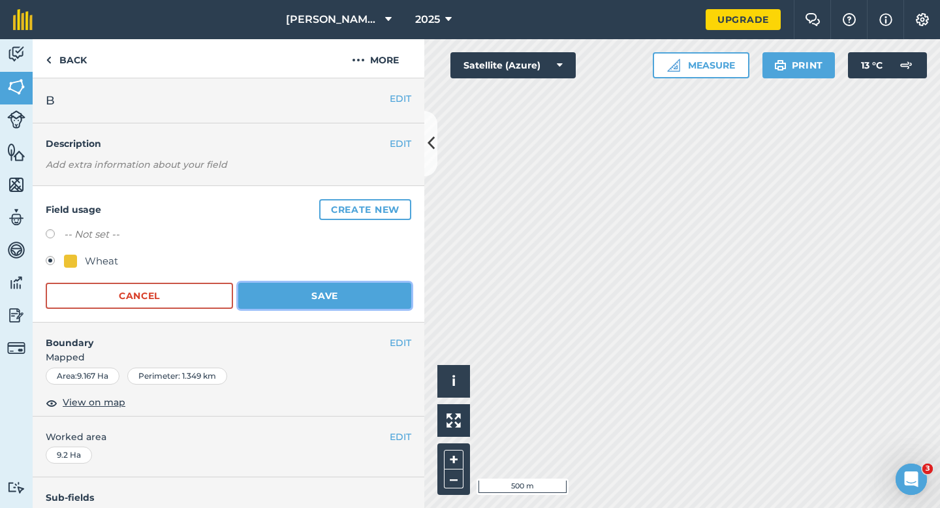
click at [364, 296] on button "Save" at bounding box center [324, 296] width 173 height 26
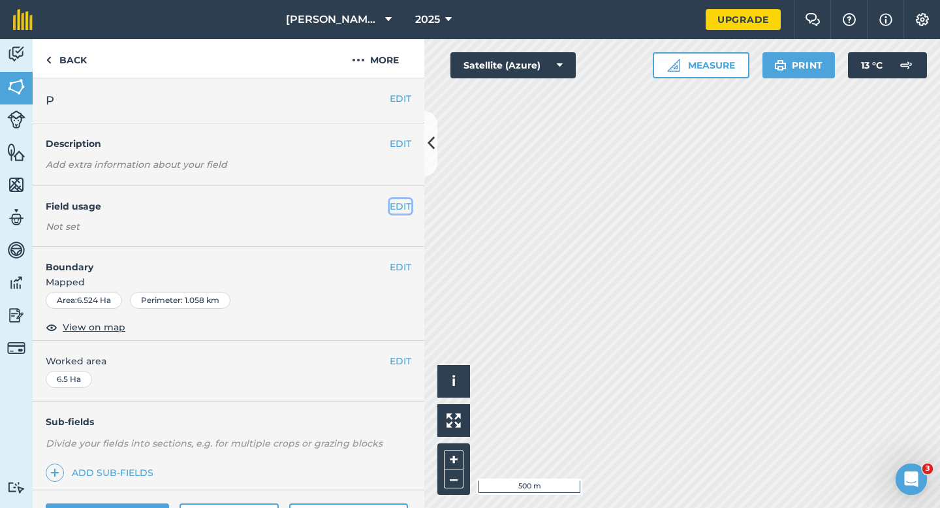
click at [404, 204] on button "EDIT" at bounding box center [401, 206] width 22 height 14
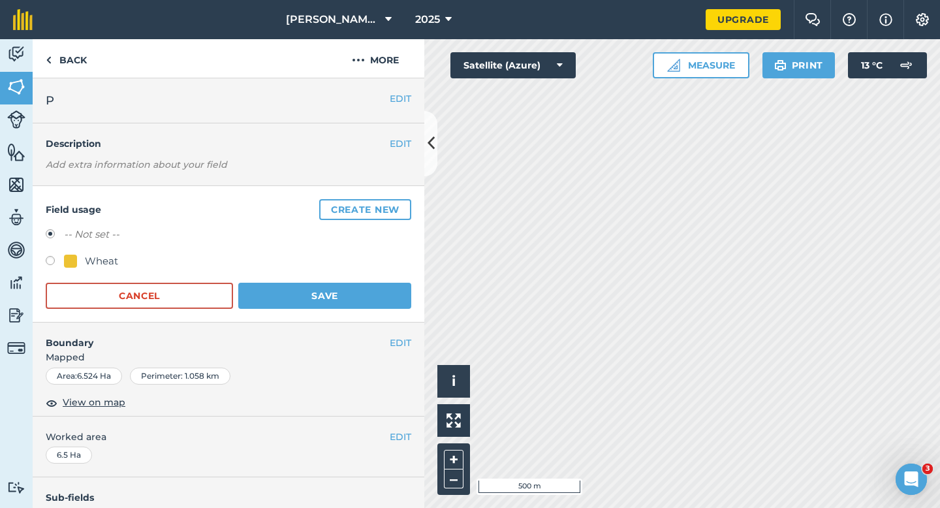
click at [75, 272] on div "Wheat" at bounding box center [229, 262] width 366 height 19
click at [77, 271] on div "Wheat" at bounding box center [229, 262] width 366 height 19
click at [89, 266] on div "Wheat" at bounding box center [101, 261] width 33 height 16
radio input "true"
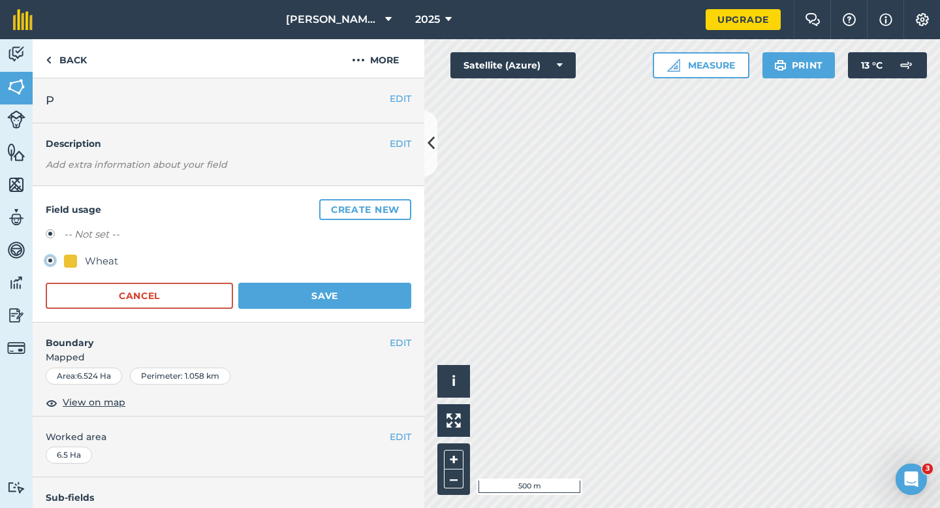
radio input "false"
click at [283, 283] on button "Save" at bounding box center [324, 296] width 173 height 26
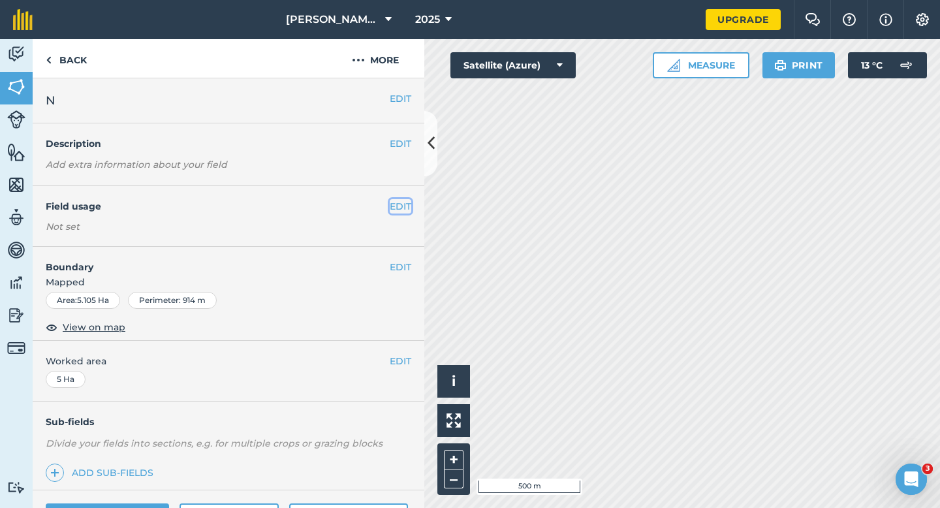
click at [401, 204] on button "EDIT" at bounding box center [401, 206] width 22 height 14
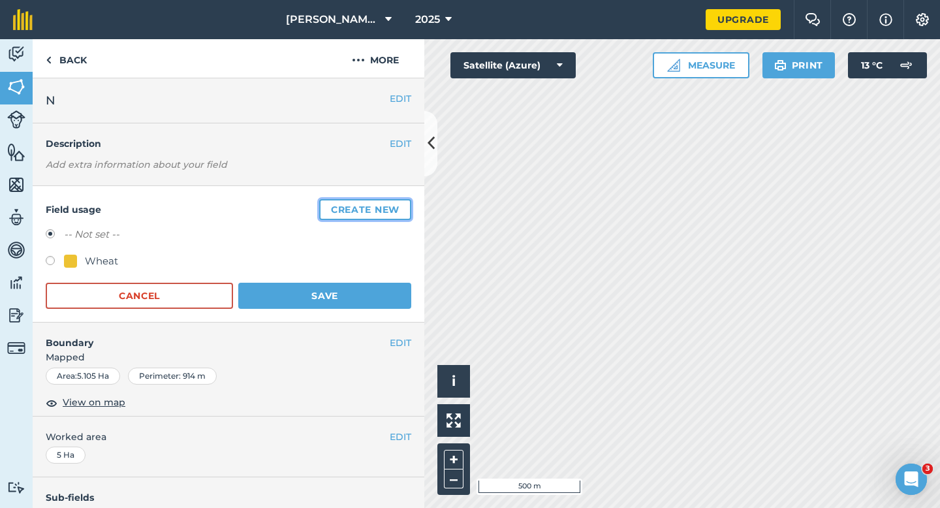
click at [401, 204] on button "Create new" at bounding box center [365, 209] width 92 height 21
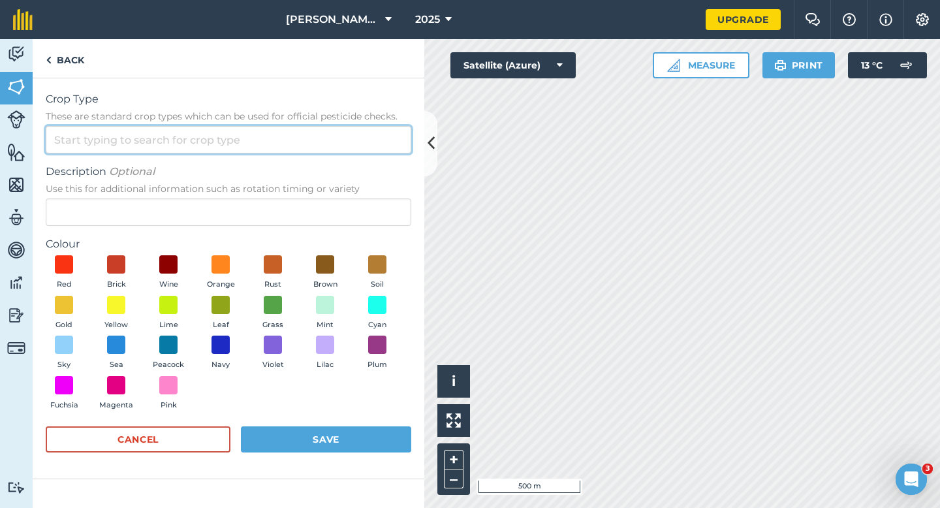
click at [361, 150] on input "Crop Type These are standard crop types which can be used for official pesticid…" at bounding box center [229, 139] width 366 height 27
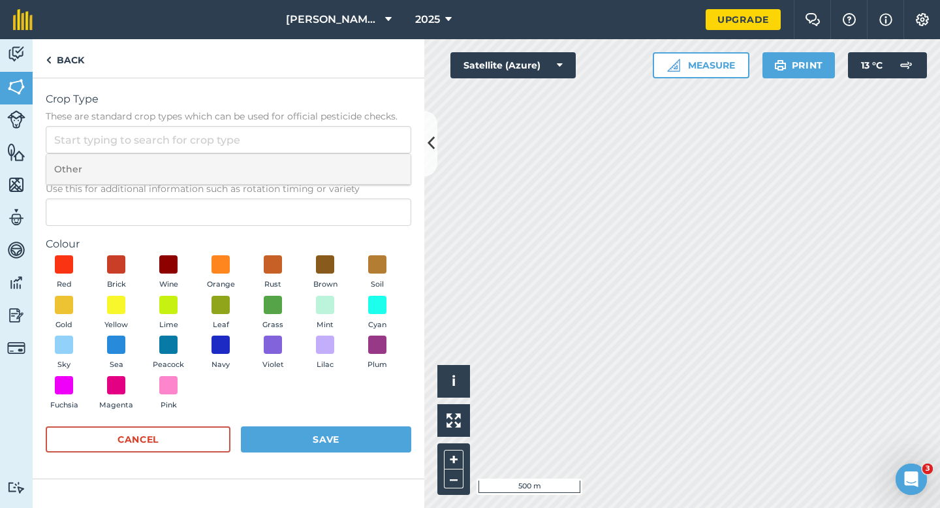
click at [361, 157] on li "Other" at bounding box center [228, 169] width 364 height 31
type input "Other"
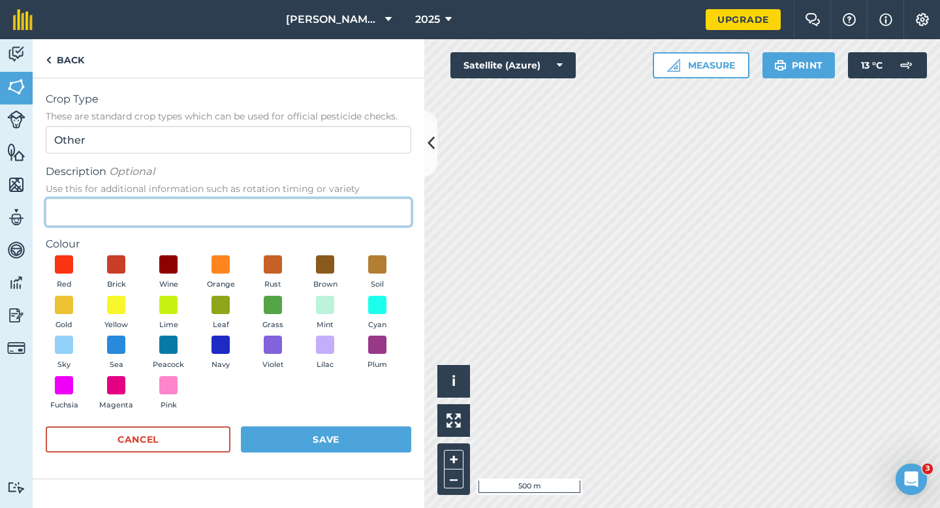
click at [356, 207] on input "Description Optional Use this for additional information such as rotation timin…" at bounding box center [229, 212] width 366 height 27
type input "Radish Seed"
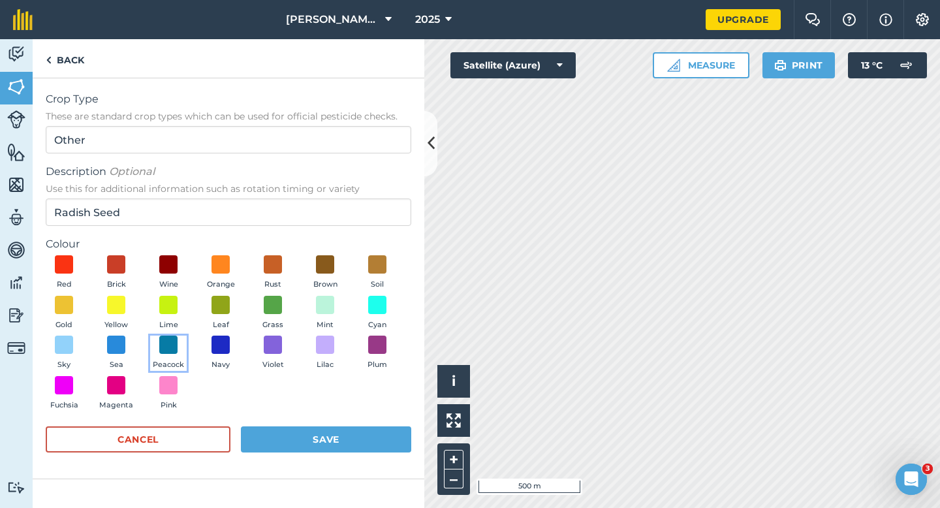
click at [153, 344] on button "Peacock" at bounding box center [168, 353] width 37 height 35
click at [305, 412] on div "Red Brick Wine Orange Rust Brown Soil Gold Yellow Lime Leaf Grass Mint Cyan Sky…" at bounding box center [229, 335] width 366 height 161
click at [311, 440] on button "Save" at bounding box center [326, 439] width 170 height 26
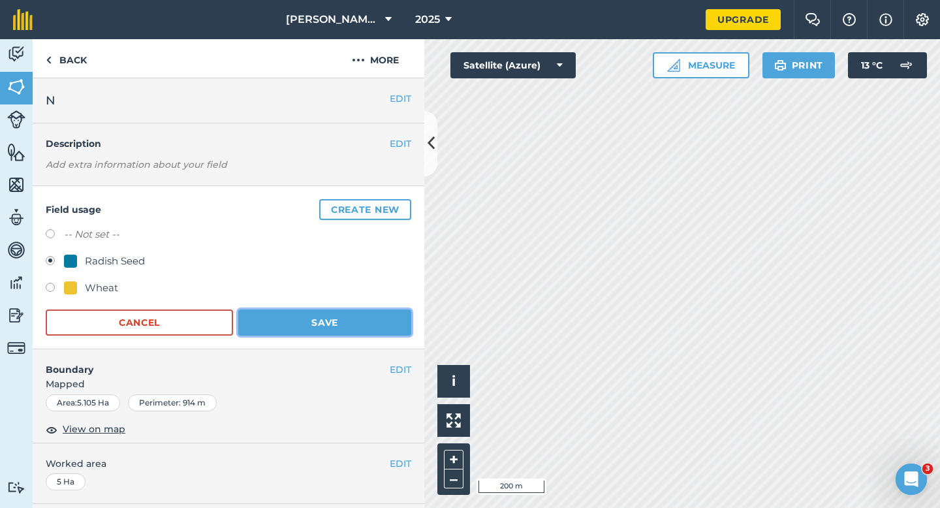
click at [344, 311] on button "Save" at bounding box center [324, 323] width 173 height 26
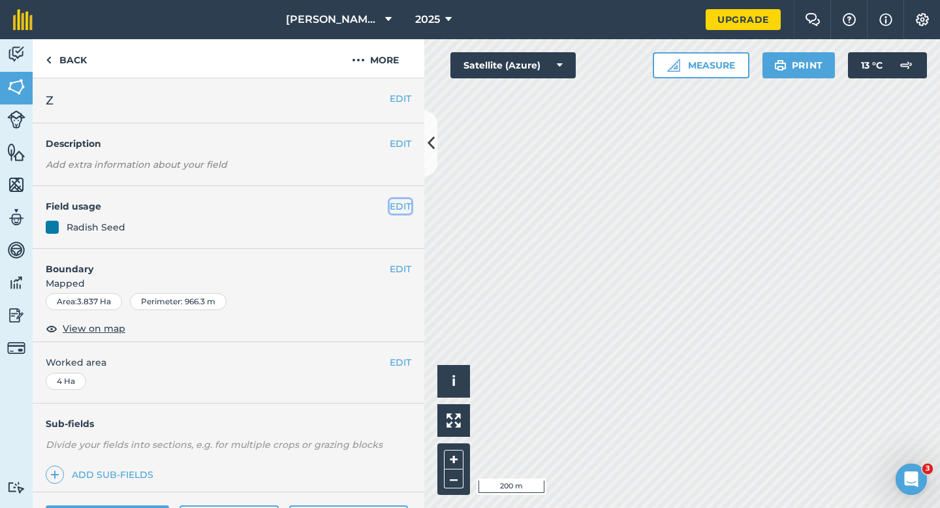
click at [400, 211] on button "EDIT" at bounding box center [401, 206] width 22 height 14
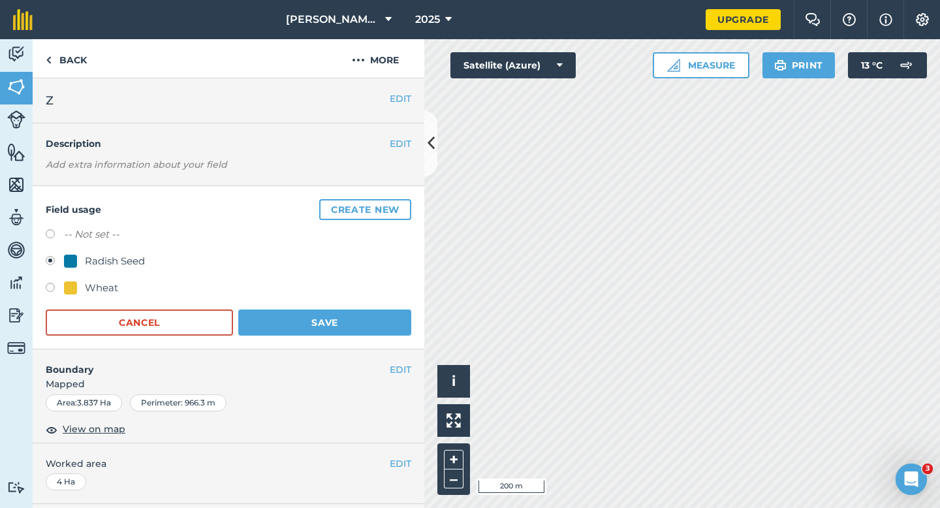
click at [289, 341] on div "Field usage Create new -- Not set -- Radish Seed Wheat Cancel Save" at bounding box center [229, 267] width 392 height 163
click at [289, 333] on button "Save" at bounding box center [324, 323] width 173 height 26
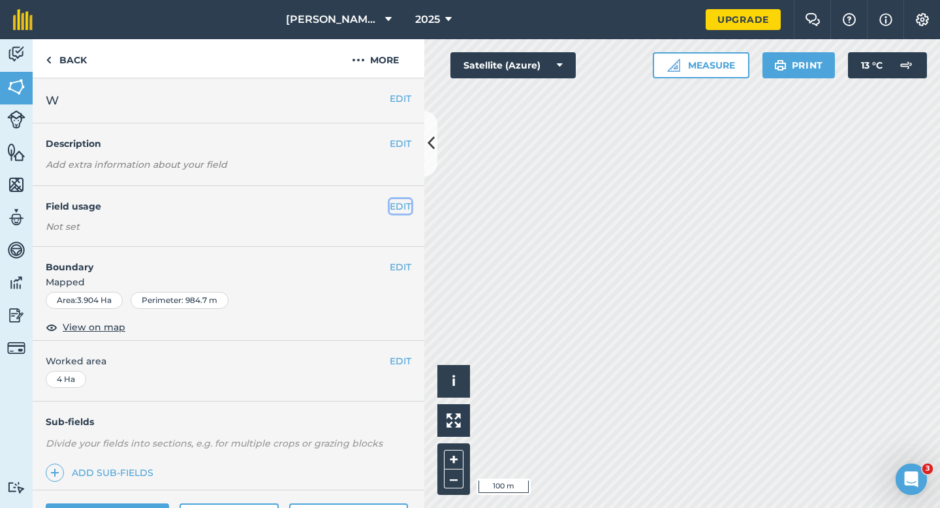
click at [400, 205] on button "EDIT" at bounding box center [401, 206] width 22 height 14
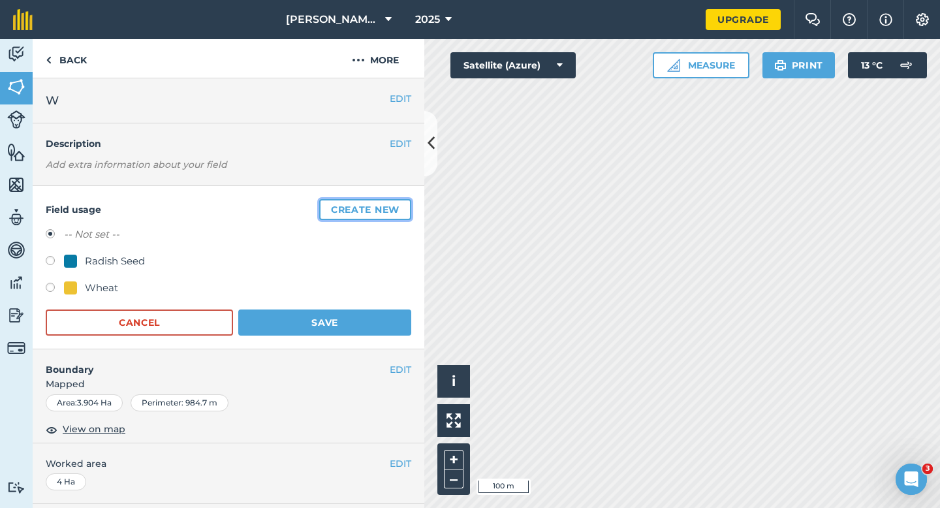
click at [400, 205] on button "Create new" at bounding box center [365, 209] width 92 height 21
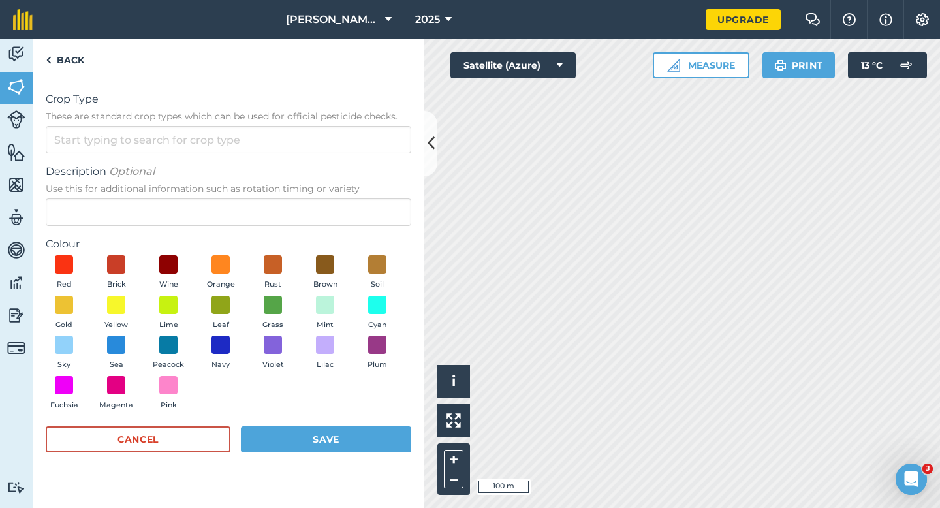
click at [366, 158] on form "Crop Type These are standard crop types which can be used for official pesticid…" at bounding box center [229, 278] width 366 height 374
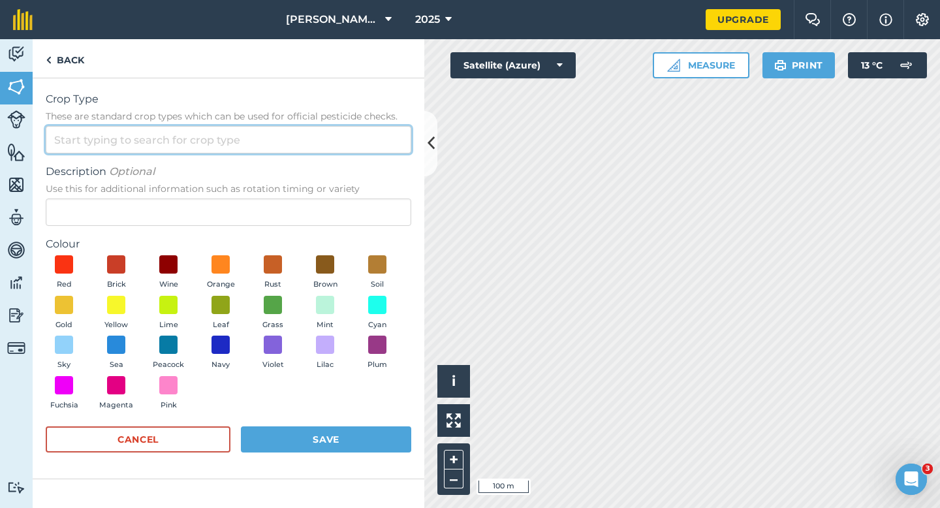
click at [366, 149] on input "Crop Type These are standard crop types which can be used for official pesticid…" at bounding box center [229, 139] width 366 height 27
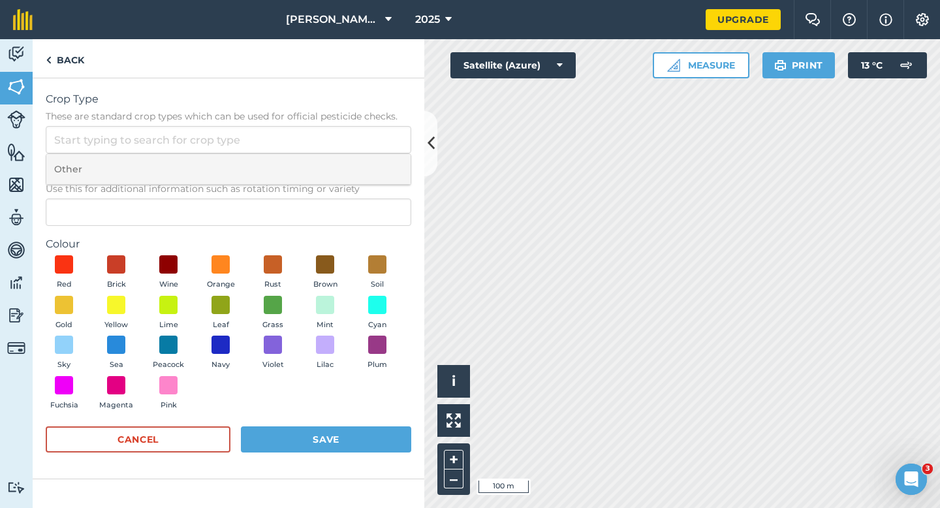
click at [366, 162] on li "Other" at bounding box center [228, 169] width 364 height 31
type input "Other"
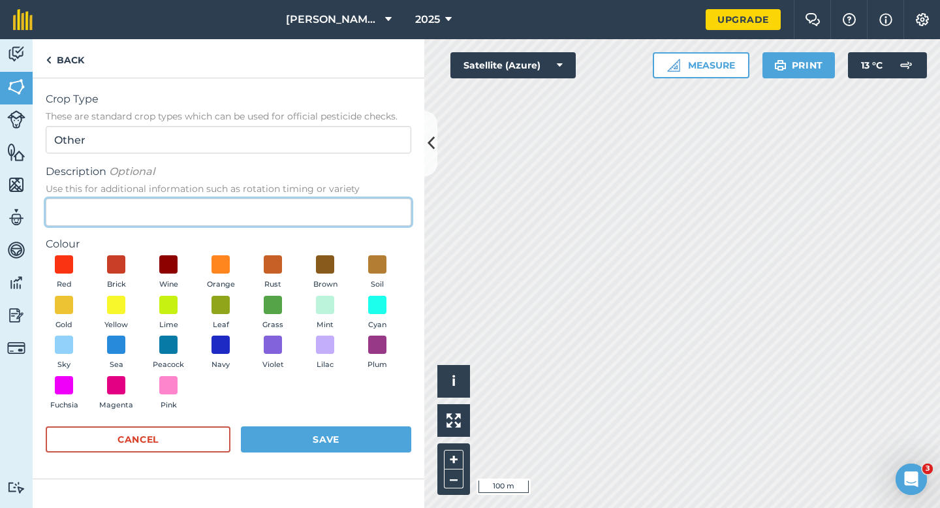
click at [366, 206] on input "Description Optional Use this for additional information such as rotation timin…" at bounding box center [229, 212] width 366 height 27
type input "Grass Seed"
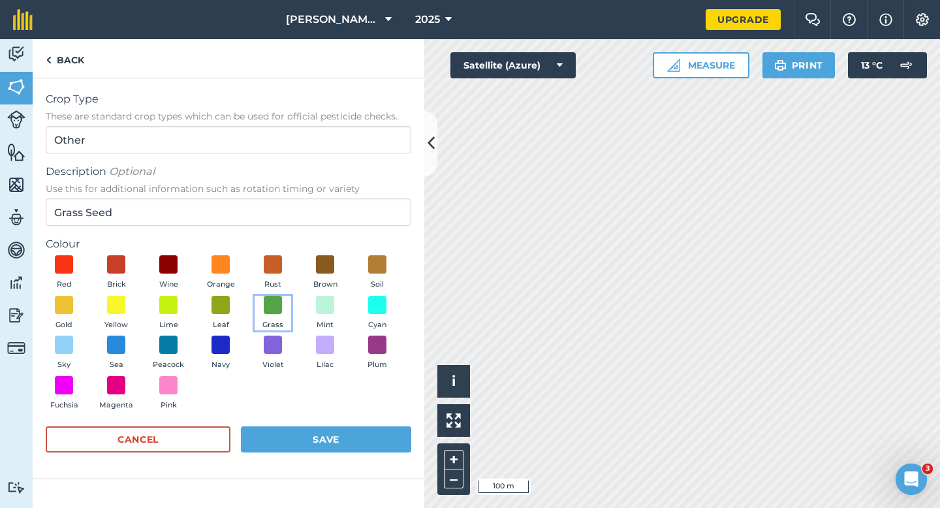
click at [270, 317] on button "Grass" at bounding box center [273, 313] width 37 height 35
click at [310, 464] on div "Cancel Save" at bounding box center [229, 445] width 366 height 39
click at [317, 437] on button "Save" at bounding box center [326, 439] width 170 height 26
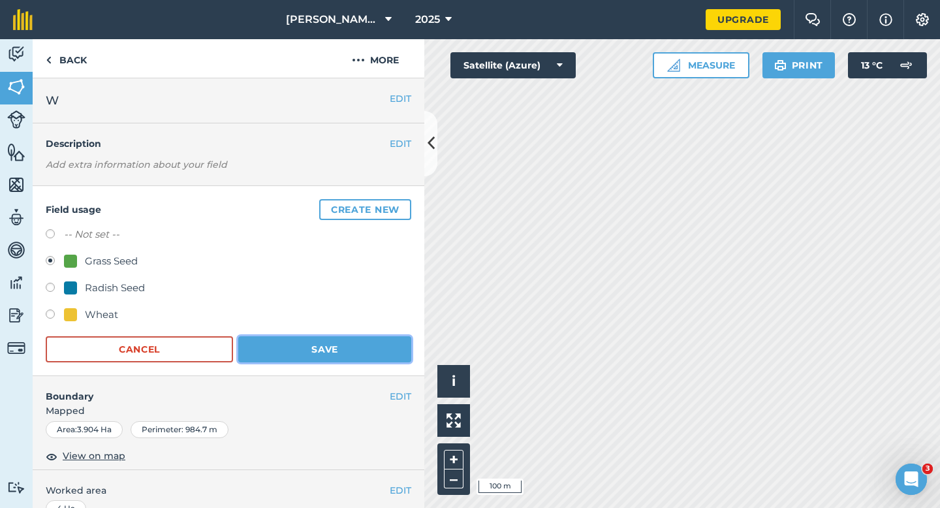
click at [377, 348] on button "Save" at bounding box center [324, 349] width 173 height 26
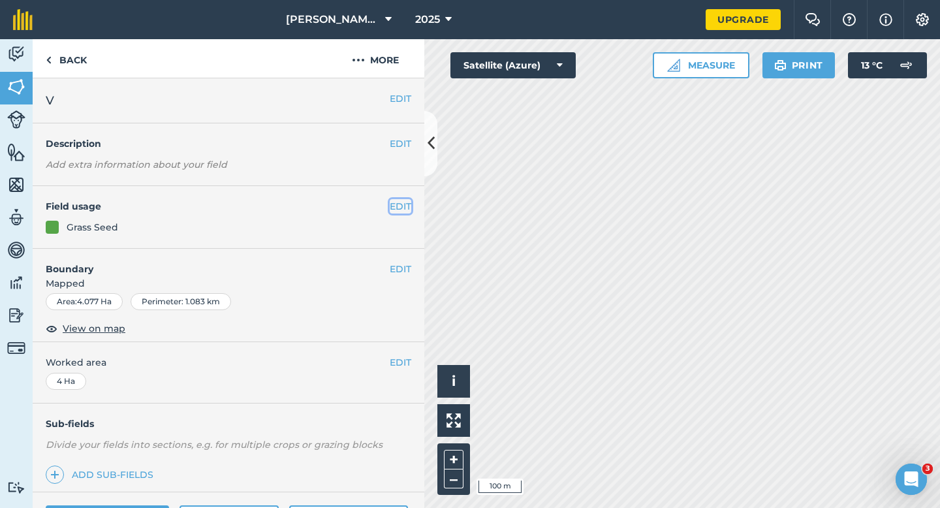
click at [400, 202] on button "EDIT" at bounding box center [401, 206] width 22 height 14
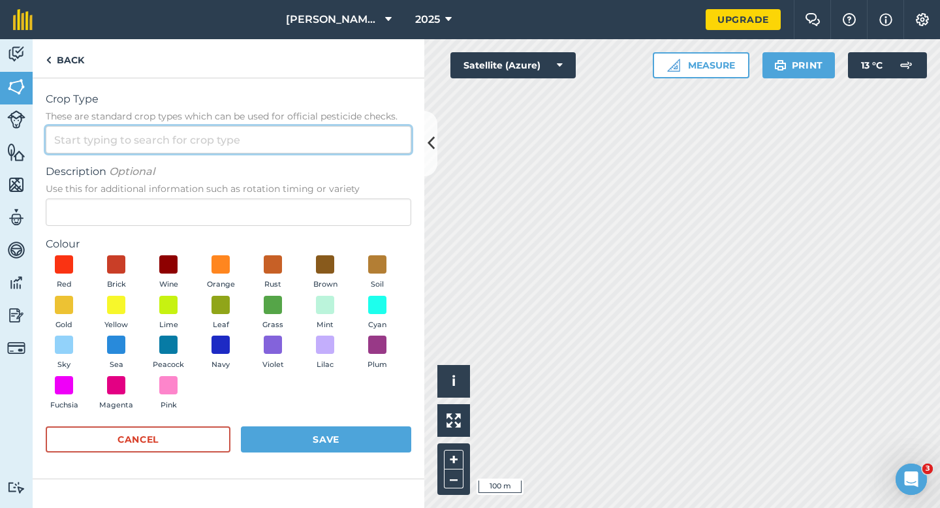
click at [322, 131] on input "Crop Type These are standard crop types which can be used for official pesticid…" at bounding box center [229, 139] width 366 height 27
click at [322, 150] on input "Crop Type These are standard crop types which can be used for official pesticid…" at bounding box center [229, 139] width 366 height 27
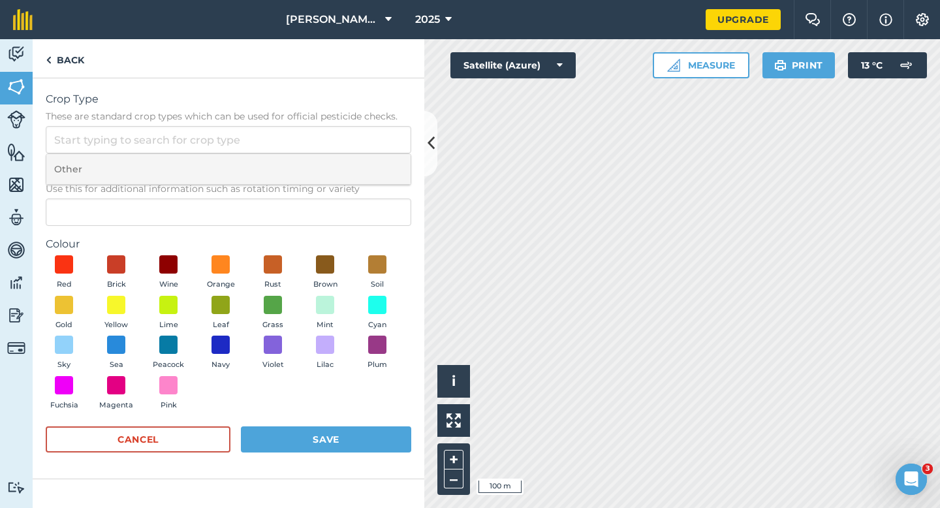
click at [322, 166] on li "Other" at bounding box center [228, 169] width 364 height 31
type input "Other"
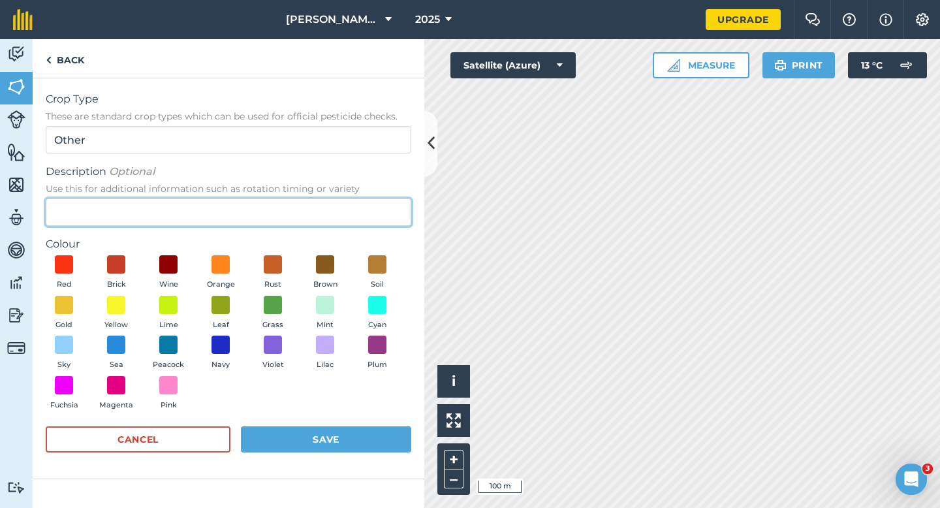
click at [322, 206] on input "Description Optional Use this for additional information such as rotation timin…" at bounding box center [229, 212] width 366 height 27
type input "Barley"
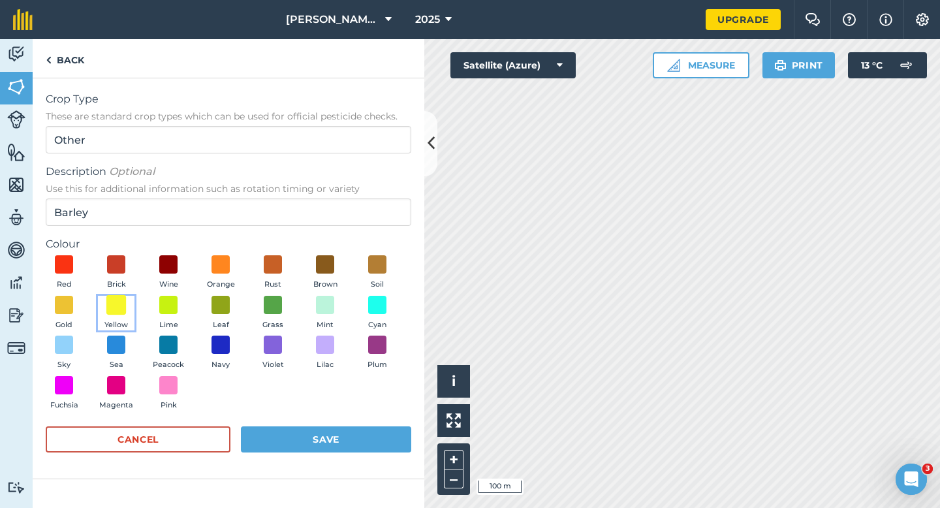
click at [116, 303] on span at bounding box center [116, 304] width 20 height 20
click at [328, 442] on button "Save" at bounding box center [326, 439] width 170 height 26
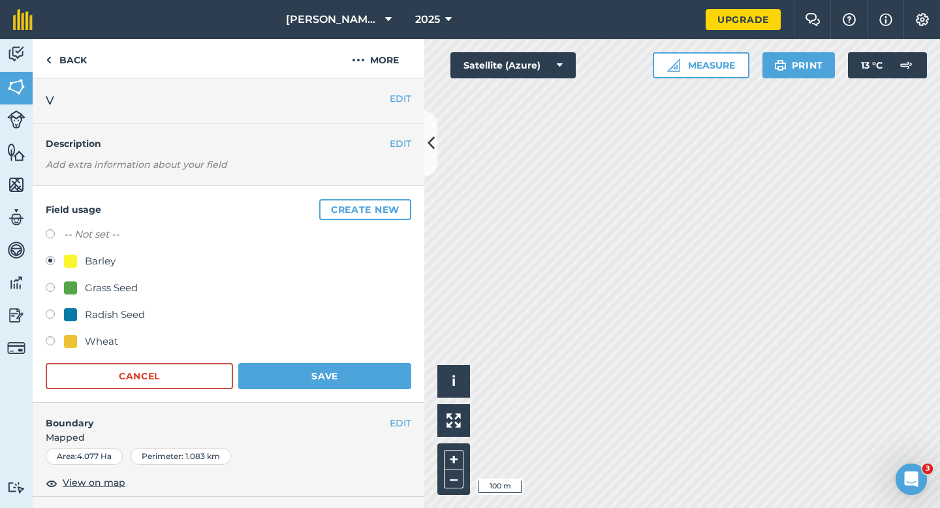
click at [347, 362] on form "-- Not set -- Barley Grass Seed Radish Seed Wheat Cancel Save" at bounding box center [229, 308] width 366 height 163
click at [377, 375] on button "Save" at bounding box center [324, 376] width 173 height 26
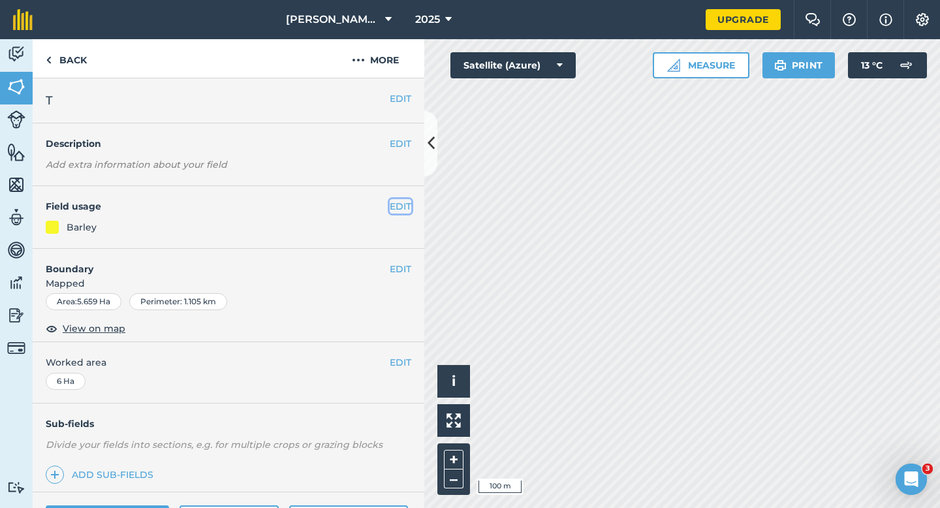
click at [394, 207] on button "EDIT" at bounding box center [401, 206] width 22 height 14
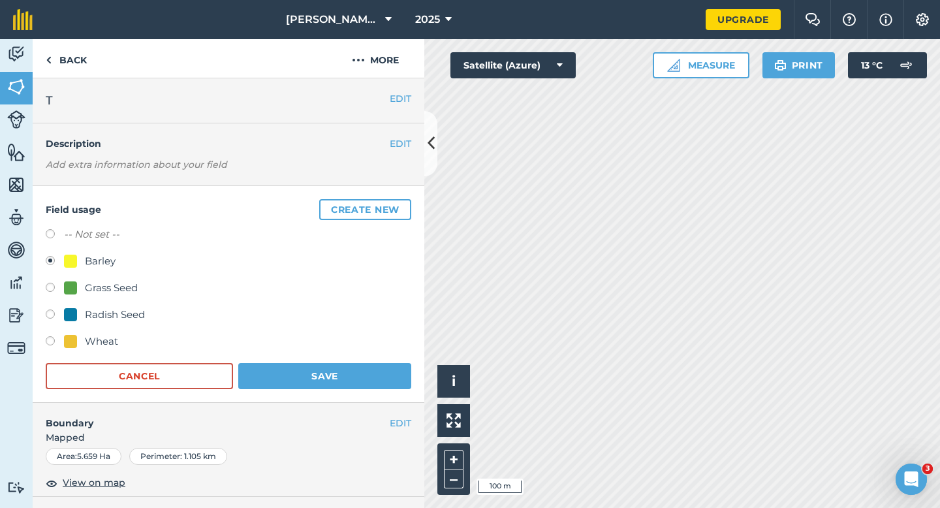
click at [320, 389] on div "Field usage Create new -- Not set -- Barley Grass Seed Radish Seed Wheat Cancel…" at bounding box center [229, 294] width 392 height 217
click at [325, 373] on button "Save" at bounding box center [324, 376] width 173 height 26
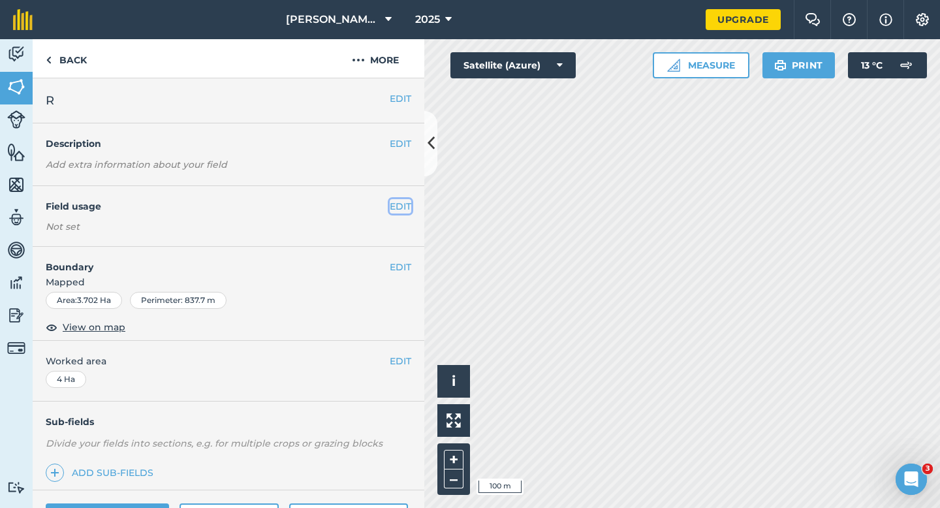
click at [396, 210] on button "EDIT" at bounding box center [401, 206] width 22 height 14
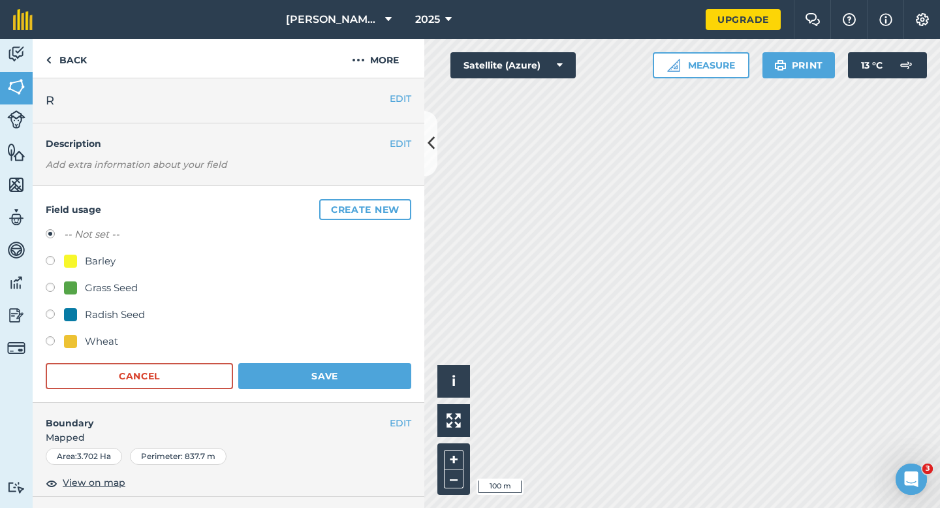
click at [105, 256] on div "Barley" at bounding box center [100, 261] width 31 height 16
radio input "true"
radio input "false"
click at [325, 379] on button "Save" at bounding box center [324, 376] width 173 height 26
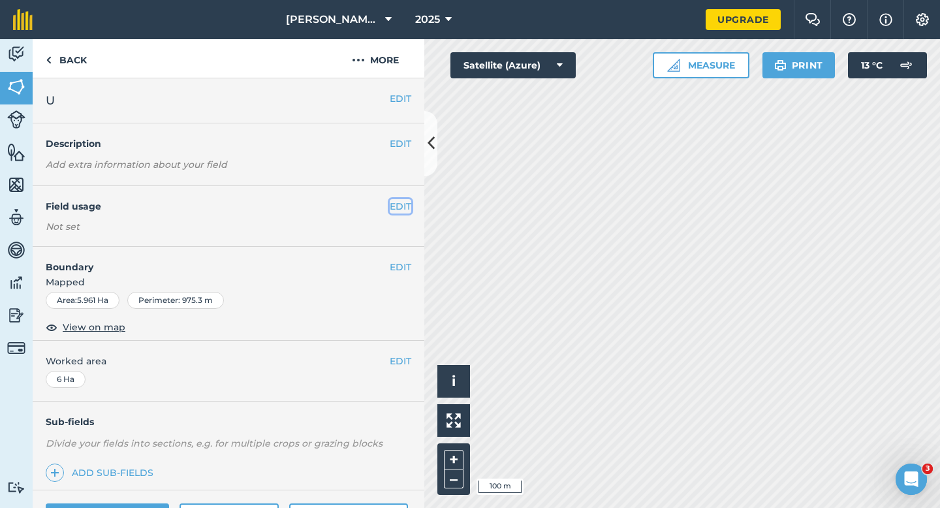
click at [396, 212] on button "EDIT" at bounding box center [401, 206] width 22 height 14
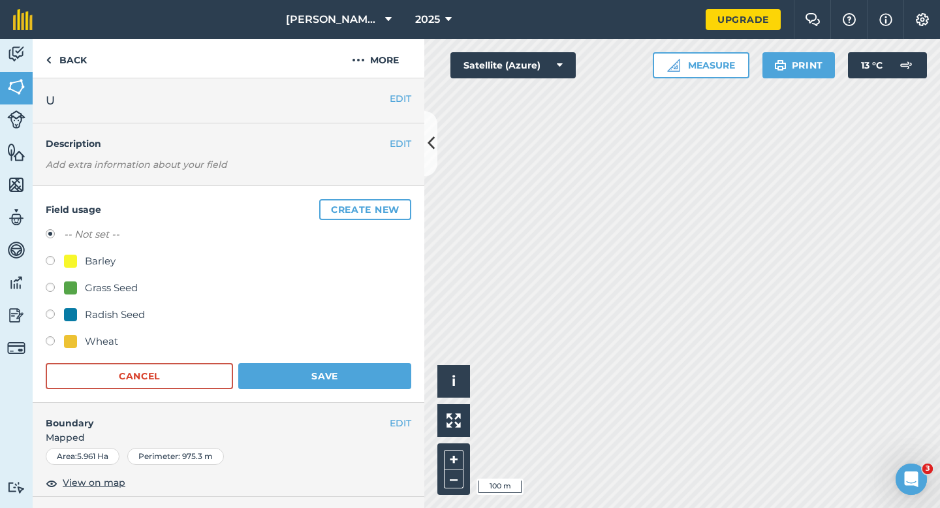
click at [87, 347] on div "Wheat" at bounding box center [101, 342] width 33 height 16
radio input "true"
radio input "false"
click at [273, 363] on button "Save" at bounding box center [324, 376] width 173 height 26
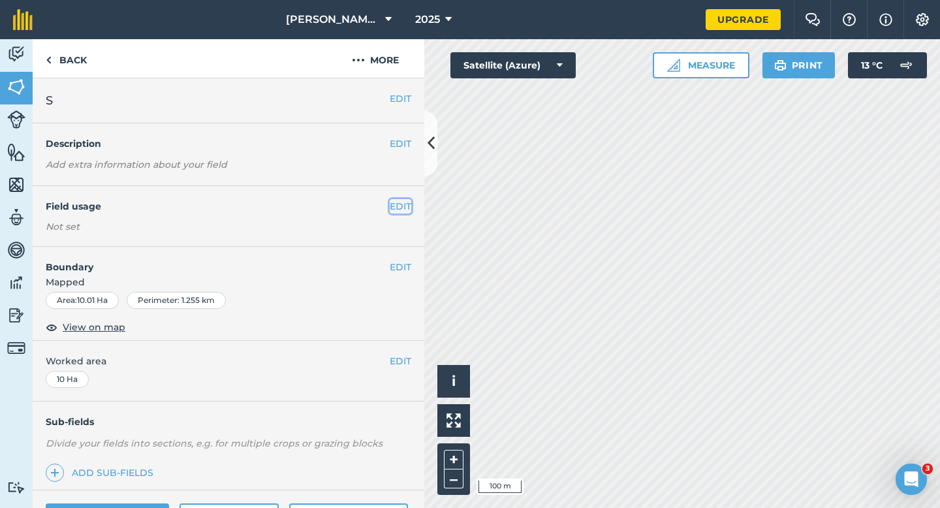
click at [394, 204] on button "EDIT" at bounding box center [401, 206] width 22 height 14
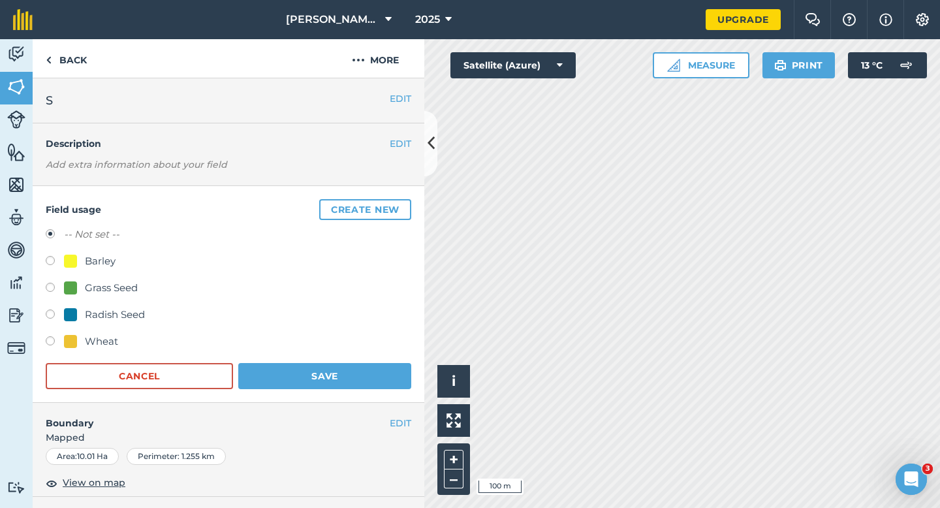
click at [102, 290] on div "Grass Seed" at bounding box center [111, 288] width 53 height 16
radio input "true"
radio input "false"
click at [307, 388] on button "Save" at bounding box center [324, 376] width 173 height 26
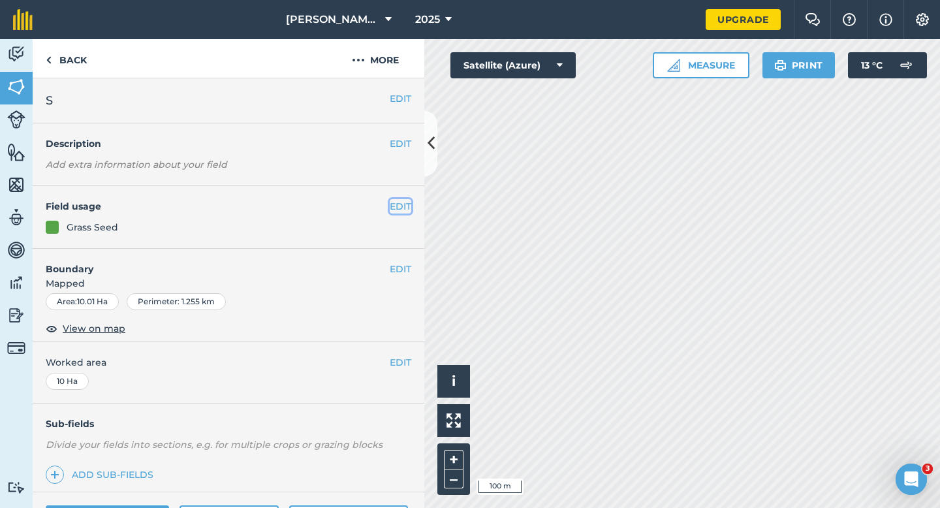
click at [401, 210] on button "EDIT" at bounding box center [401, 206] width 22 height 14
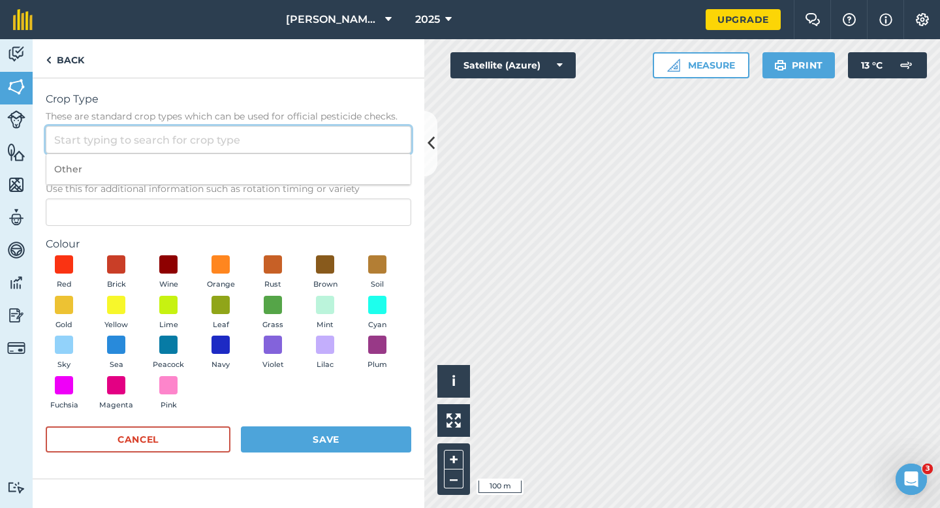
click at [345, 137] on input "Crop Type These are standard crop types which can be used for official pesticid…" at bounding box center [229, 139] width 366 height 27
click at [345, 153] on ol "Other" at bounding box center [229, 169] width 366 height 32
click at [349, 130] on input "Crop Type These are standard crop types which can be used for official pesticid…" at bounding box center [229, 139] width 366 height 27
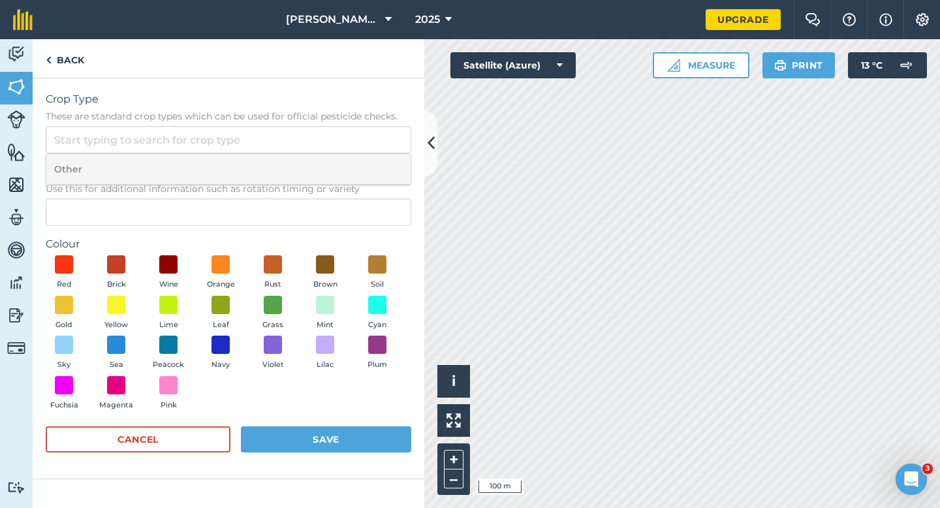
click at [352, 161] on li "Other" at bounding box center [228, 169] width 364 height 31
type input "Other"
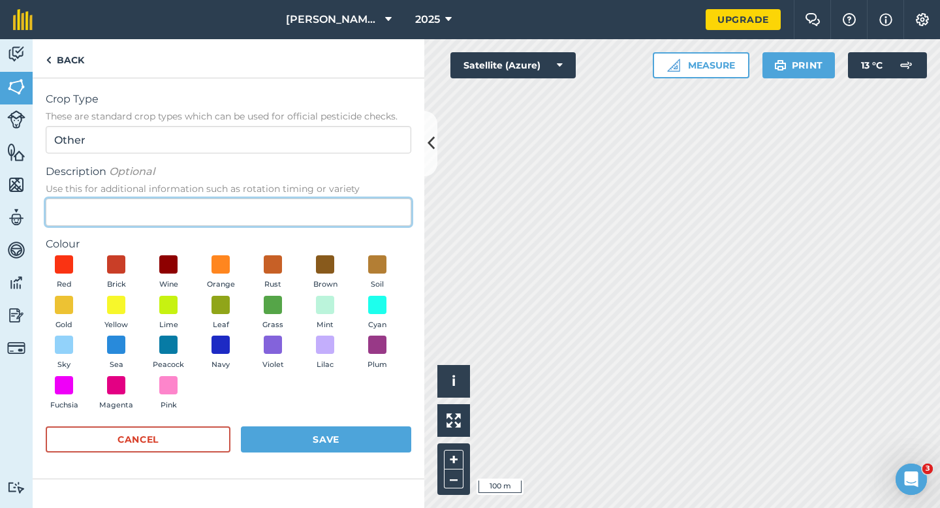
click at [352, 206] on input "Description Optional Use this for additional information such as rotation timin…" at bounding box center [229, 212] width 366 height 27
type input "Watties Beans"
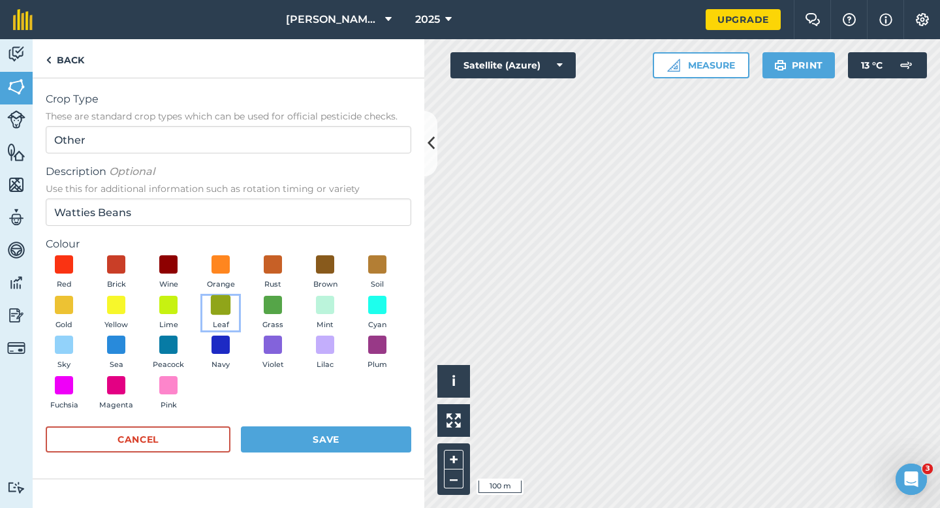
click at [224, 311] on span at bounding box center [221, 304] width 20 height 20
click at [338, 442] on button "Save" at bounding box center [326, 439] width 170 height 26
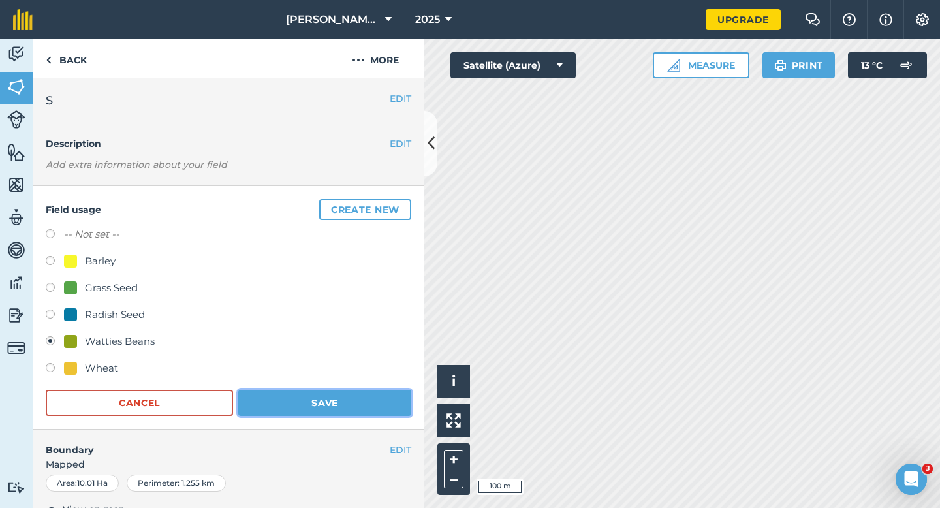
click at [349, 404] on button "Save" at bounding box center [324, 403] width 173 height 26
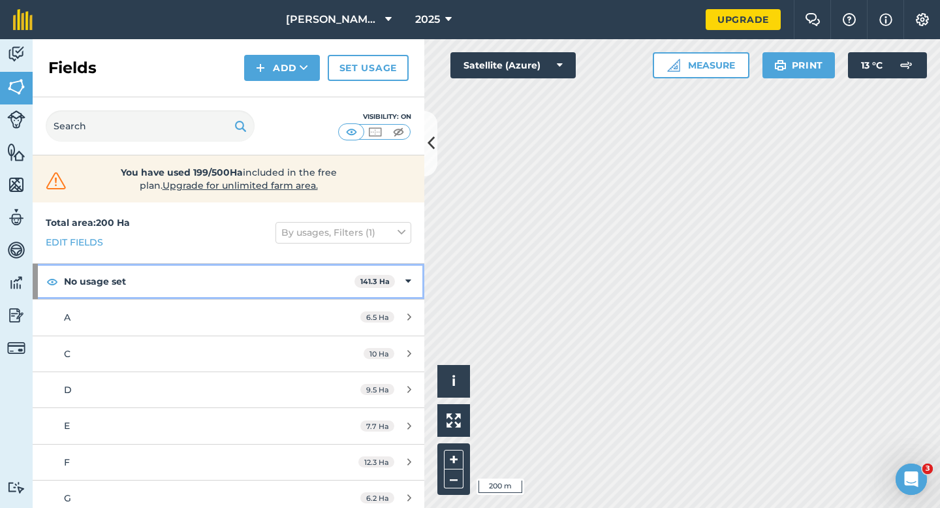
click at [400, 289] on div "No usage set 141.3 Ha" at bounding box center [229, 281] width 392 height 35
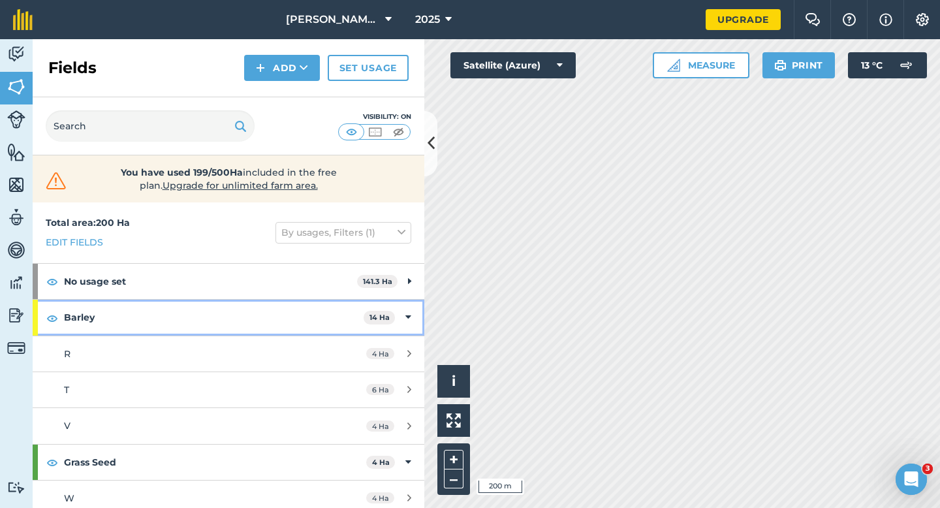
click at [410, 315] on icon at bounding box center [408, 317] width 6 height 14
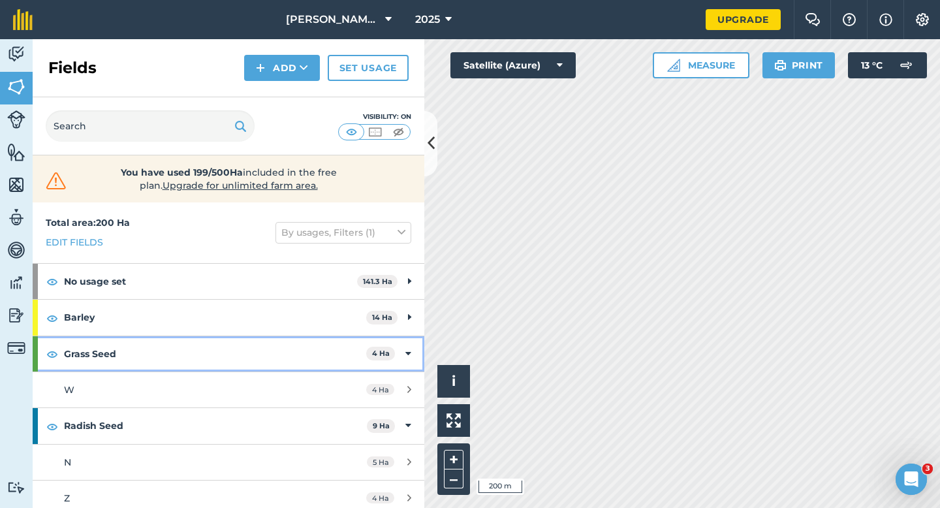
click at [400, 336] on div "Grass Seed 4 Ha" at bounding box center [229, 353] width 392 height 35
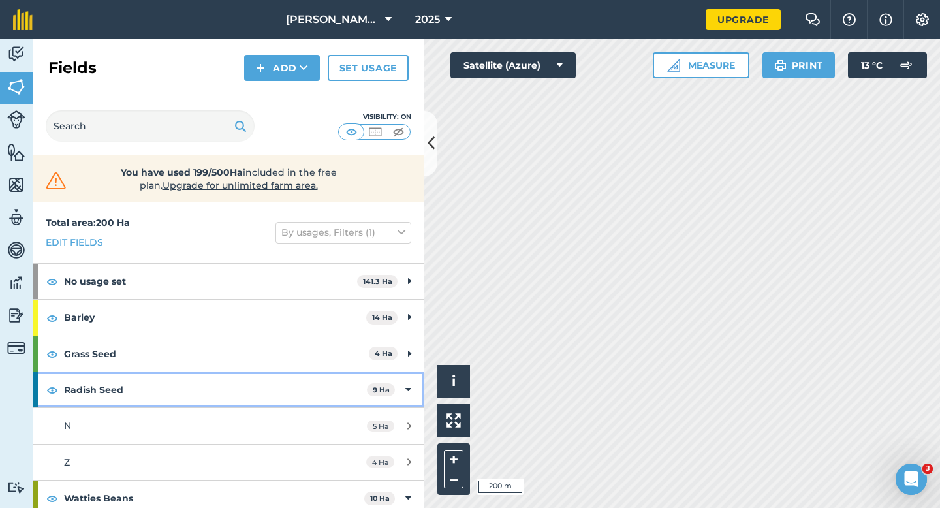
click at [403, 384] on div "Radish Seed 9 Ha" at bounding box center [229, 389] width 392 height 35
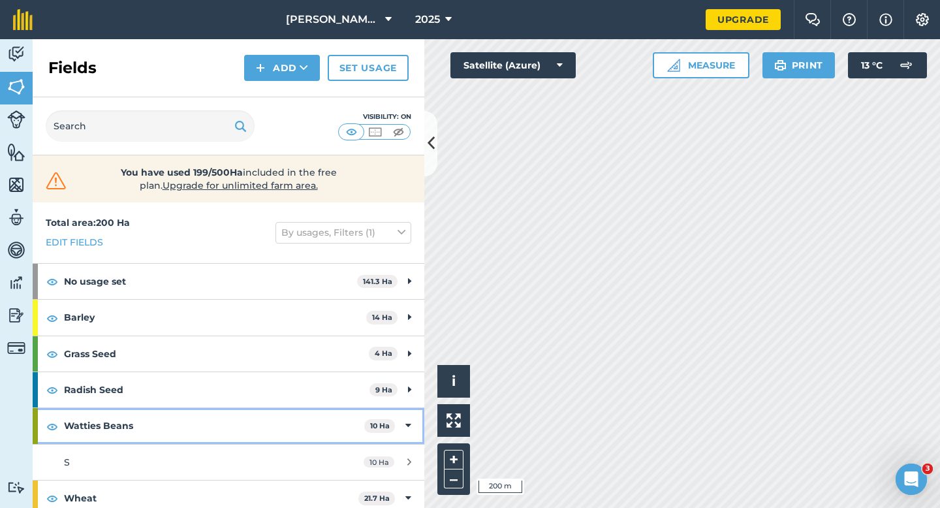
click at [411, 416] on div "Watties Beans 10 Ha" at bounding box center [229, 425] width 392 height 35
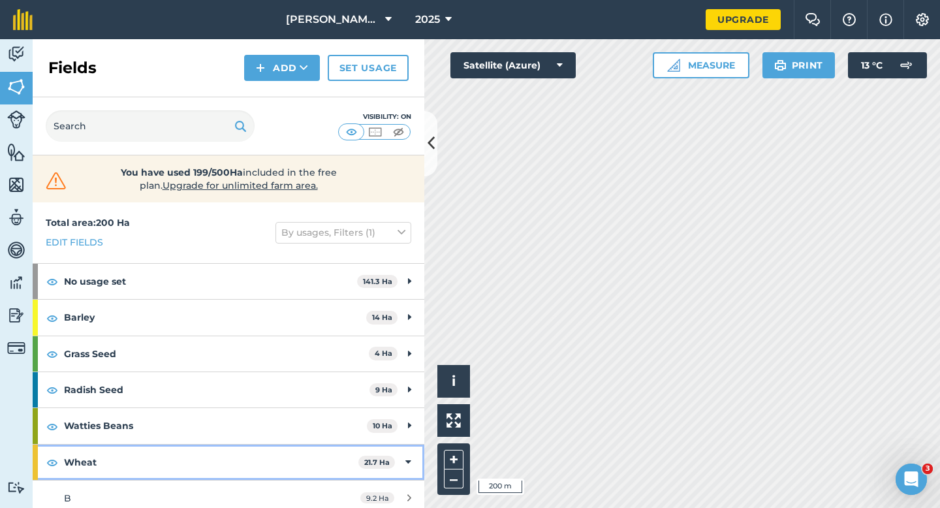
click at [410, 453] on div "Wheat 21.7 Ha" at bounding box center [229, 462] width 392 height 35
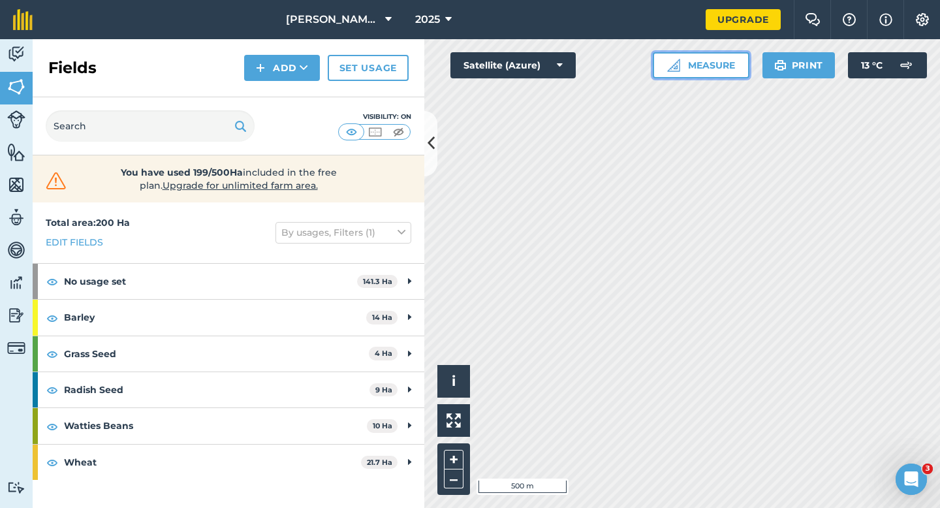
click at [681, 70] on button "Measure" at bounding box center [701, 65] width 97 height 26
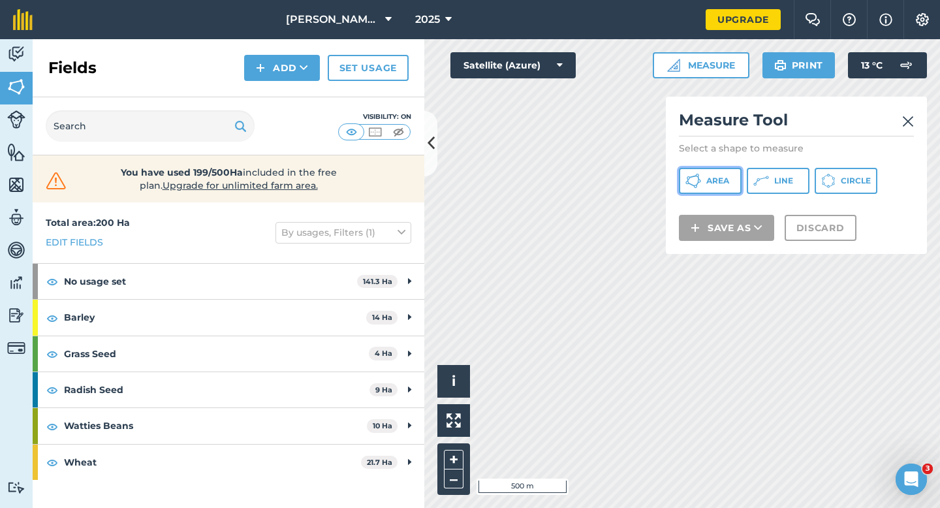
click at [691, 184] on icon at bounding box center [691, 184] width 7 height 4
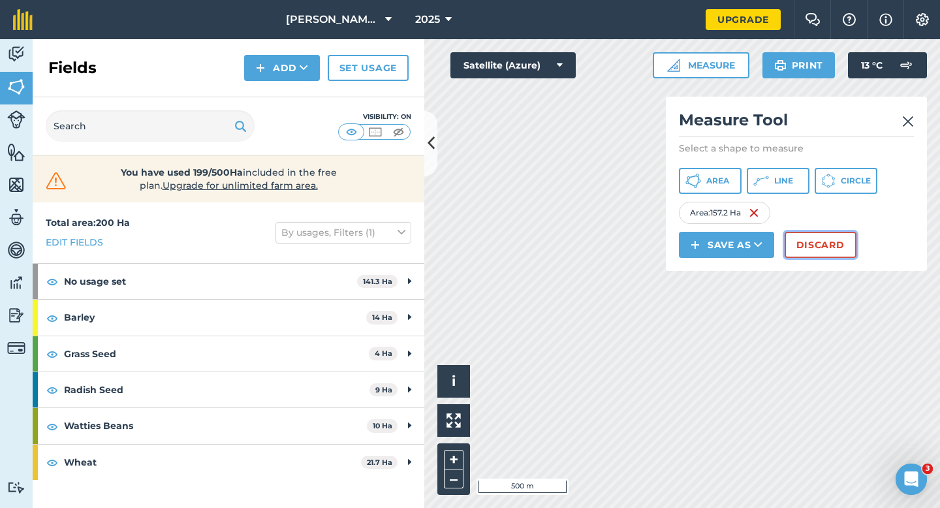
click at [810, 244] on button "Discard" at bounding box center [821, 245] width 72 height 26
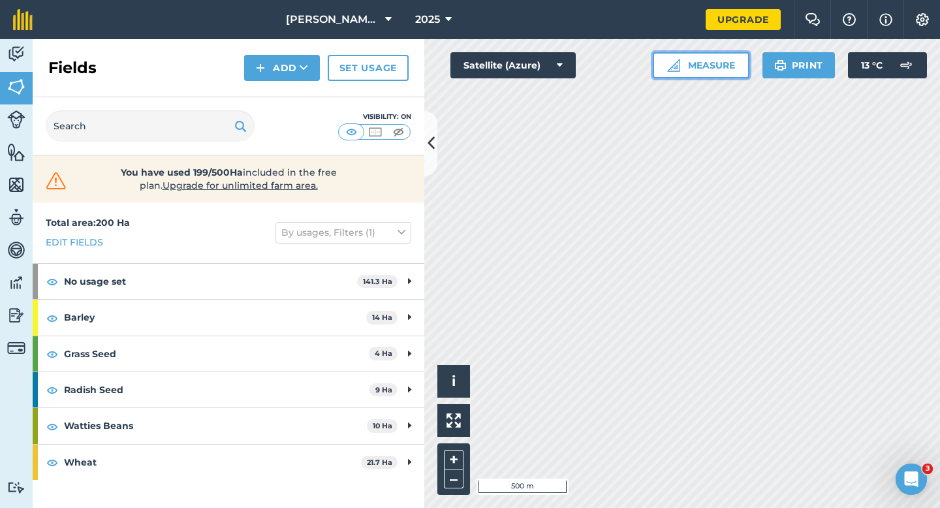
click at [727, 75] on button "Measure" at bounding box center [701, 65] width 97 height 26
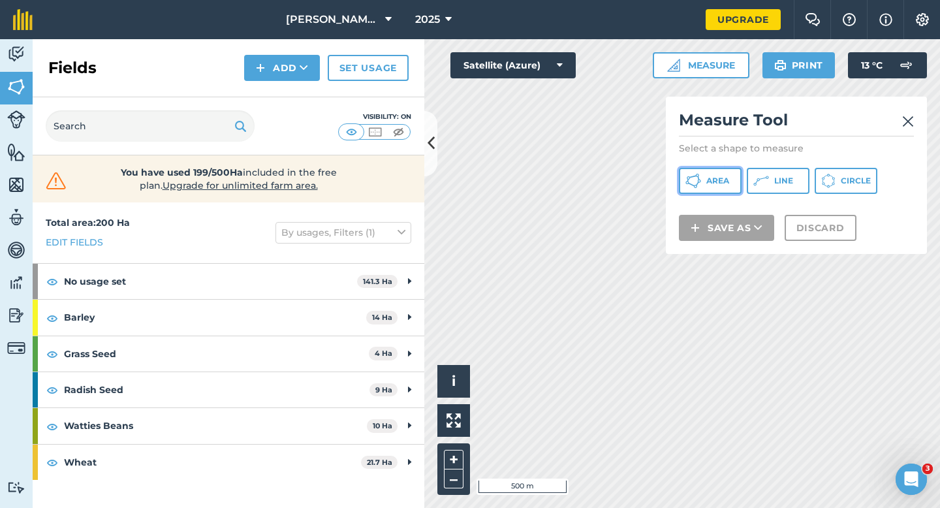
click at [727, 180] on span "Area" at bounding box center [718, 181] width 23 height 10
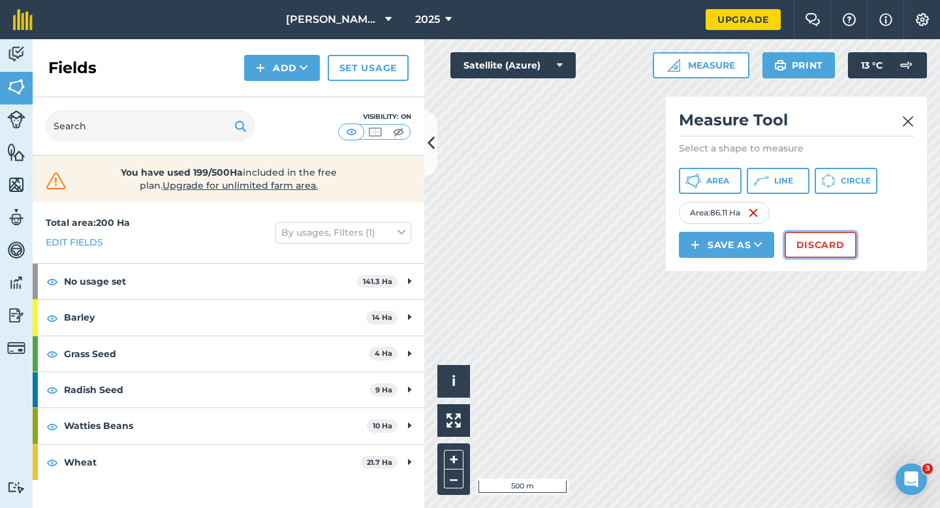
click at [814, 236] on button "Discard" at bounding box center [821, 245] width 72 height 26
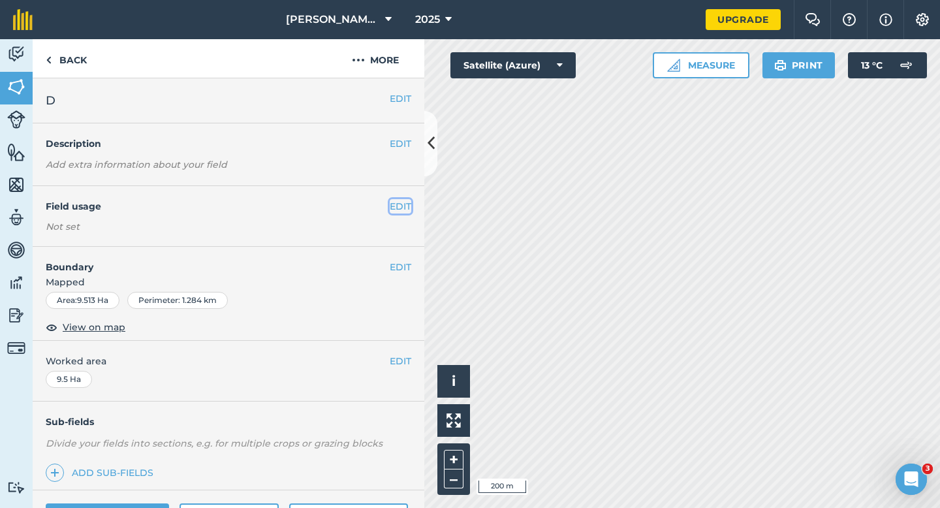
click at [402, 200] on button "EDIT" at bounding box center [401, 206] width 22 height 14
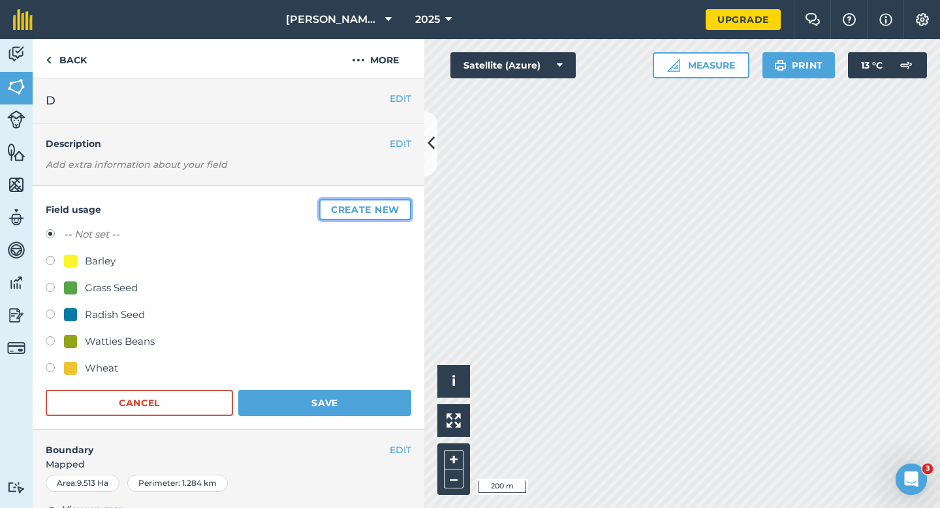
click at [402, 200] on button "Create new" at bounding box center [365, 209] width 92 height 21
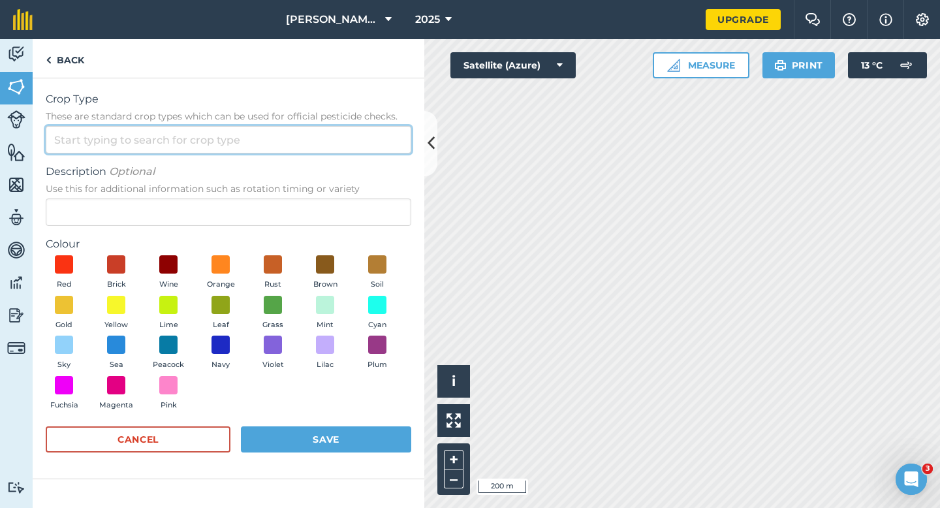
click at [376, 145] on input "Crop Type These are standard crop types which can be used for official pesticid…" at bounding box center [229, 139] width 366 height 27
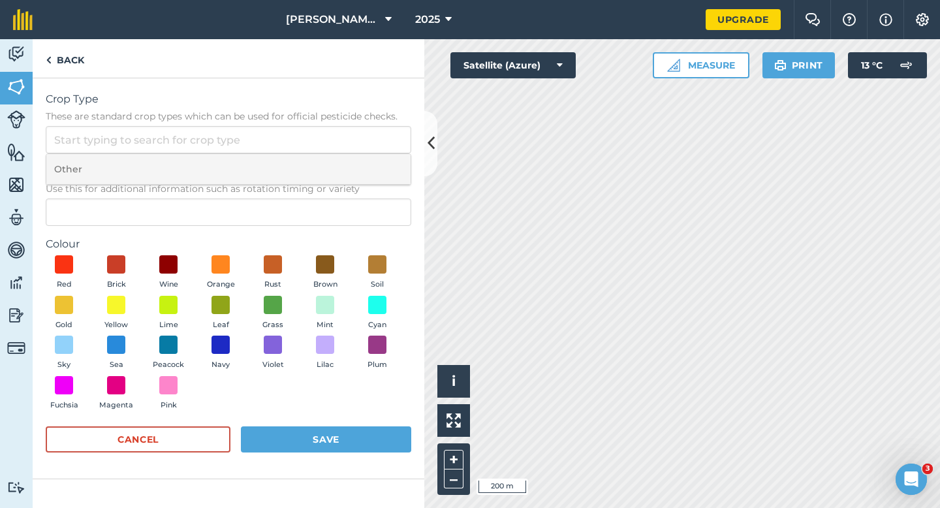
click at [370, 170] on li "Other" at bounding box center [228, 169] width 364 height 31
type input "Other"
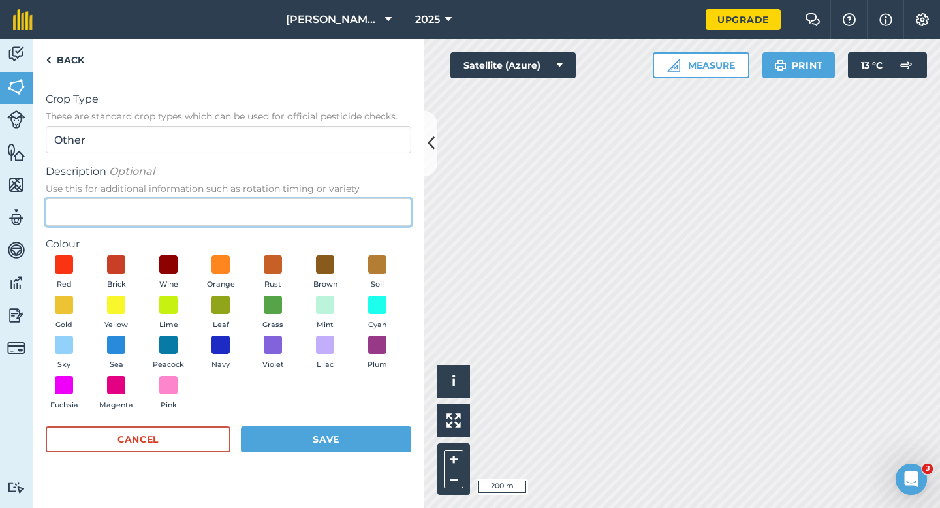
click at [369, 205] on input "Description Optional Use this for additional information such as rotation timin…" at bounding box center [229, 212] width 366 height 27
type input "Watties Peas"
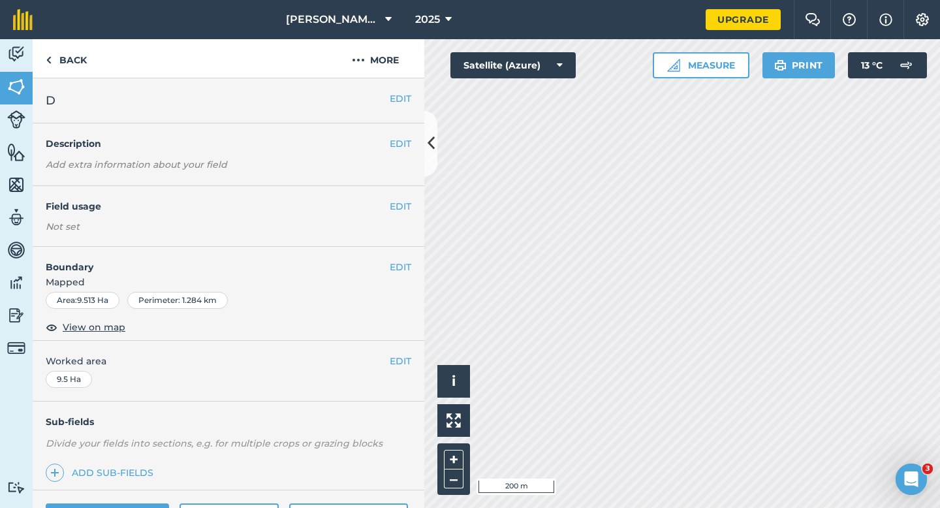
click at [407, 214] on div "EDIT Field usage Not set" at bounding box center [229, 216] width 392 height 61
click at [407, 210] on button "EDIT" at bounding box center [401, 206] width 22 height 14
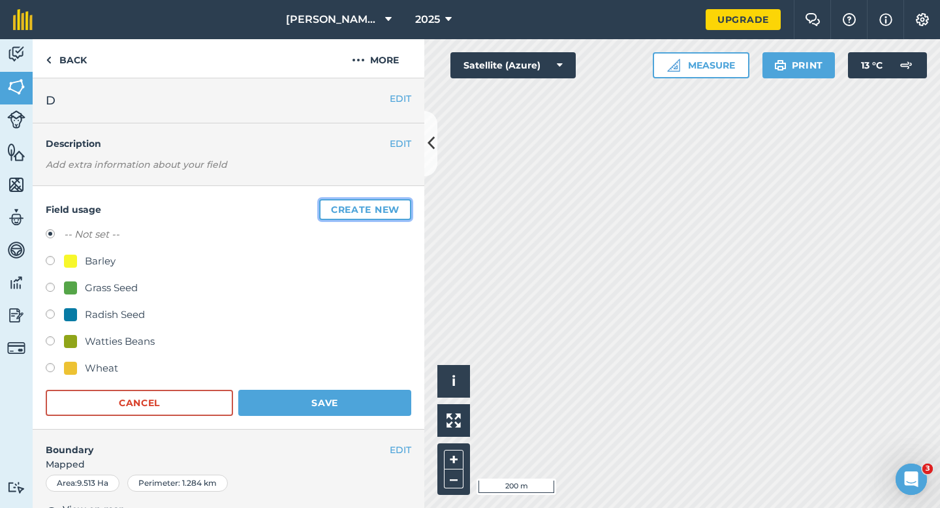
click at [410, 203] on button "Create new" at bounding box center [365, 209] width 92 height 21
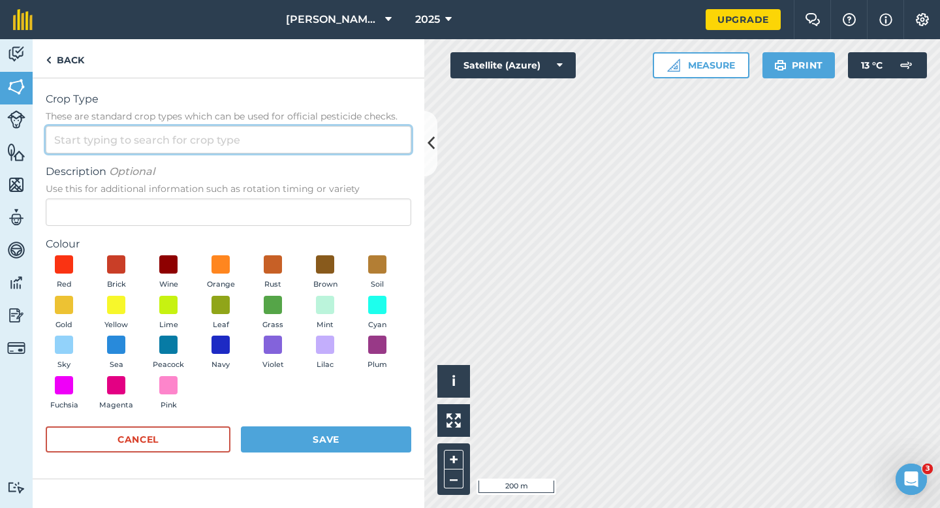
click at [356, 133] on input "Crop Type These are standard crop types which can be used for official pesticid…" at bounding box center [229, 139] width 366 height 27
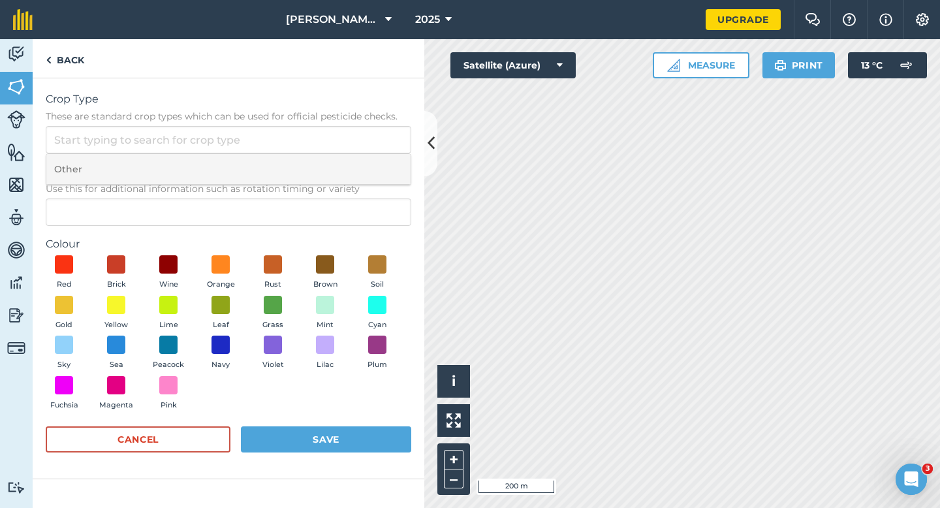
click at [356, 154] on li "Other" at bounding box center [228, 169] width 364 height 31
type input "Other"
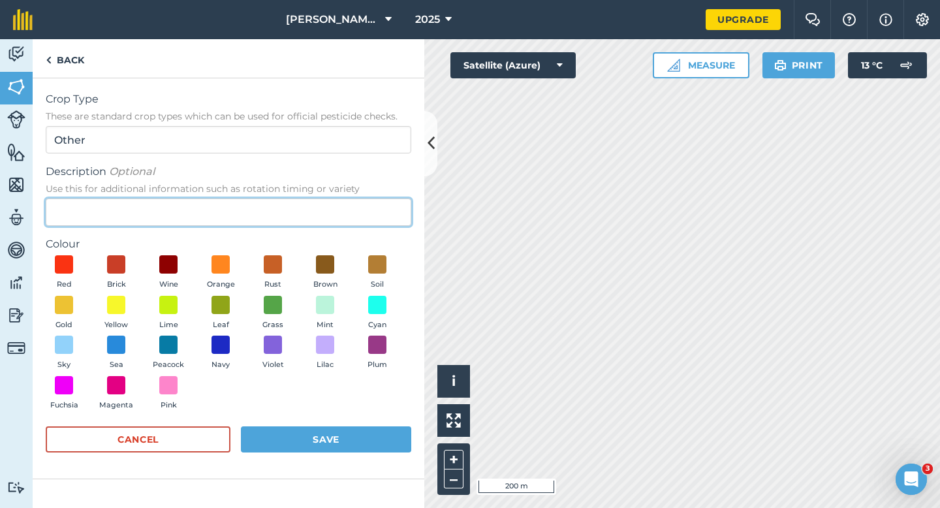
click at [347, 204] on input "Description Optional Use this for additional information such as rotation timin…" at bounding box center [229, 212] width 366 height 27
type input "Watties Peas"
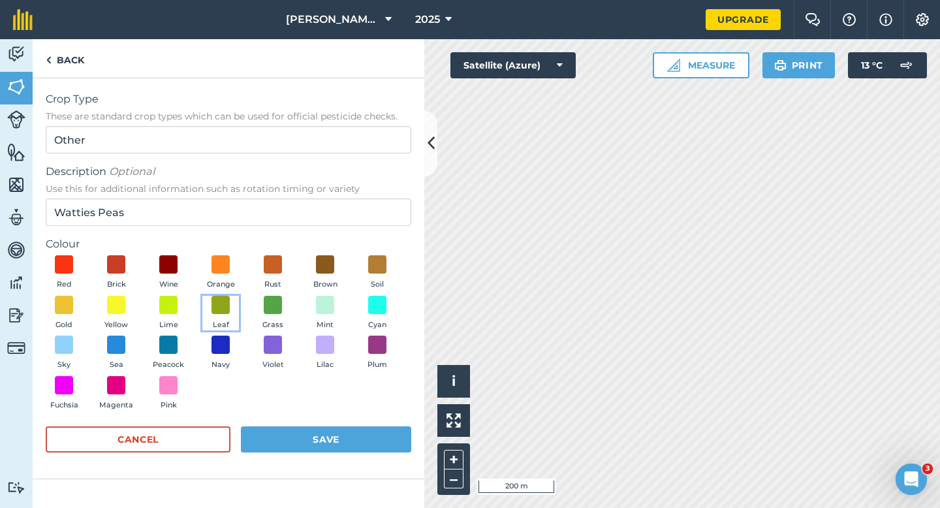
click at [204, 308] on button "Leaf" at bounding box center [220, 313] width 37 height 35
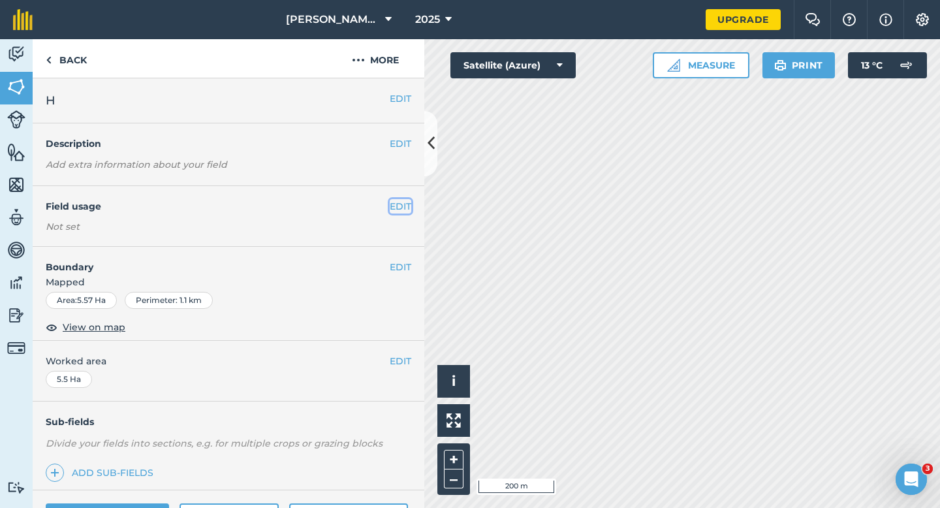
click at [399, 212] on button "EDIT" at bounding box center [401, 206] width 22 height 14
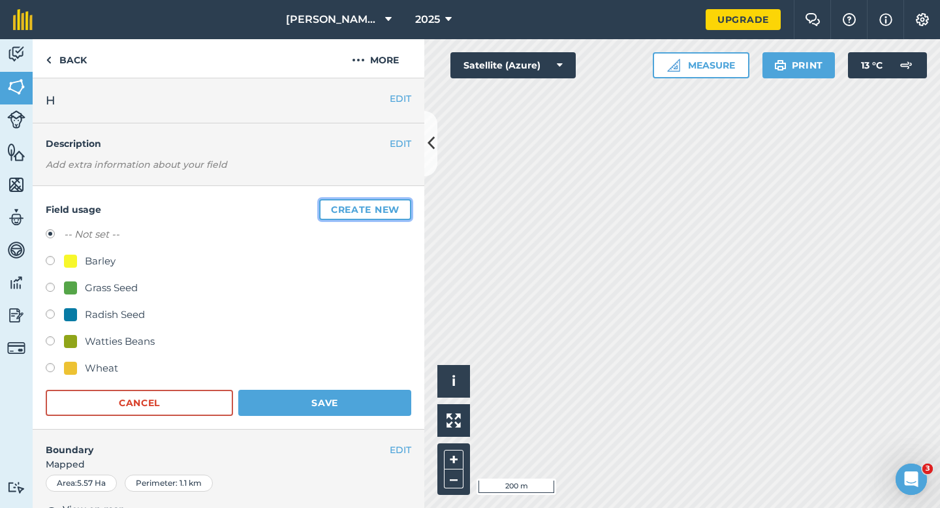
click at [399, 212] on button "Create new" at bounding box center [365, 209] width 92 height 21
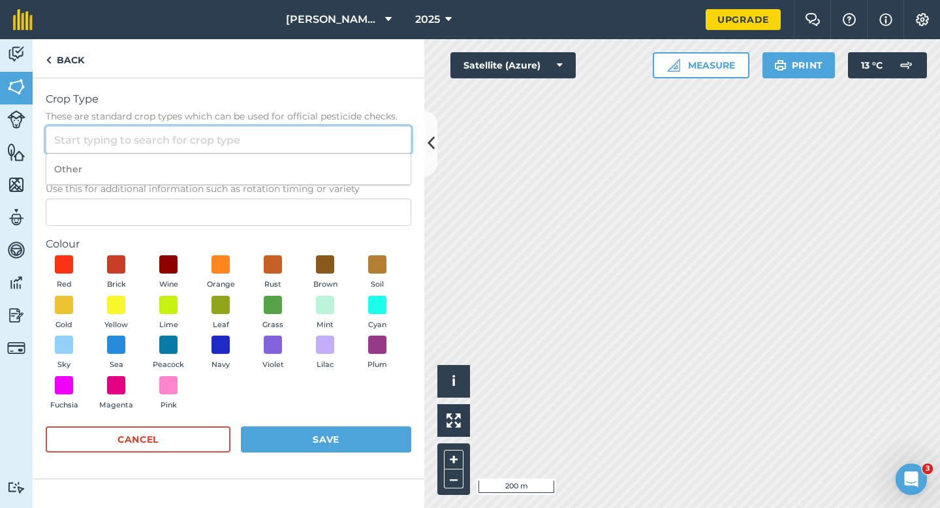
click at [374, 151] on input "Crop Type These are standard crop types which can be used for official pesticid…" at bounding box center [229, 139] width 366 height 27
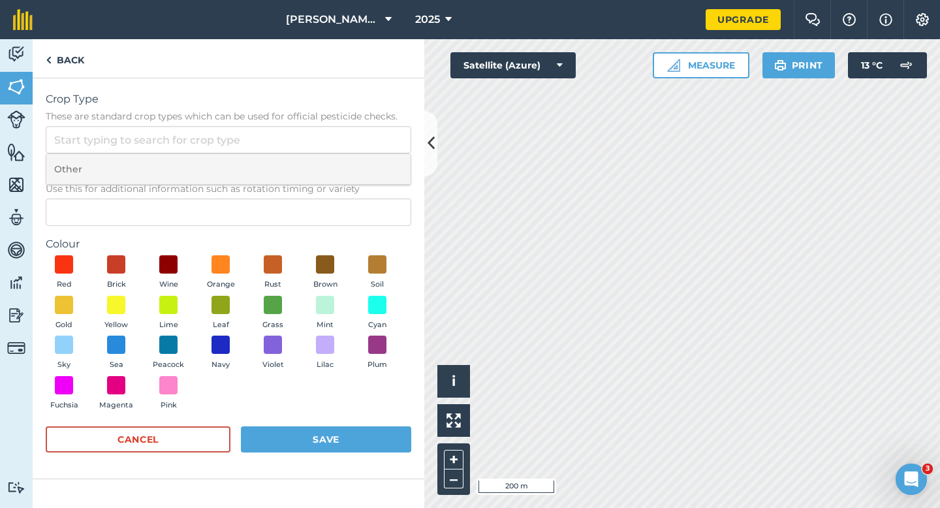
click at [374, 165] on li "Other" at bounding box center [228, 169] width 364 height 31
type input "Other"
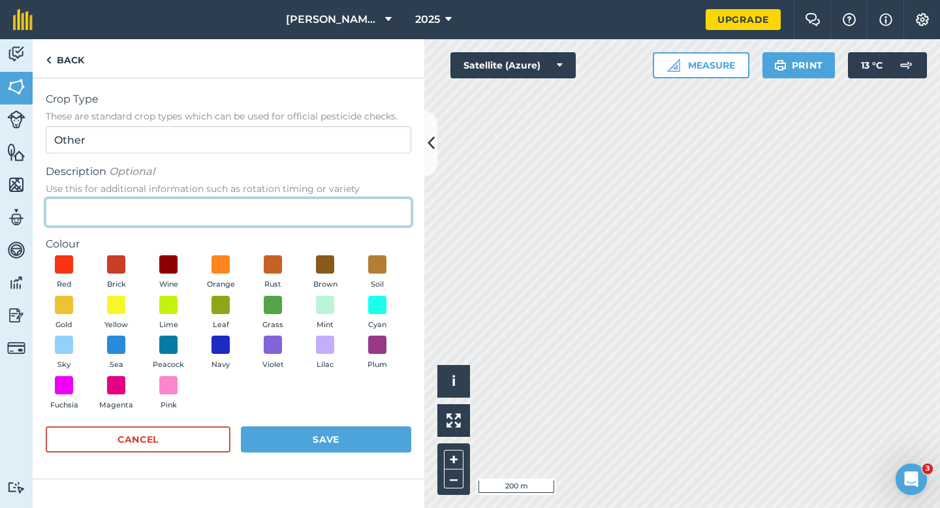
click at [374, 213] on input "Description Optional Use this for additional information such as rotation timin…" at bounding box center [229, 212] width 366 height 27
type input "Watties Peas"
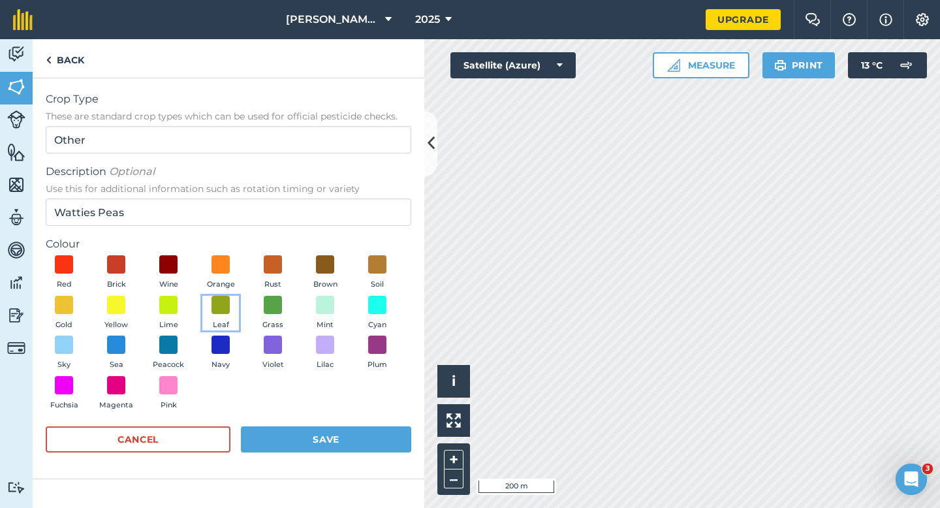
click at [202, 311] on button "Leaf" at bounding box center [220, 313] width 37 height 35
click at [320, 422] on form "Crop Type These are standard crop types which can be used for official pesticid…" at bounding box center [229, 278] width 366 height 374
click at [323, 435] on button "Save" at bounding box center [326, 439] width 170 height 26
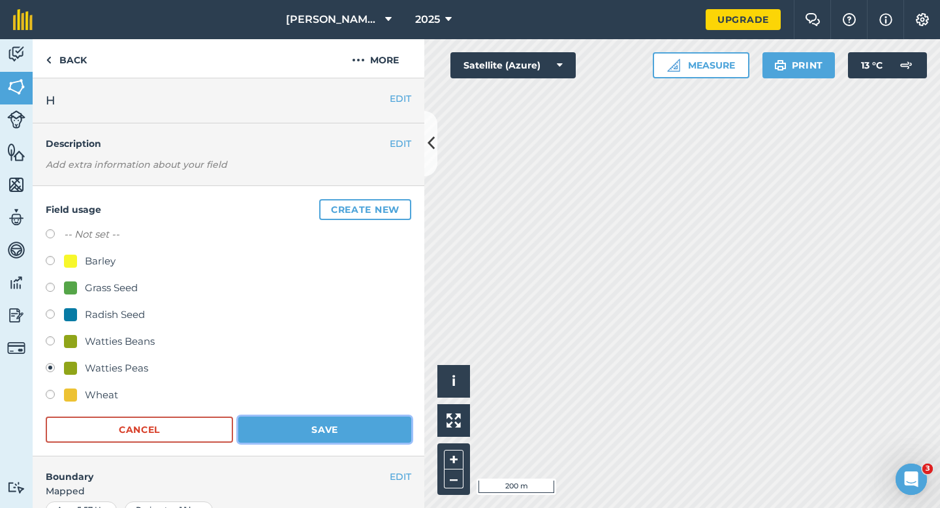
click at [356, 434] on button "Save" at bounding box center [324, 430] width 173 height 26
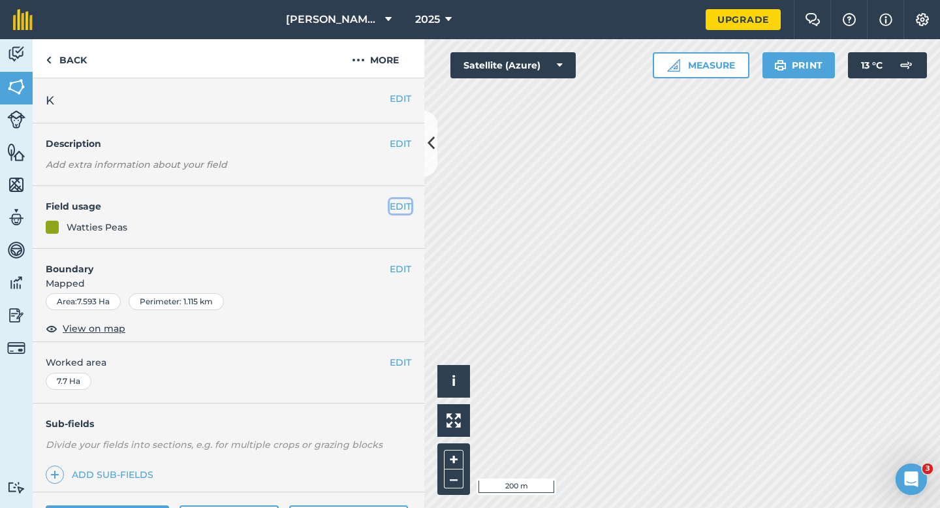
click at [402, 211] on button "EDIT" at bounding box center [401, 206] width 22 height 14
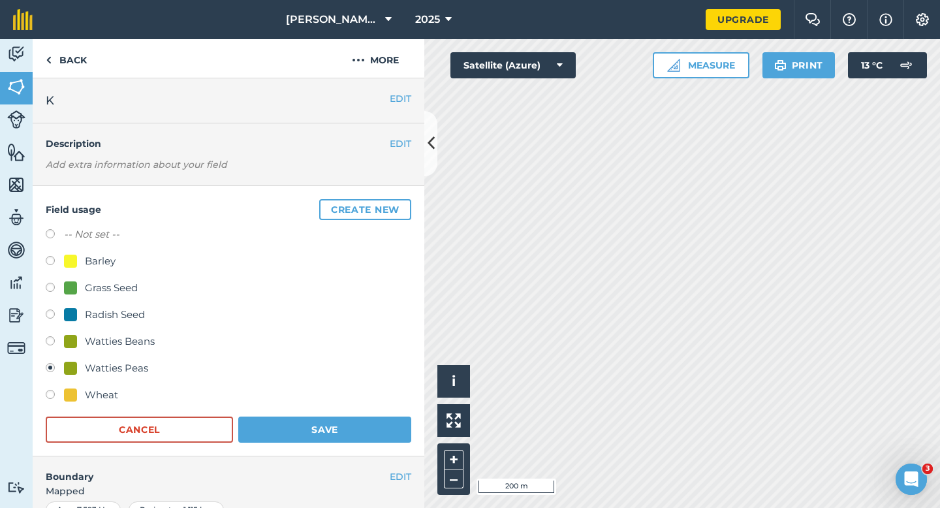
click at [299, 445] on div "Field usage Create new -- Not set -- Barley Grass Seed Radish Seed Watties Bean…" at bounding box center [229, 321] width 392 height 270
click at [367, 426] on button "Save" at bounding box center [324, 430] width 173 height 26
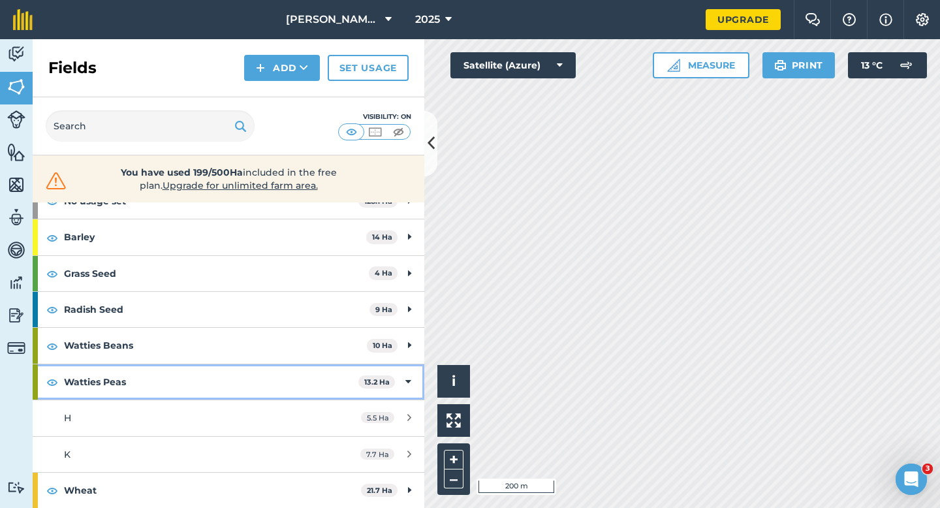
click at [322, 387] on strong "Watties Peas" at bounding box center [211, 381] width 294 height 35
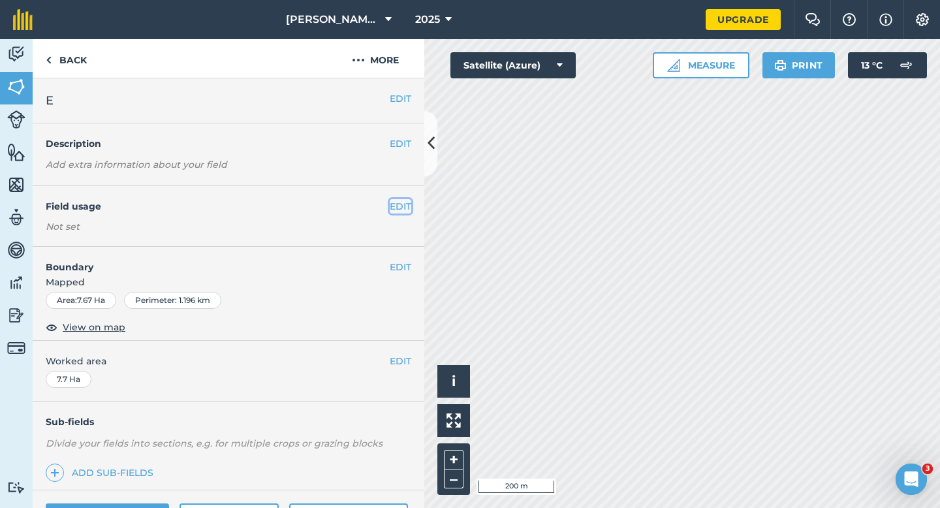
click at [409, 208] on button "EDIT" at bounding box center [401, 206] width 22 height 14
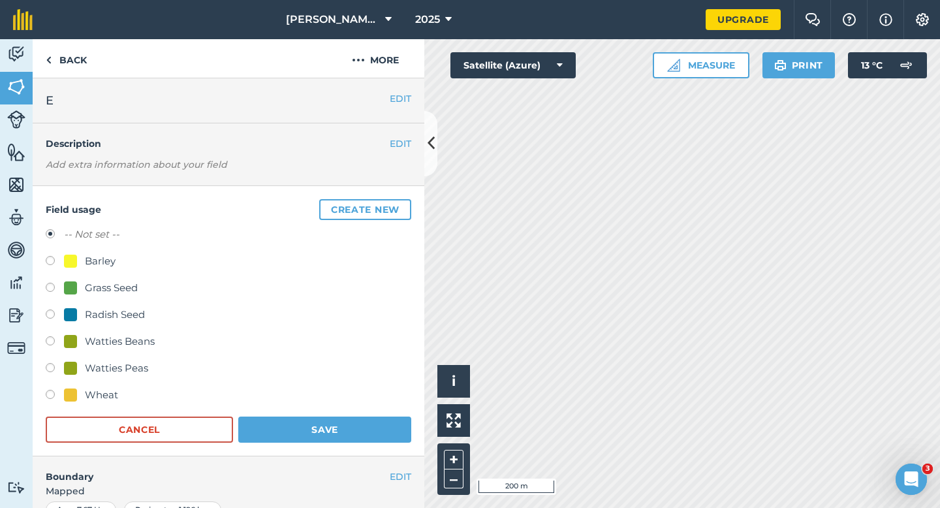
click at [114, 260] on div "Barley" at bounding box center [100, 261] width 31 height 16
radio input "true"
radio input "false"
click at [340, 443] on div "Field usage Create new -- Not set -- Barley Grass Seed Radish Seed Watties Bean…" at bounding box center [229, 321] width 392 height 270
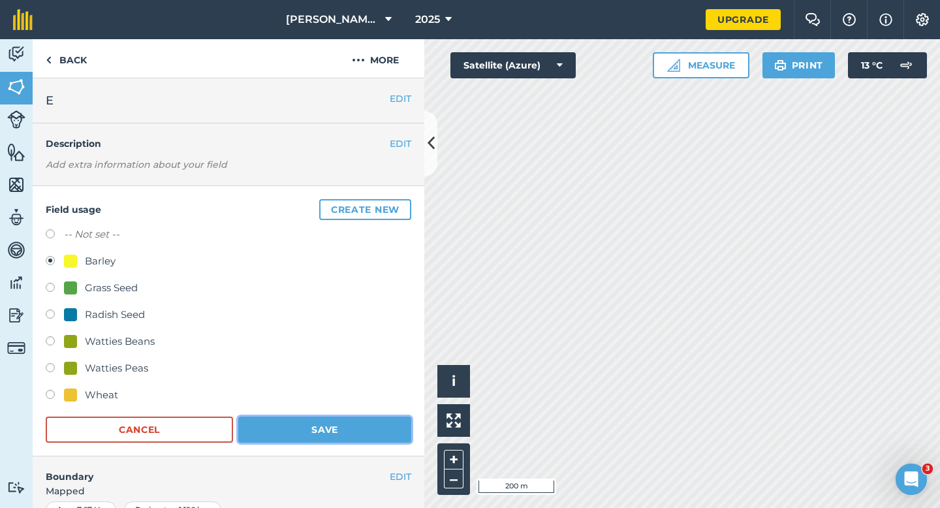
click at [340, 434] on button "Save" at bounding box center [324, 430] width 173 height 26
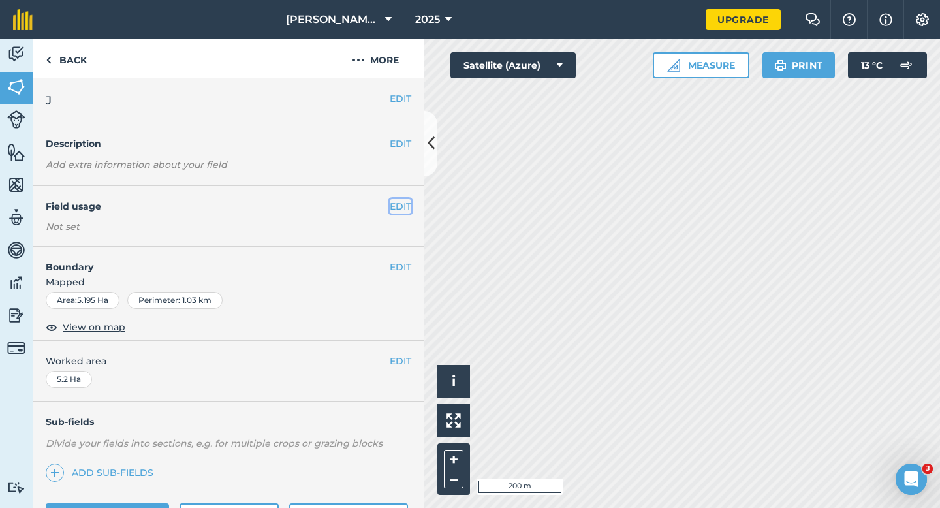
click at [402, 208] on button "EDIT" at bounding box center [401, 206] width 22 height 14
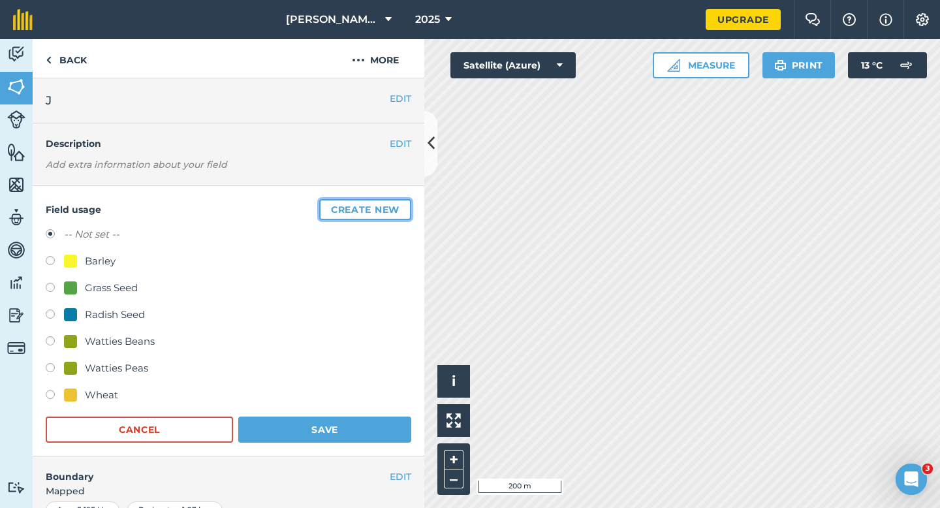
click at [402, 208] on button "Create new" at bounding box center [365, 209] width 92 height 21
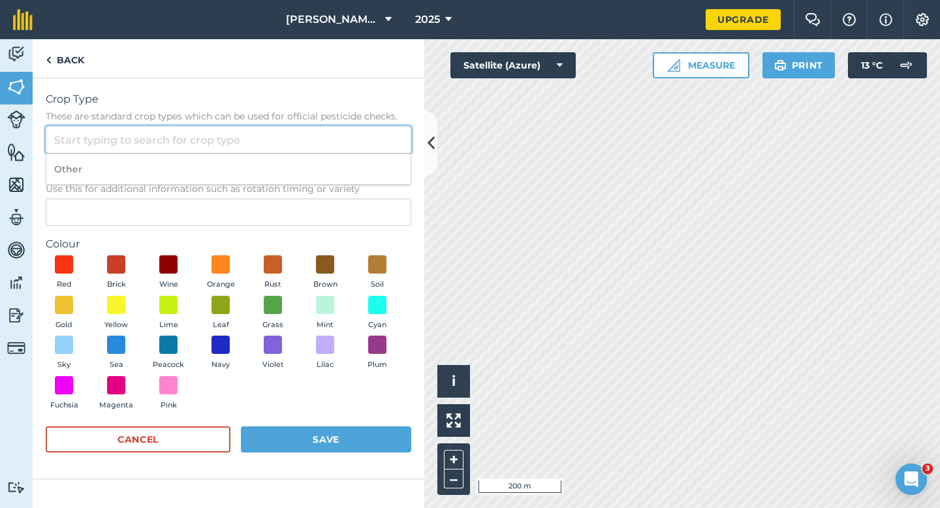
click at [379, 150] on input "Crop Type These are standard crop types which can be used for official pesticid…" at bounding box center [229, 139] width 366 height 27
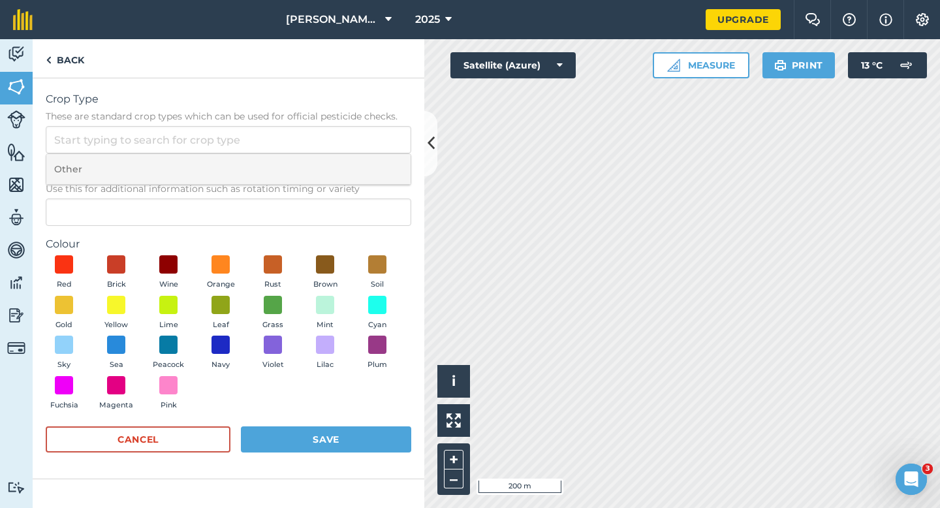
click at [379, 163] on li "Other" at bounding box center [228, 169] width 364 height 31
type input "Other"
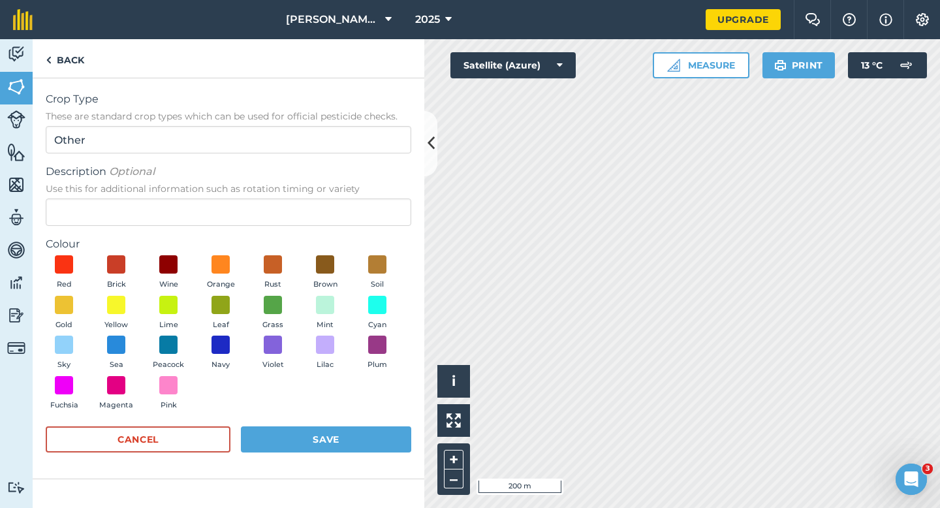
click at [379, 185] on span "Use this for additional information such as rotation timing or variety" at bounding box center [229, 188] width 366 height 13
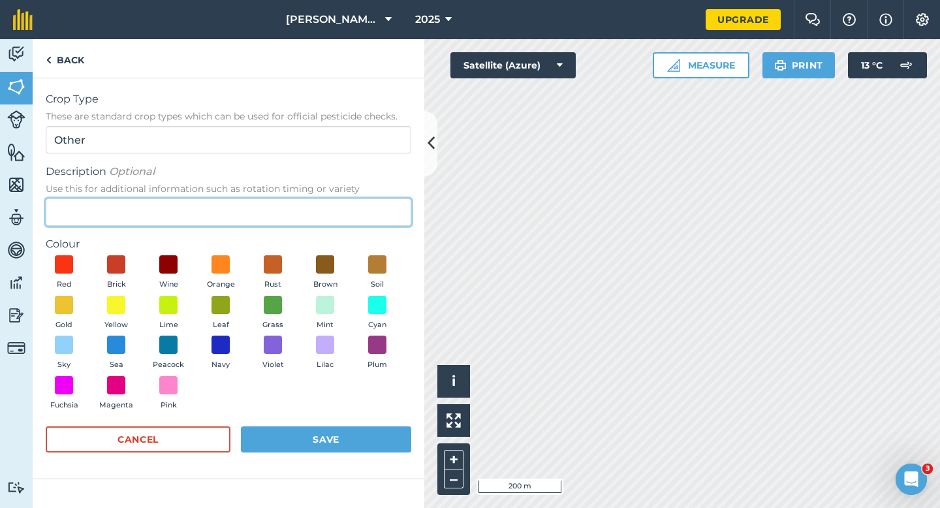
click at [379, 199] on input "Description Optional Use this for additional information such as rotation timin…" at bounding box center [229, 212] width 366 height 27
click at [379, 213] on input "Description Optional Use this for additional information such as rotation timin…" at bounding box center [229, 212] width 366 height 27
type input "Clover Seed"
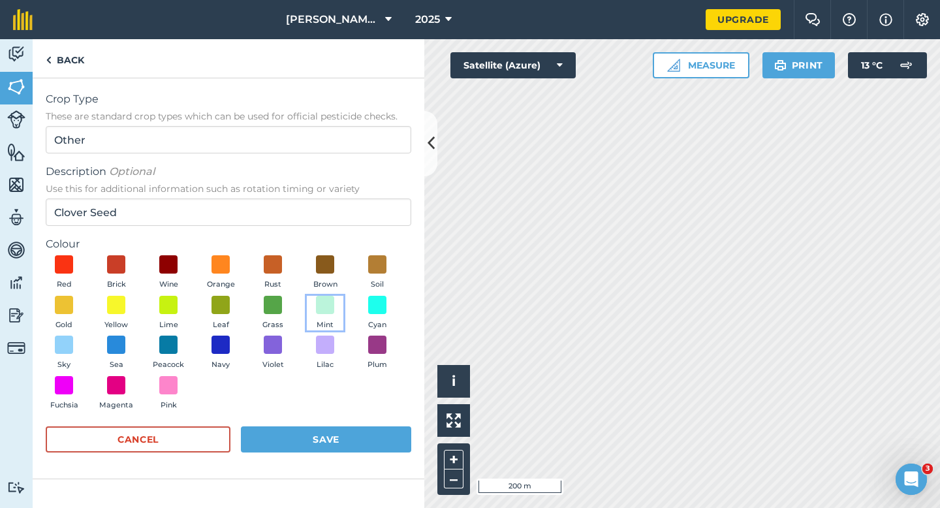
click at [337, 302] on button "Mint" at bounding box center [325, 313] width 37 height 35
click at [346, 428] on button "Save" at bounding box center [326, 439] width 170 height 26
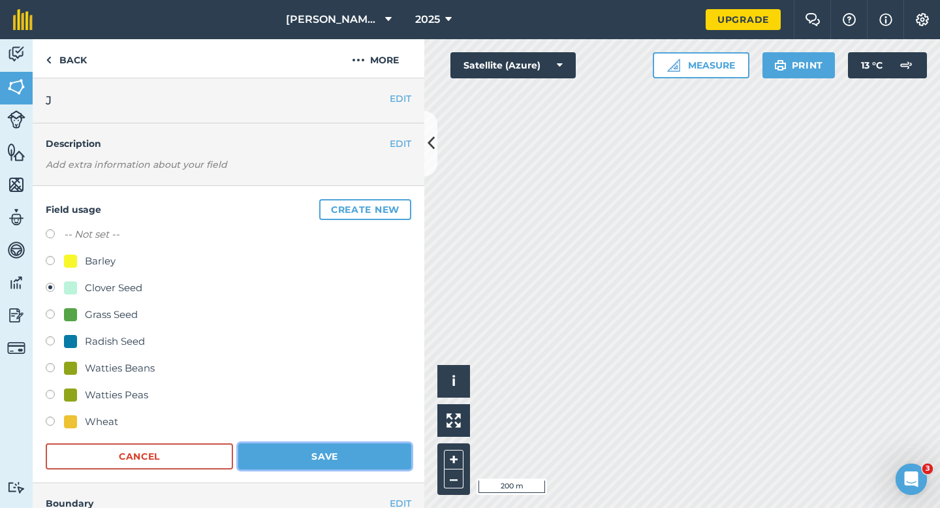
click at [364, 460] on button "Save" at bounding box center [324, 456] width 173 height 26
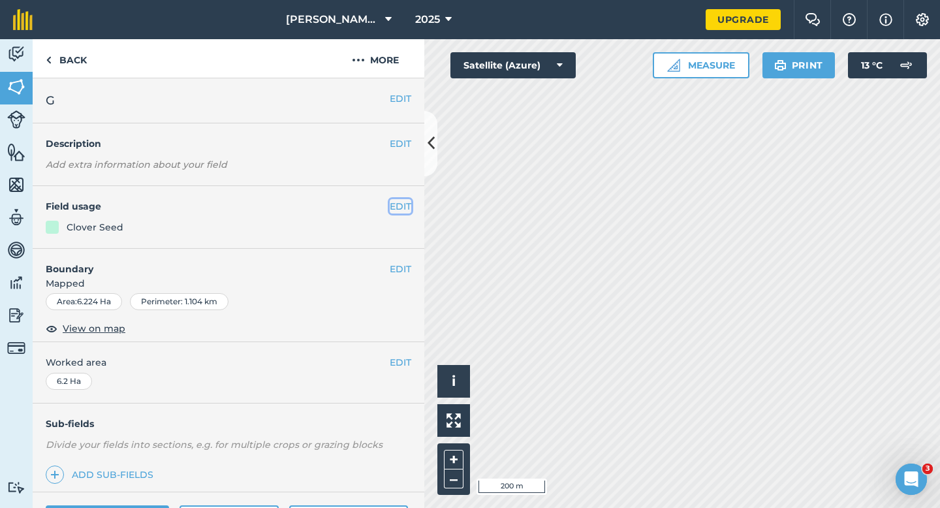
click at [400, 211] on button "EDIT" at bounding box center [401, 206] width 22 height 14
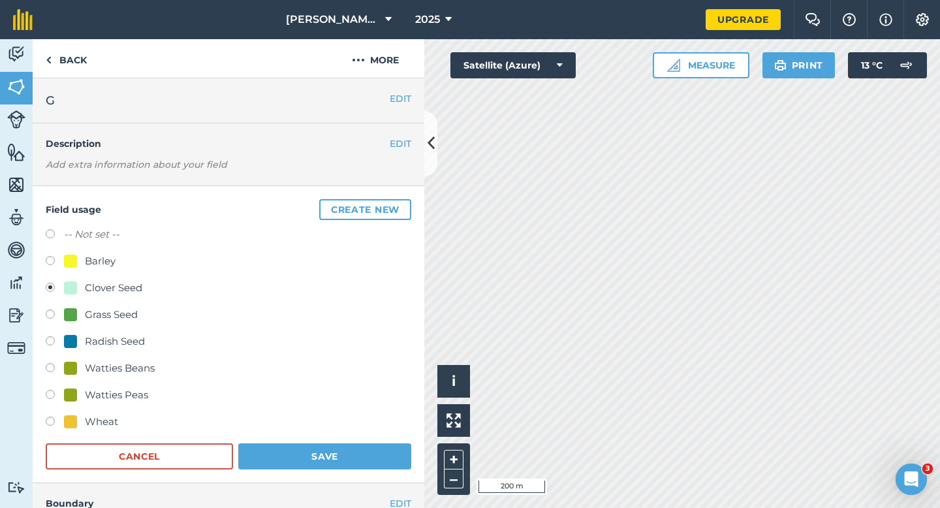
click at [304, 440] on form "-- Not set -- Barley Clover Seed Grass Seed Radish Seed Watties Beans Watties P…" at bounding box center [229, 348] width 366 height 243
click at [304, 449] on button "Save" at bounding box center [324, 456] width 173 height 26
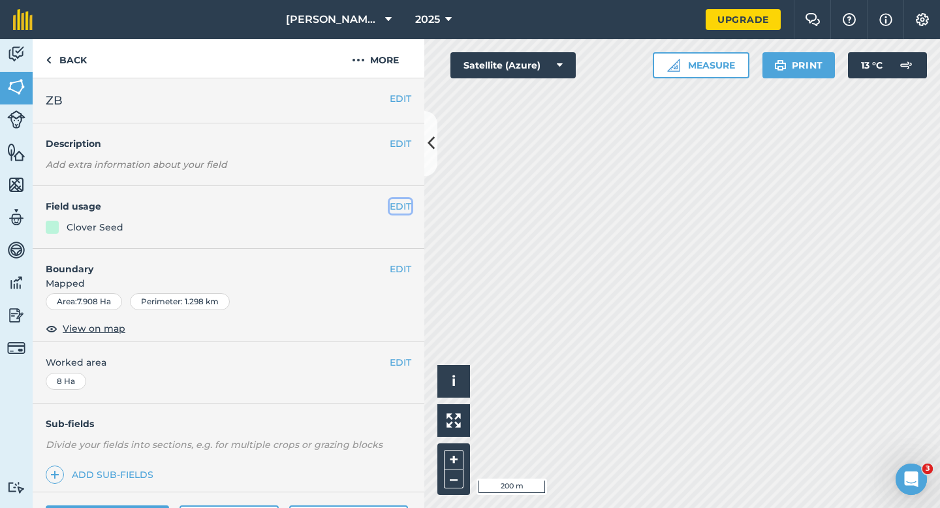
click at [404, 202] on button "EDIT" at bounding box center [401, 206] width 22 height 14
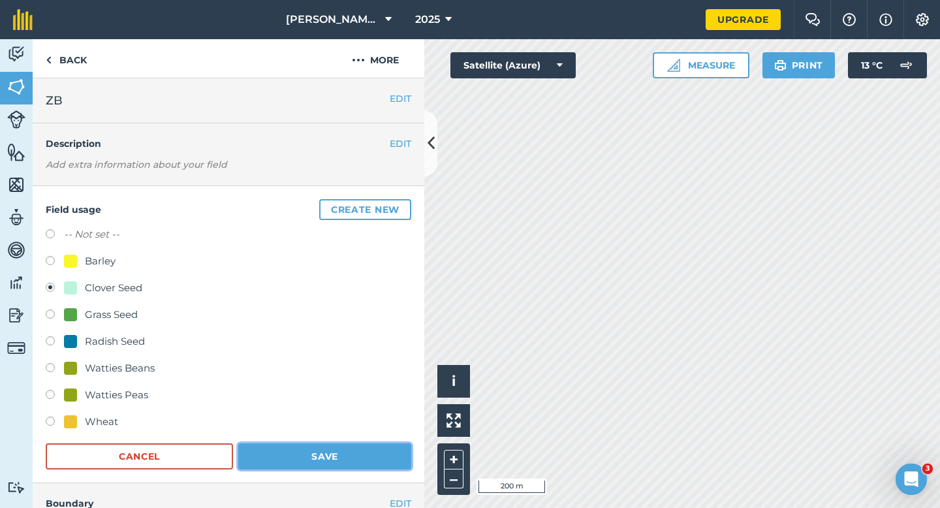
click at [301, 451] on button "Save" at bounding box center [324, 456] width 173 height 26
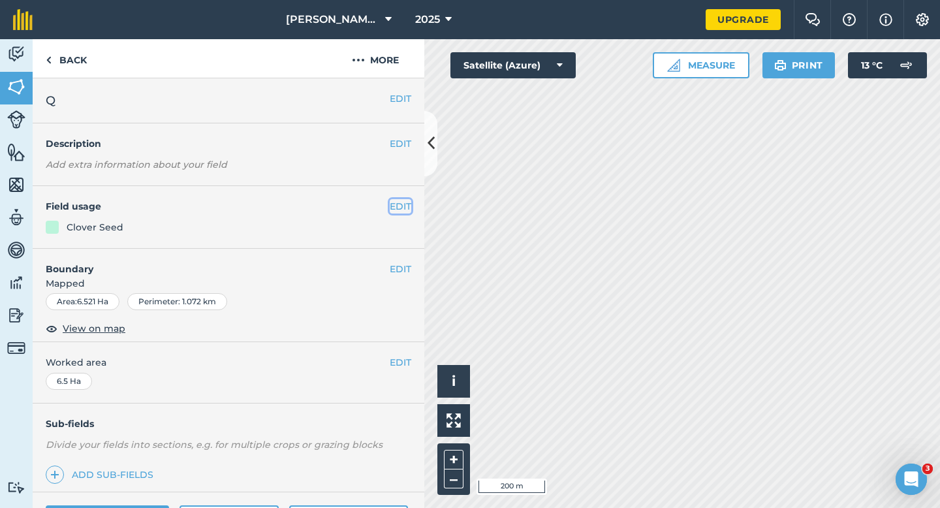
click at [404, 202] on button "EDIT" at bounding box center [401, 206] width 22 height 14
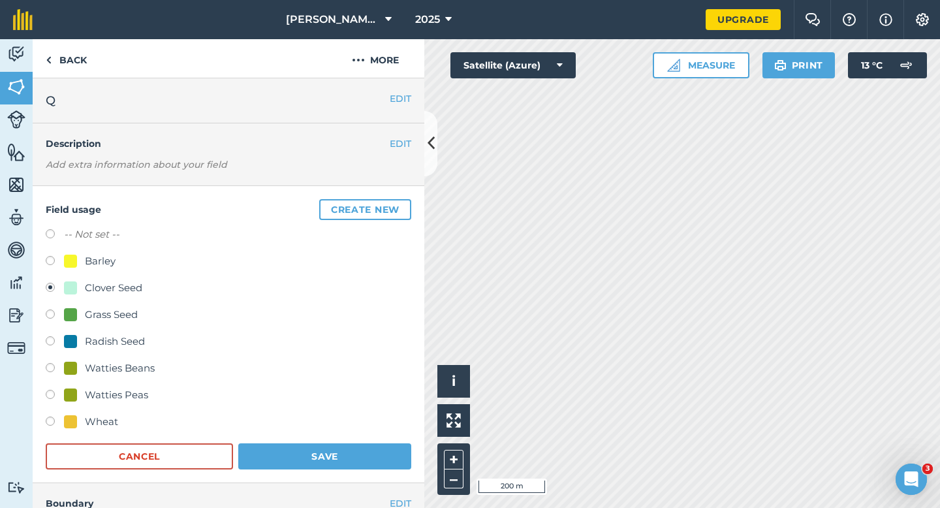
click at [288, 441] on form "-- Not set -- Barley Clover Seed Grass Seed Radish Seed Watties Beans Watties P…" at bounding box center [229, 348] width 366 height 243
click at [288, 454] on button "Save" at bounding box center [324, 456] width 173 height 26
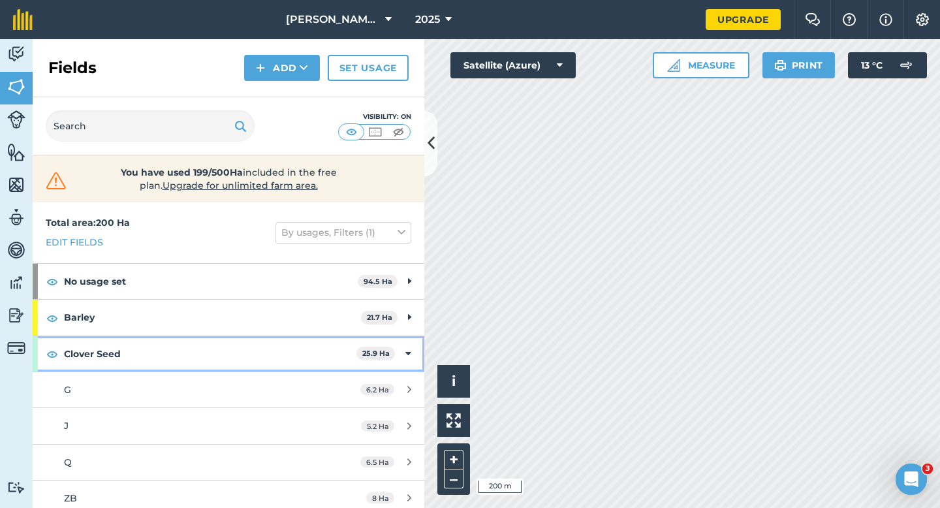
click at [413, 358] on div "Clover Seed 25.9 Ha" at bounding box center [229, 353] width 392 height 35
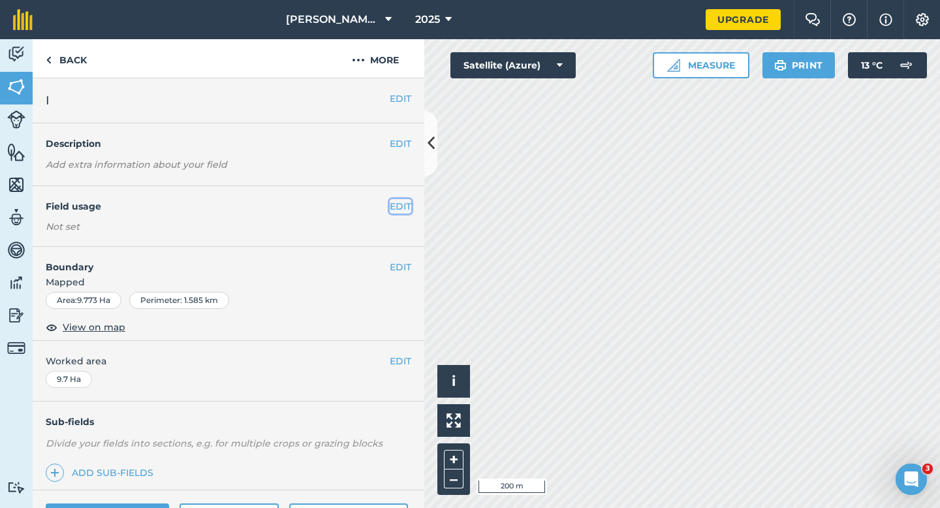
click at [398, 203] on button "EDIT" at bounding box center [401, 206] width 22 height 14
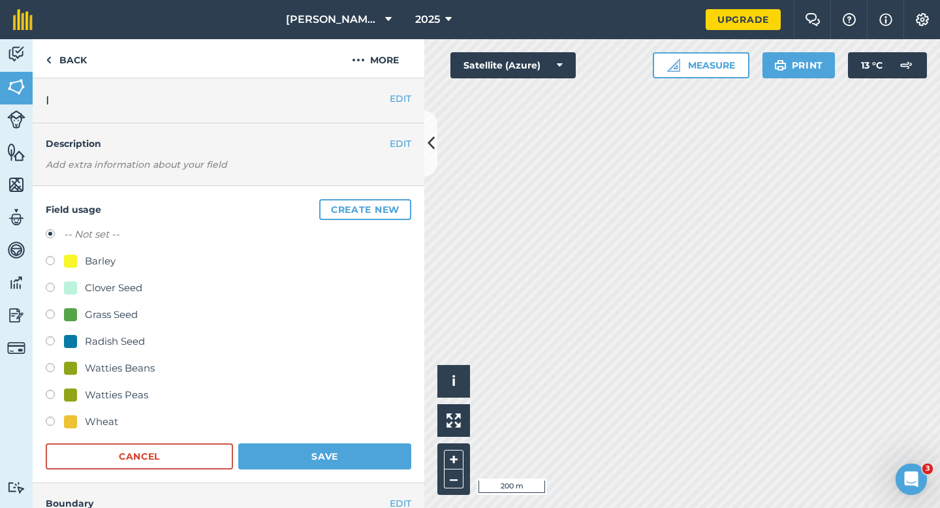
click at [110, 319] on div "Grass Seed" at bounding box center [111, 315] width 53 height 16
radio input "true"
radio input "false"
click at [260, 440] on form "-- Not set -- Barley Clover Seed Grass Seed Radish Seed Watties Beans Watties P…" at bounding box center [229, 348] width 366 height 243
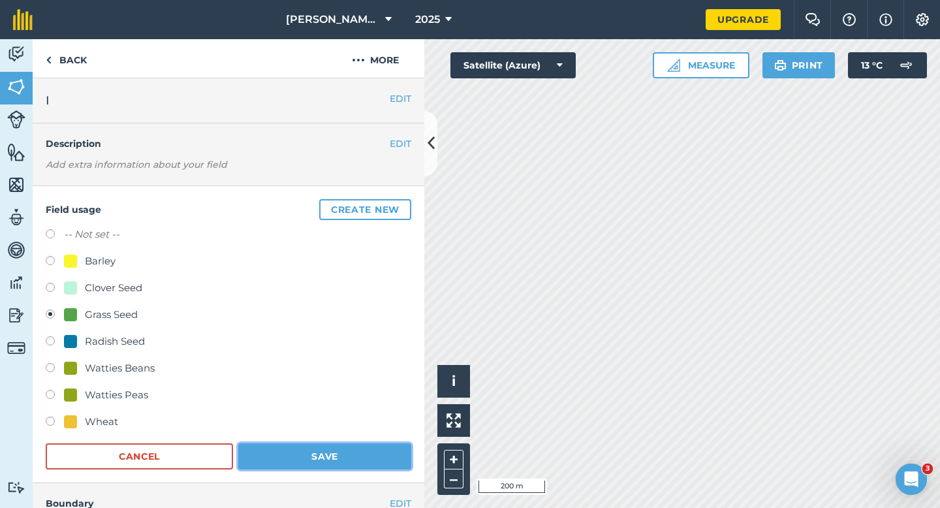
click at [278, 451] on button "Save" at bounding box center [324, 456] width 173 height 26
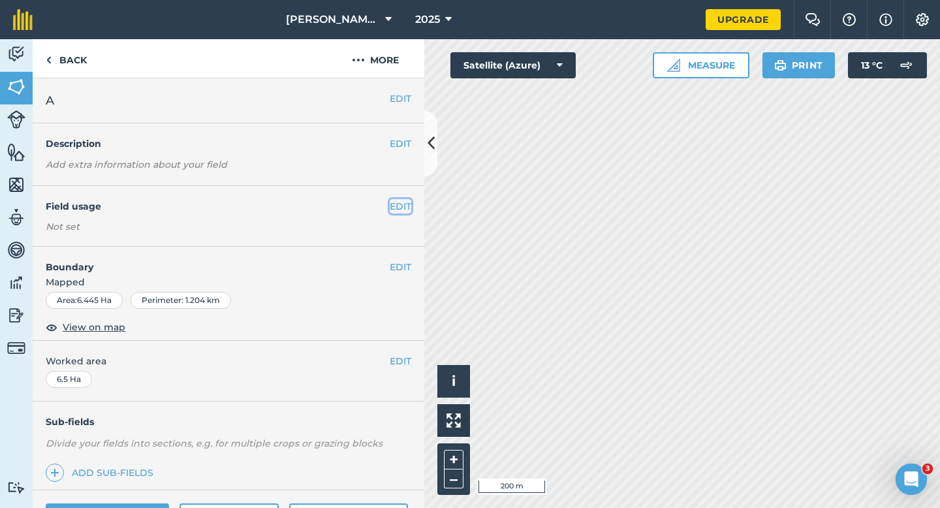
click at [390, 202] on button "EDIT" at bounding box center [401, 206] width 22 height 14
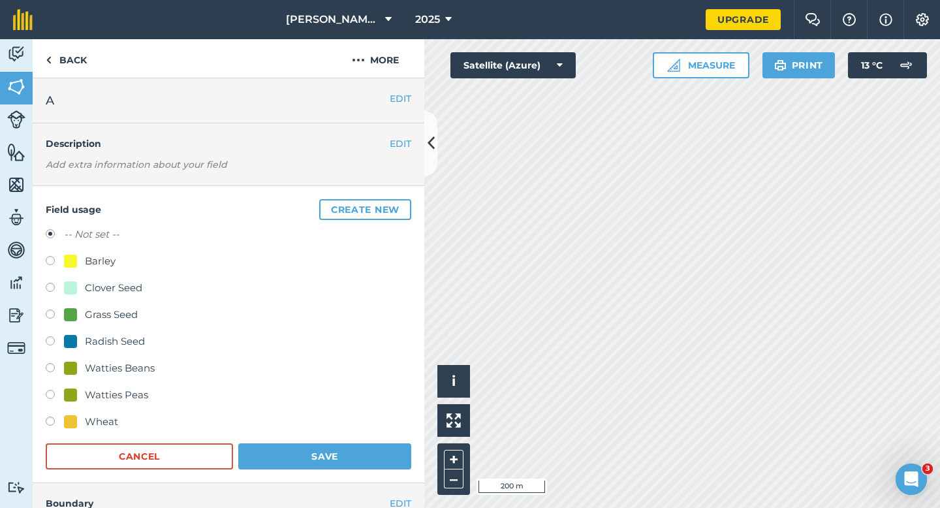
click at [123, 321] on div "Grass Seed" at bounding box center [111, 315] width 53 height 16
radio input "true"
radio input "false"
click at [284, 449] on button "Save" at bounding box center [324, 456] width 173 height 26
